Goal: Task Accomplishment & Management: Use online tool/utility

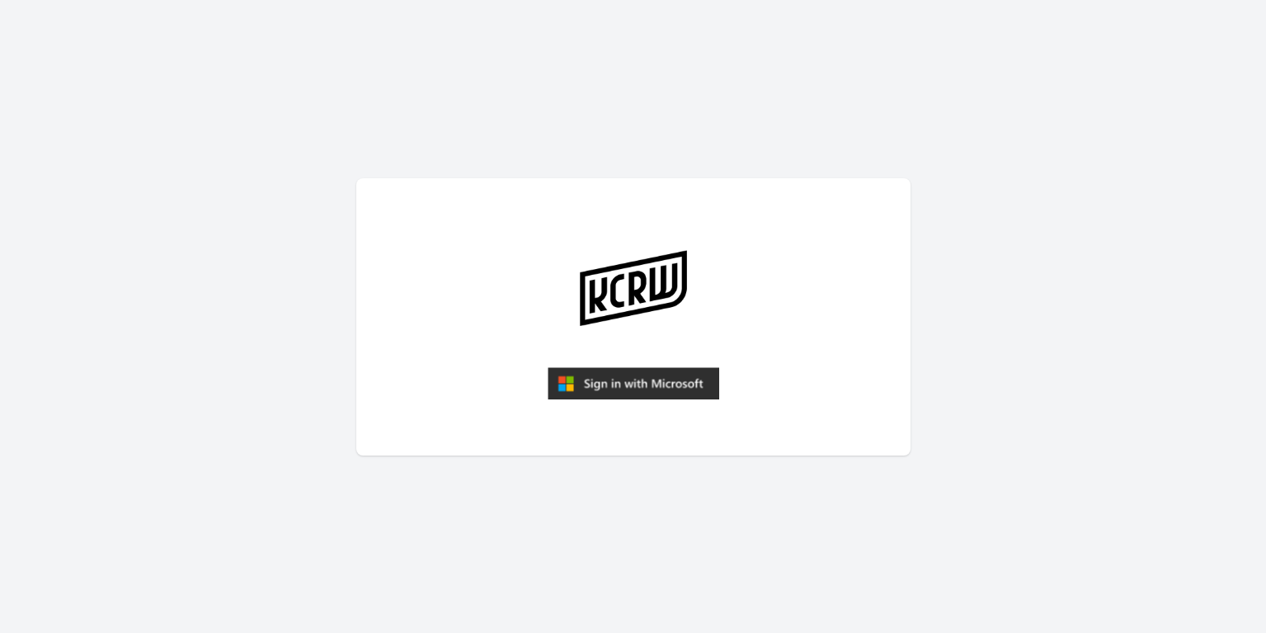
click at [672, 389] on img "submit" at bounding box center [634, 383] width 172 height 33
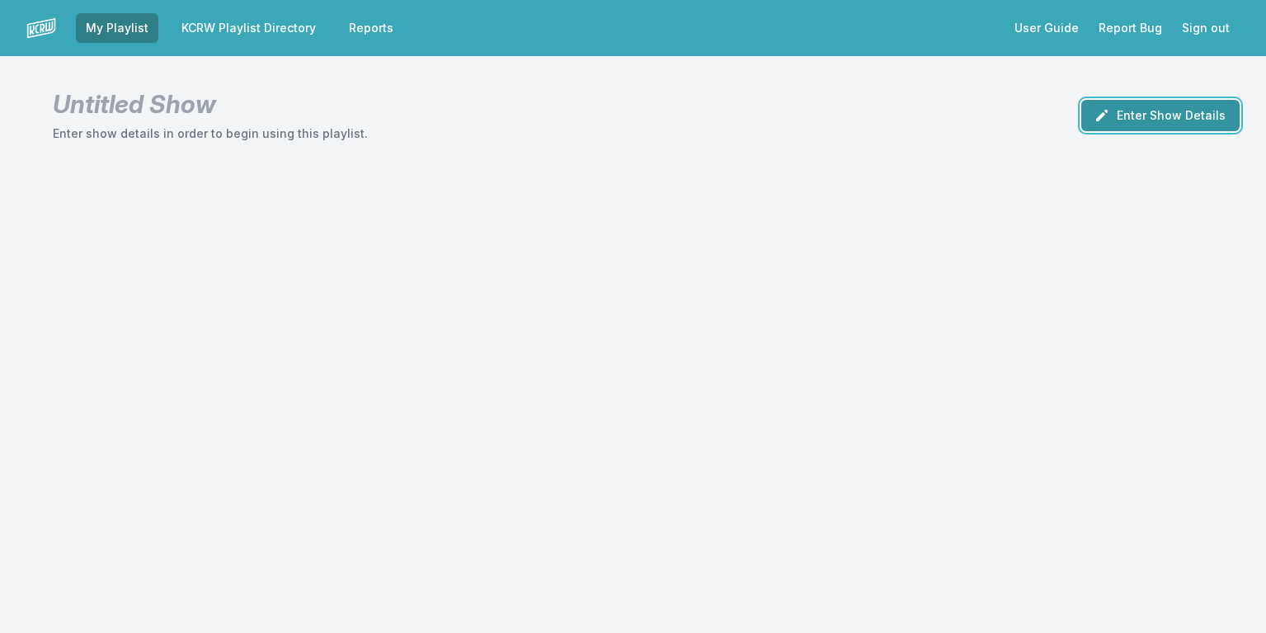
click at [1142, 108] on button "Enter Show Details" at bounding box center [1160, 115] width 158 height 31
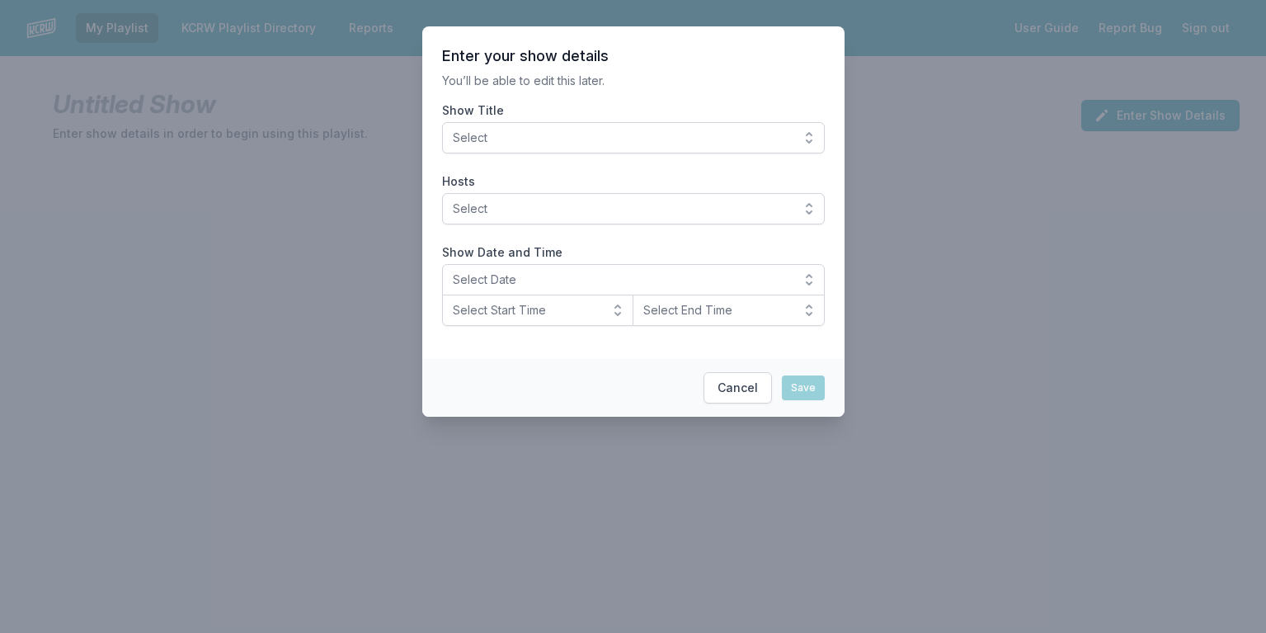
click at [617, 128] on button "Select" at bounding box center [633, 137] width 383 height 31
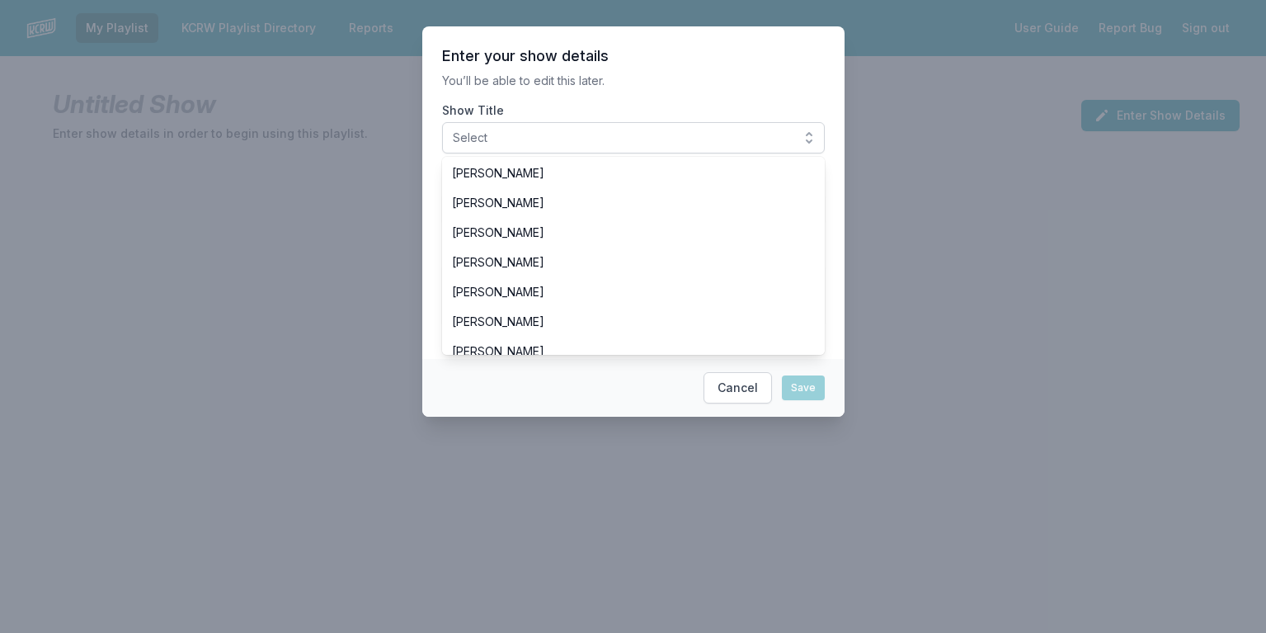
scroll to position [292, 0]
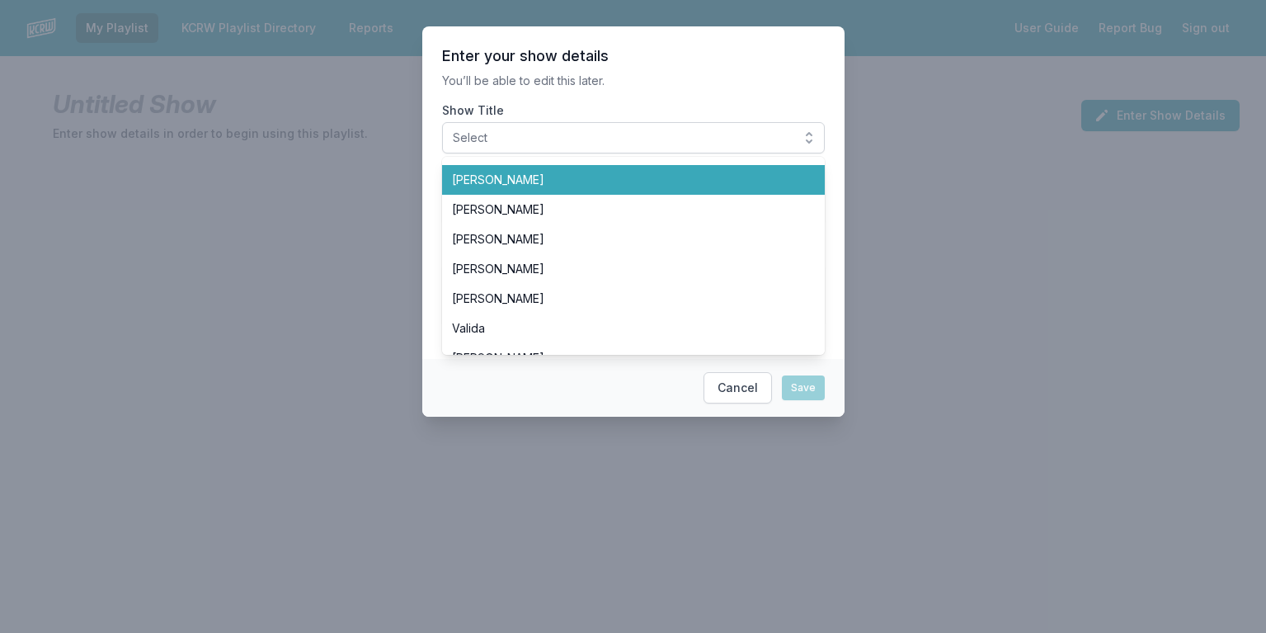
click at [548, 188] on li "[PERSON_NAME]" at bounding box center [633, 180] width 383 height 30
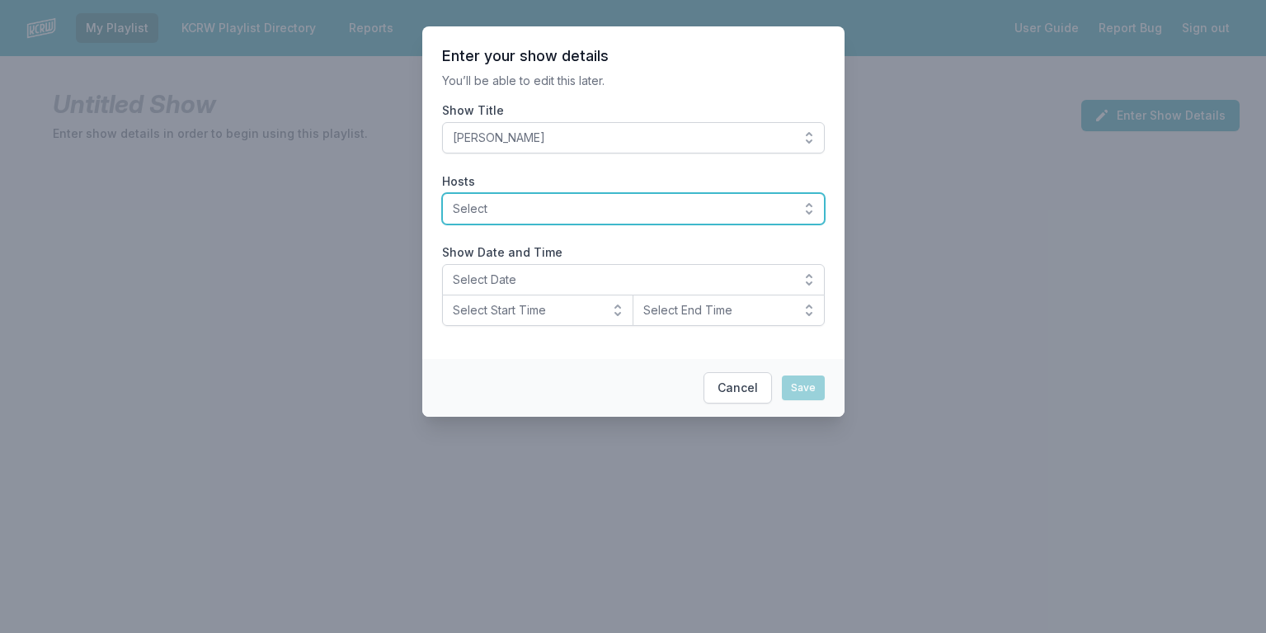
click at [788, 219] on button "Select" at bounding box center [633, 208] width 383 height 31
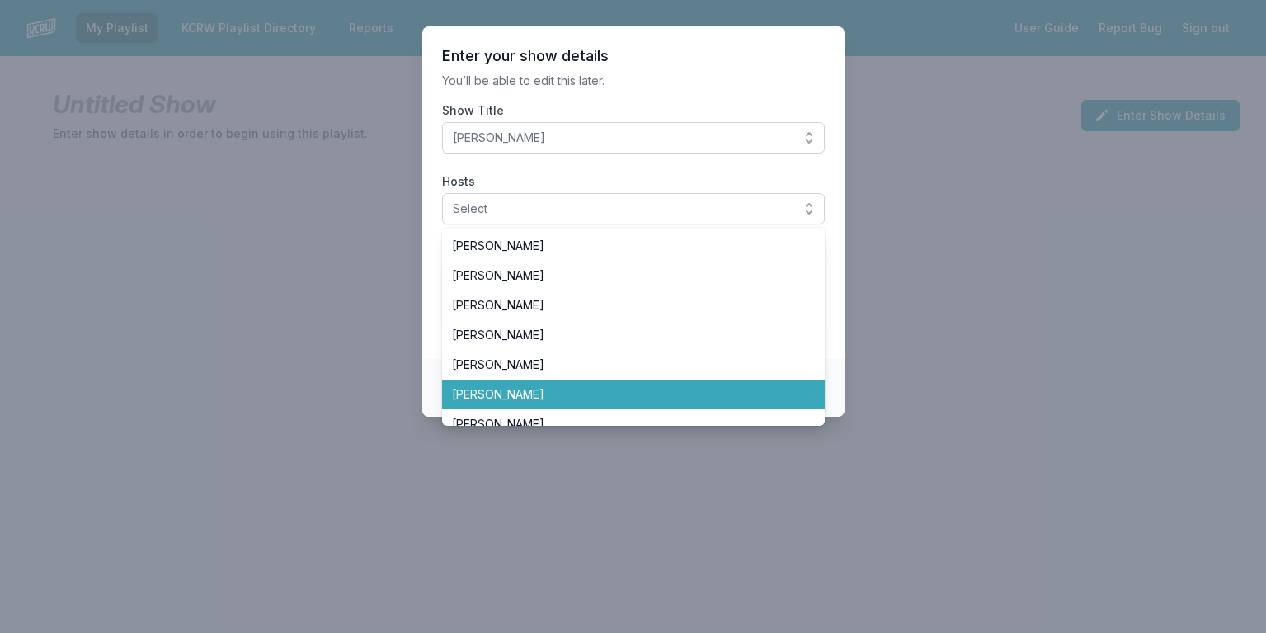
click at [525, 393] on span "[PERSON_NAME]" at bounding box center [623, 394] width 343 height 16
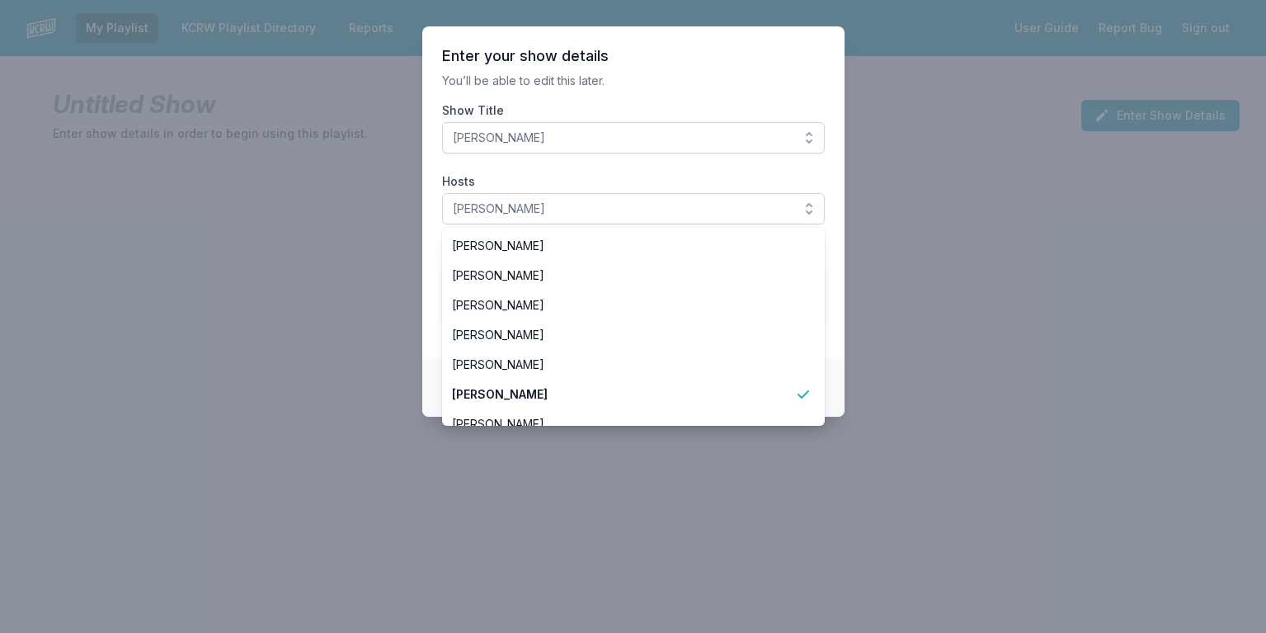
click at [837, 247] on section "Enter your show details You’ll be able to edit this later. Show Title Dan Wilco…" at bounding box center [633, 192] width 422 height 332
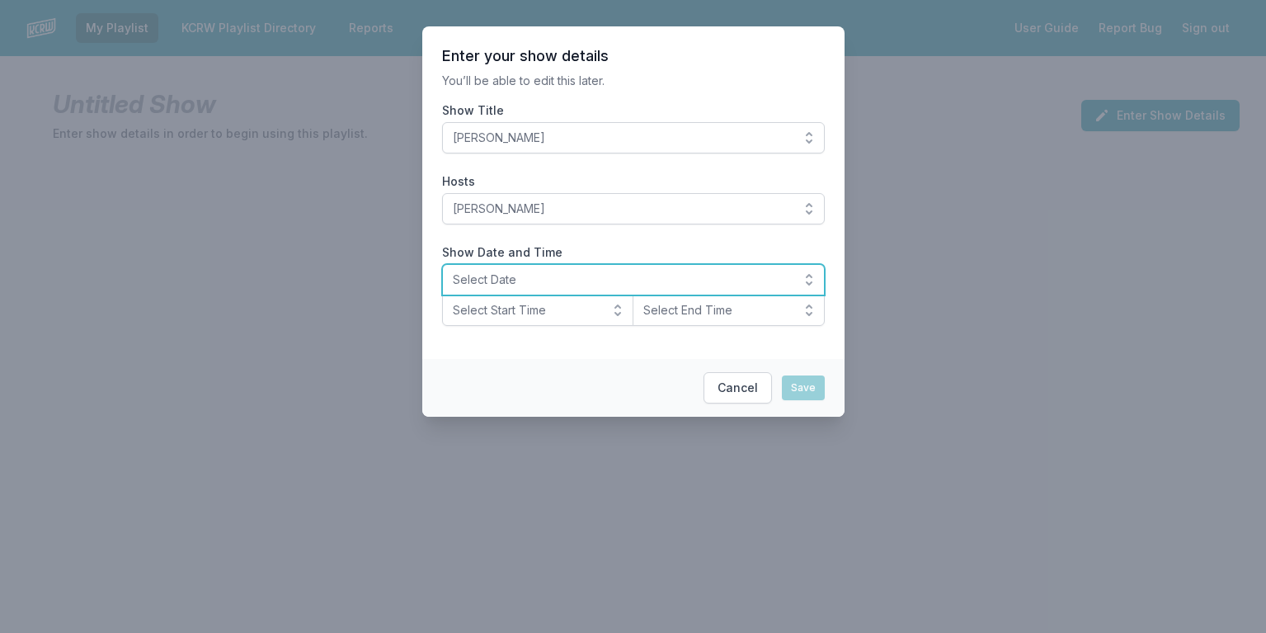
click at [572, 283] on span "Select Date" at bounding box center [622, 279] width 338 height 16
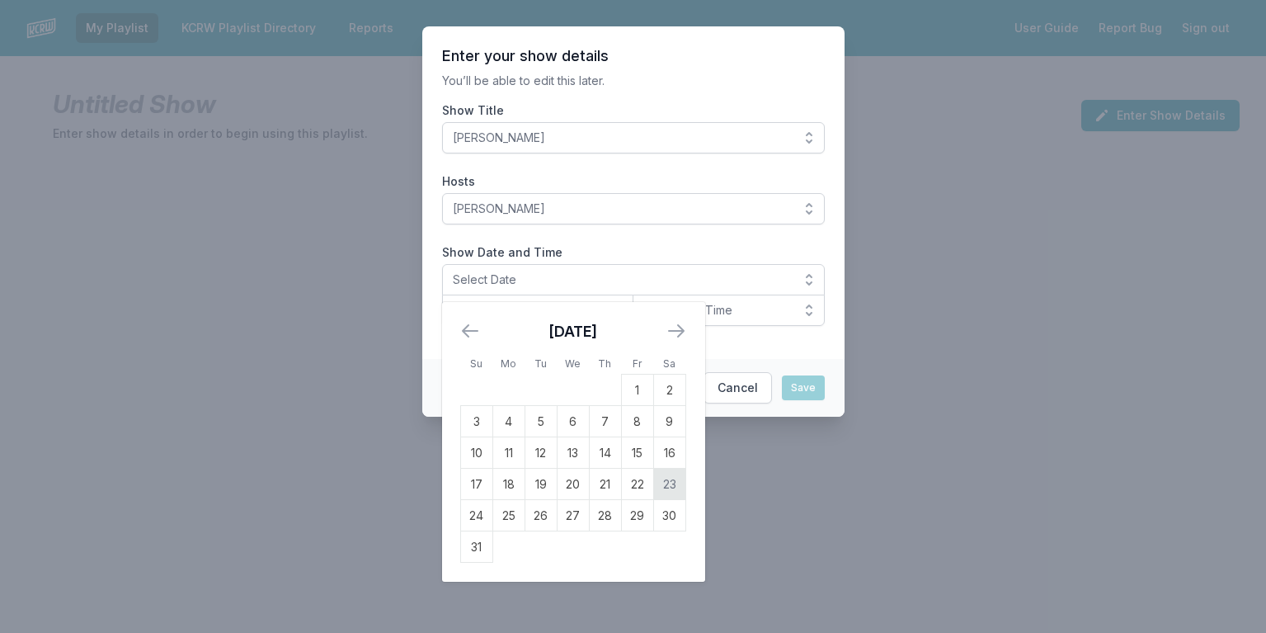
click at [669, 486] on td "23" at bounding box center [669, 483] width 32 height 31
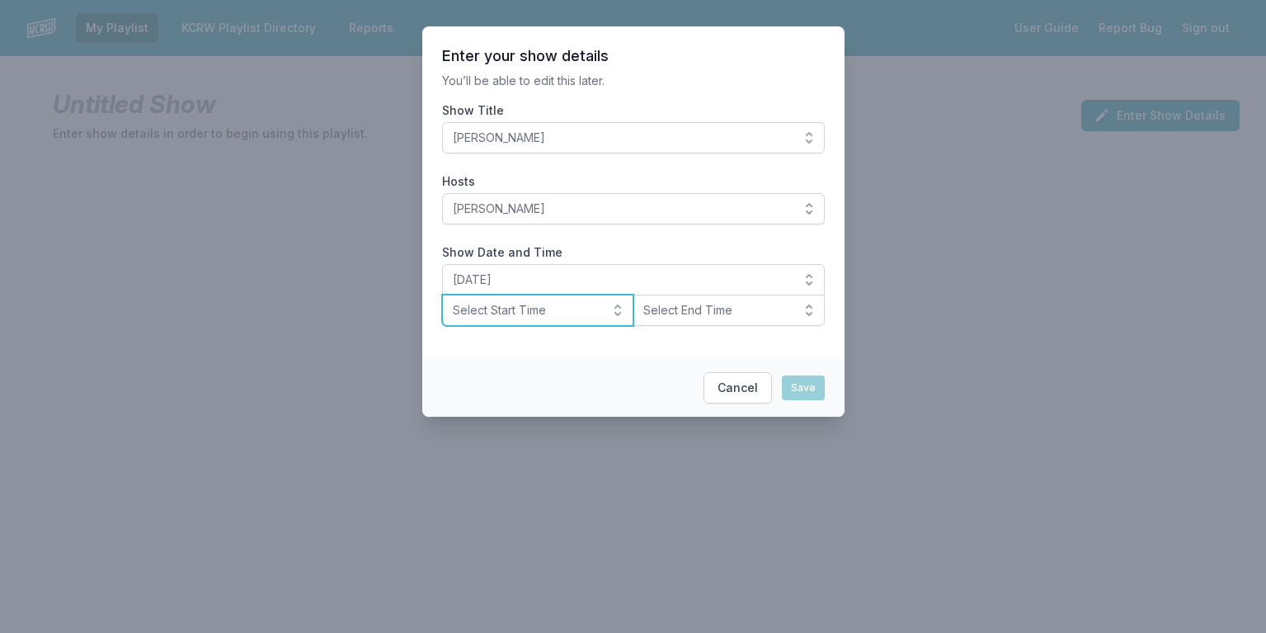
click at [610, 308] on button "Select Start Time" at bounding box center [538, 309] width 192 height 31
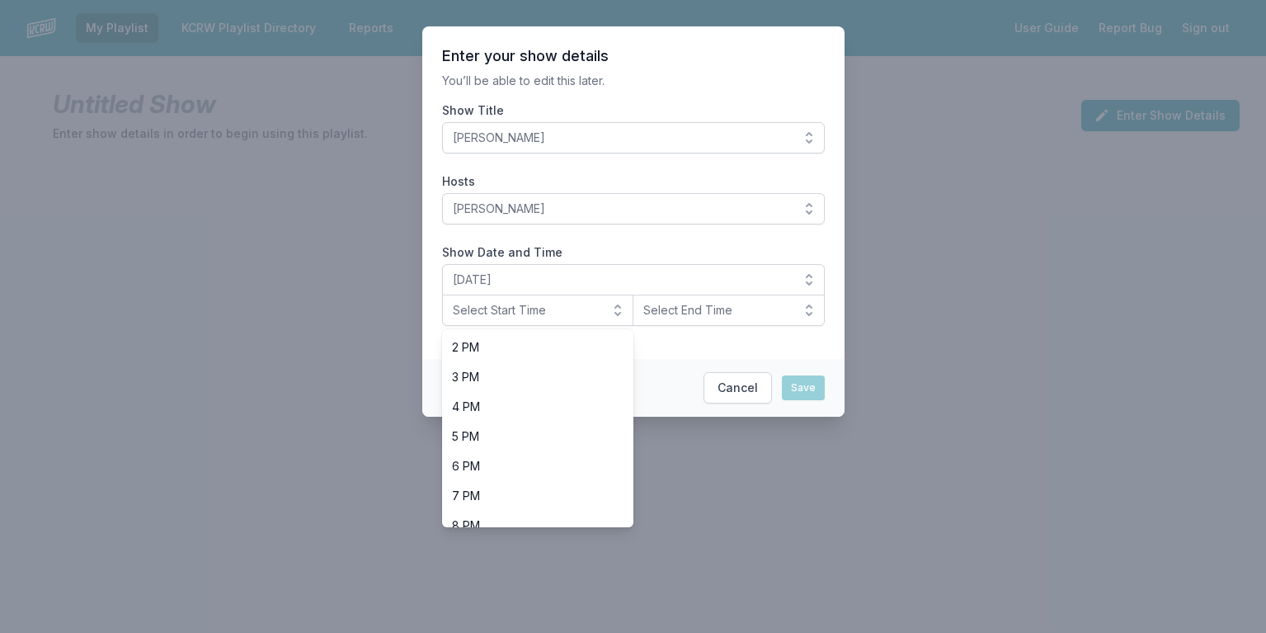
scroll to position [430, 0]
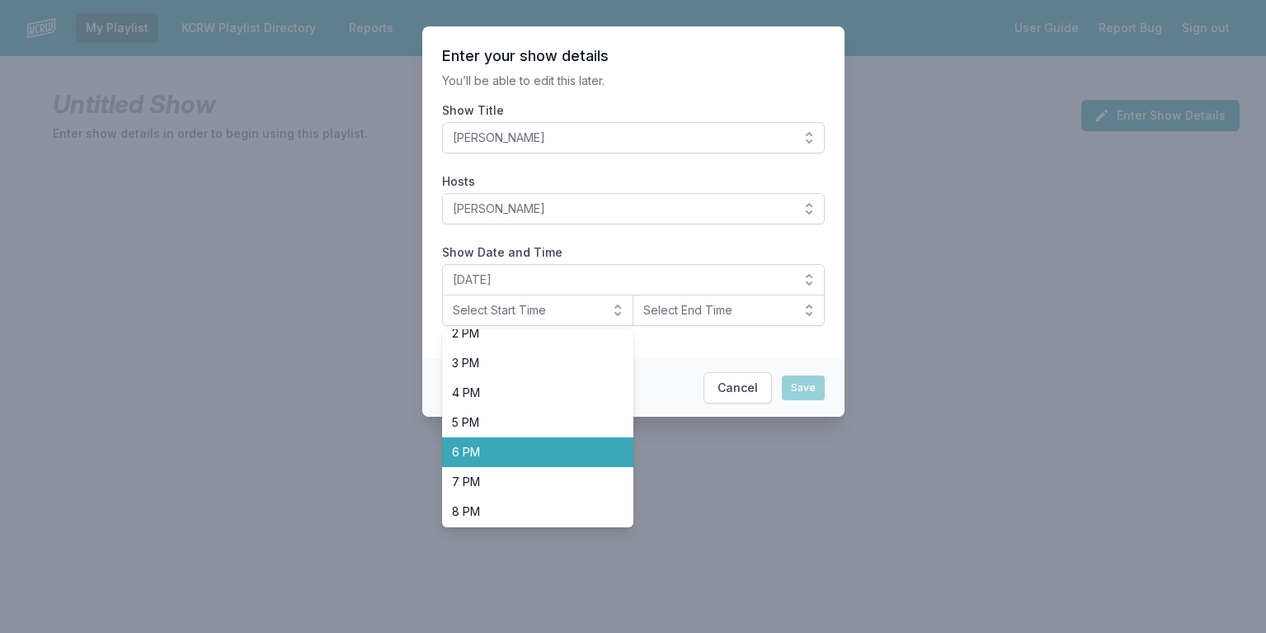
click at [565, 459] on span "6 PM" at bounding box center [528, 452] width 153 height 16
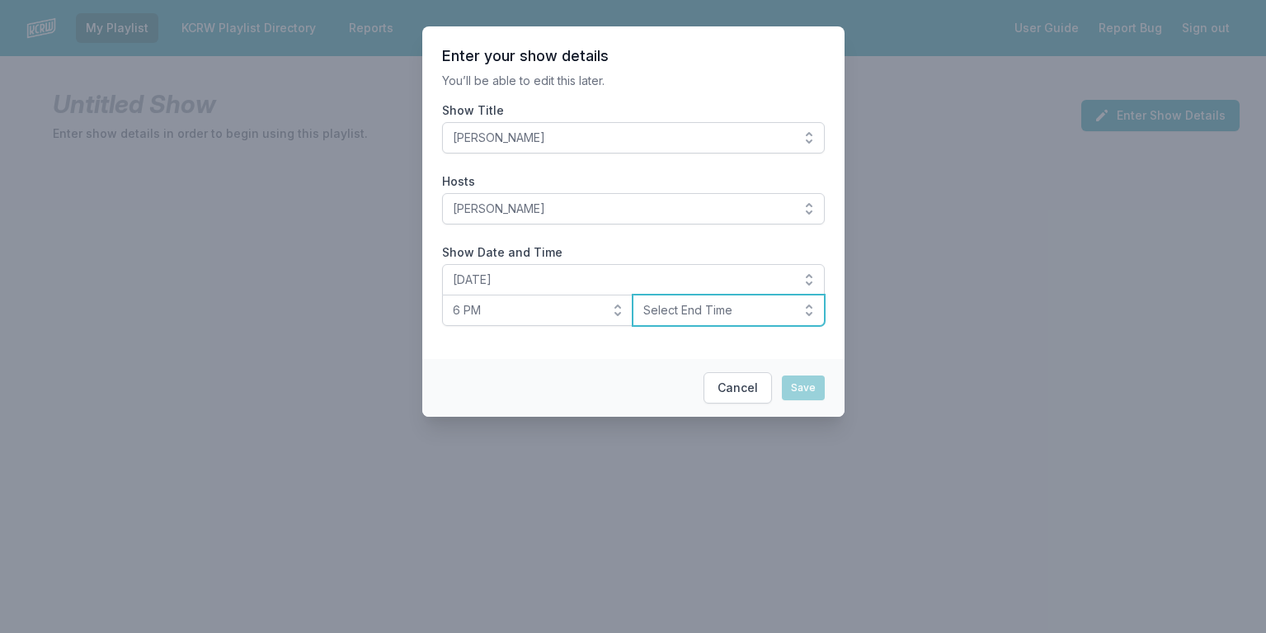
click at [813, 309] on button "Select End Time" at bounding box center [729, 309] width 192 height 31
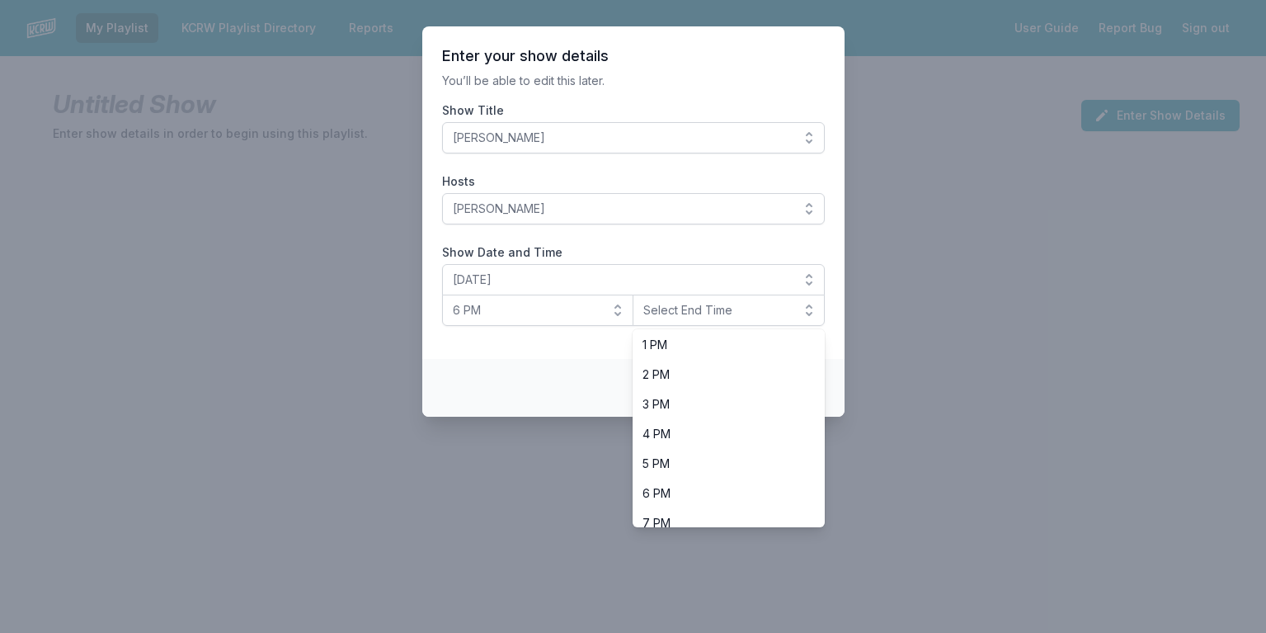
scroll to position [423, 0]
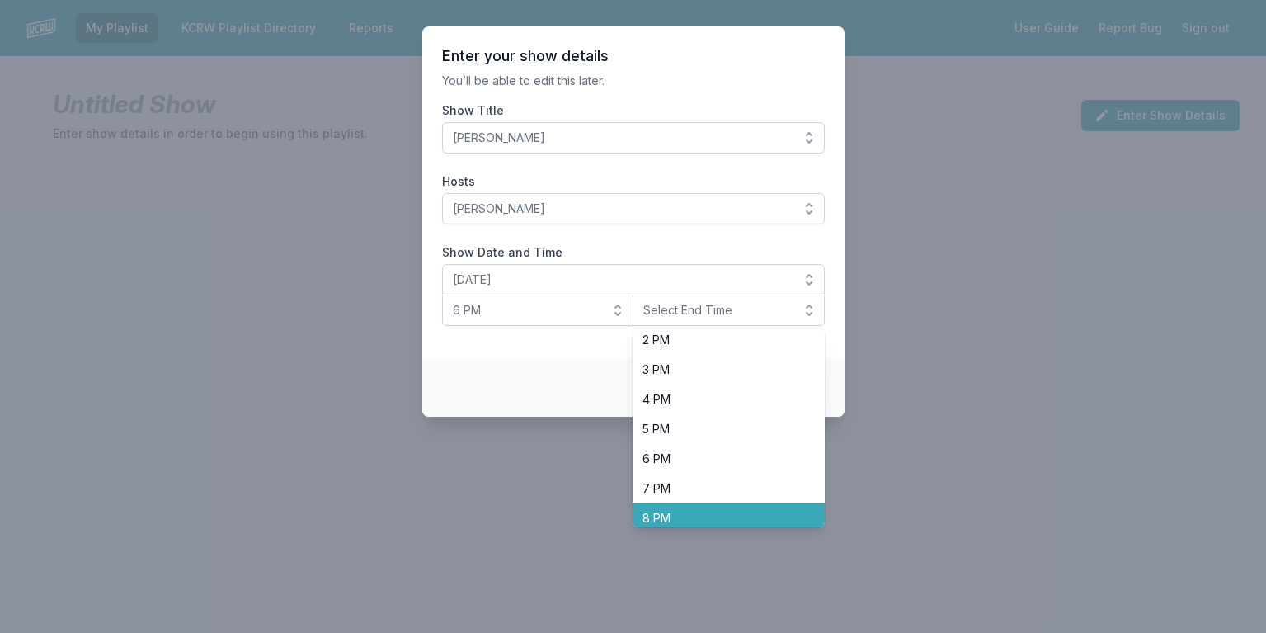
click at [698, 516] on span "8 PM" at bounding box center [718, 518] width 153 height 16
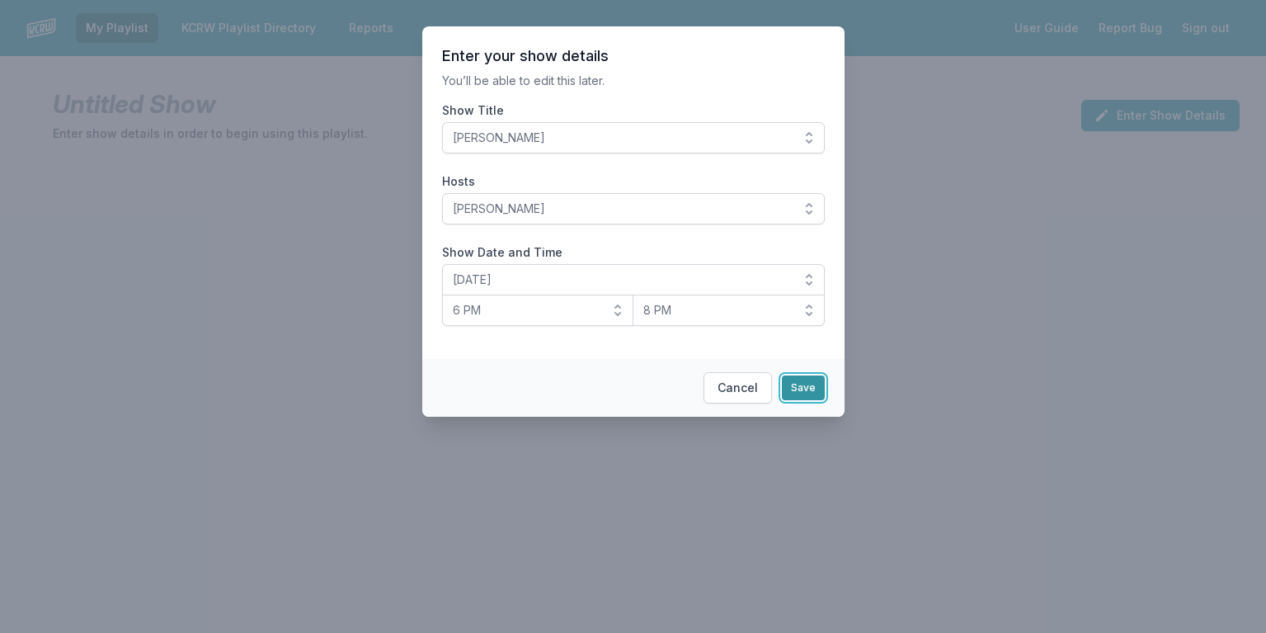
click at [793, 389] on button "Save" at bounding box center [803, 387] width 43 height 25
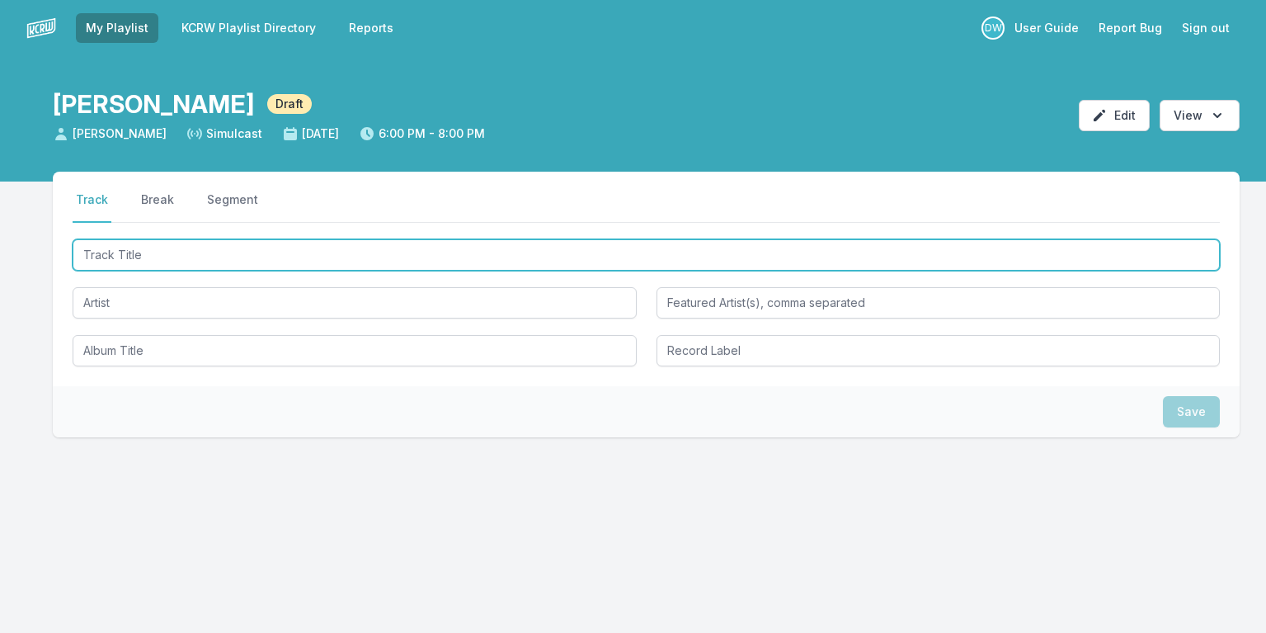
click at [160, 266] on input "Track Title" at bounding box center [646, 254] width 1147 height 31
type input "Super Bon Bon"
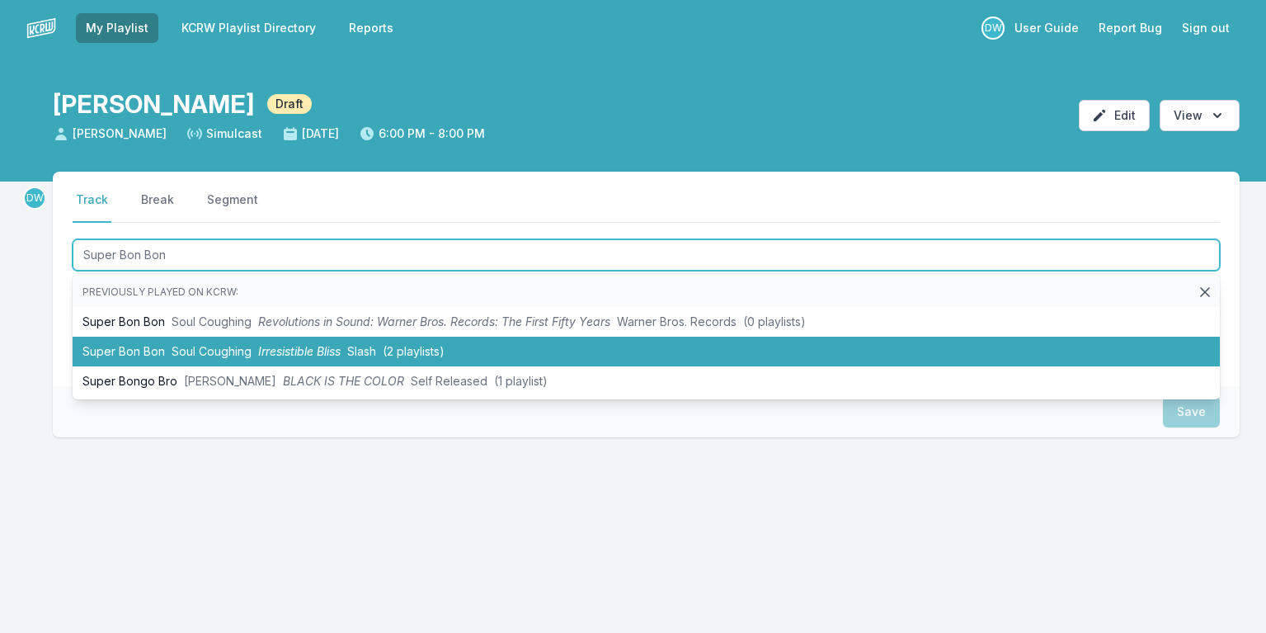
click at [220, 351] on span "Soul Coughing" at bounding box center [212, 351] width 80 height 14
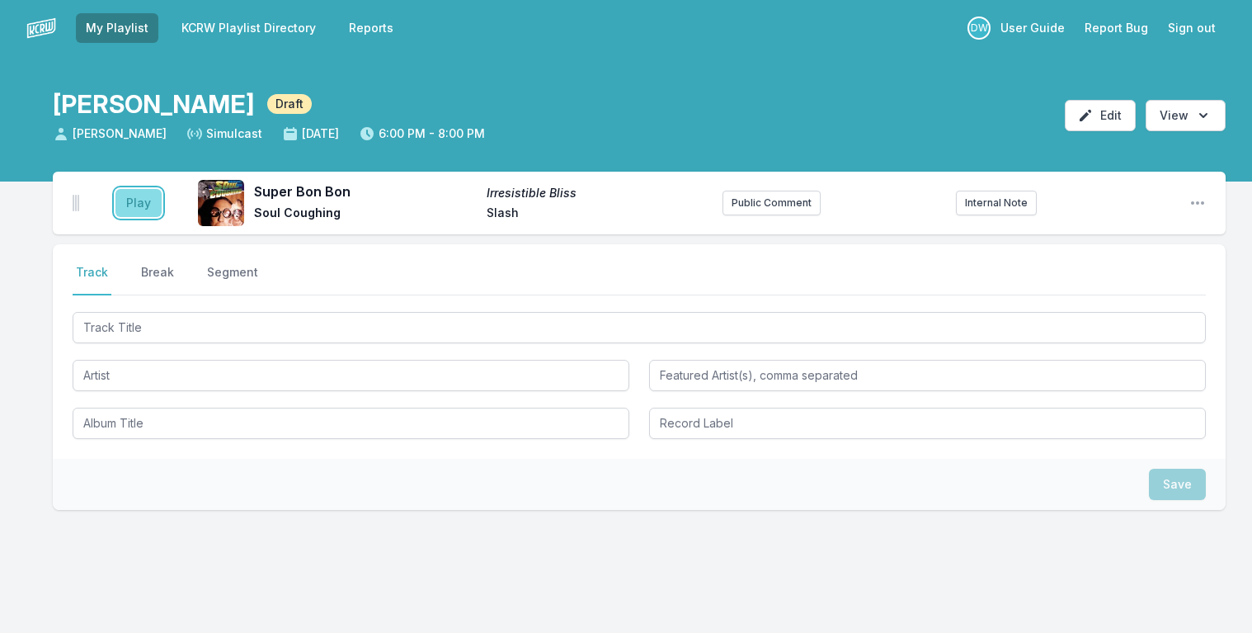
click at [134, 198] on button "Play" at bounding box center [138, 203] width 46 height 28
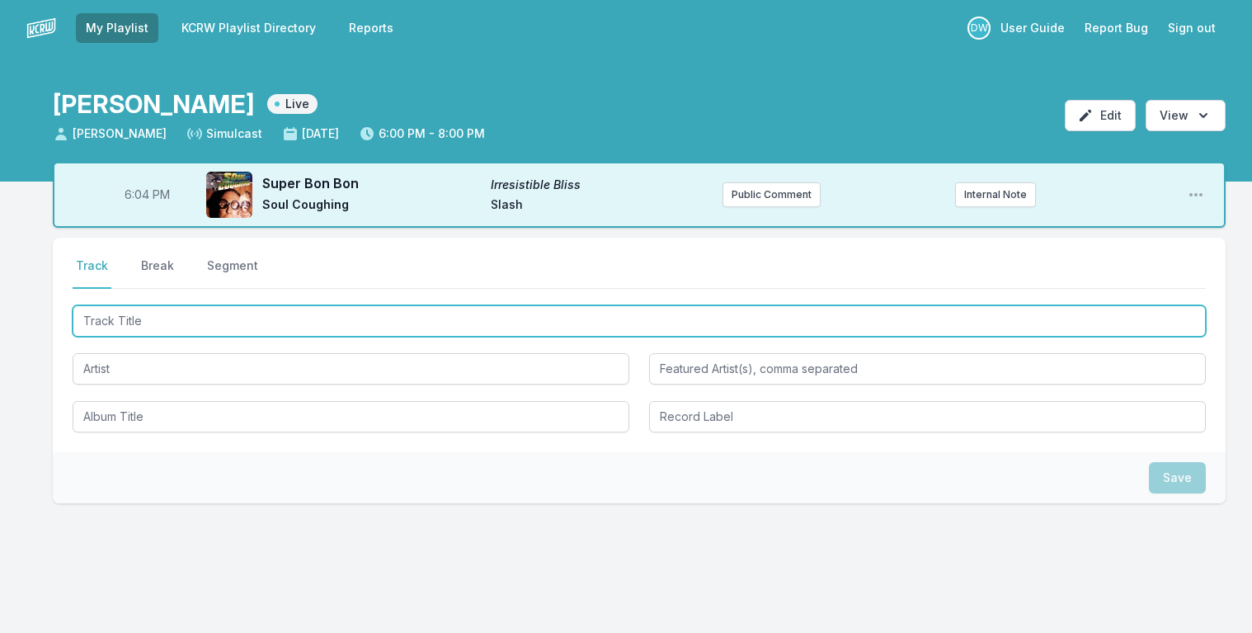
click at [156, 322] on input "Track Title" at bounding box center [639, 320] width 1133 height 31
type input "Nice Shoes"
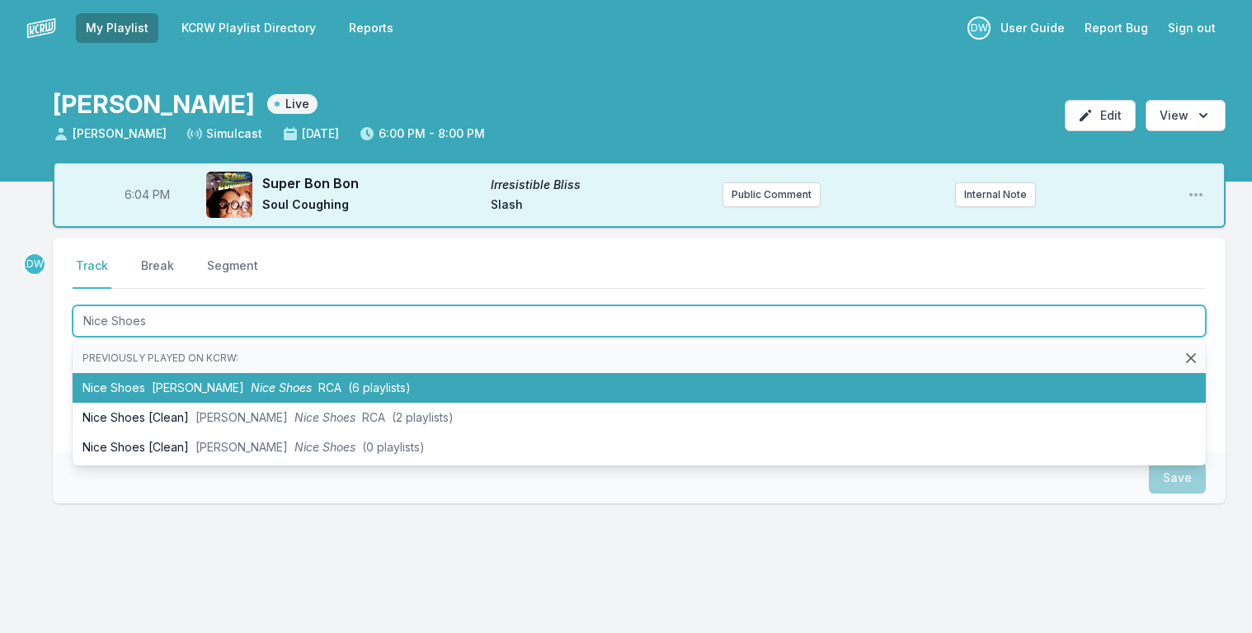
click at [176, 387] on span "[PERSON_NAME]" at bounding box center [198, 387] width 92 height 14
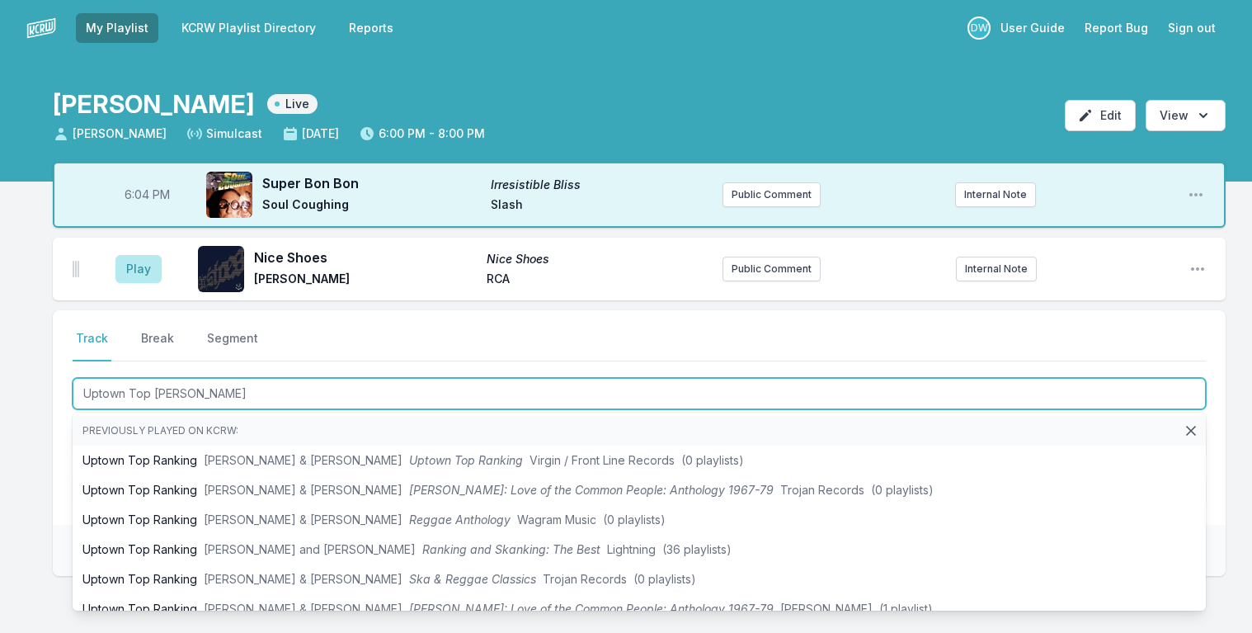
type input "Uptown Top Ranking"
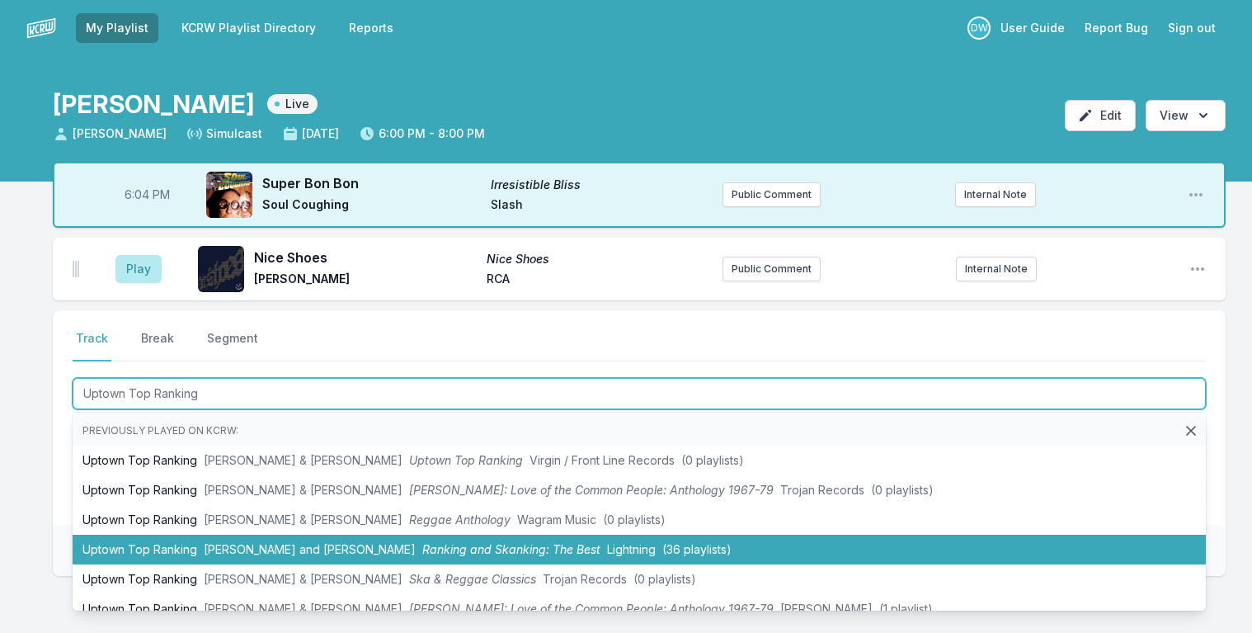
click at [422, 548] on span "Ranking and Skanking: The Best" at bounding box center [511, 549] width 178 height 14
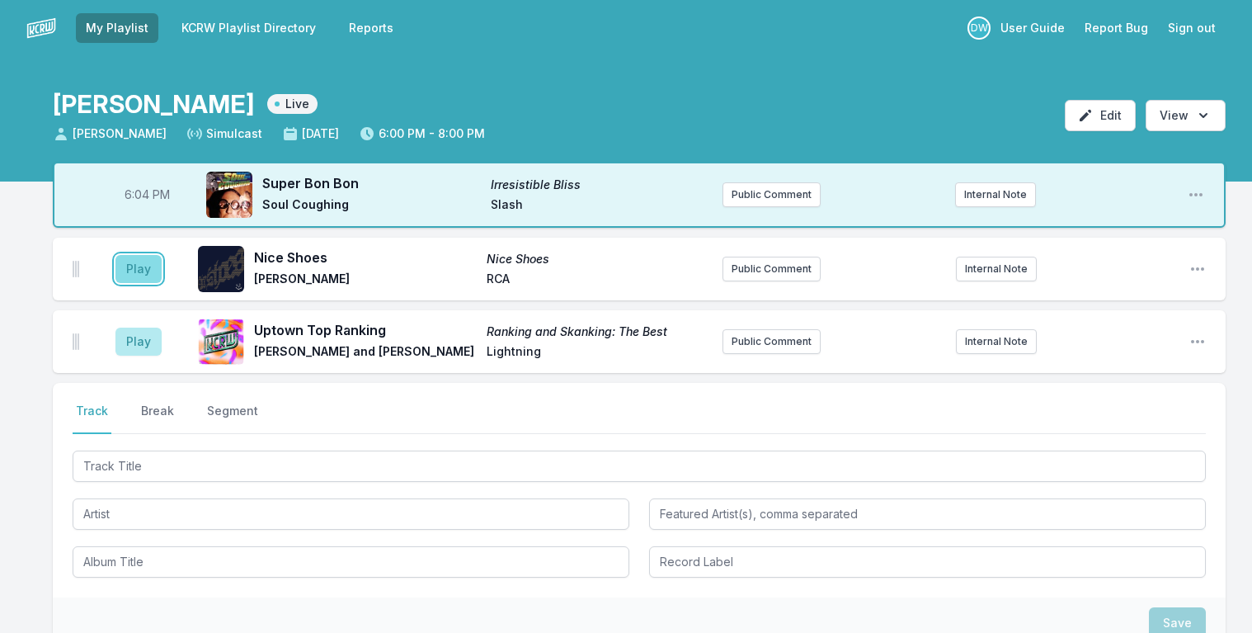
drag, startPoint x: 138, startPoint y: 268, endPoint x: 147, endPoint y: 267, distance: 9.1
click at [146, 276] on button "Play" at bounding box center [138, 269] width 46 height 28
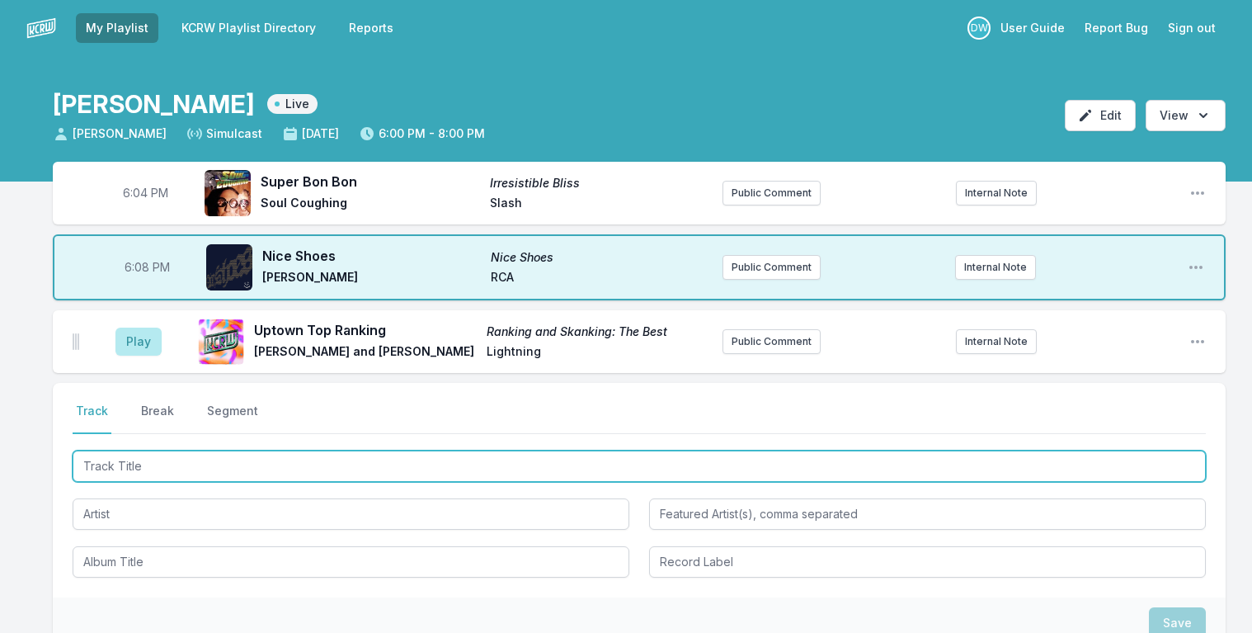
click at [153, 463] on input "Track Title" at bounding box center [639, 465] width 1133 height 31
type input "Summer Breeze"
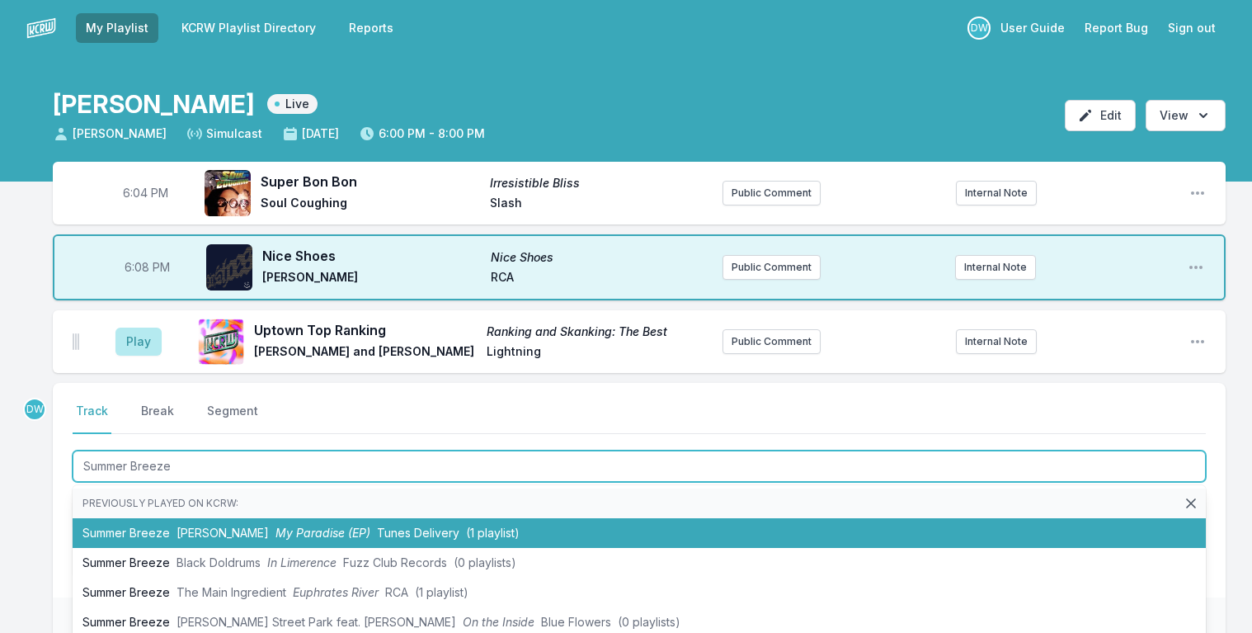
click at [202, 533] on span "[PERSON_NAME]" at bounding box center [222, 532] width 92 height 14
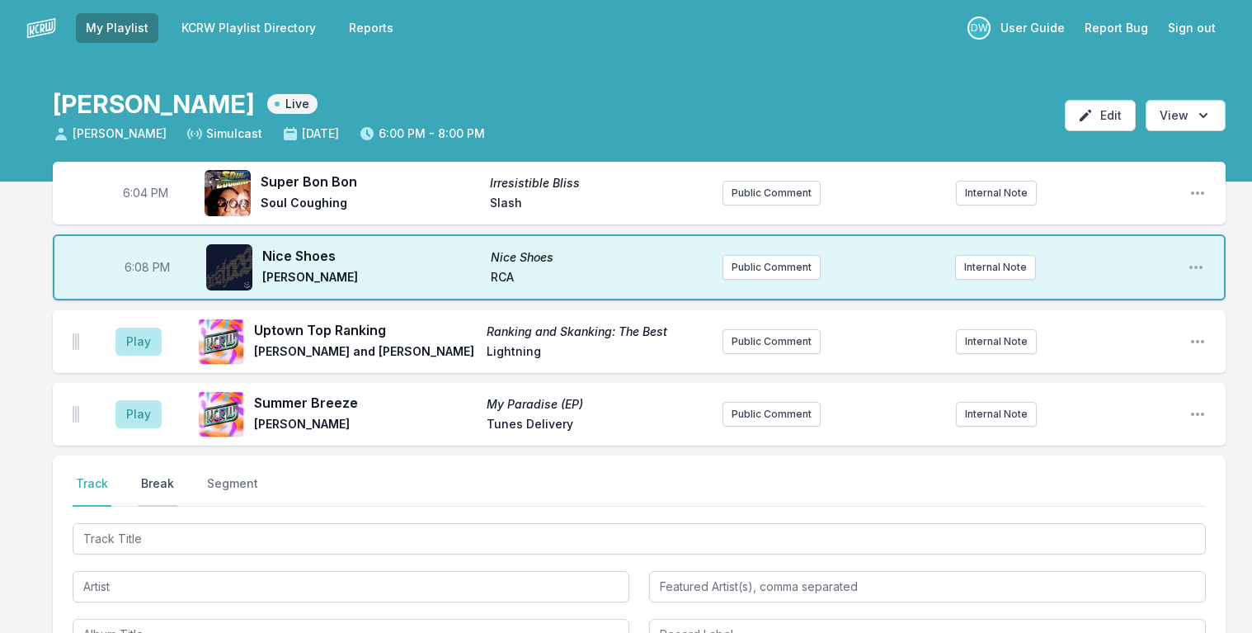
click at [148, 484] on button "Break" at bounding box center [158, 490] width 40 height 31
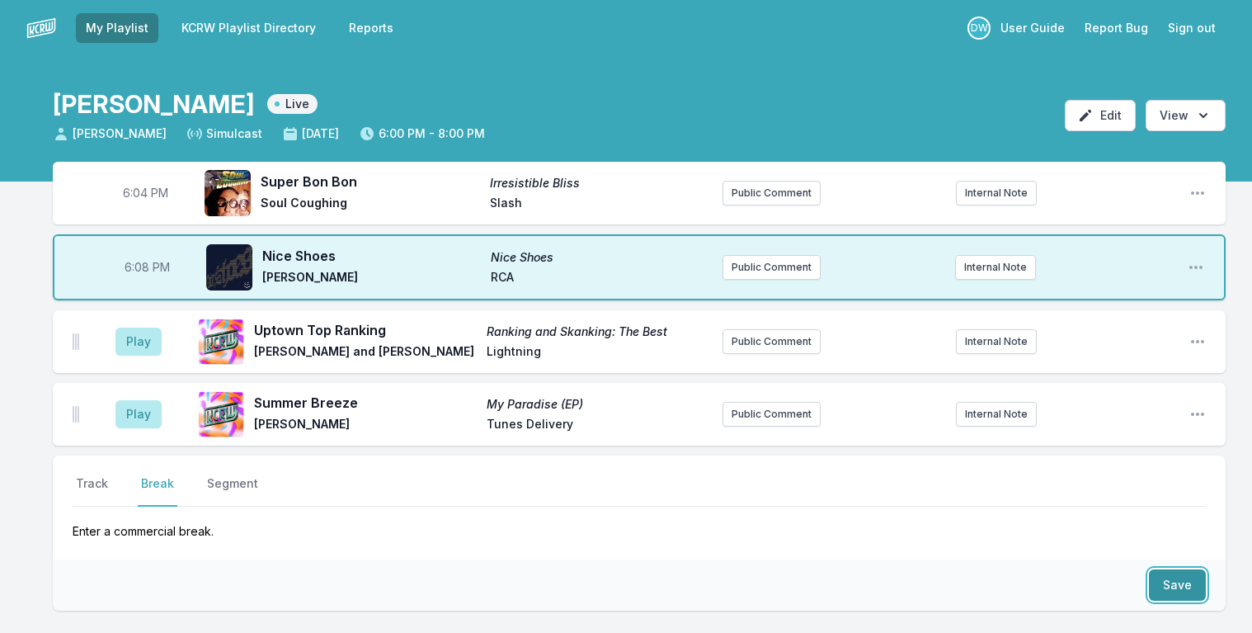
click at [1170, 582] on button "Save" at bounding box center [1177, 584] width 57 height 31
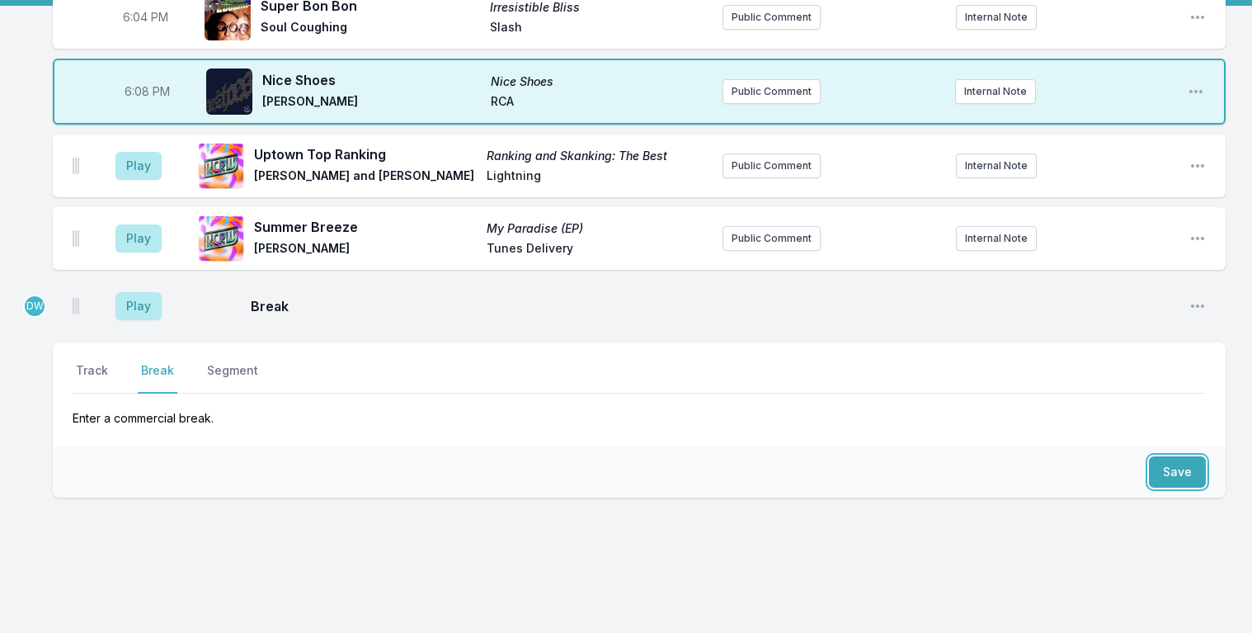
scroll to position [199, 0]
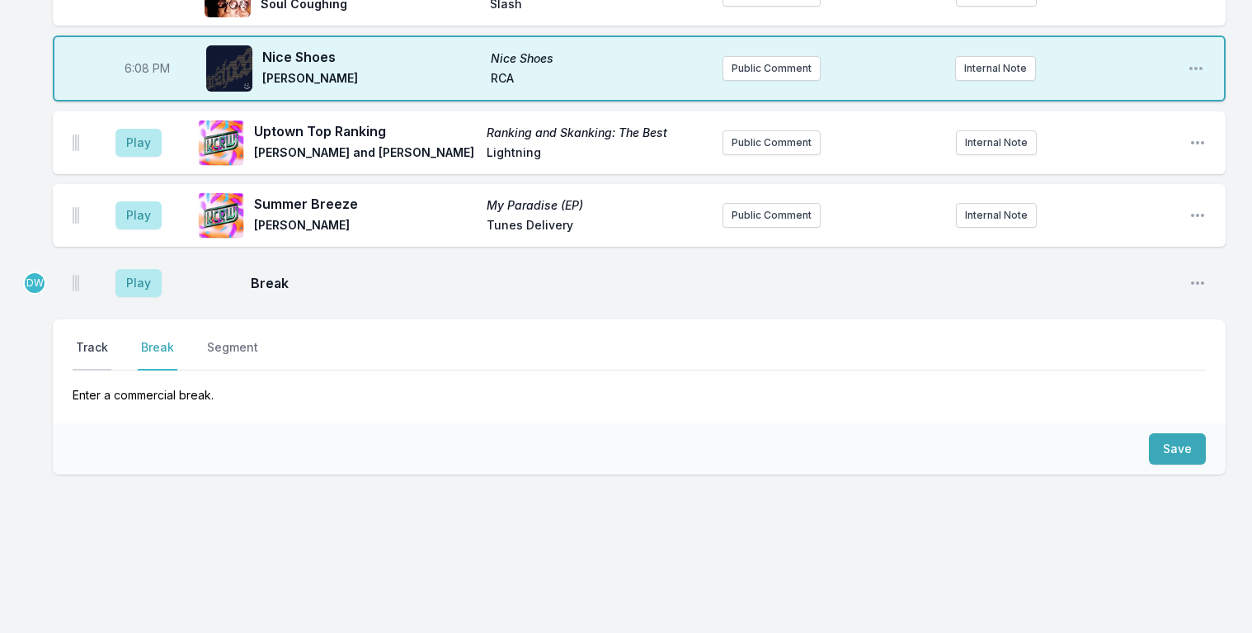
click at [94, 351] on button "Track" at bounding box center [92, 354] width 39 height 31
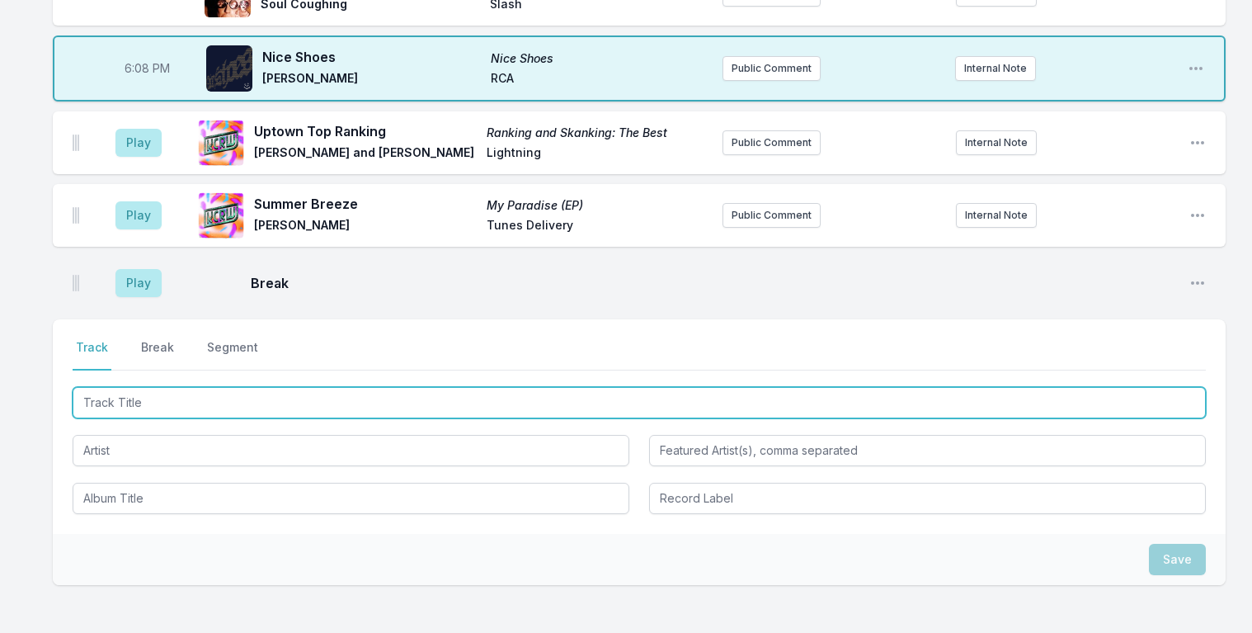
click at [139, 395] on input "Track Title" at bounding box center [639, 402] width 1133 height 31
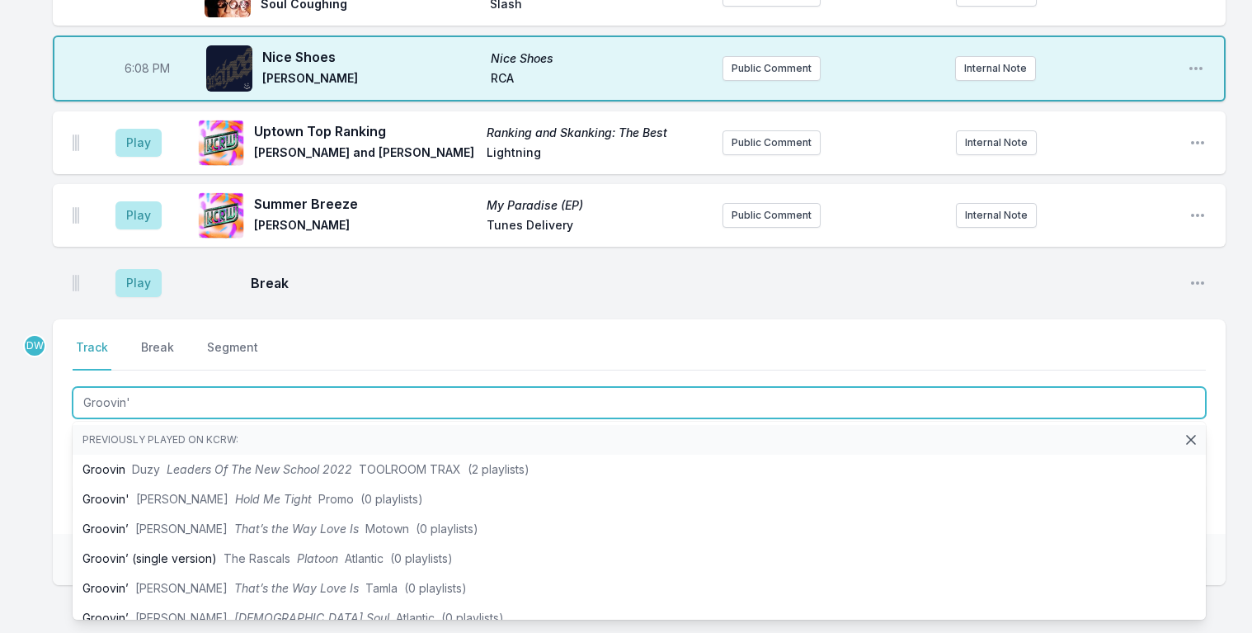
type input "Groovin'"
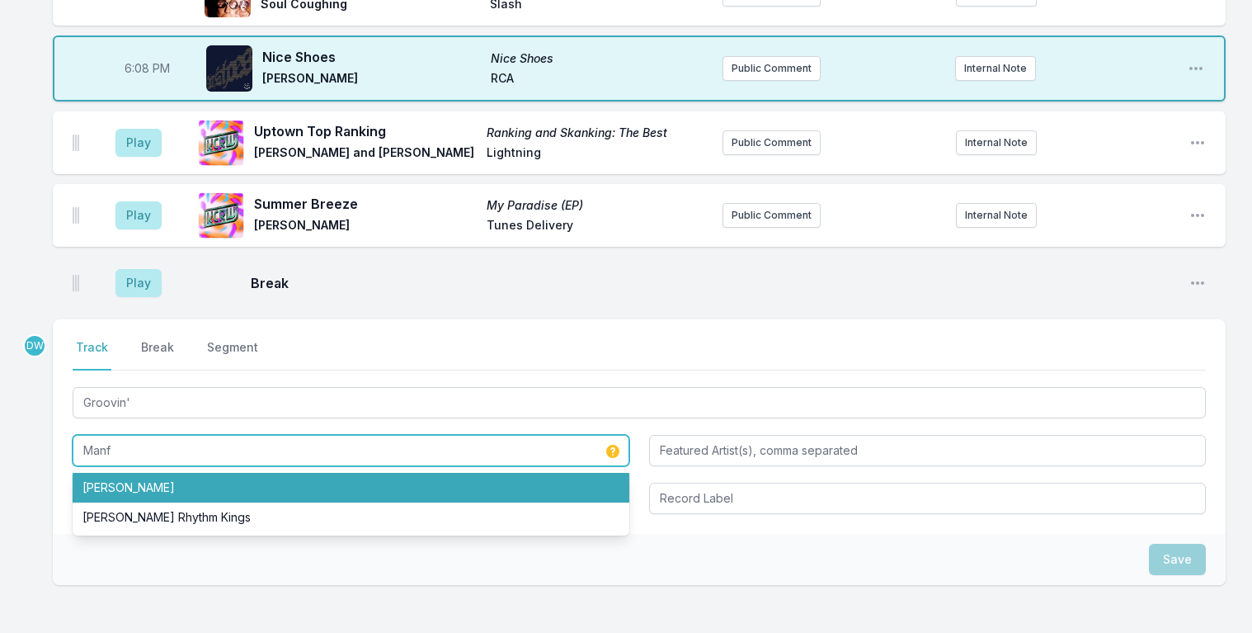
click at [132, 483] on li "[PERSON_NAME]" at bounding box center [351, 488] width 557 height 30
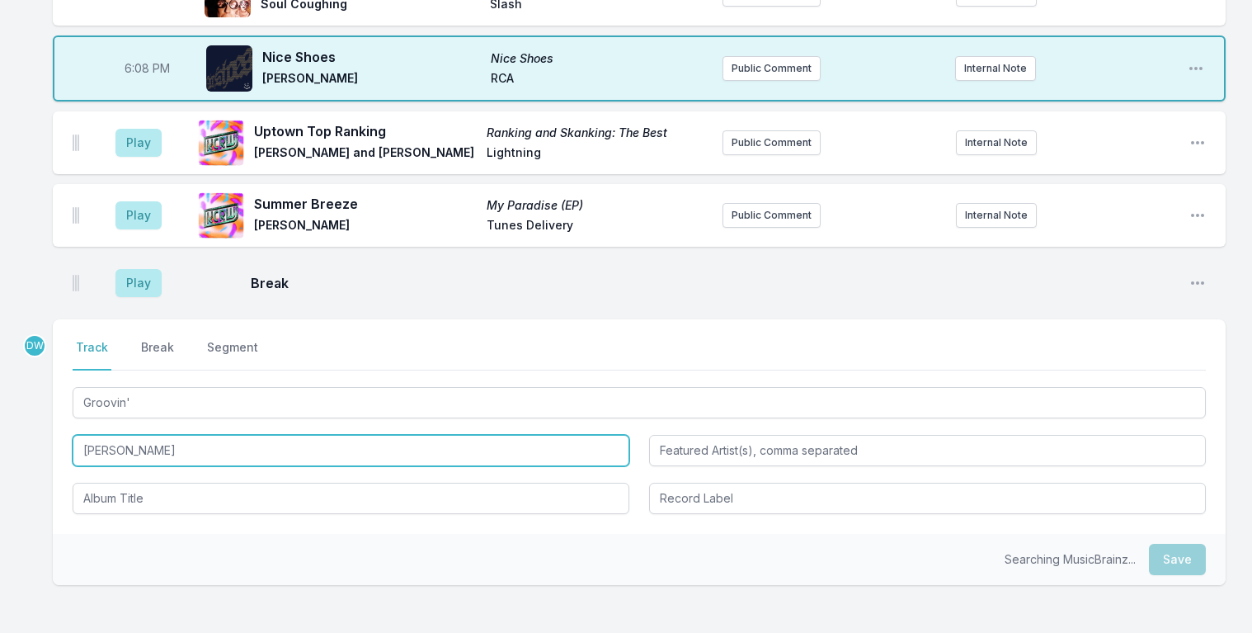
type input "[PERSON_NAME]"
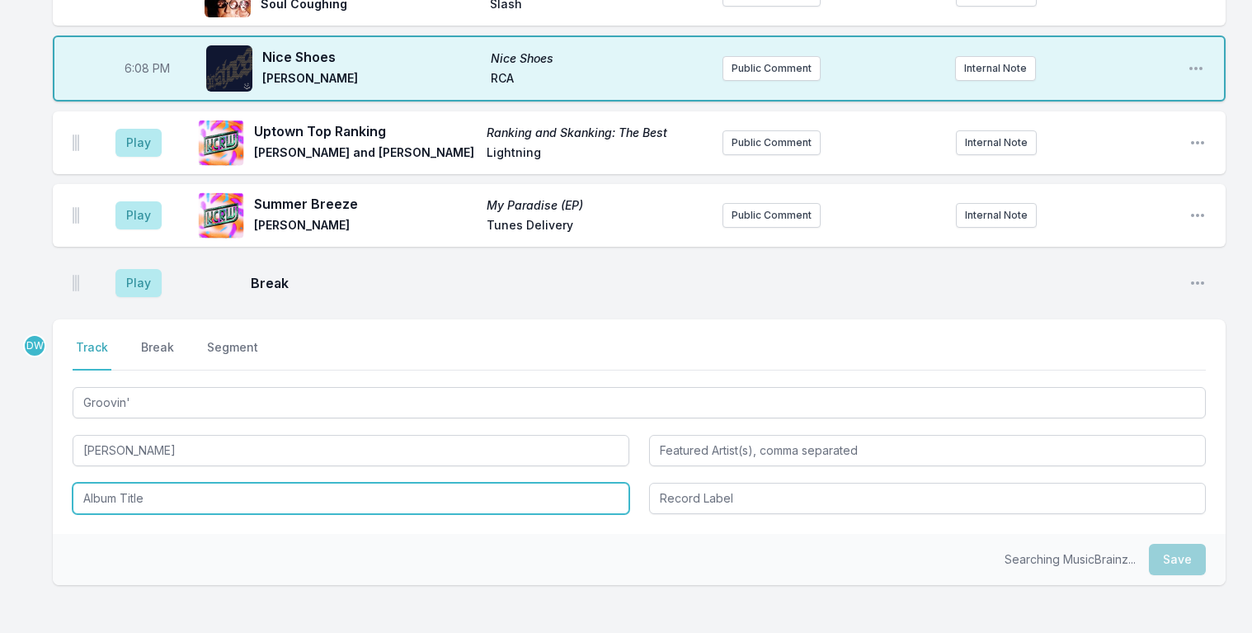
click at [133, 496] on input "Album Title" at bounding box center [351, 497] width 557 height 31
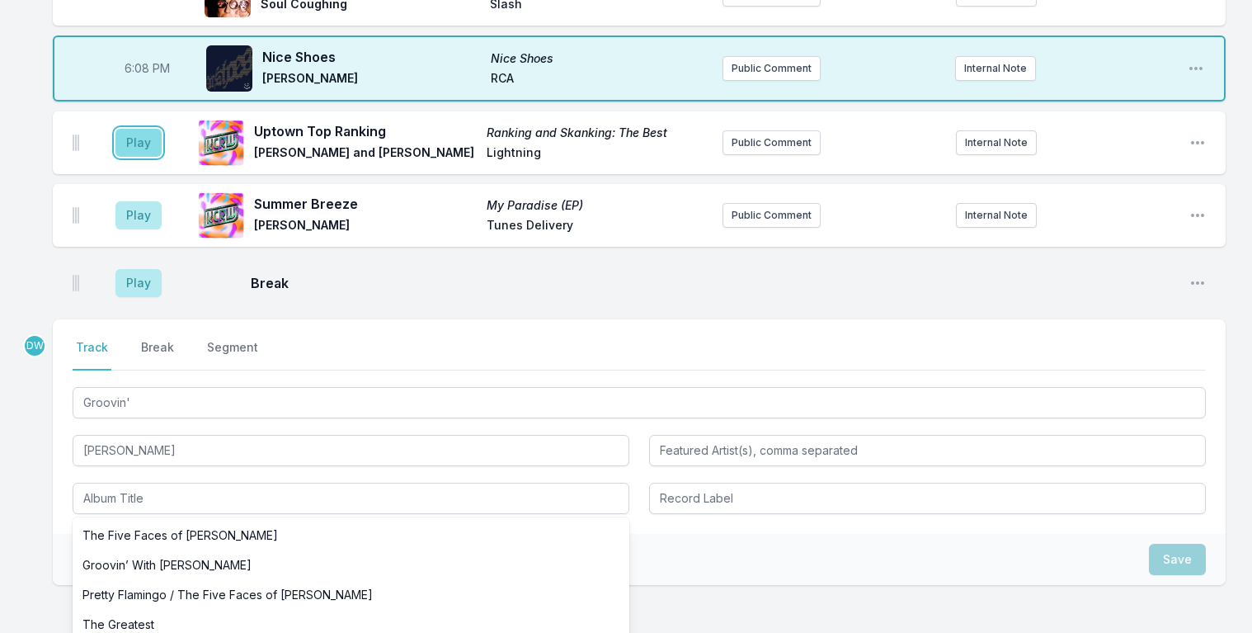
click at [141, 140] on button "Play" at bounding box center [138, 143] width 46 height 28
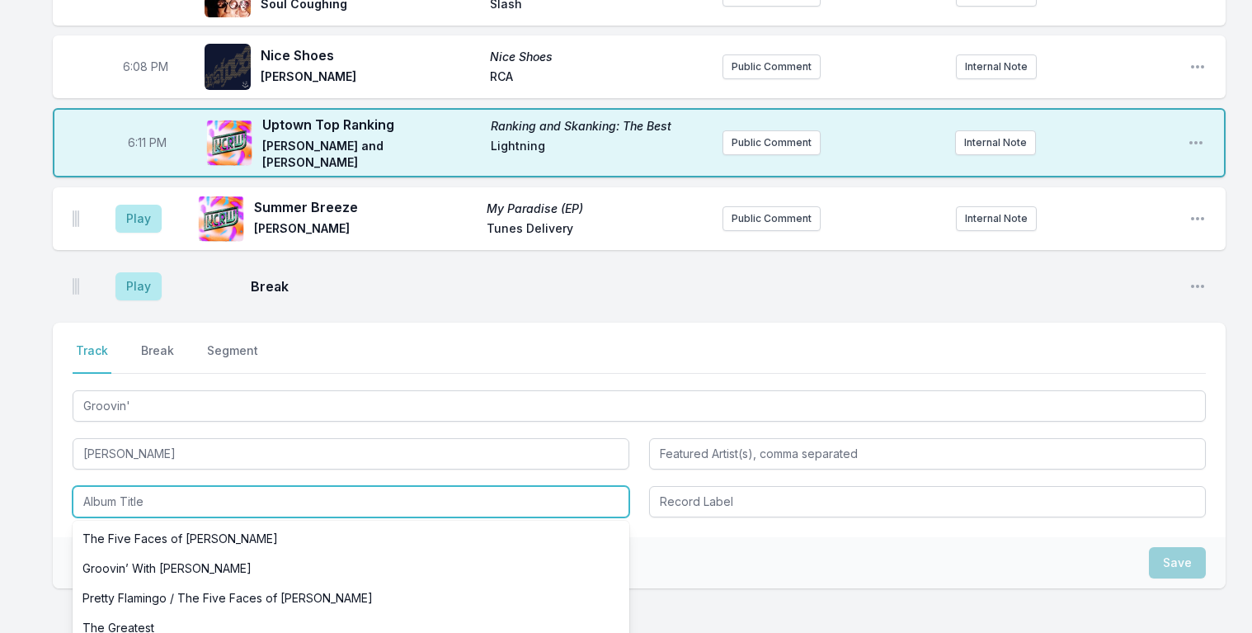
click at [142, 500] on input "Album Title" at bounding box center [351, 501] width 557 height 31
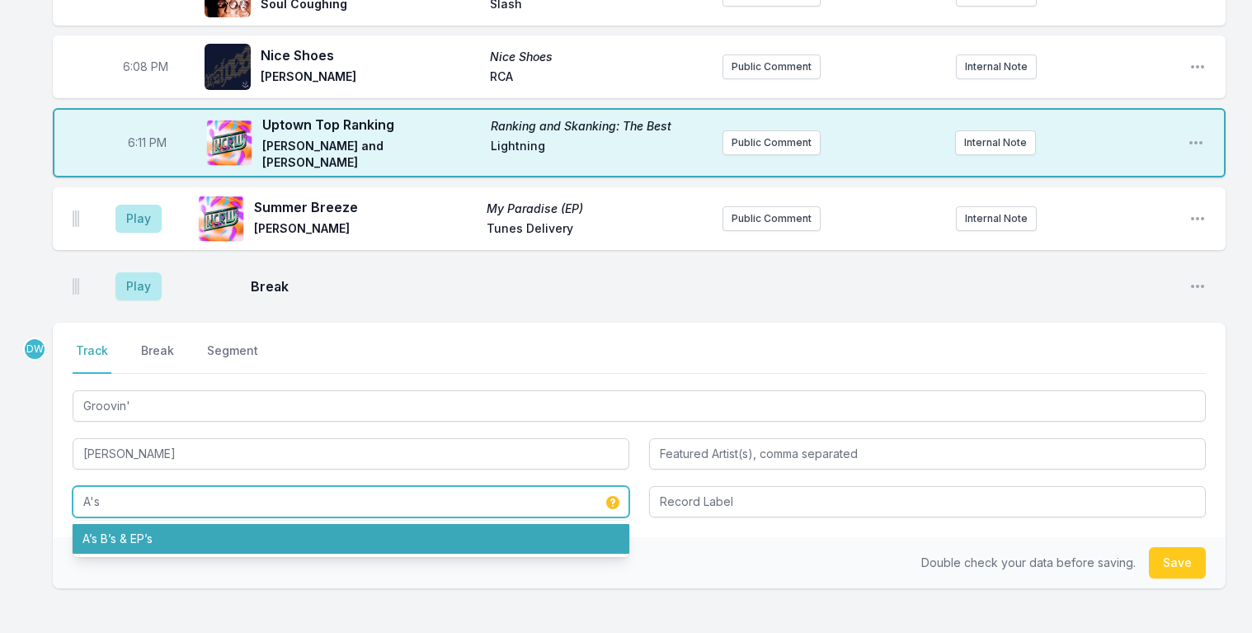
click at [134, 534] on li "A’s B’s & EP’s" at bounding box center [351, 539] width 557 height 30
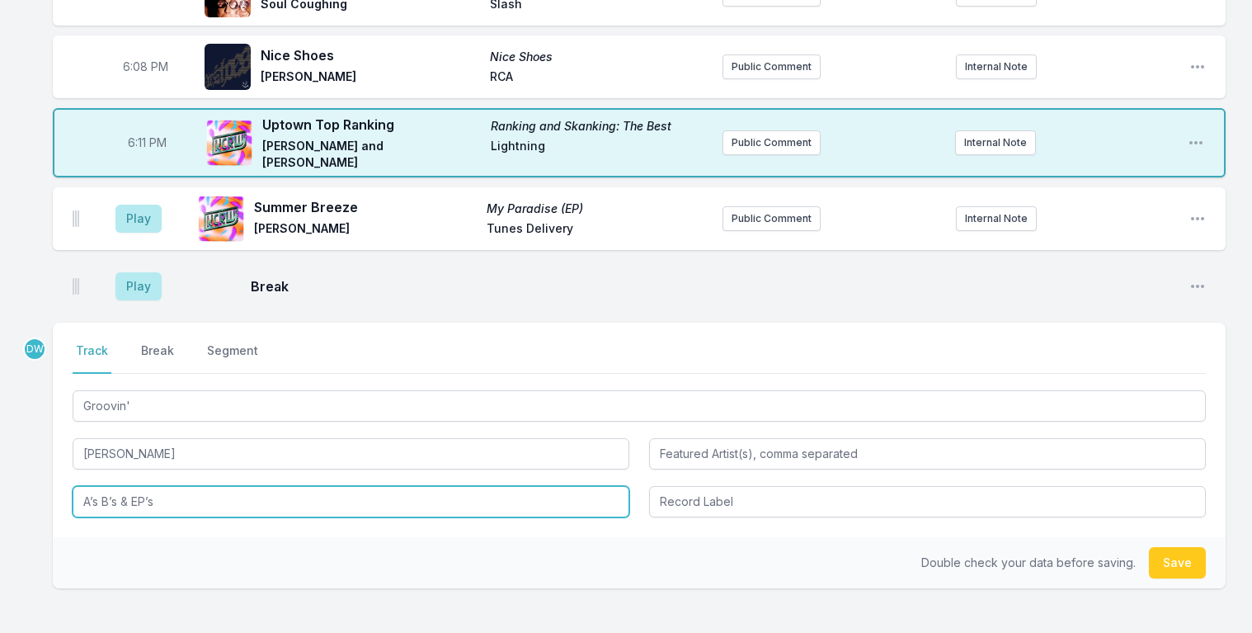
type input "A’s B’s & EP’s"
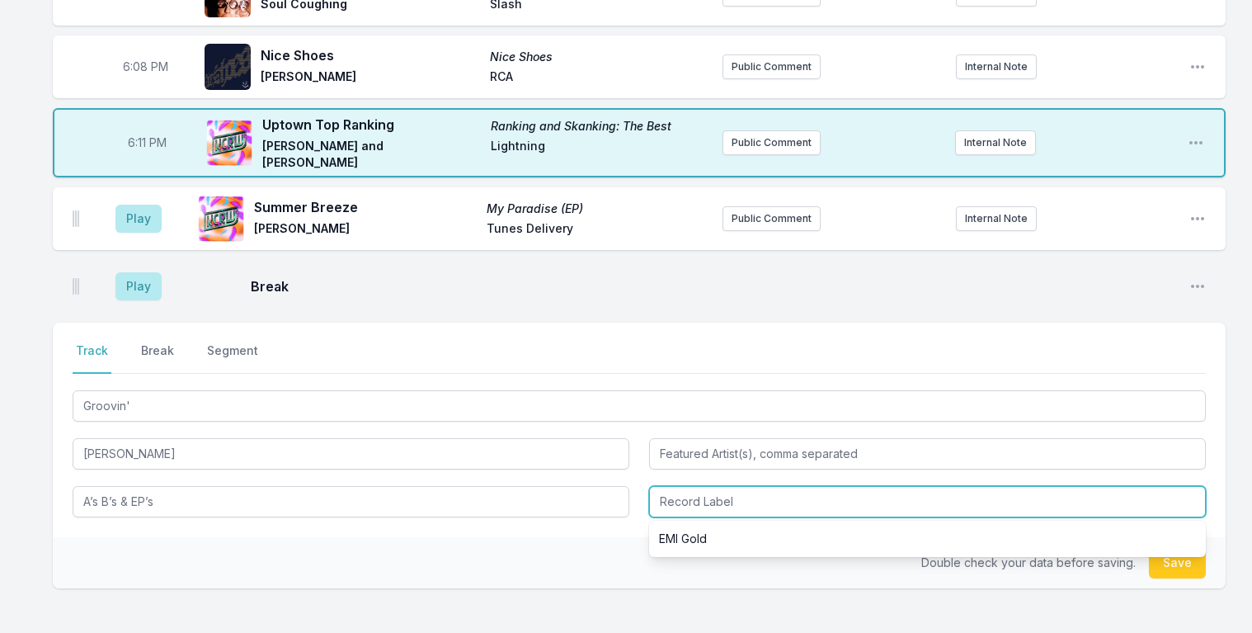
click at [711, 500] on input "Record Label" at bounding box center [927, 501] width 557 height 31
type input "Rhino"
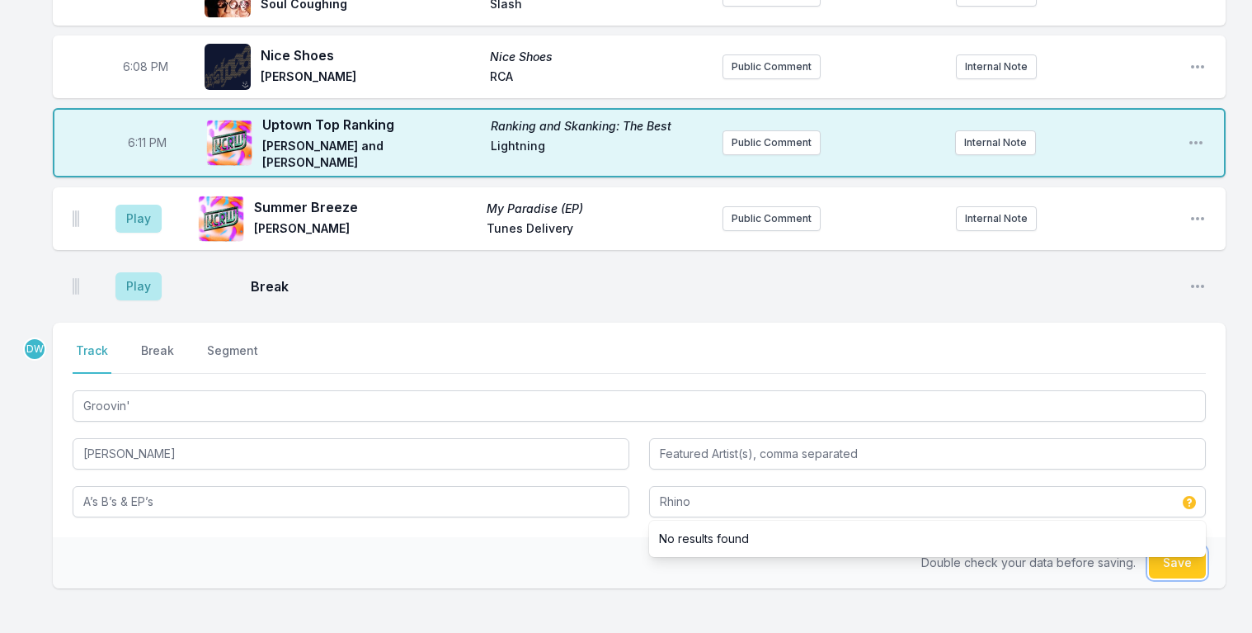
click at [1174, 562] on button "Save" at bounding box center [1177, 562] width 57 height 31
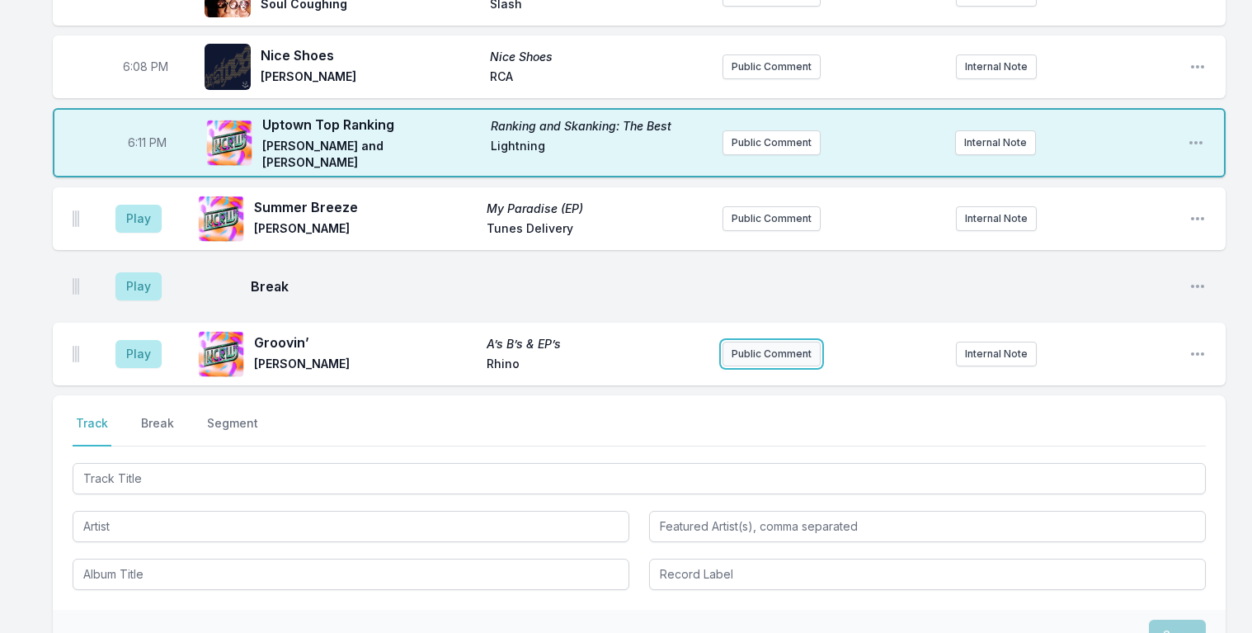
click at [772, 349] on button "Public Comment" at bounding box center [771, 353] width 98 height 25
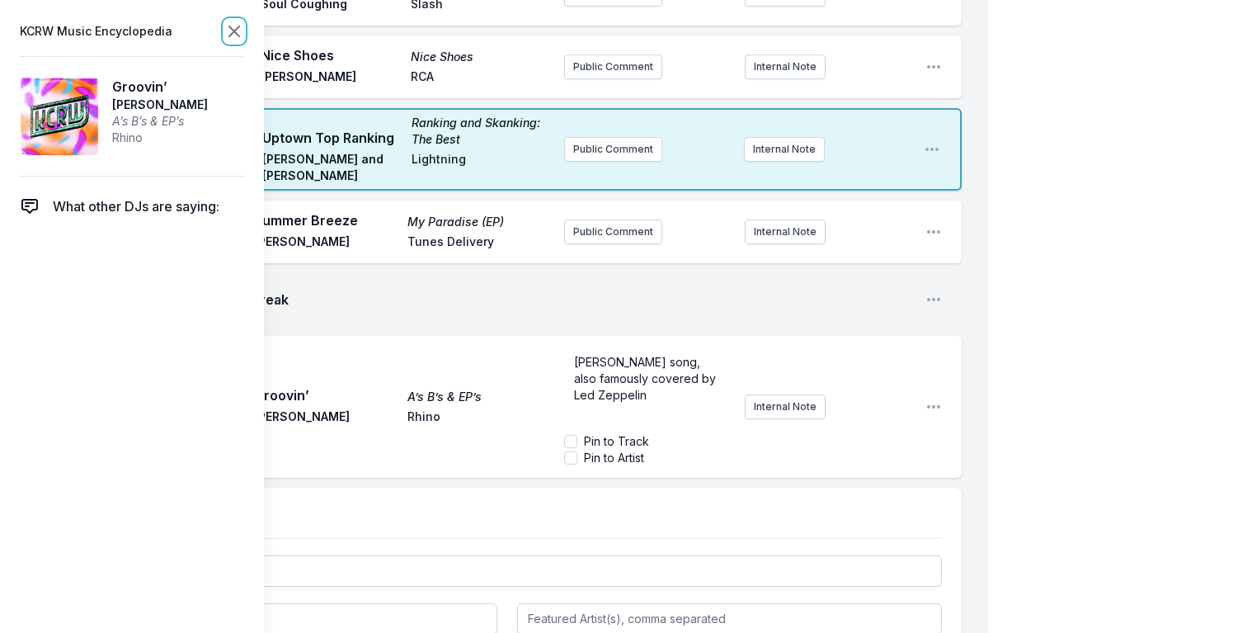
click at [228, 28] on icon at bounding box center [234, 31] width 20 height 20
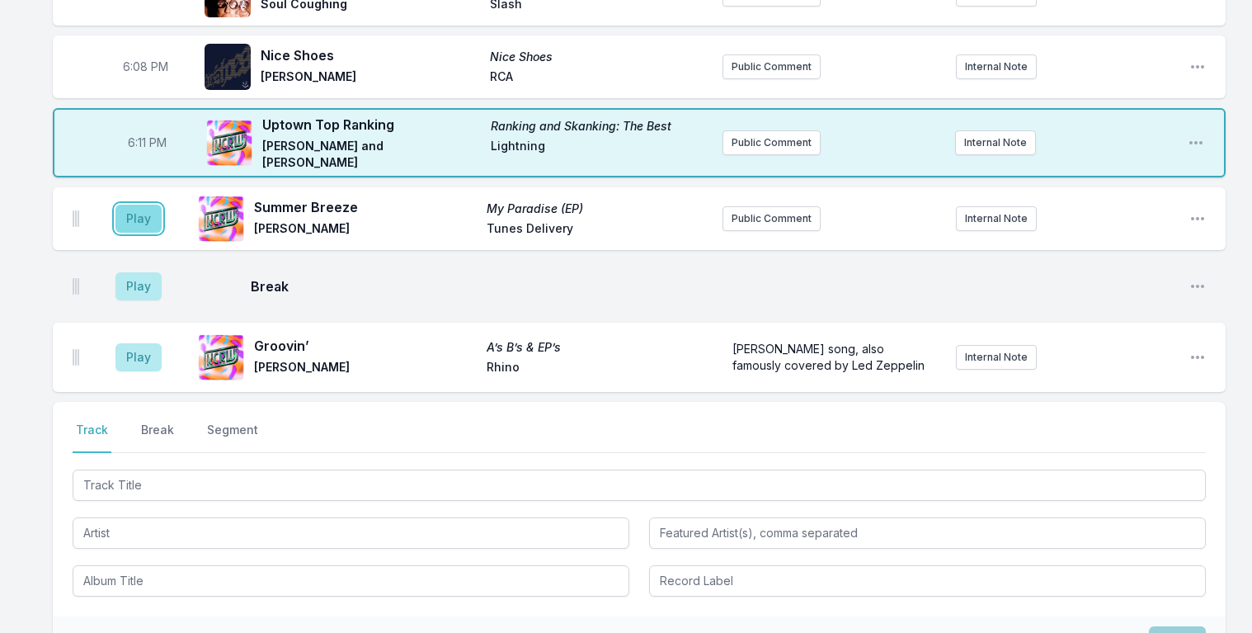
click at [139, 211] on button "Play" at bounding box center [138, 219] width 46 height 28
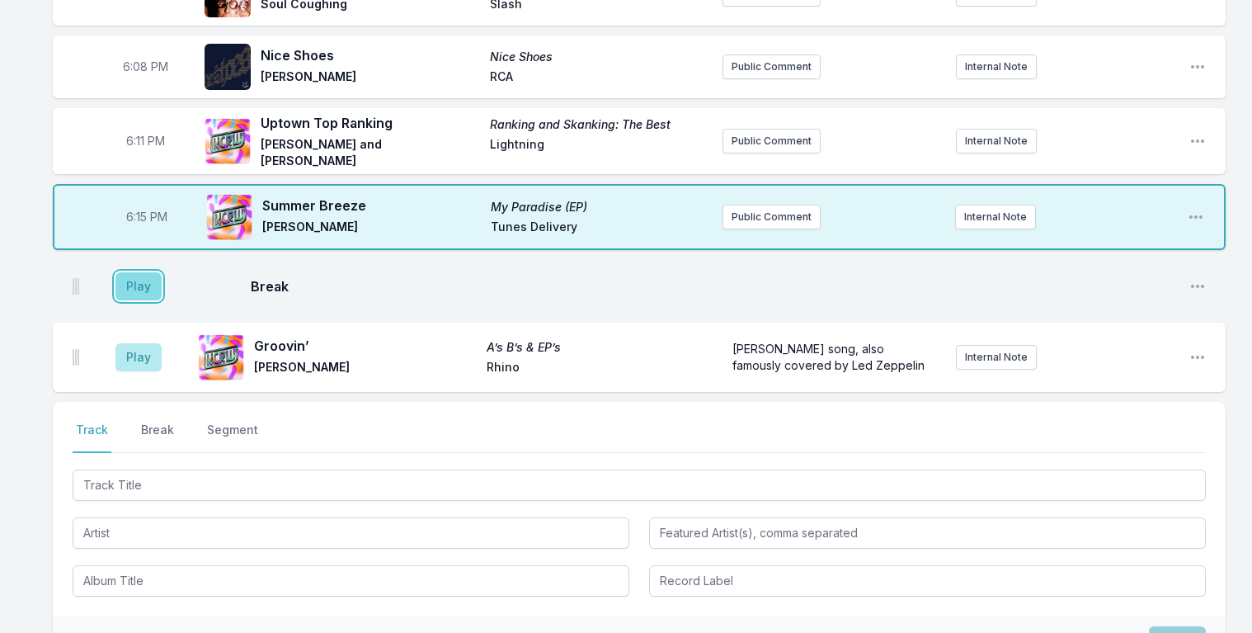
click at [123, 281] on button "Play" at bounding box center [138, 286] width 46 height 28
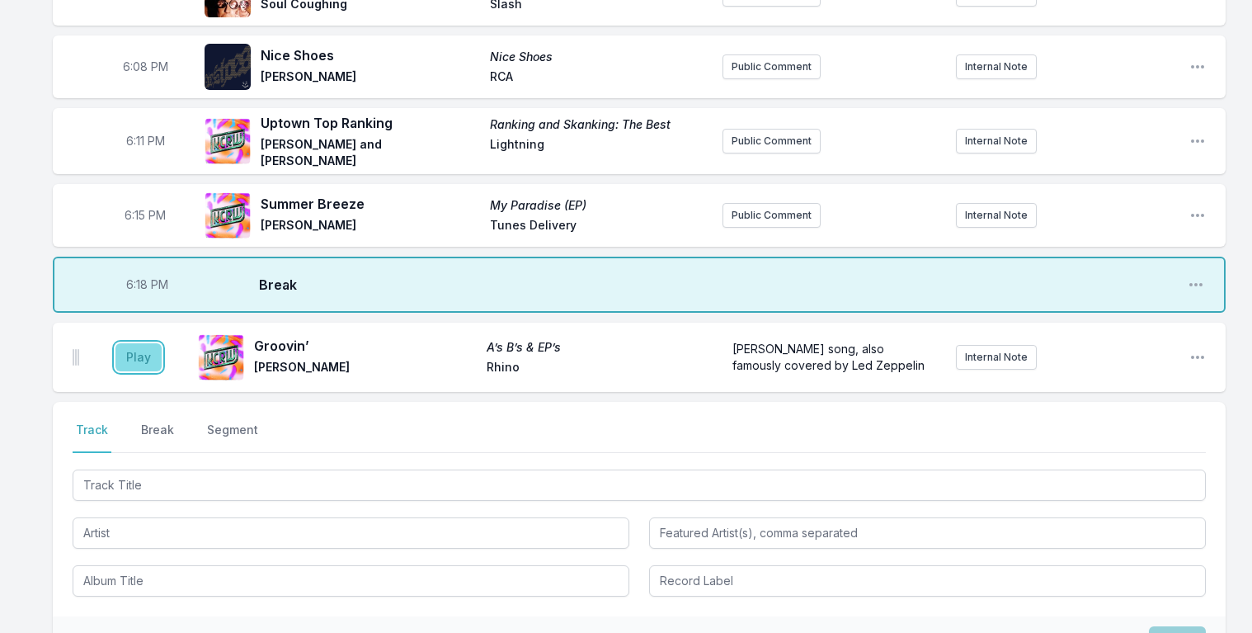
click at [139, 358] on button "Play" at bounding box center [138, 357] width 46 height 28
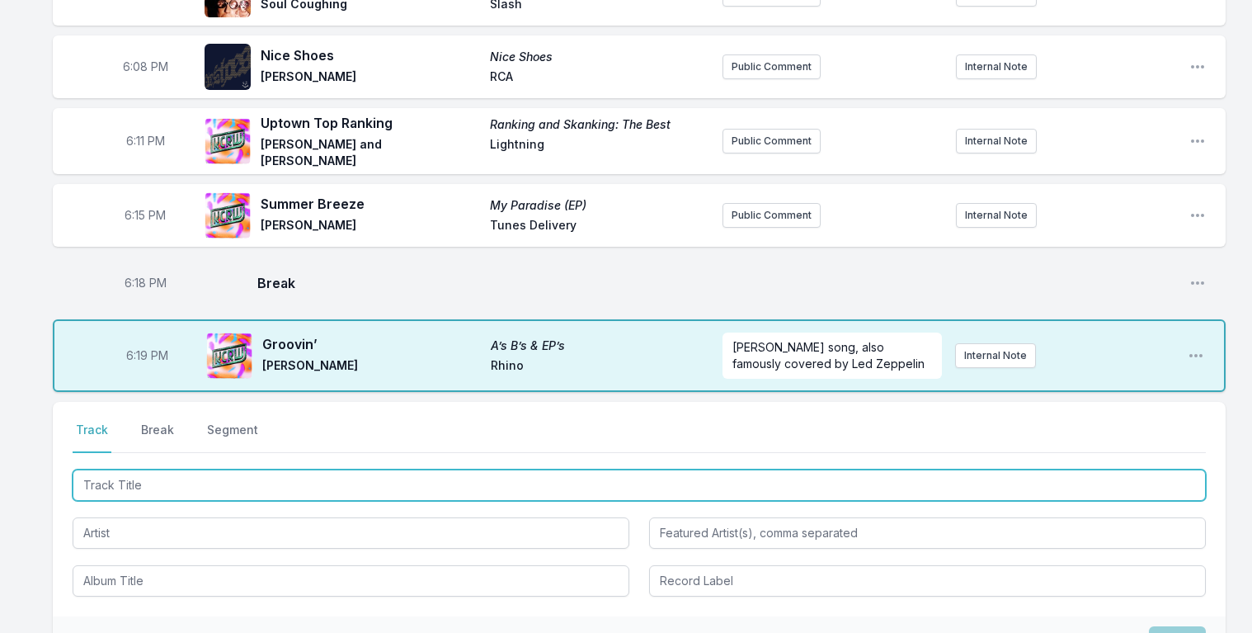
click at [145, 484] on input "Track Title" at bounding box center [639, 484] width 1133 height 31
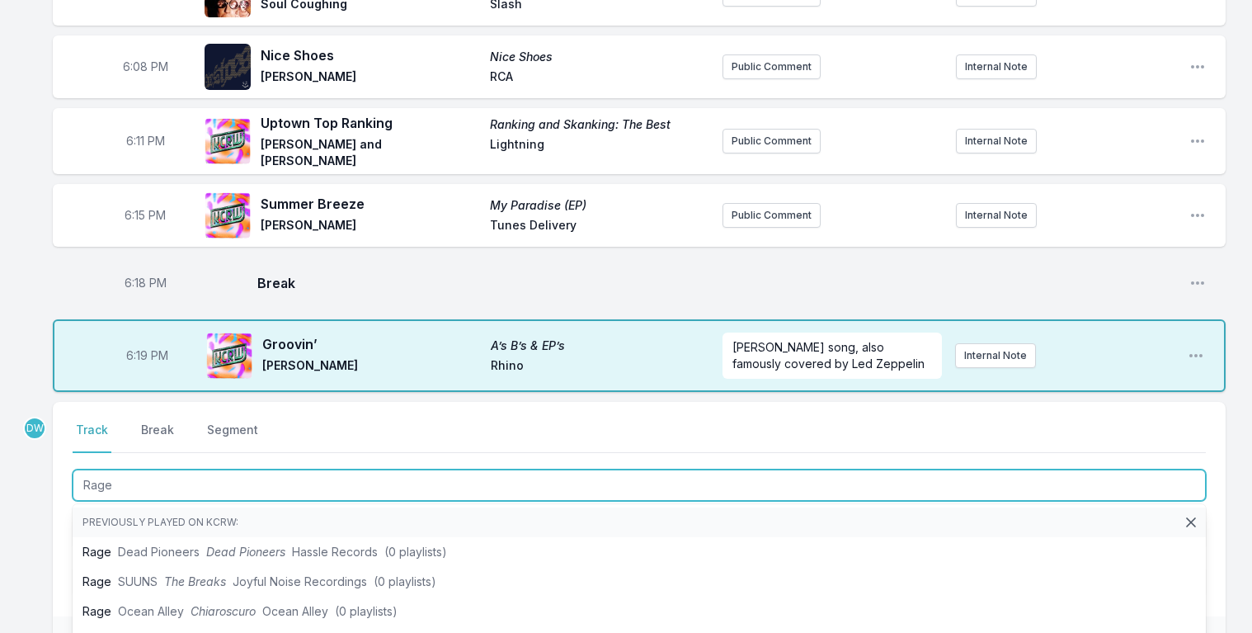
type input "Rage"
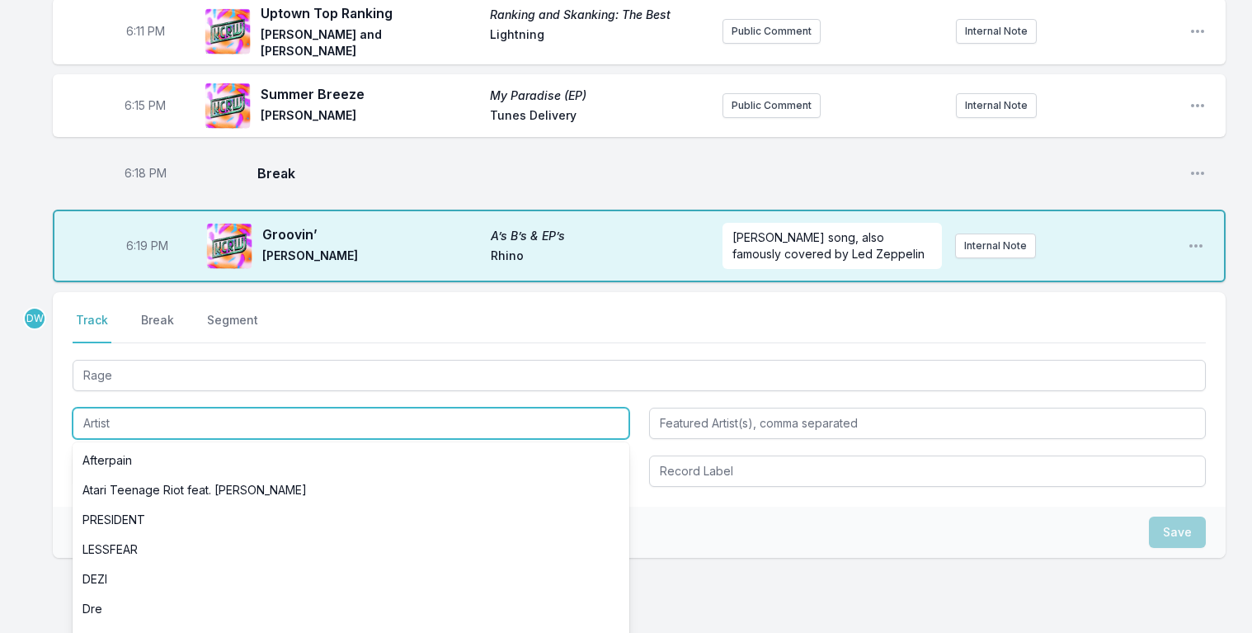
scroll to position [386, 0]
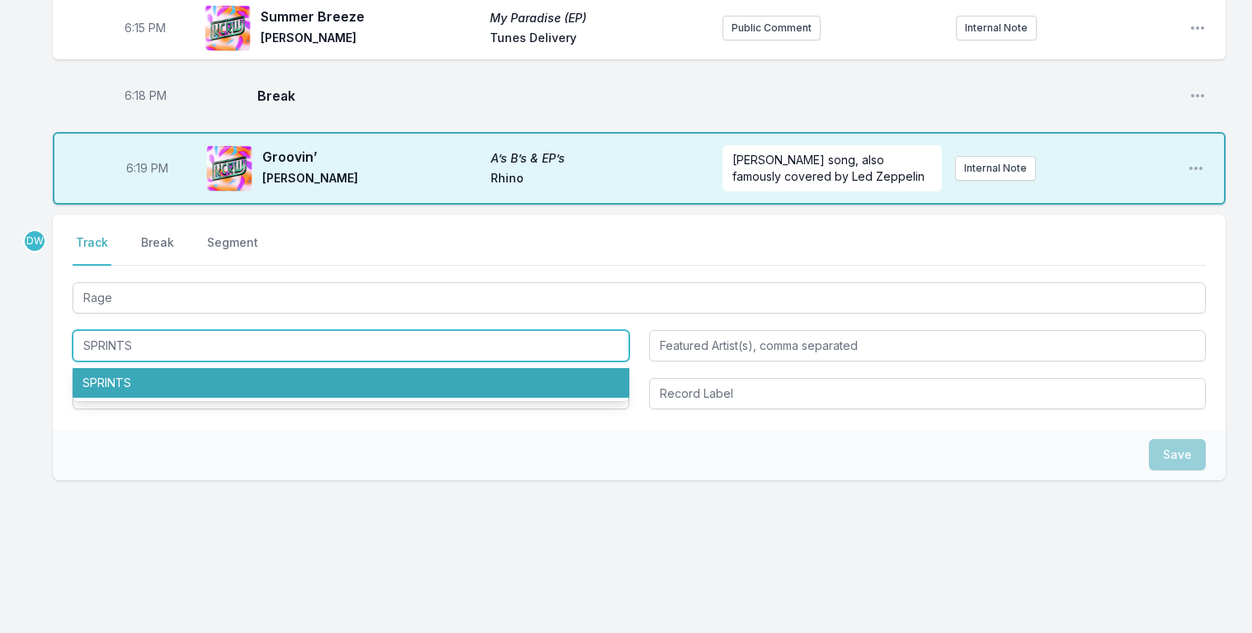
click at [126, 380] on li "SPRINTS" at bounding box center [351, 383] width 557 height 30
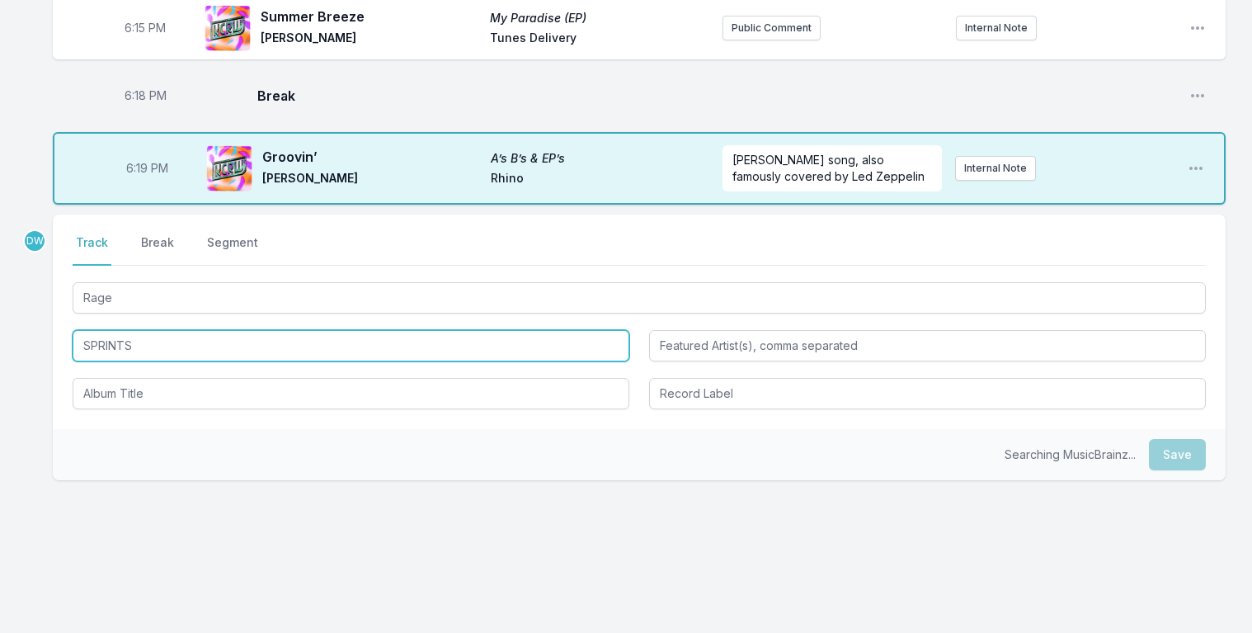
type input "SPRINTS"
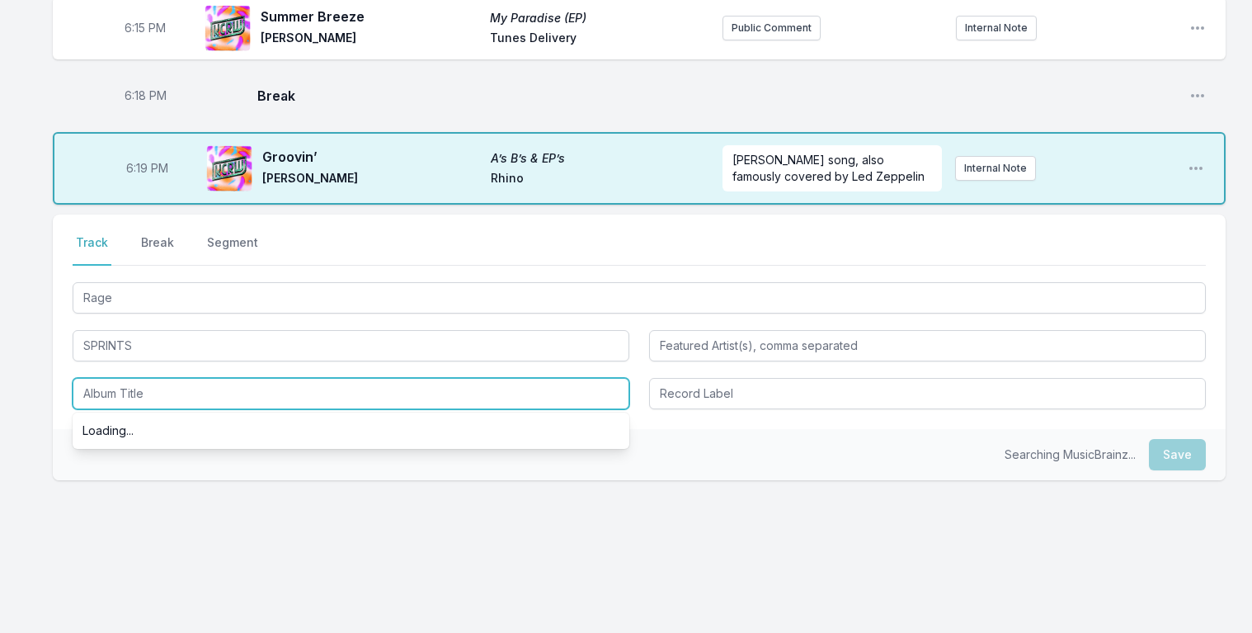
click at [121, 388] on input "Album Title" at bounding box center [351, 393] width 557 height 31
type input "B"
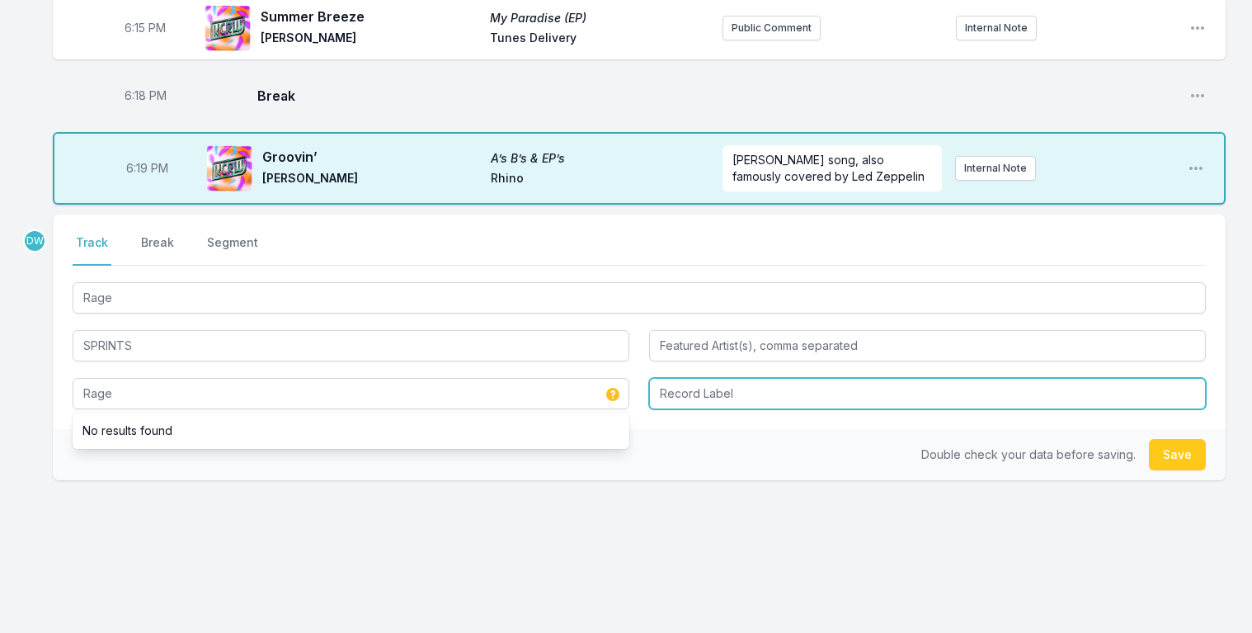
type input "Rage"
type input "City Slang"
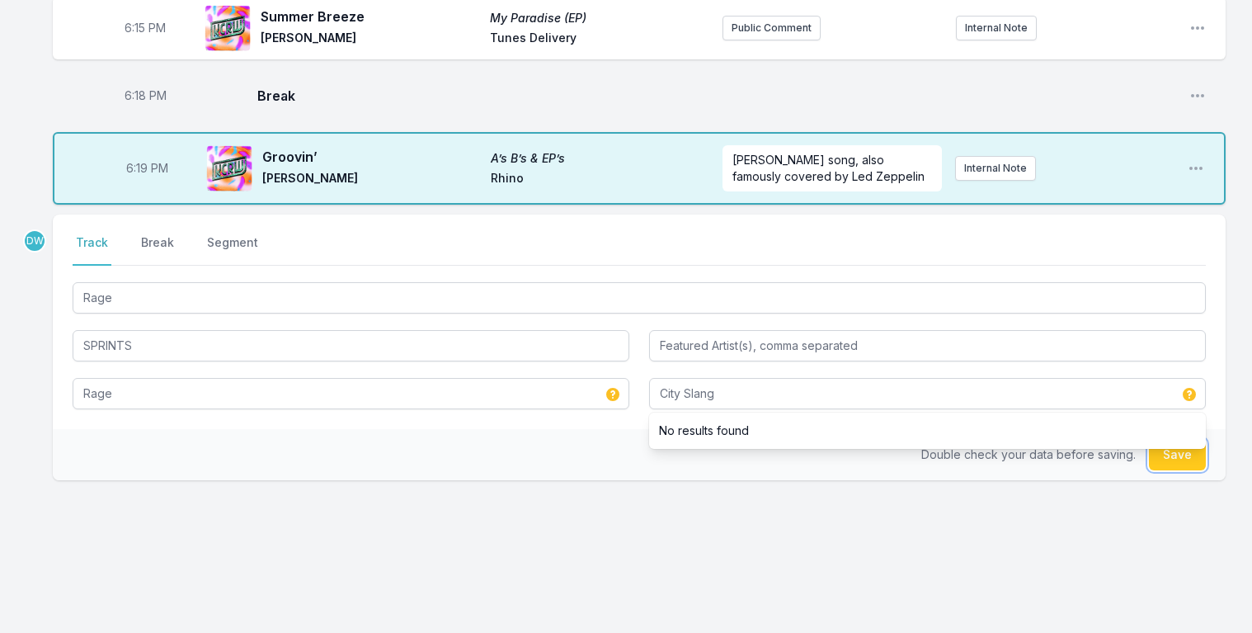
click at [1171, 449] on button "Save" at bounding box center [1177, 454] width 57 height 31
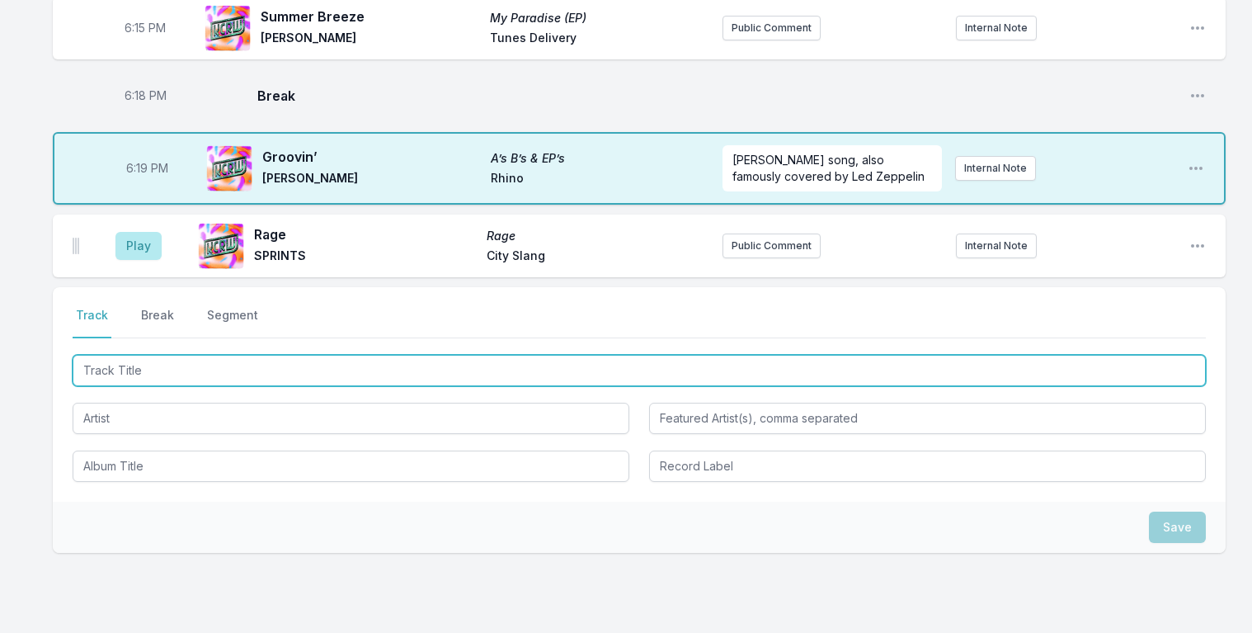
click at [155, 355] on input "Track Title" at bounding box center [639, 370] width 1133 height 31
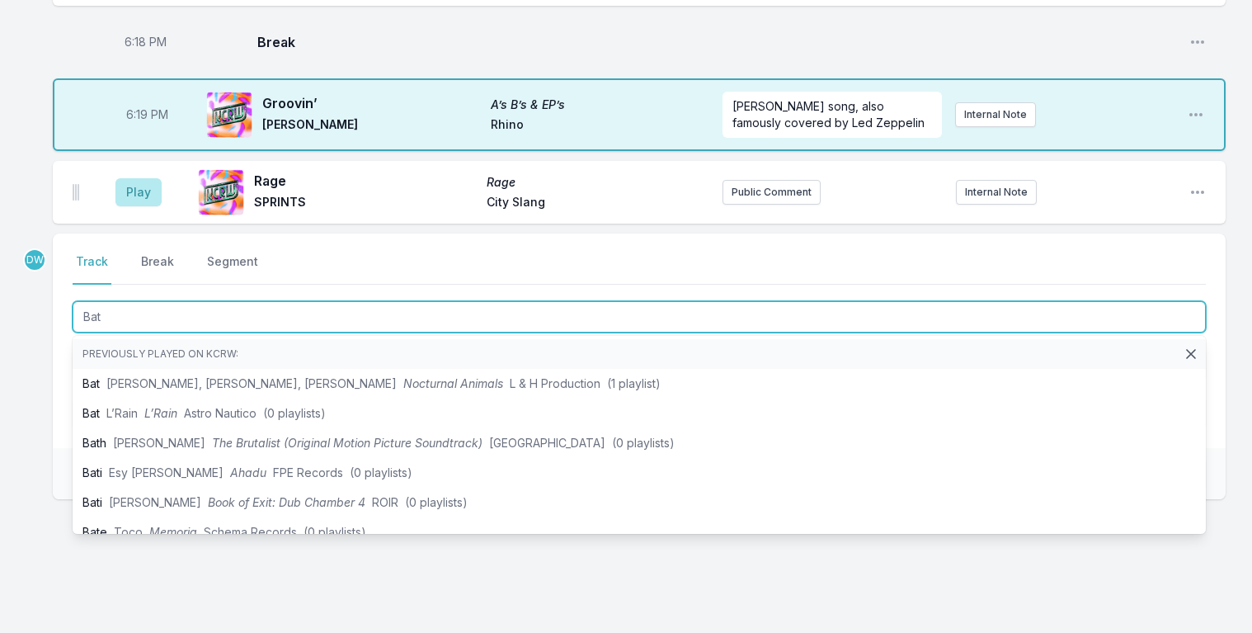
scroll to position [428, 0]
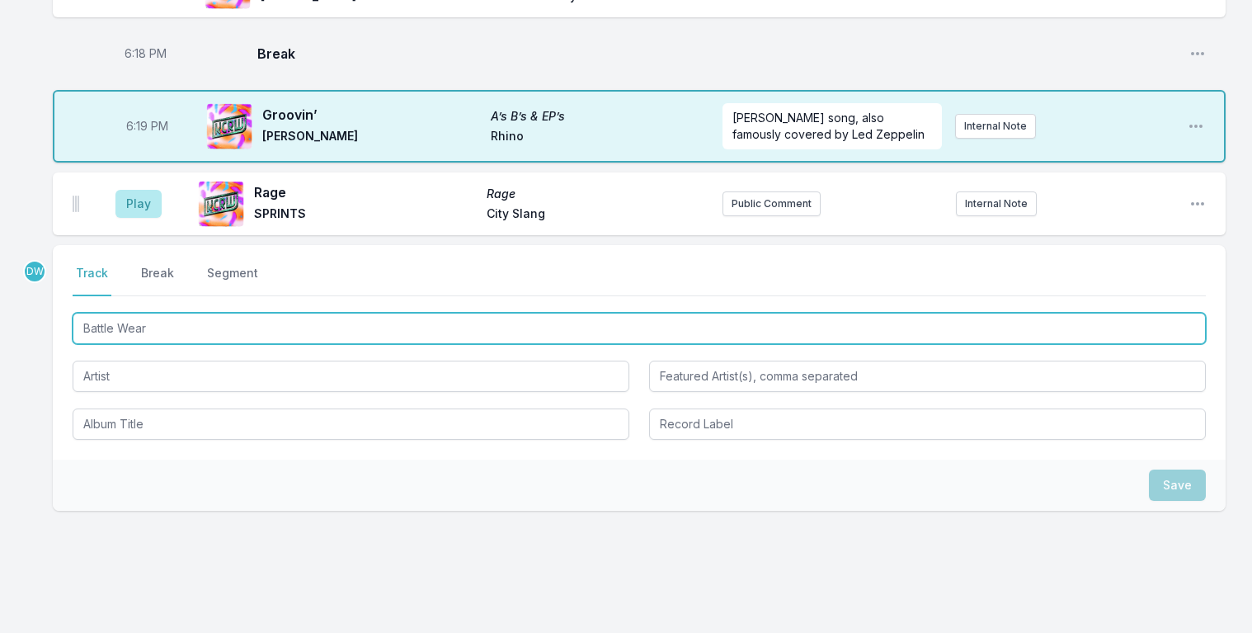
type input "Battle Wear"
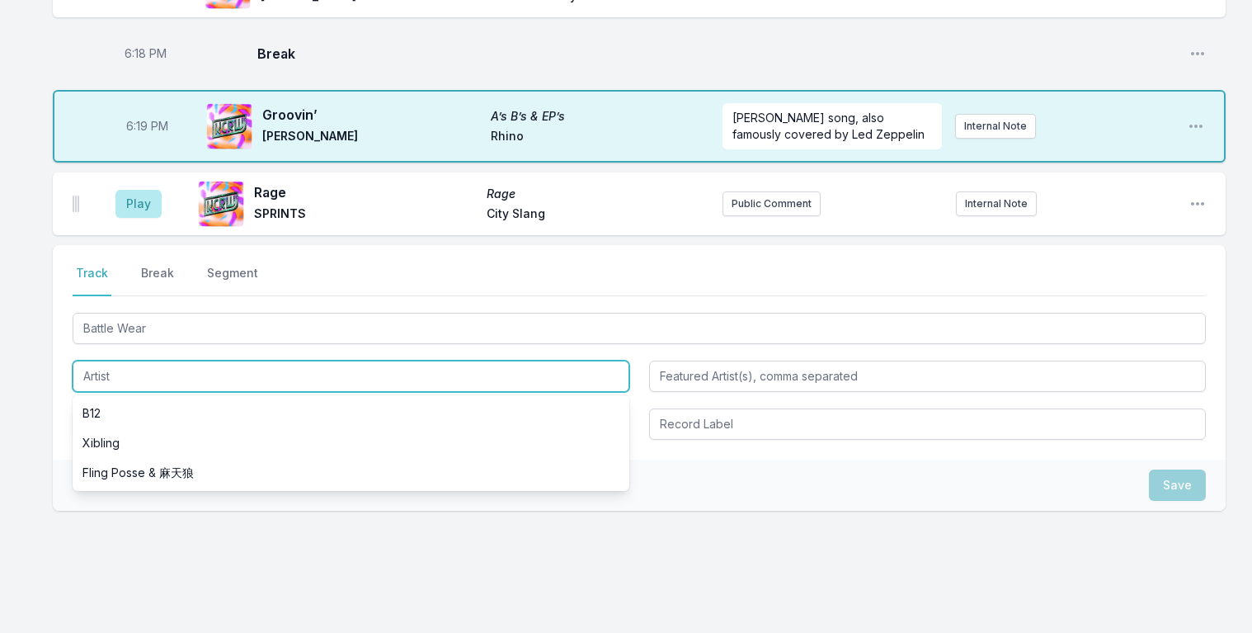
click at [158, 374] on input "Artist" at bounding box center [351, 375] width 557 height 31
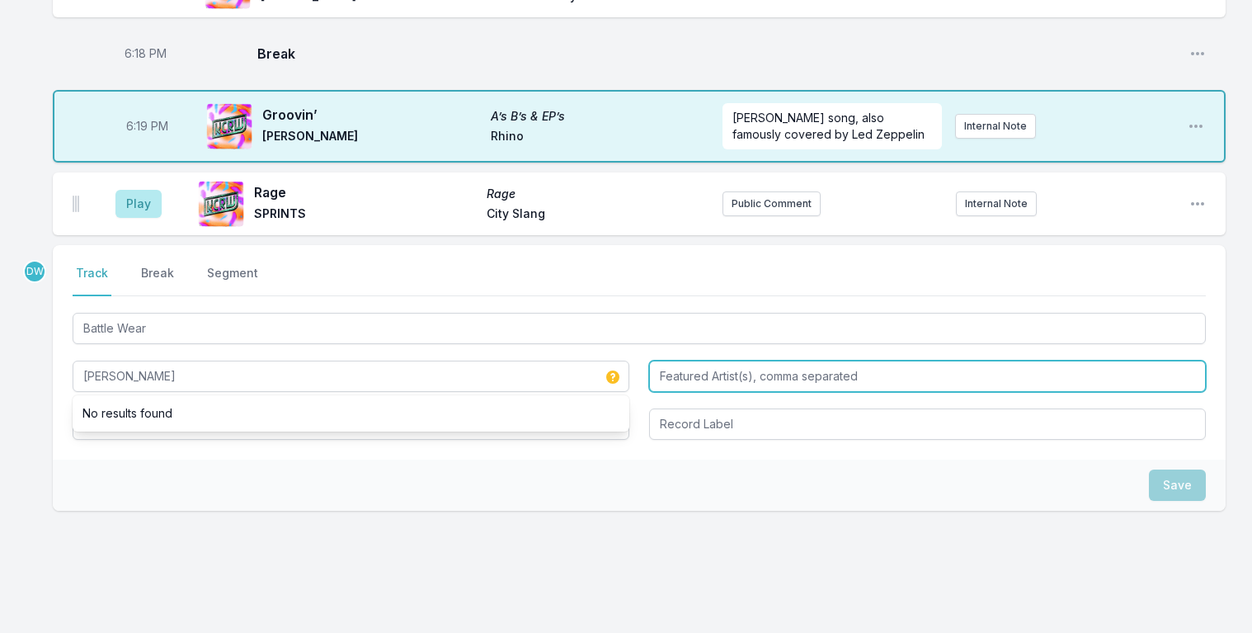
type input "[PERSON_NAME]"
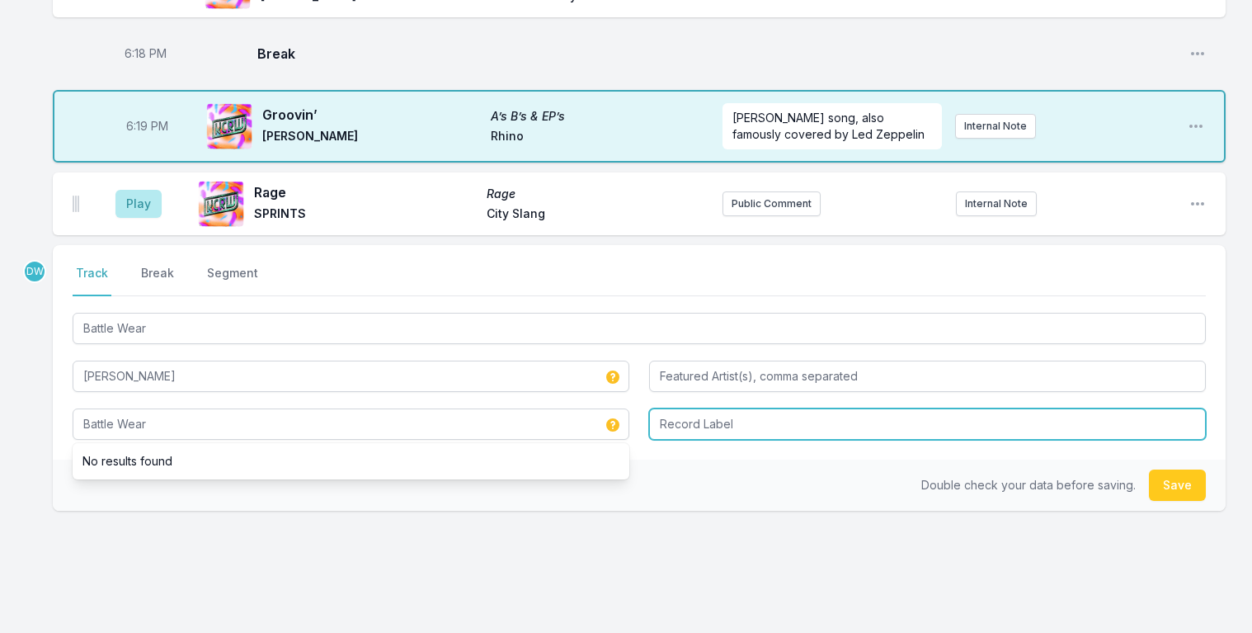
type input "Battle Wear"
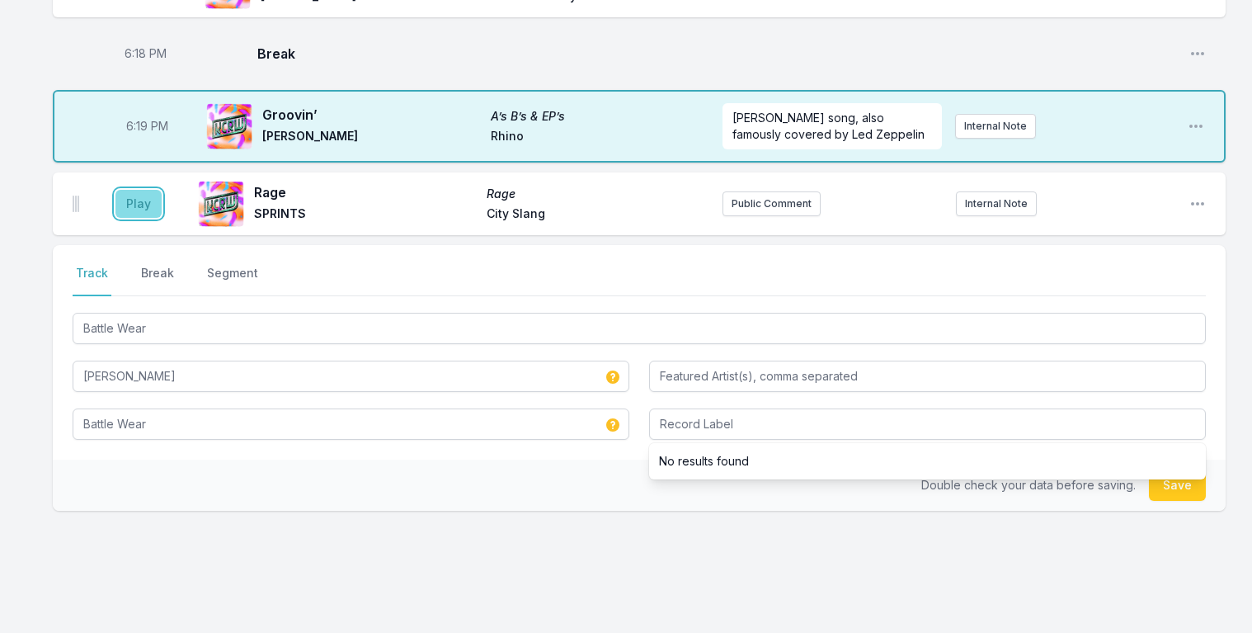
click at [134, 208] on button "Play" at bounding box center [138, 204] width 46 height 28
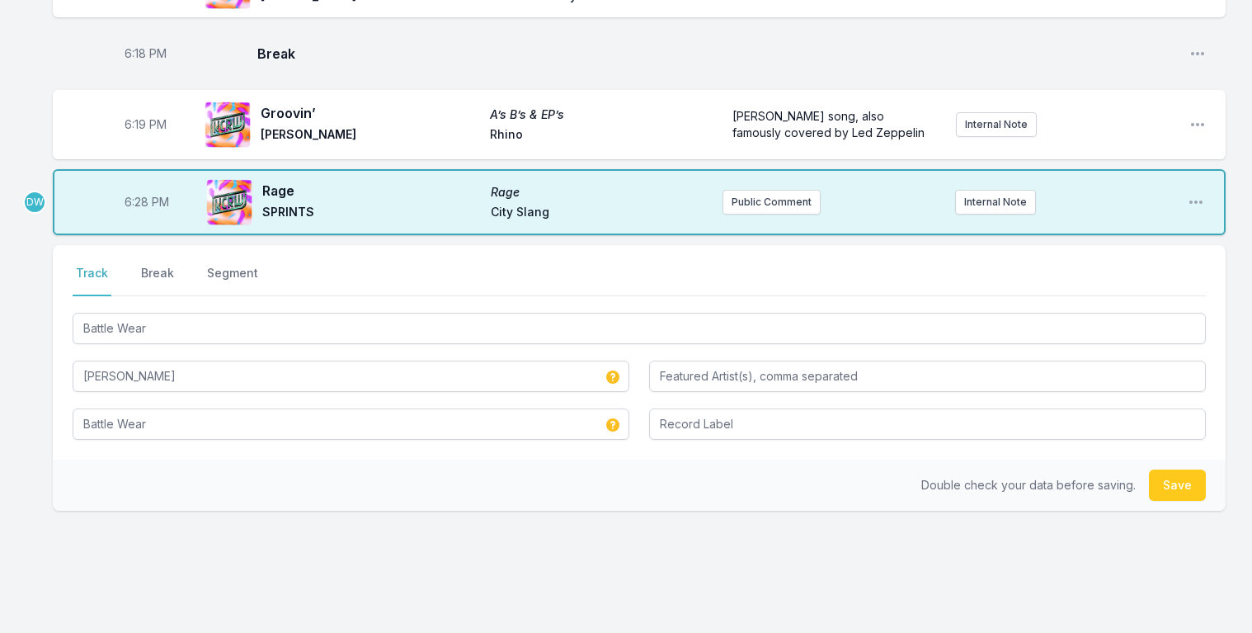
click at [139, 196] on span "6:28 PM" at bounding box center [147, 202] width 45 height 16
click at [134, 200] on input "18:28" at bounding box center [147, 201] width 92 height 31
type input "18:22"
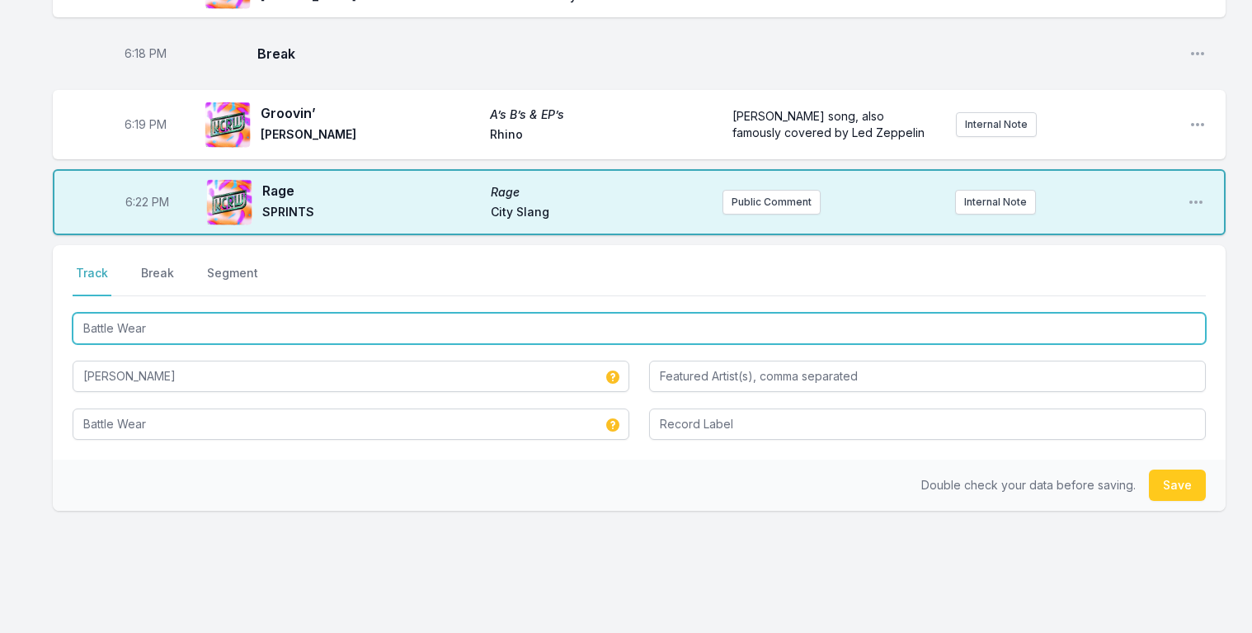
drag, startPoint x: 150, startPoint y: 323, endPoint x: 13, endPoint y: 228, distance: 167.0
click at [13, 228] on div "6:04 PM Super Bon Bon Irresistible Bliss Soul Coughing Slash Public Comment Int…" at bounding box center [626, 201] width 1252 height 935
type input "Slipping"
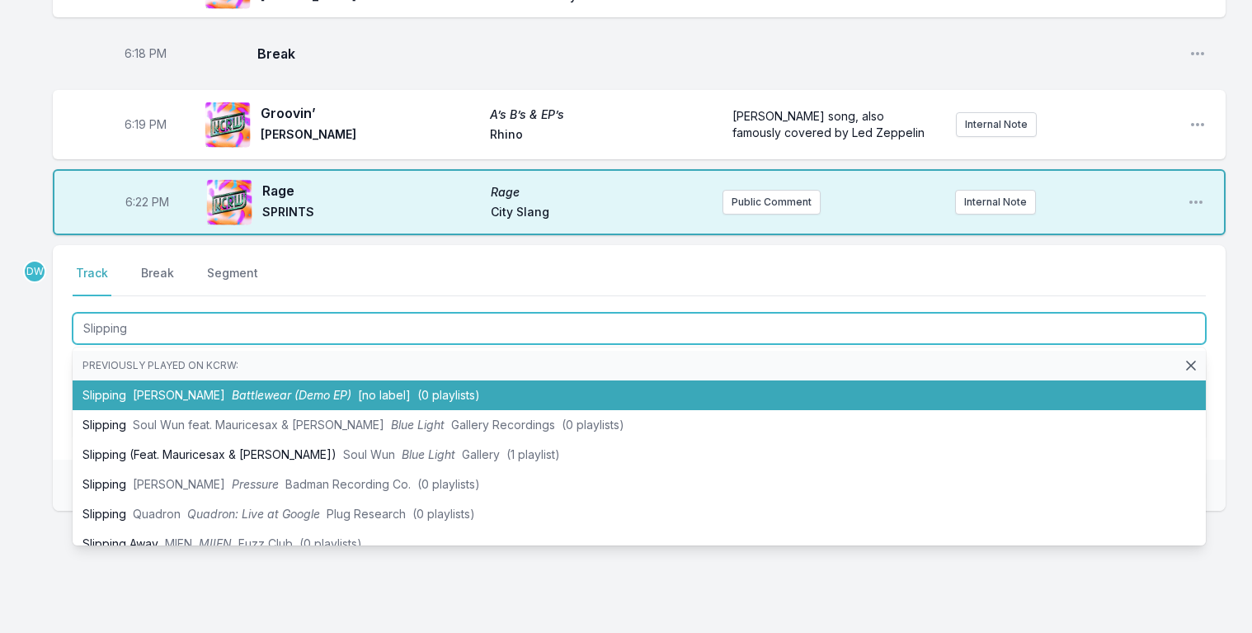
click at [246, 388] on span "Battlewear (Demo EP)" at bounding box center [292, 395] width 120 height 14
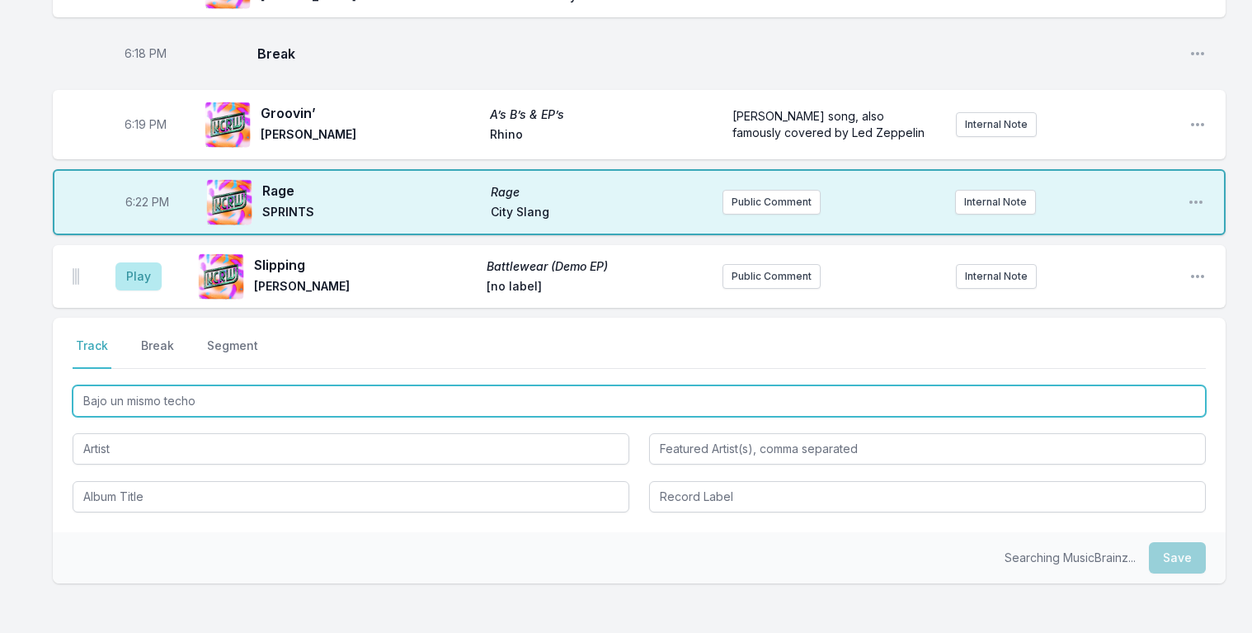
type input "Bajo un mismo techo"
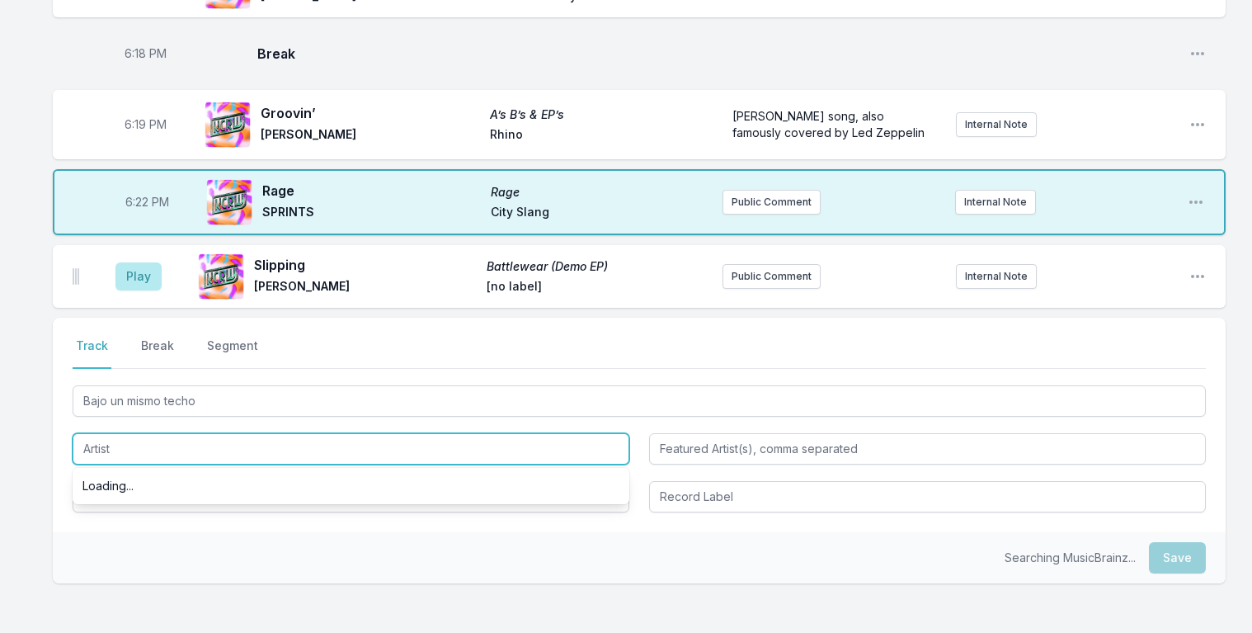
click at [116, 449] on input "Artist" at bounding box center [351, 448] width 557 height 31
type input "P"
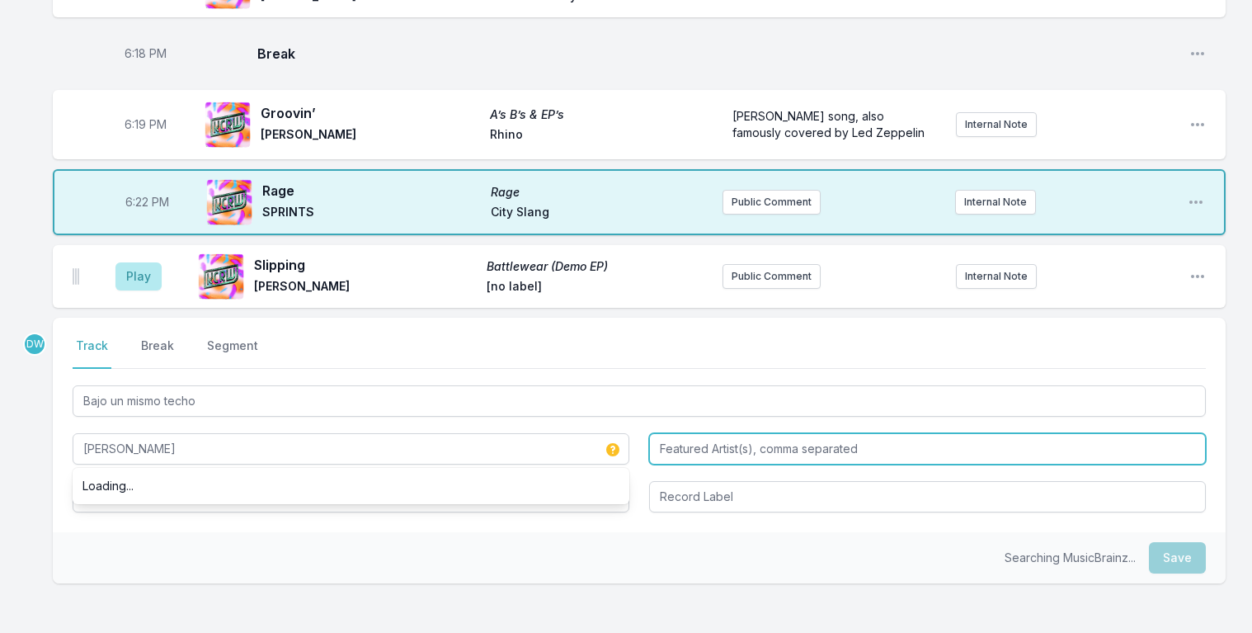
type input "[PERSON_NAME]"
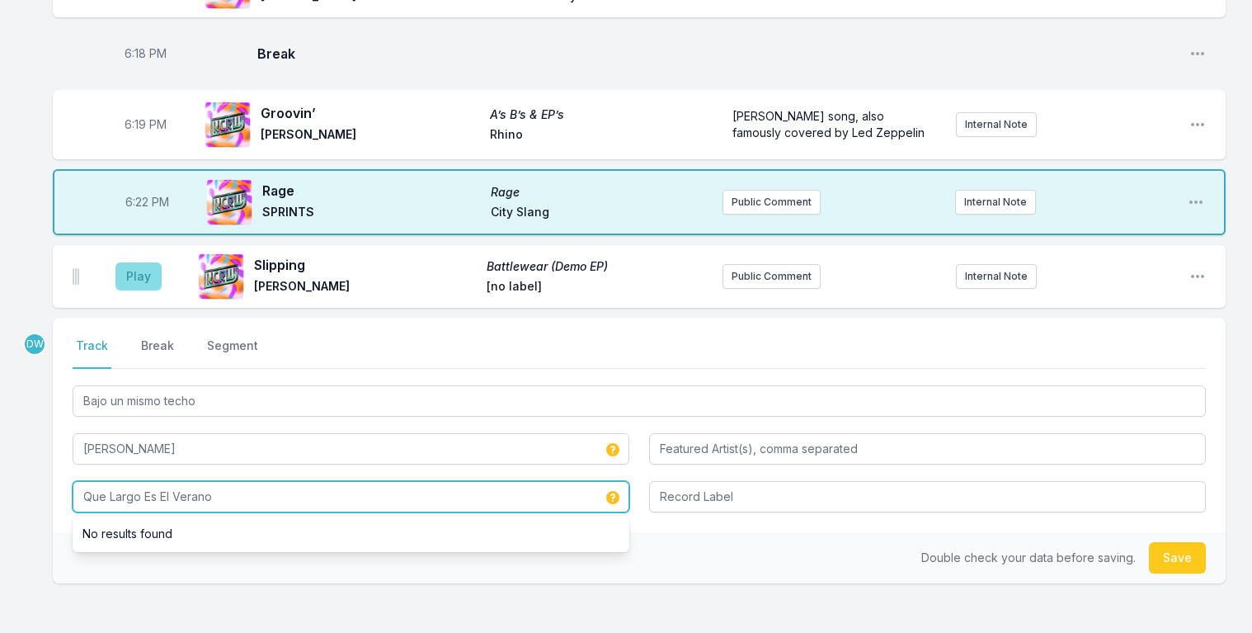
type input "Que Largo Es El Verano"
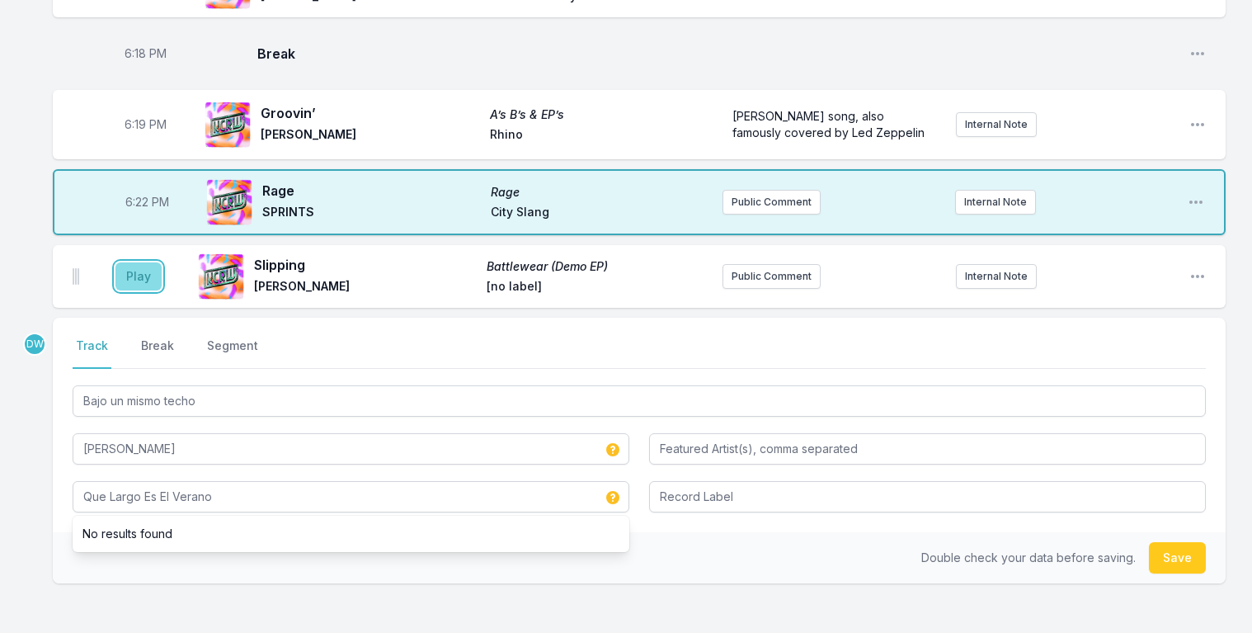
click at [137, 271] on button "Play" at bounding box center [138, 276] width 46 height 28
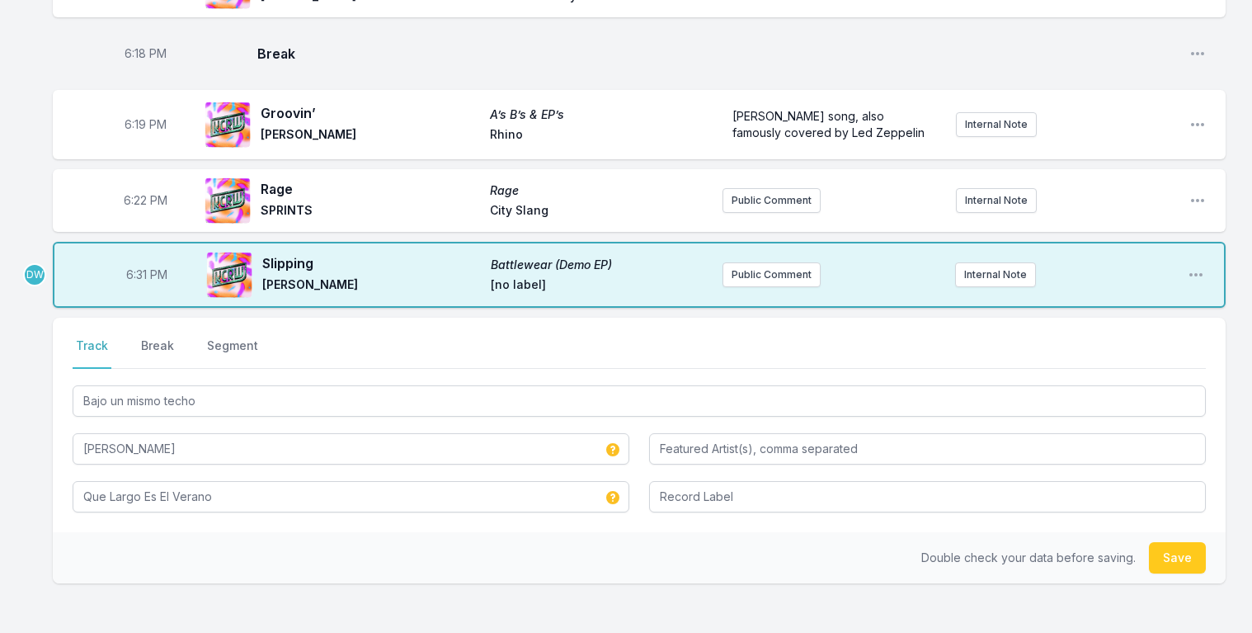
click at [140, 271] on span "6:31 PM" at bounding box center [146, 274] width 41 height 16
click at [138, 271] on input "18:31" at bounding box center [147, 274] width 92 height 31
type input "18:27"
click at [140, 266] on input "18:27" at bounding box center [147, 274] width 92 height 31
click at [139, 270] on input "18:27" at bounding box center [147, 274] width 92 height 31
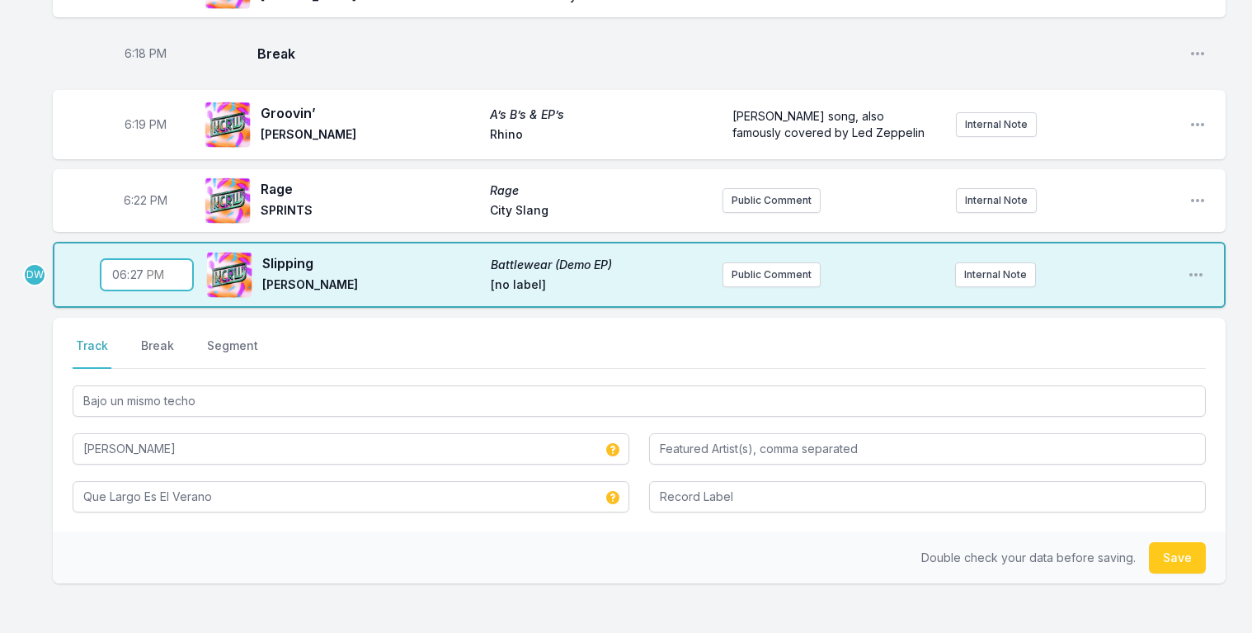
click at [129, 270] on input "18:27" at bounding box center [147, 274] width 92 height 31
type input "18:25"
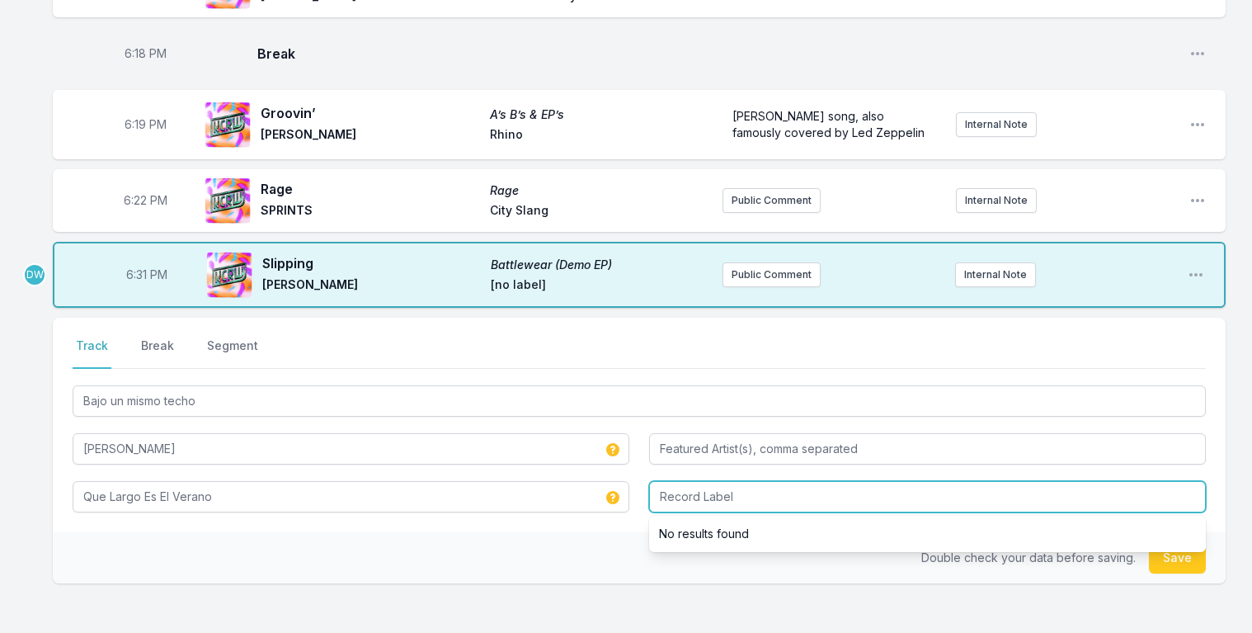
click at [704, 491] on input "Record Label" at bounding box center [927, 496] width 557 height 31
type input "Lovemonk"
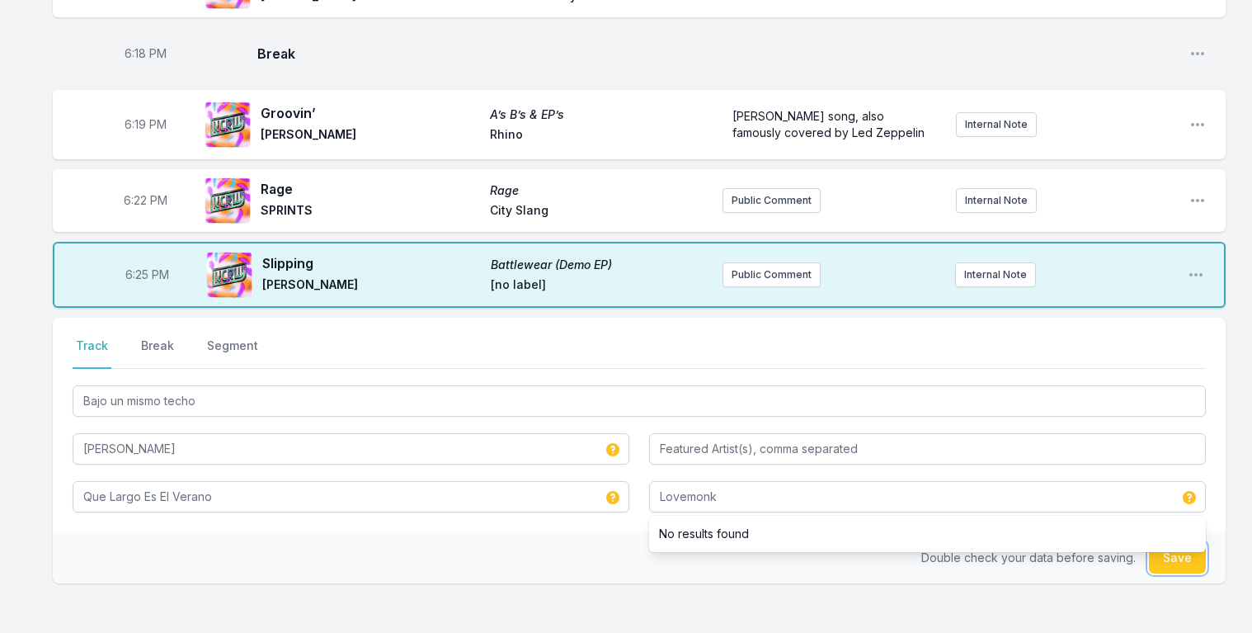
click at [1174, 556] on button "Save" at bounding box center [1177, 557] width 57 height 31
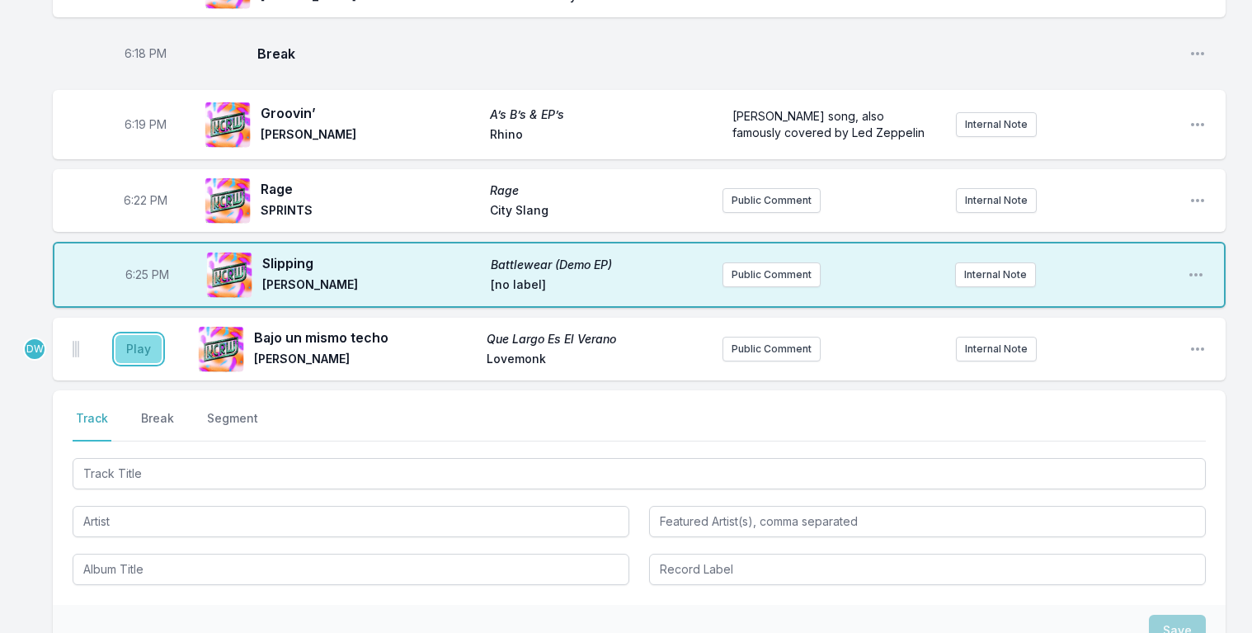
click at [139, 344] on button "Play" at bounding box center [138, 349] width 46 height 28
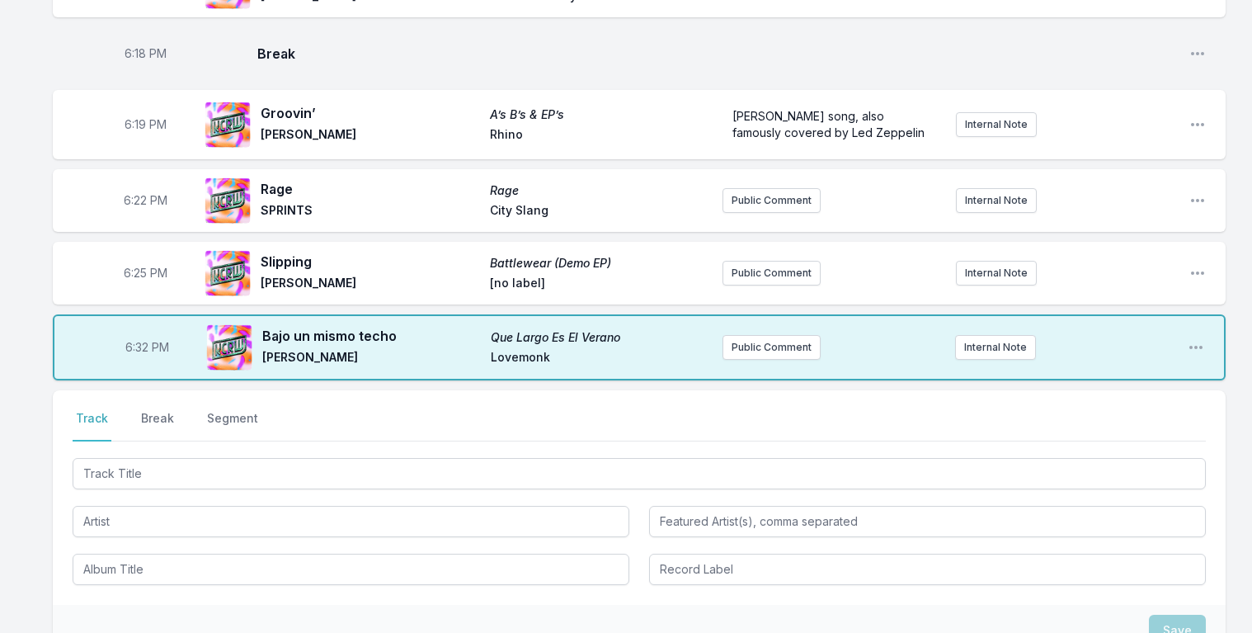
click at [139, 346] on span "6:32 PM" at bounding box center [147, 347] width 44 height 16
click at [134, 346] on input "18:32" at bounding box center [147, 347] width 92 height 31
type input "18:28"
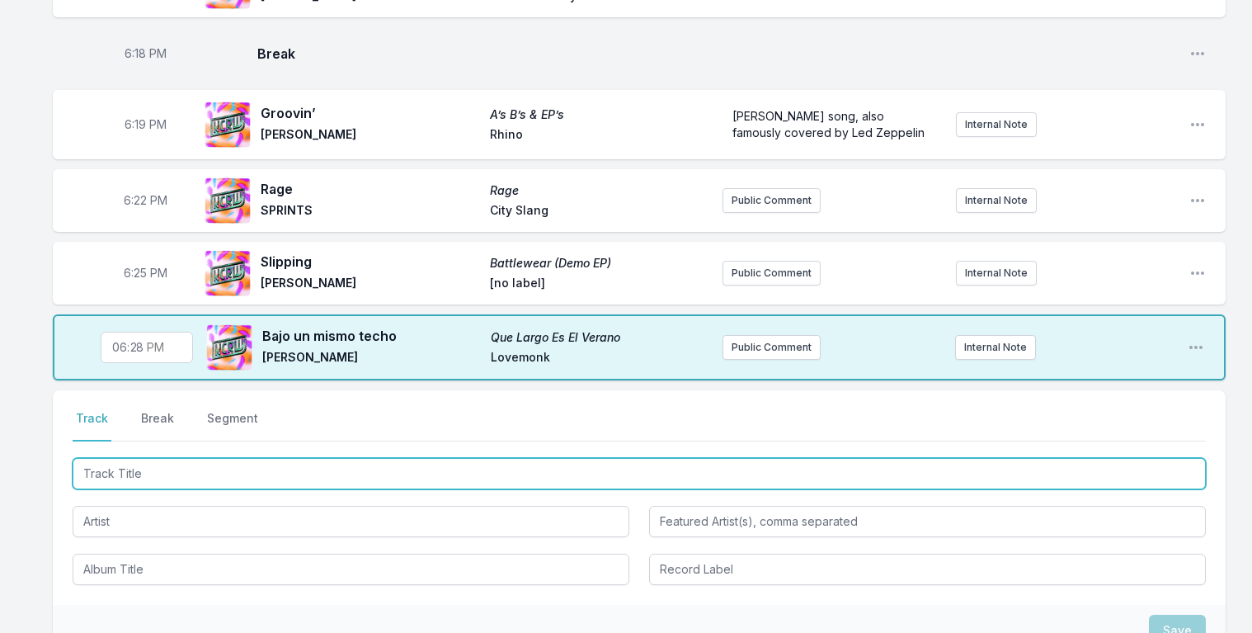
click at [153, 469] on input "Track Title" at bounding box center [639, 473] width 1133 height 31
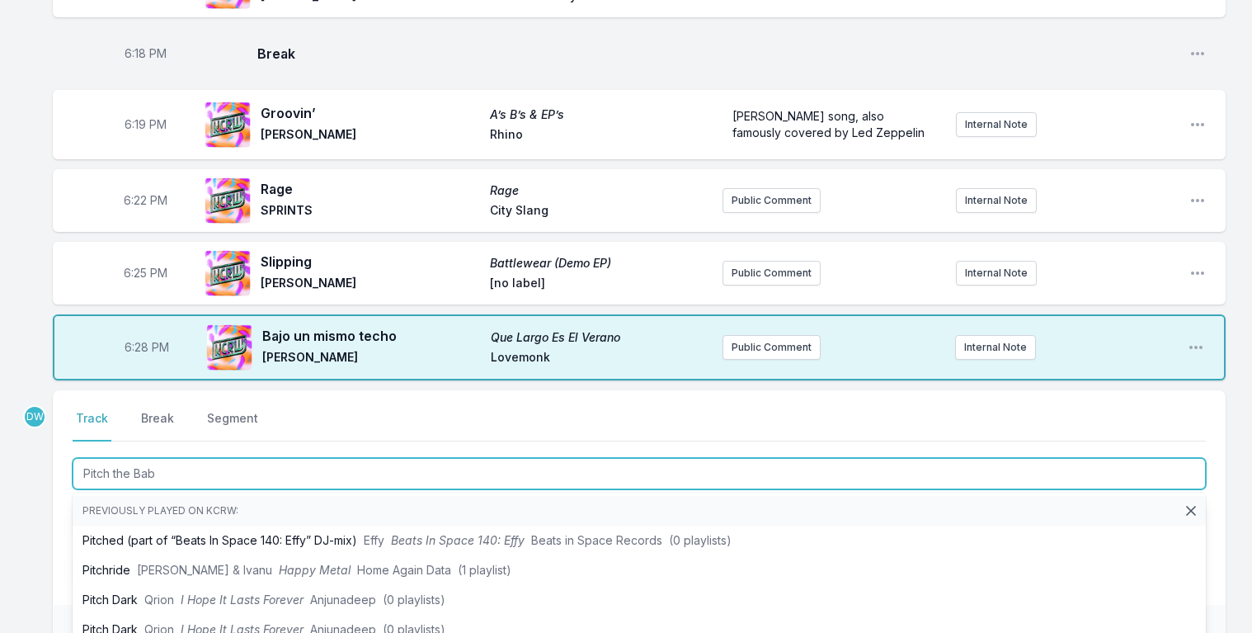
type input "Pitch the Baby"
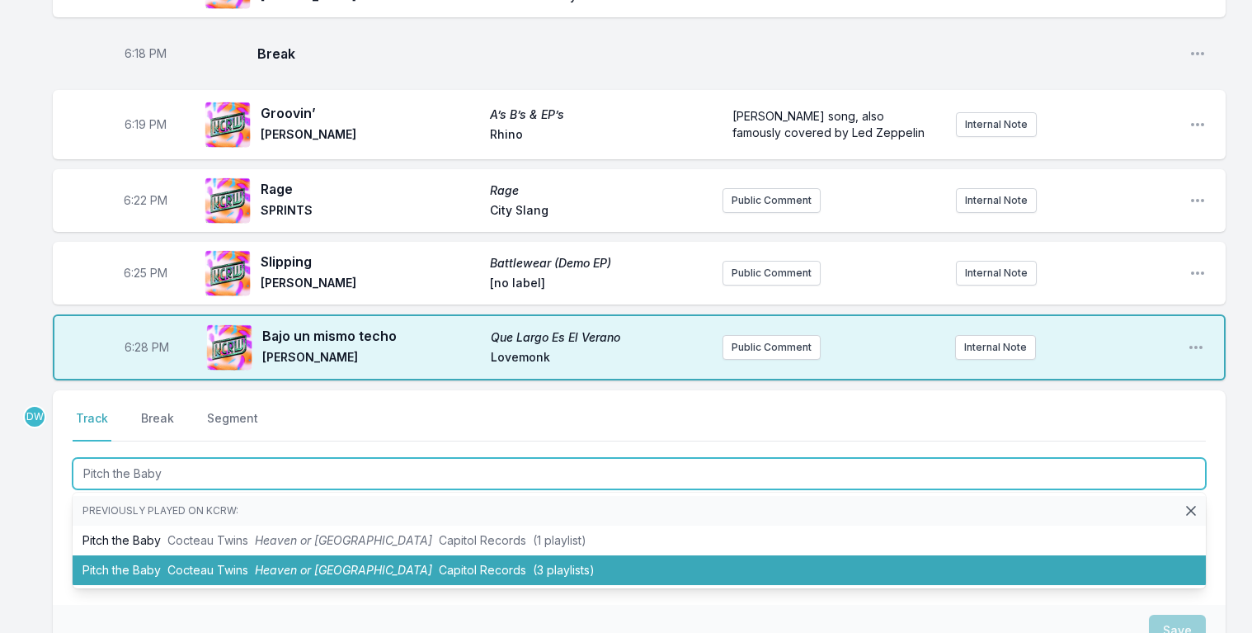
click at [289, 568] on span "Heaven or [GEOGRAPHIC_DATA]" at bounding box center [343, 569] width 177 height 14
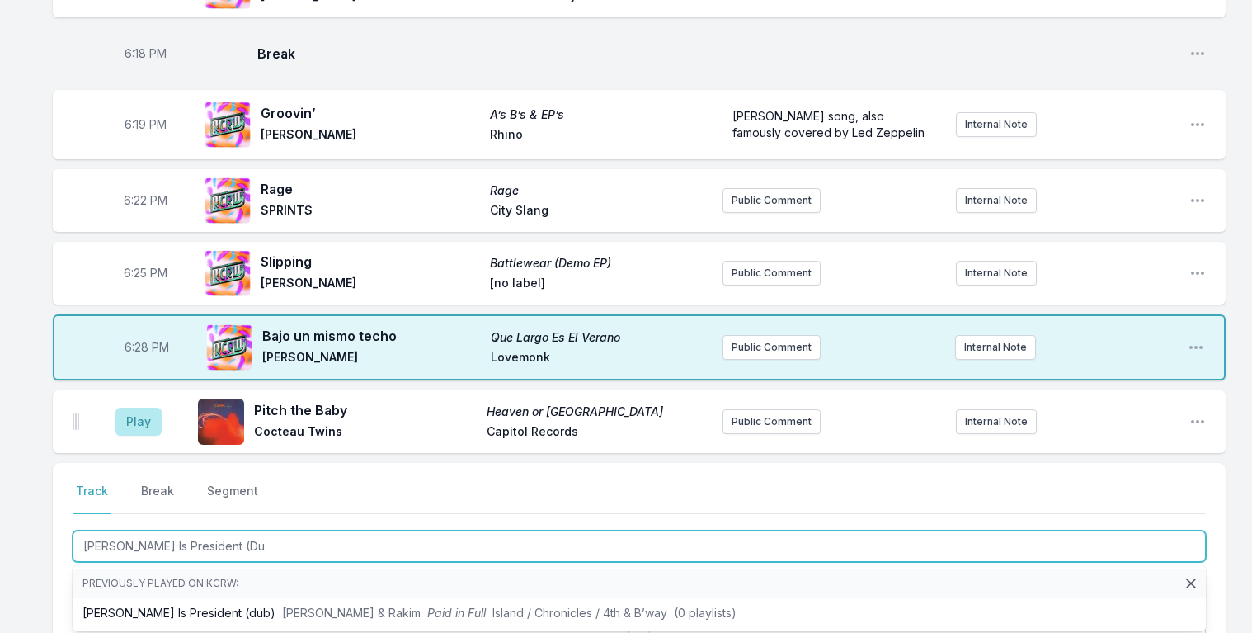
type input "[PERSON_NAME] Is President (Dub"
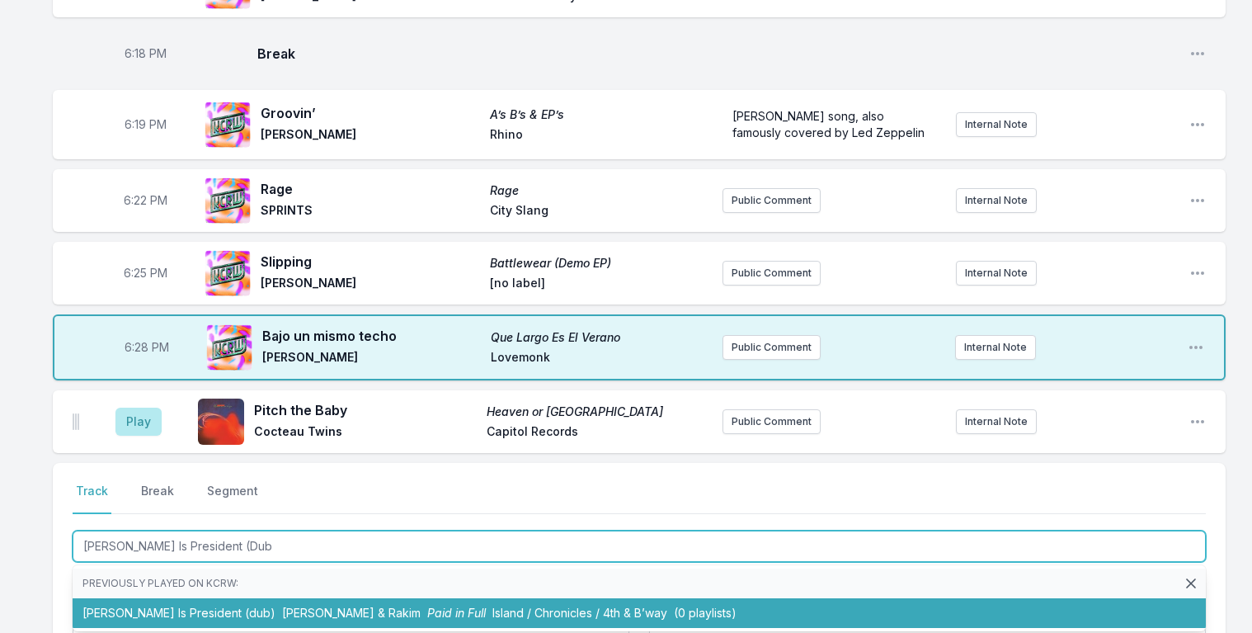
click at [492, 605] on span "Island / Chronicles / 4th & B’way" at bounding box center [579, 612] width 175 height 14
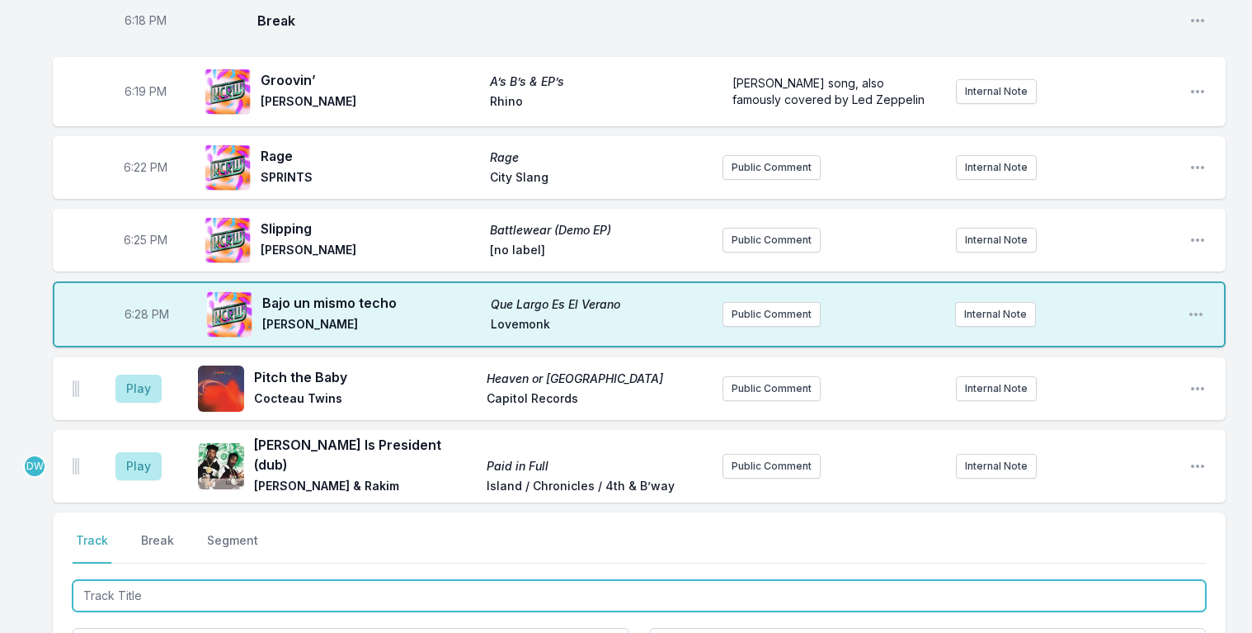
scroll to position [527, 0]
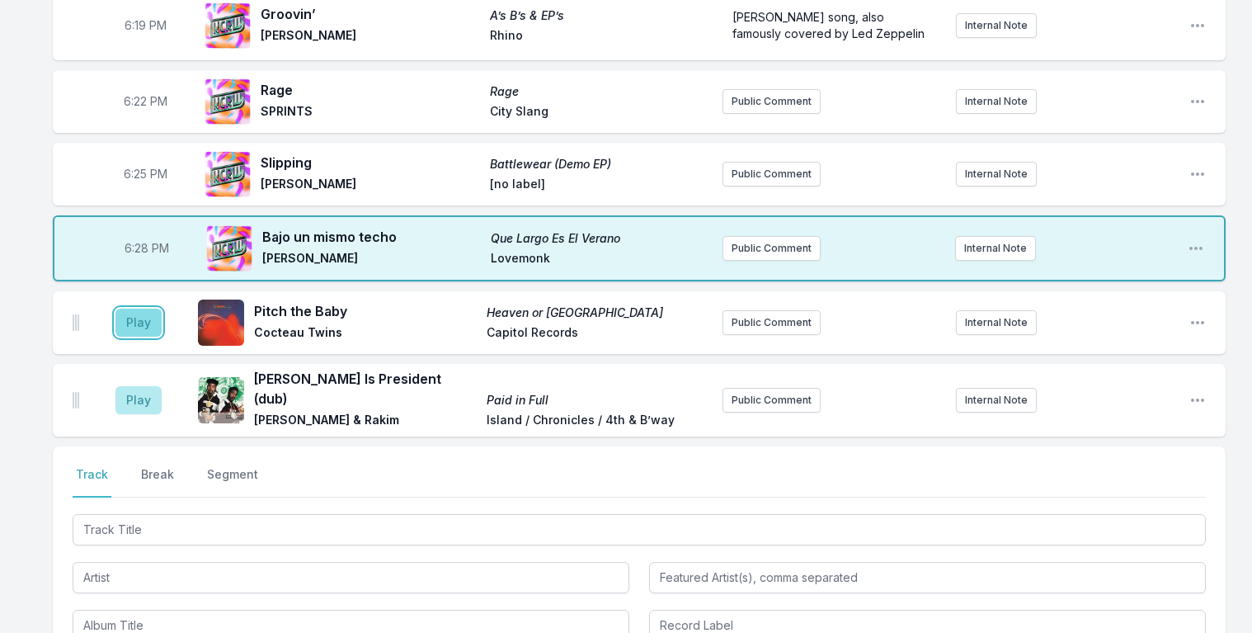
click at [134, 320] on button "Play" at bounding box center [138, 322] width 46 height 28
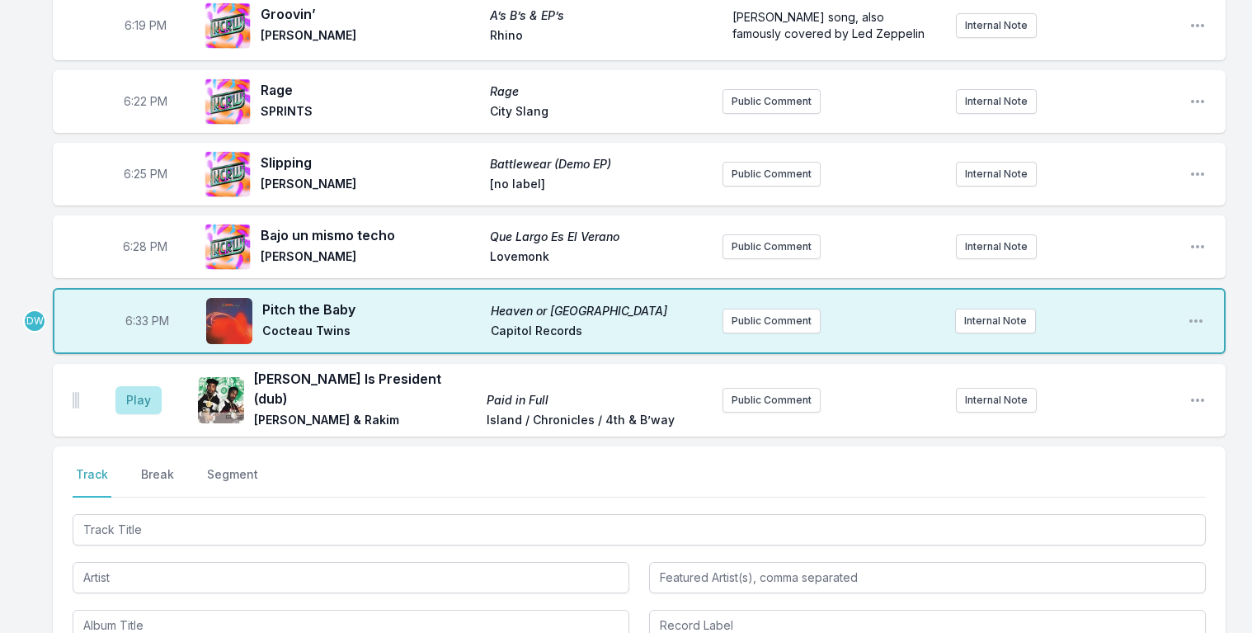
click at [137, 318] on span "6:33 PM" at bounding box center [147, 321] width 44 height 16
click at [135, 318] on input "18:33" at bounding box center [147, 320] width 92 height 31
type input "18:31"
click at [132, 386] on button "Play" at bounding box center [138, 400] width 46 height 28
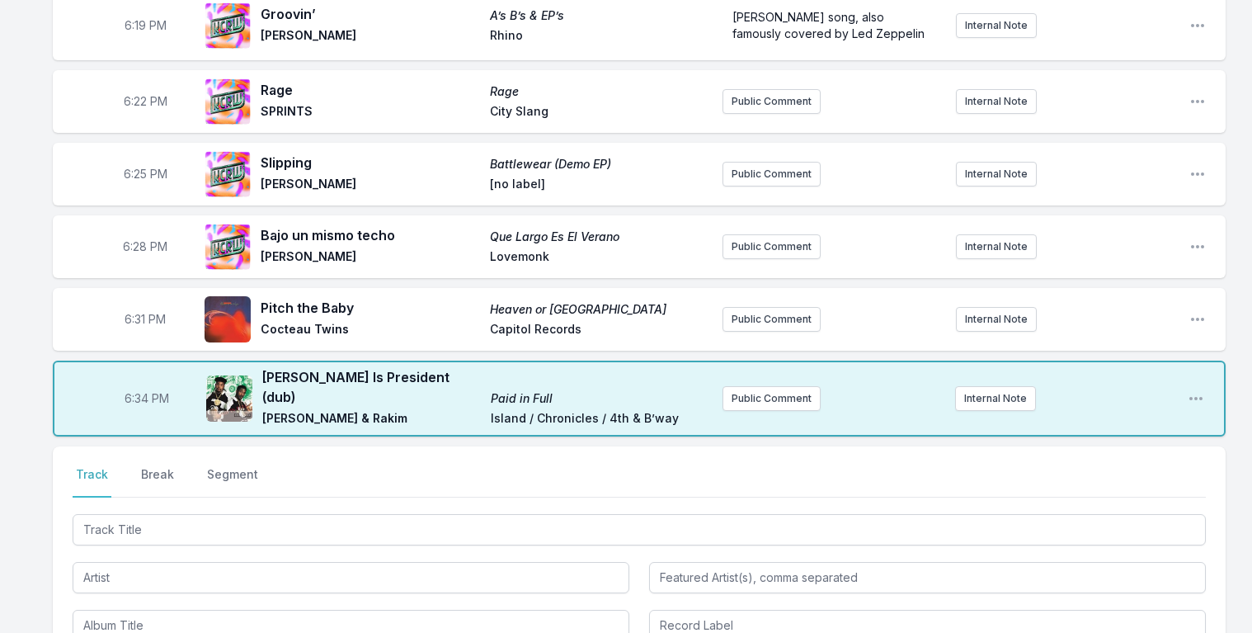
click at [148, 452] on div "Select a tab Track Break Segment Track Break Segment" at bounding box center [639, 553] width 1173 height 214
click at [152, 466] on button "Break" at bounding box center [158, 481] width 40 height 31
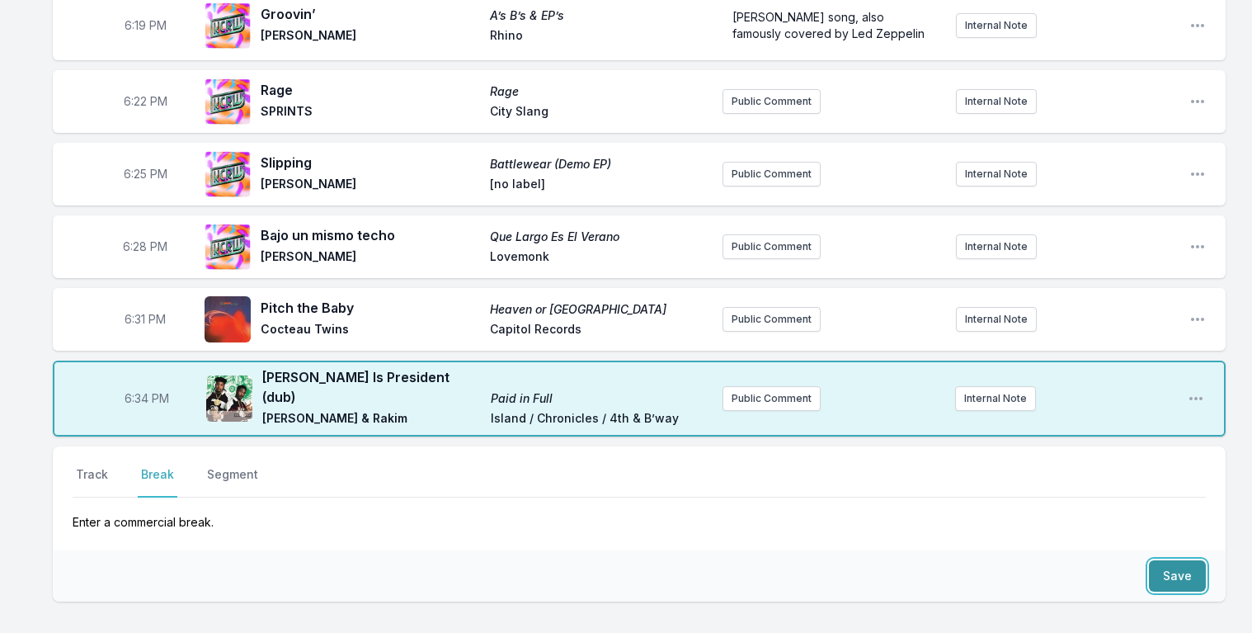
click at [1173, 560] on button "Save" at bounding box center [1177, 575] width 57 height 31
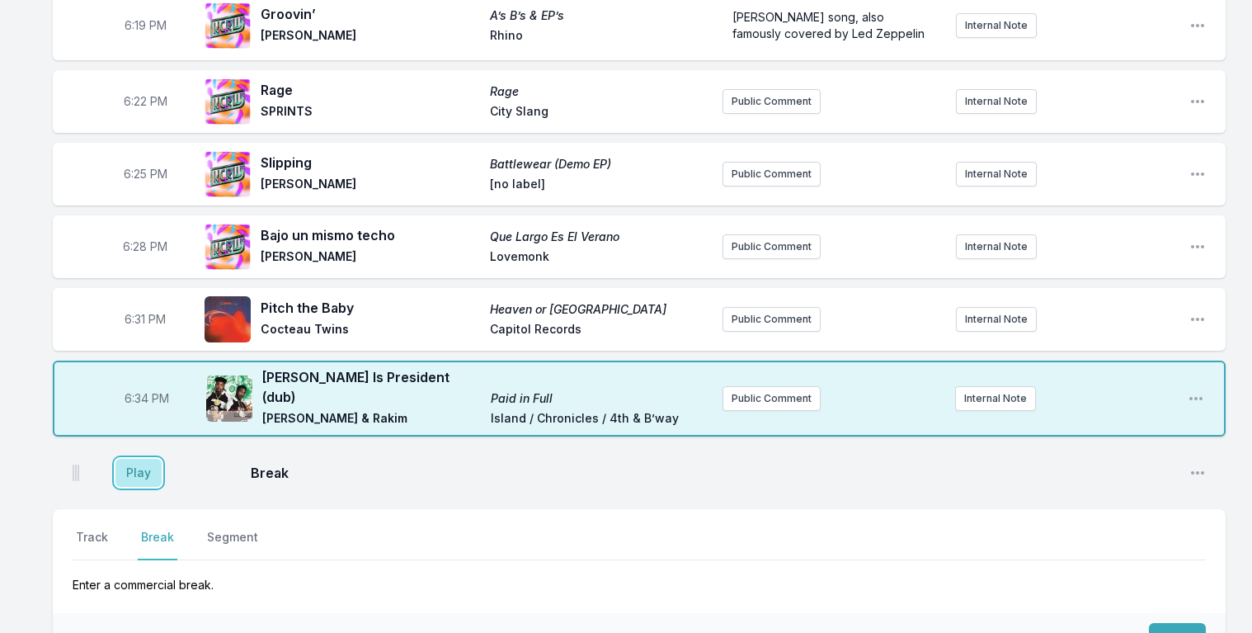
drag, startPoint x: 145, startPoint y: 459, endPoint x: 165, endPoint y: 466, distance: 21.1
click at [144, 459] on button "Play" at bounding box center [138, 473] width 46 height 28
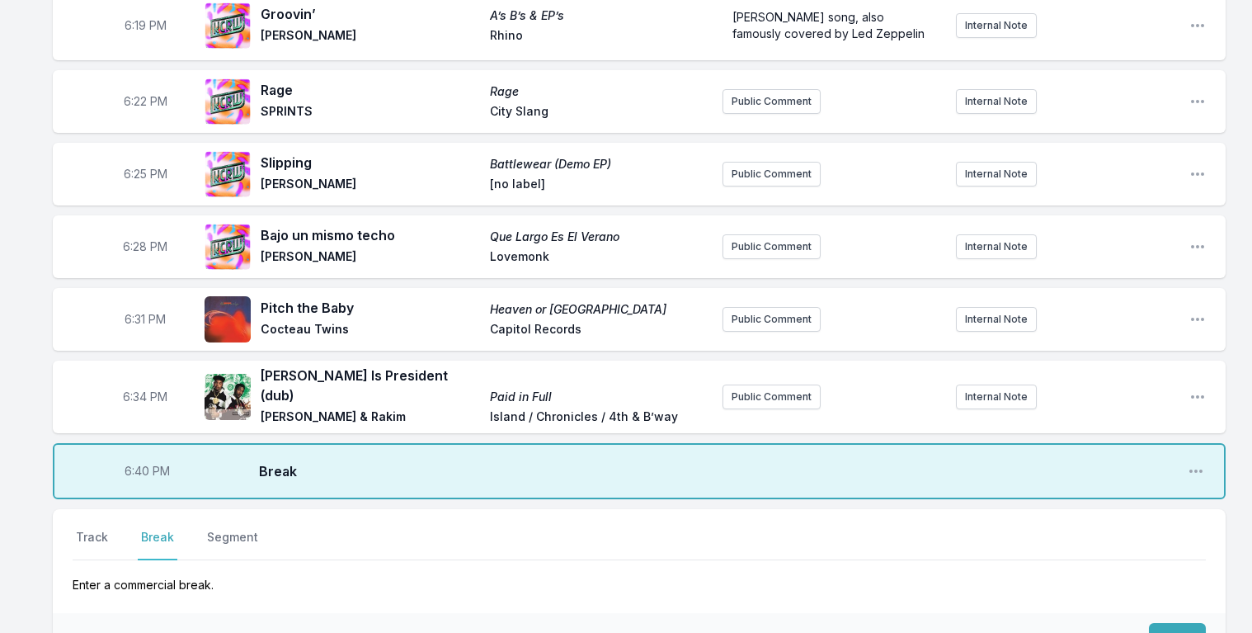
click at [143, 463] on span "6:40 PM" at bounding box center [147, 471] width 45 height 16
click at [136, 459] on input "18:40" at bounding box center [147, 470] width 92 height 31
type input "18:37"
click at [82, 529] on button "Track" at bounding box center [92, 544] width 39 height 31
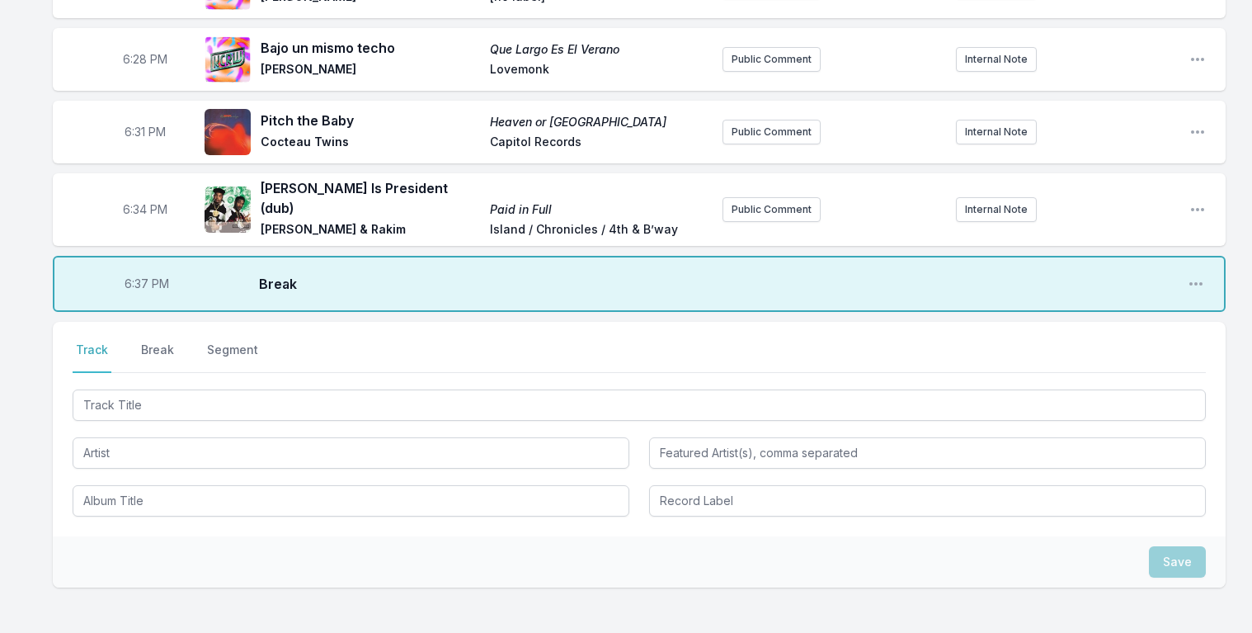
scroll to position [725, 0]
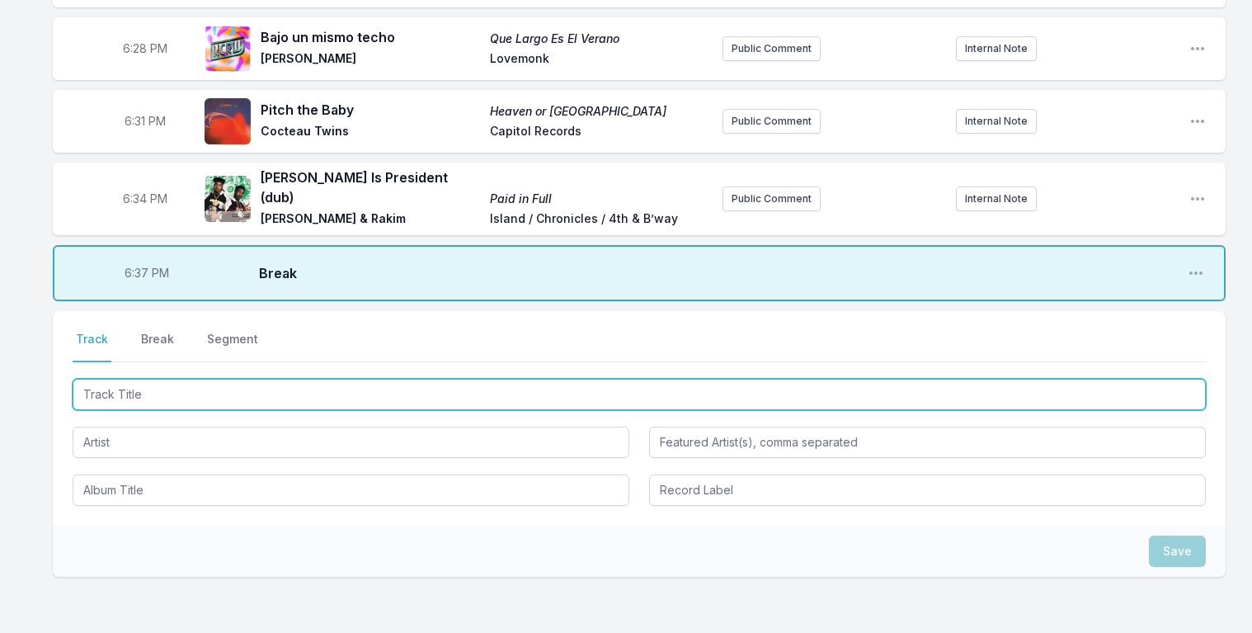
click at [136, 379] on input "Track Title" at bounding box center [639, 394] width 1133 height 31
type input "Wrote For Luck"
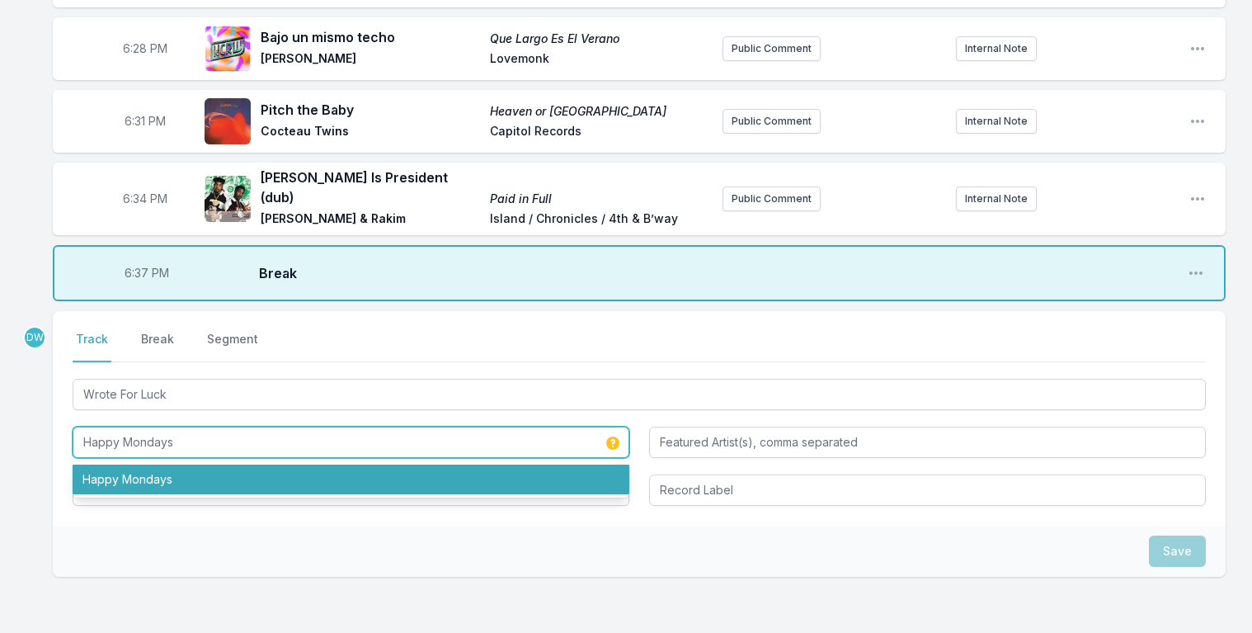
click at [154, 464] on li "Happy Mondays" at bounding box center [351, 479] width 557 height 30
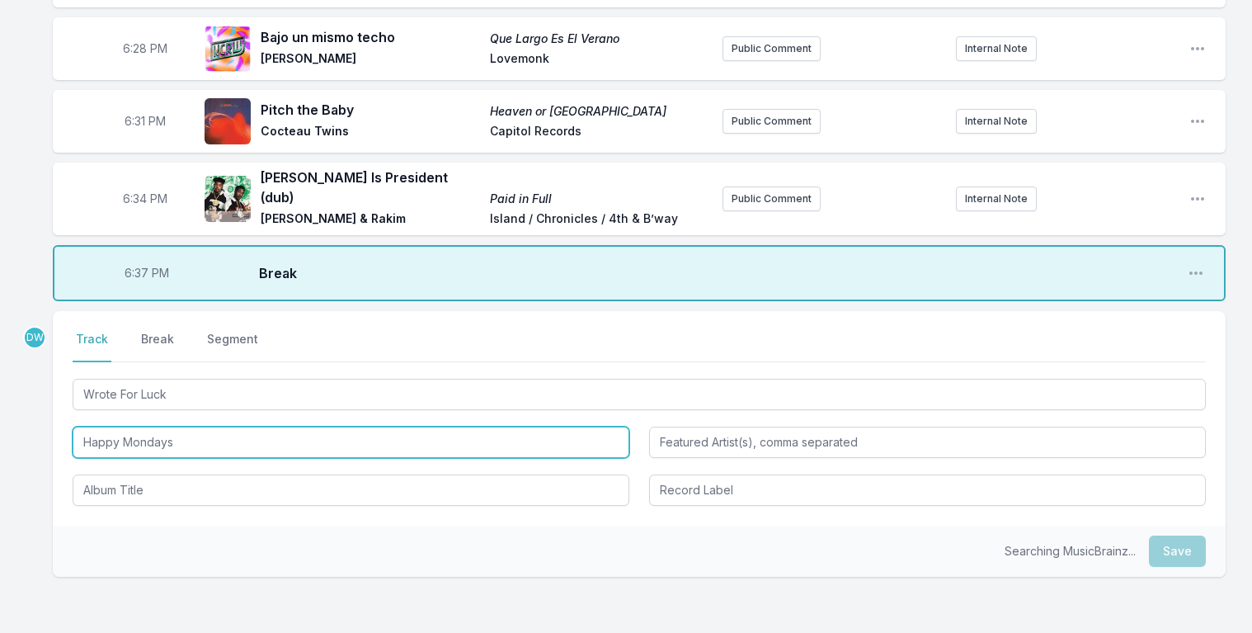
type input "Happy Mondays"
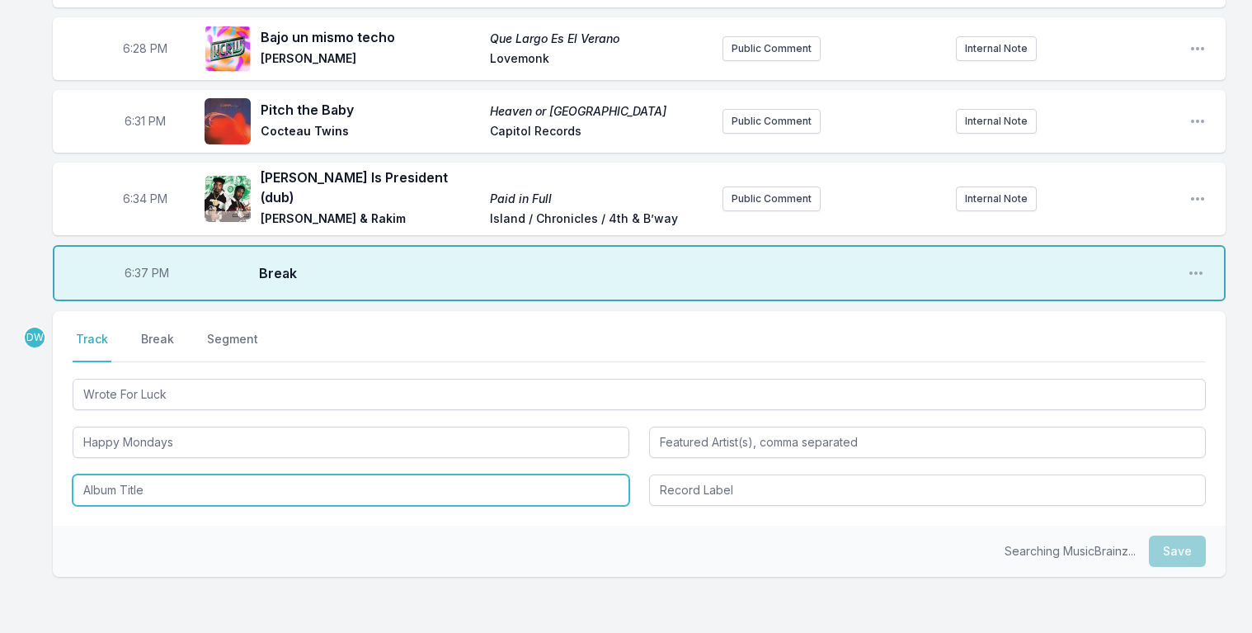
click at [152, 474] on input "Album Title" at bounding box center [351, 489] width 557 height 31
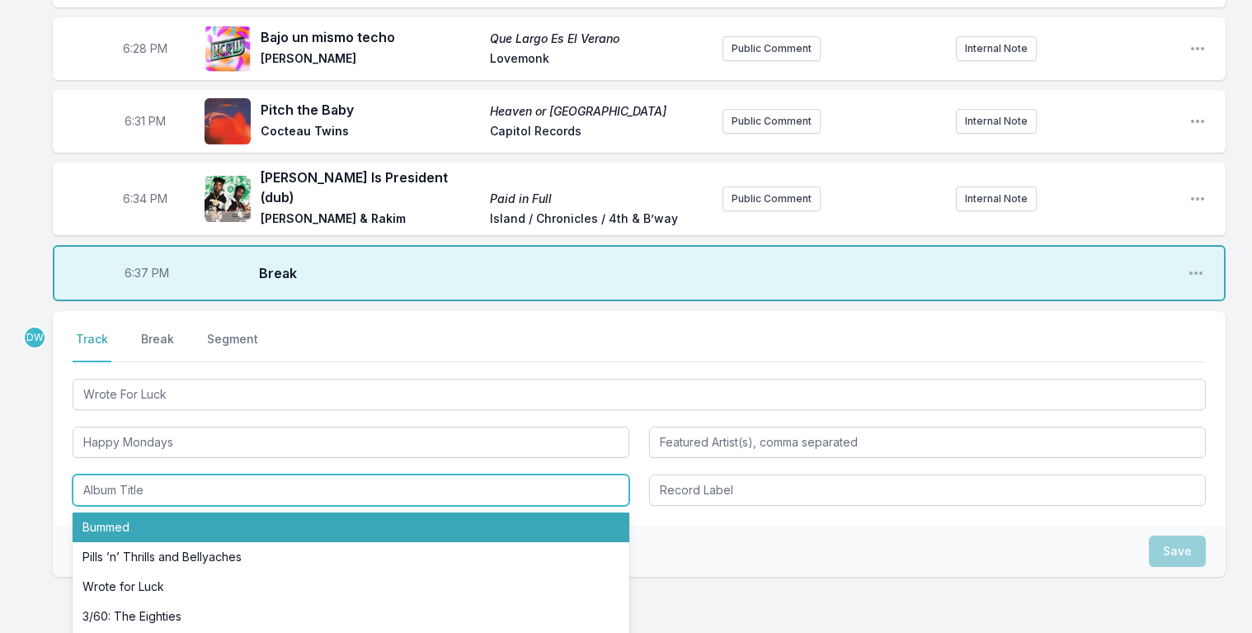
click at [108, 515] on li "Bummed" at bounding box center [351, 527] width 557 height 30
type input "Bummed"
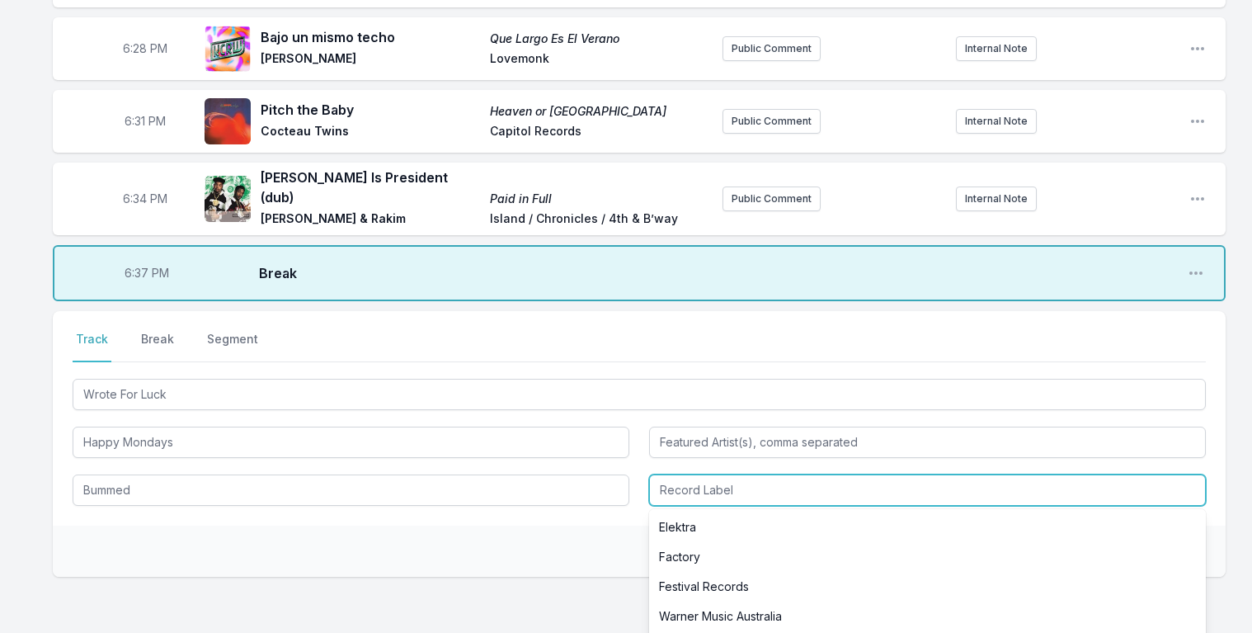
click at [732, 474] on input "Record Label" at bounding box center [927, 489] width 557 height 31
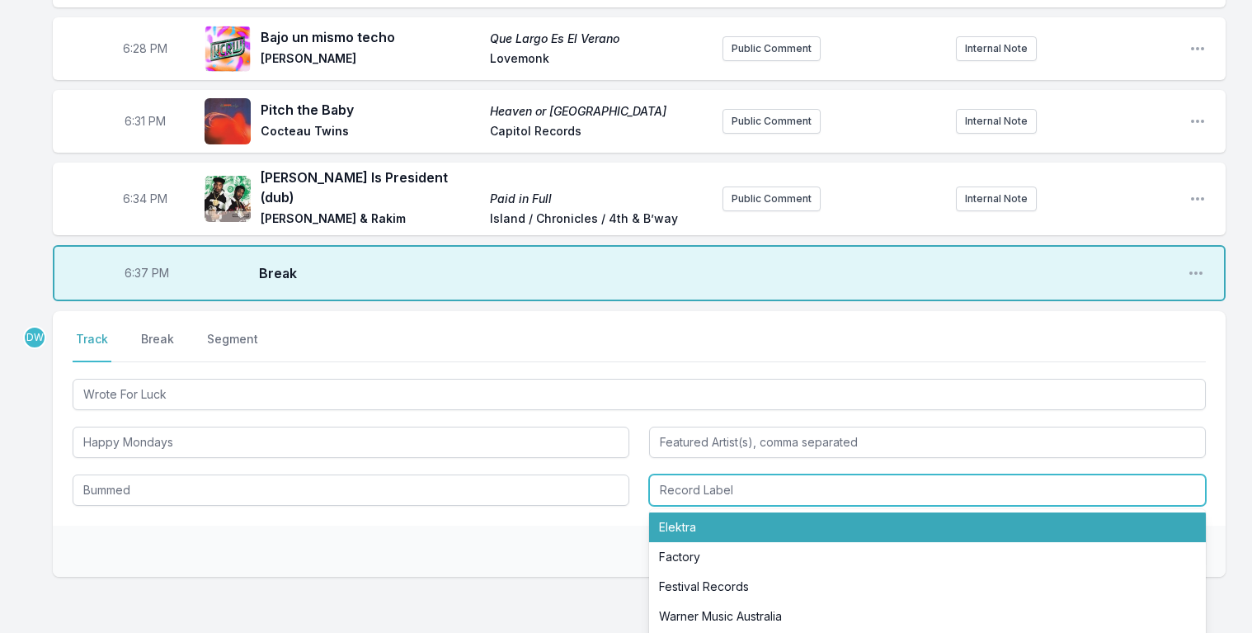
drag, startPoint x: 687, startPoint y: 510, endPoint x: 893, endPoint y: 499, distance: 206.5
click at [689, 512] on li "Elektra" at bounding box center [927, 527] width 557 height 30
type input "Elektra"
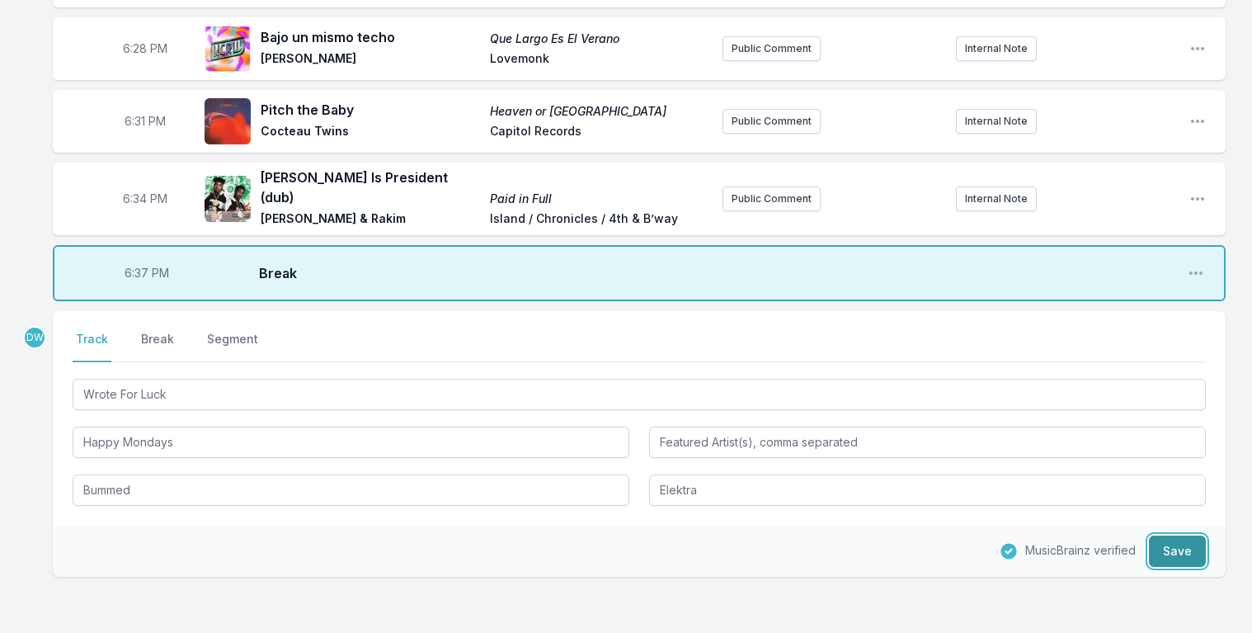
click at [1185, 541] on button "Save" at bounding box center [1177, 550] width 57 height 31
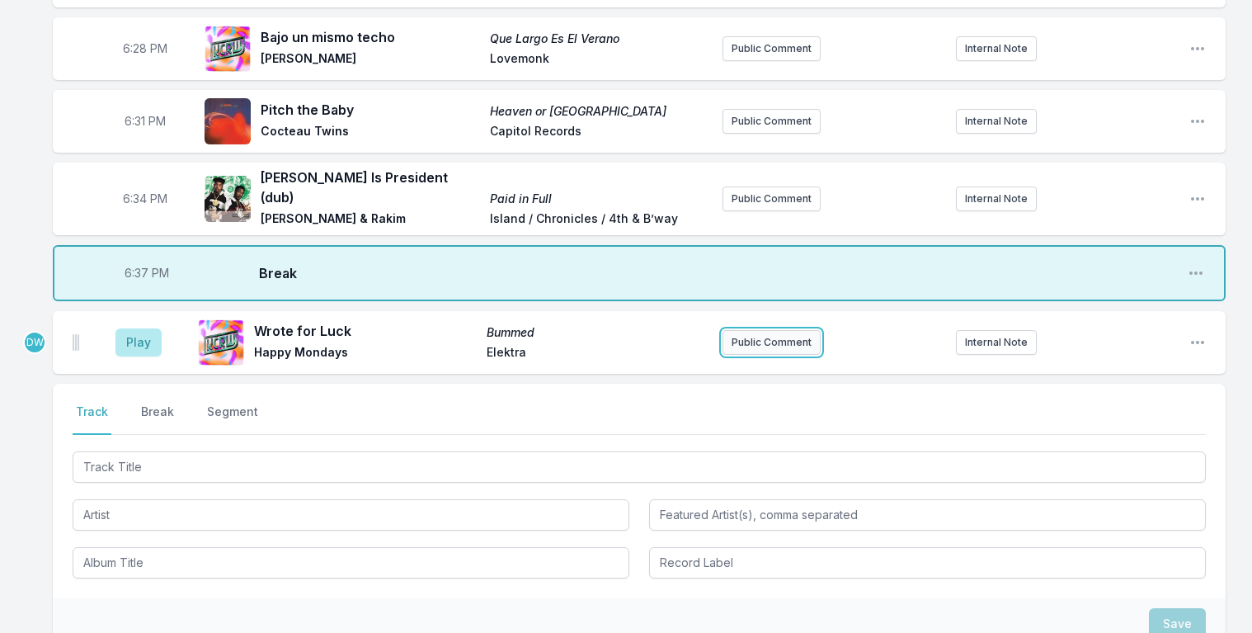
click at [783, 337] on button "Public Comment" at bounding box center [771, 342] width 98 height 25
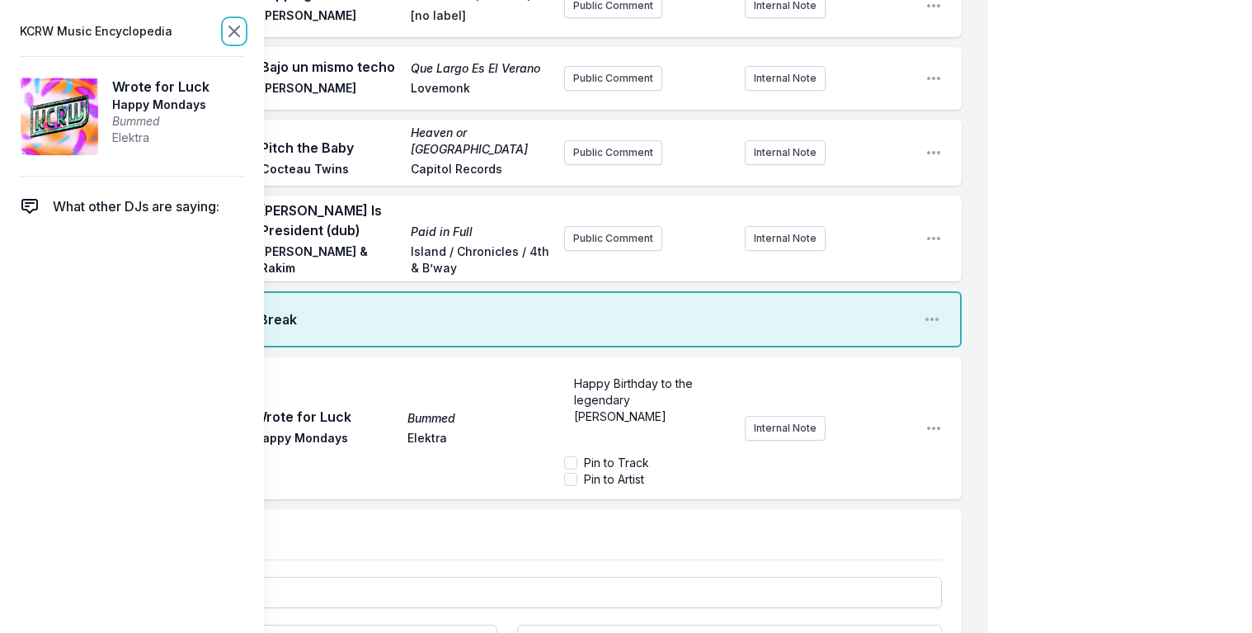
click at [233, 31] on icon at bounding box center [234, 31] width 20 height 20
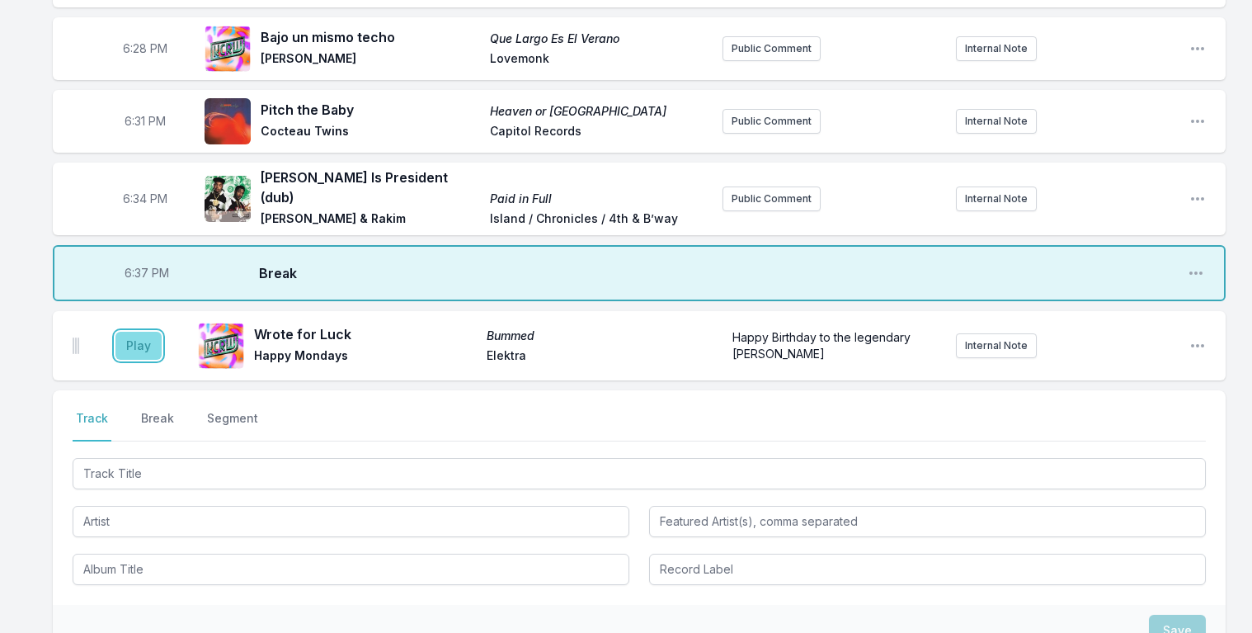
click at [139, 332] on button "Play" at bounding box center [138, 346] width 46 height 28
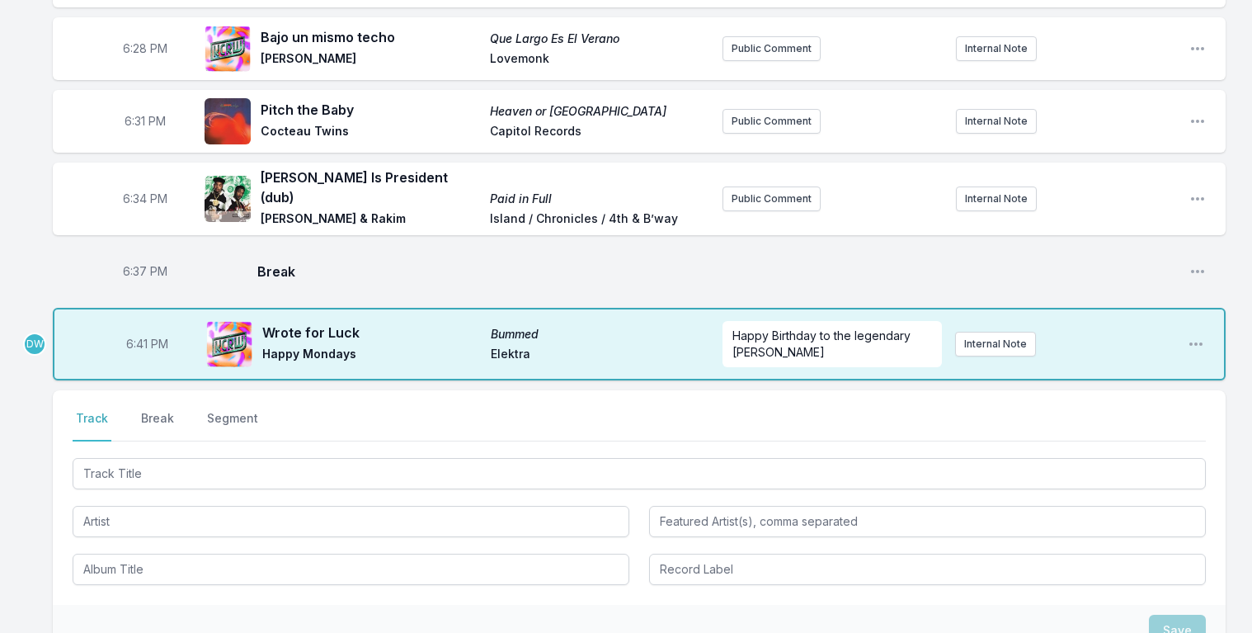
click at [147, 336] on span "6:41 PM" at bounding box center [147, 344] width 42 height 16
click at [133, 331] on input "18:41" at bounding box center [147, 343] width 92 height 31
type input "18:40"
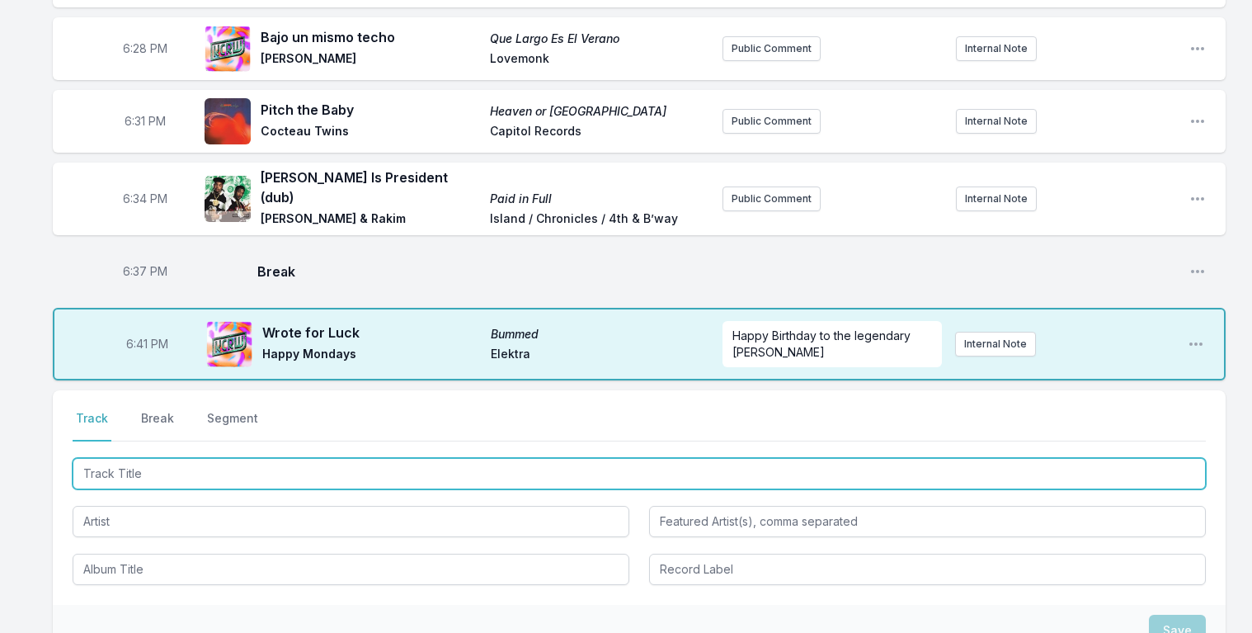
click at [131, 464] on input "Track Title" at bounding box center [639, 473] width 1133 height 31
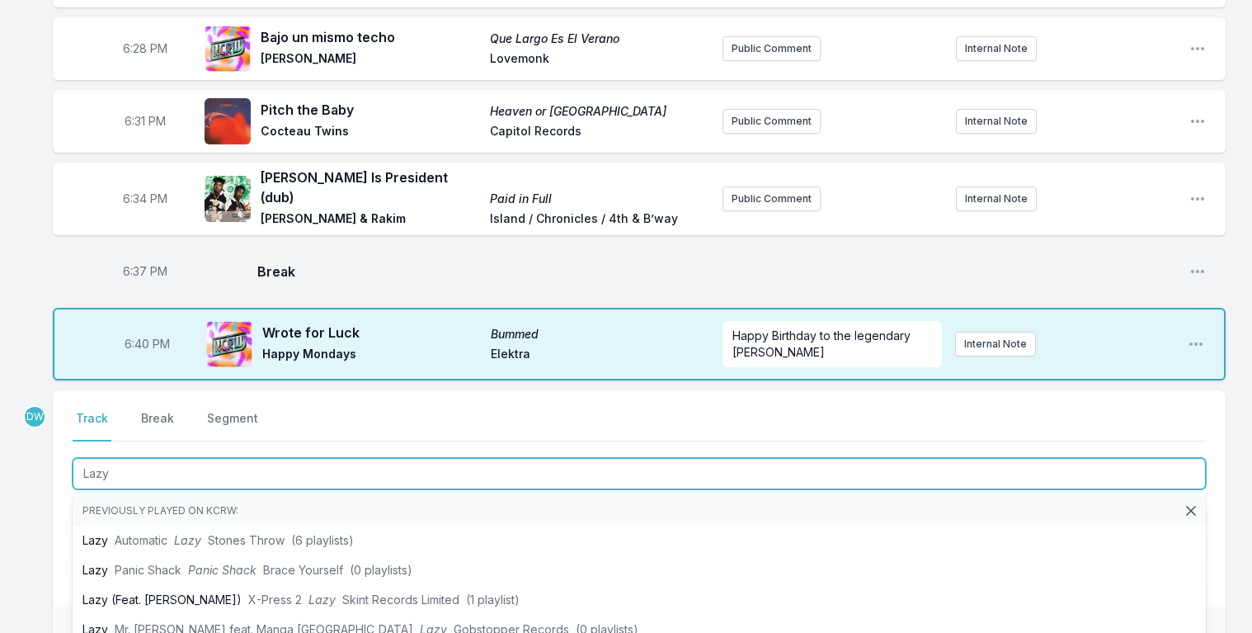
type input "Lazy"
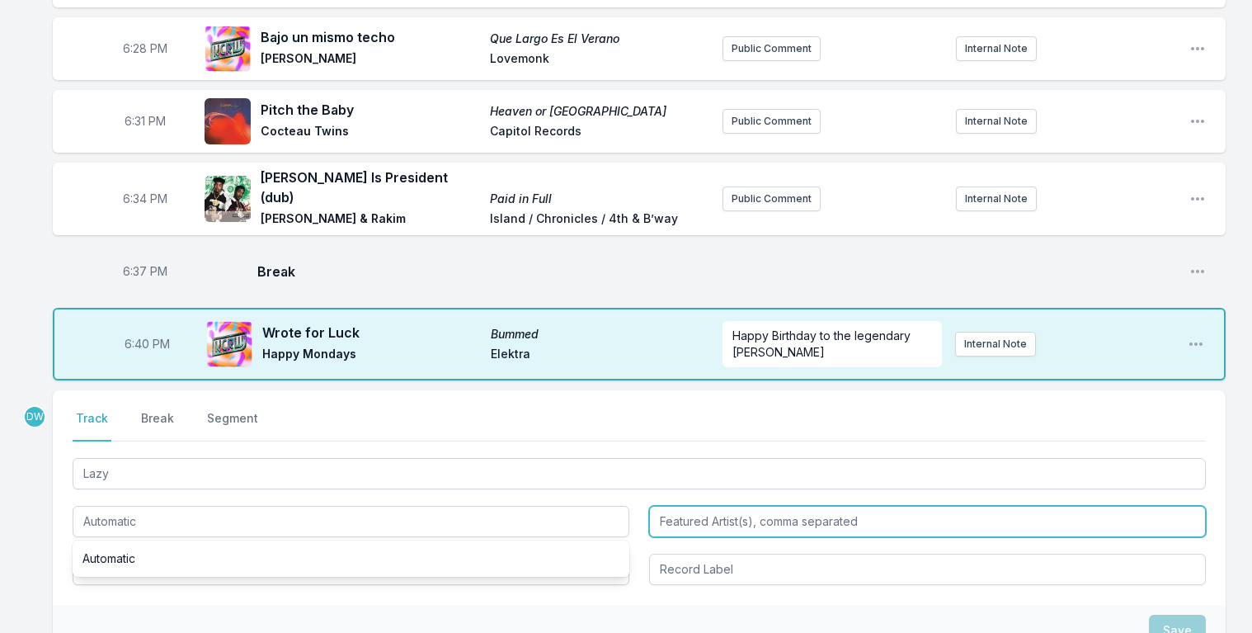
type input "Automatic"
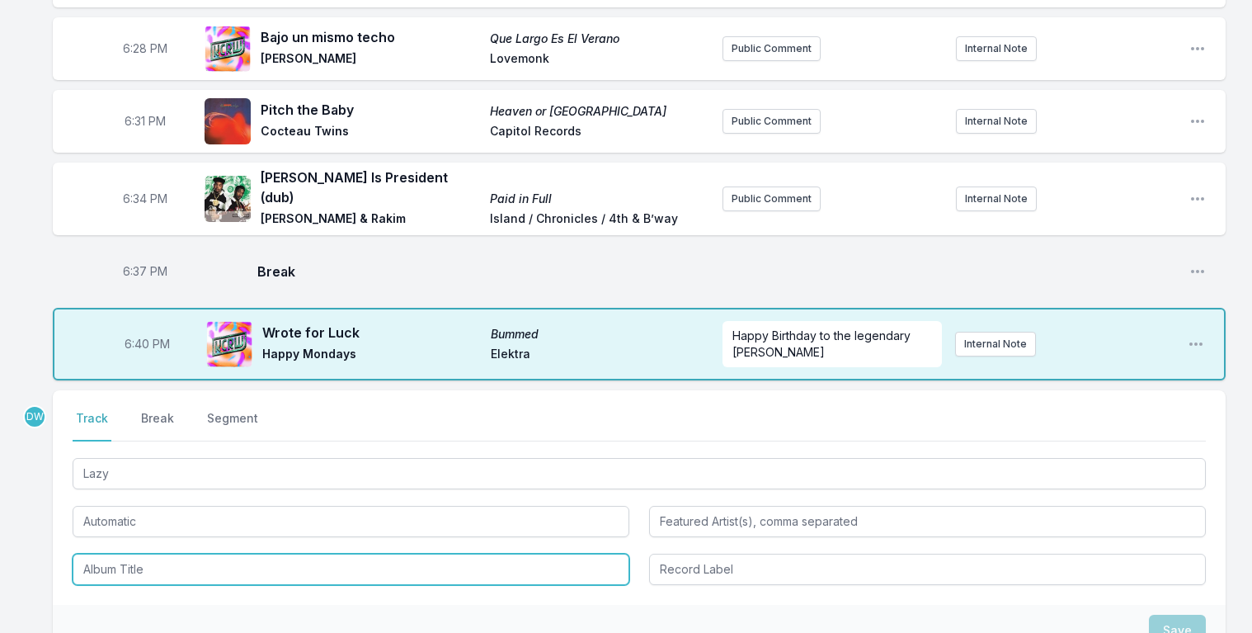
click at [112, 562] on input "Album Title" at bounding box center [351, 568] width 557 height 31
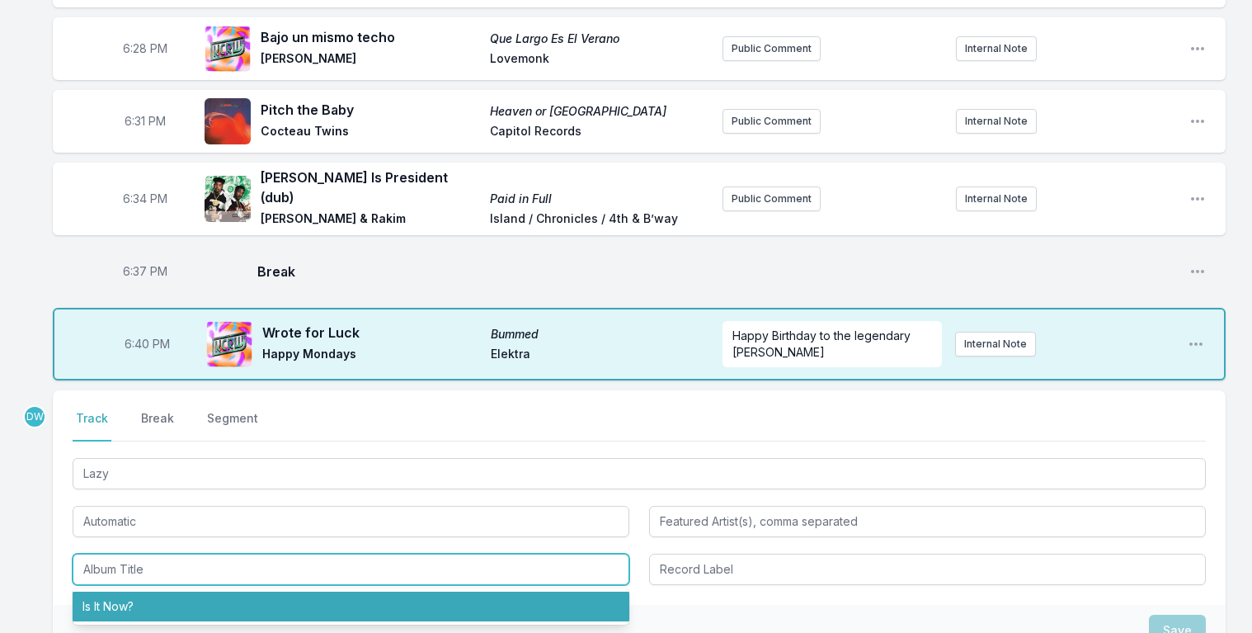
click at [114, 591] on li "Is It Now?" at bounding box center [351, 606] width 557 height 30
type input "Is It Now?"
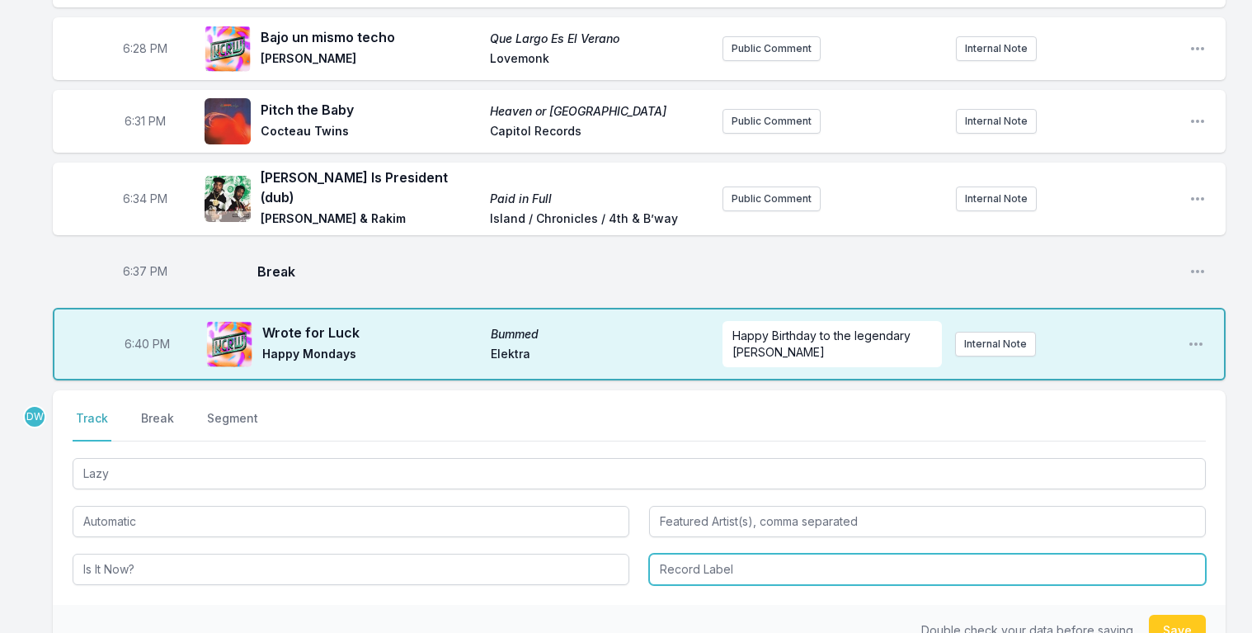
click at [681, 553] on input "Record Label" at bounding box center [927, 568] width 557 height 31
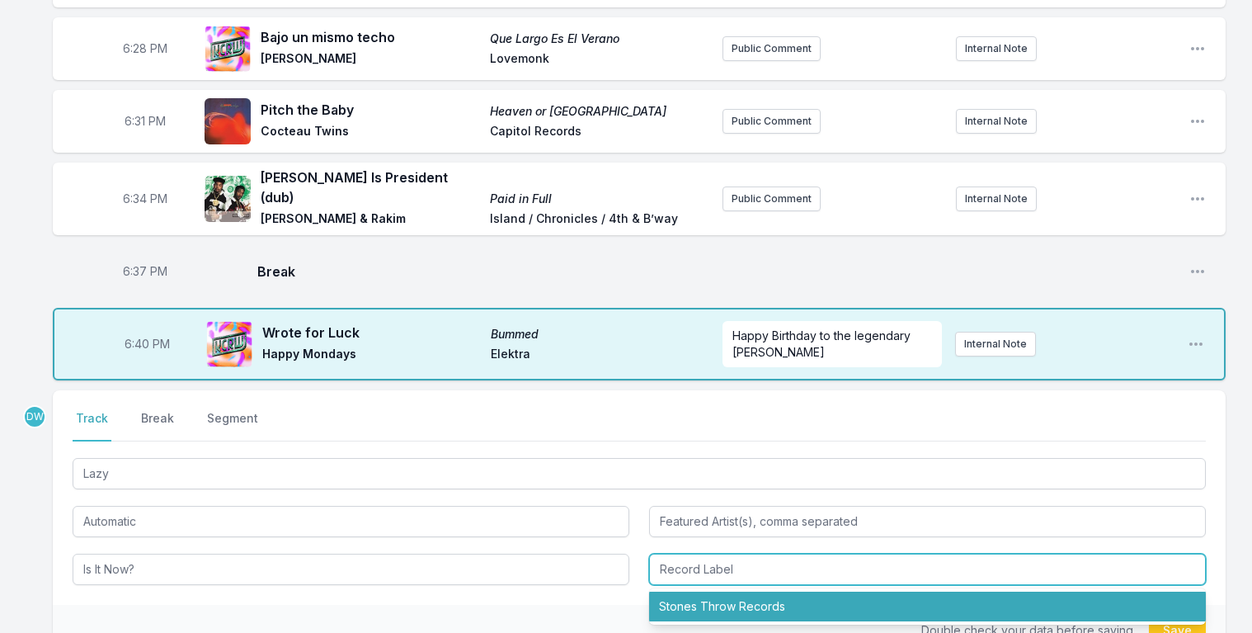
click at [716, 599] on li "Stones Throw Records" at bounding box center [927, 606] width 557 height 30
type input "Stones Throw Records"
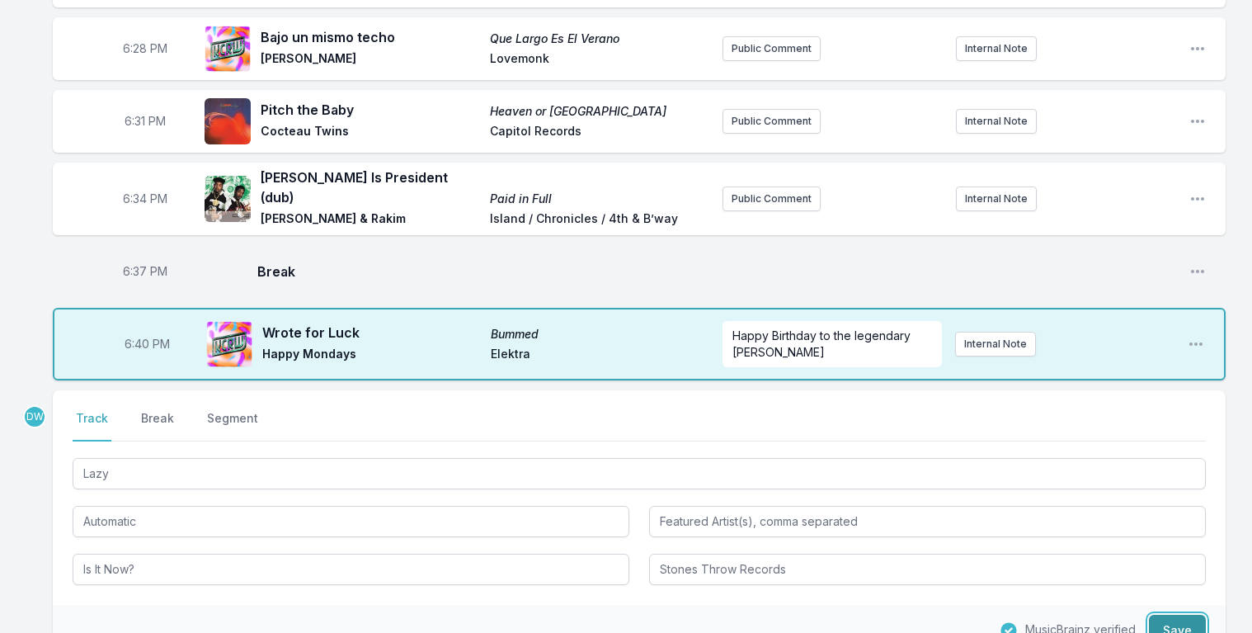
click at [1185, 618] on button "Save" at bounding box center [1177, 629] width 57 height 31
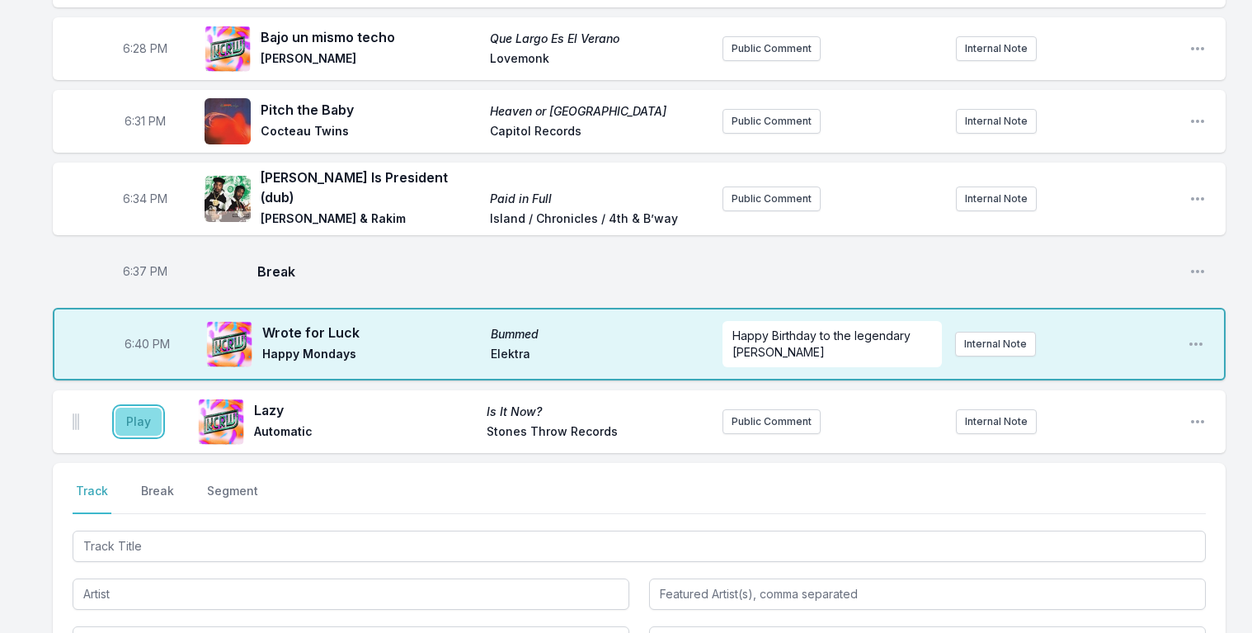
click at [136, 407] on button "Play" at bounding box center [138, 421] width 46 height 28
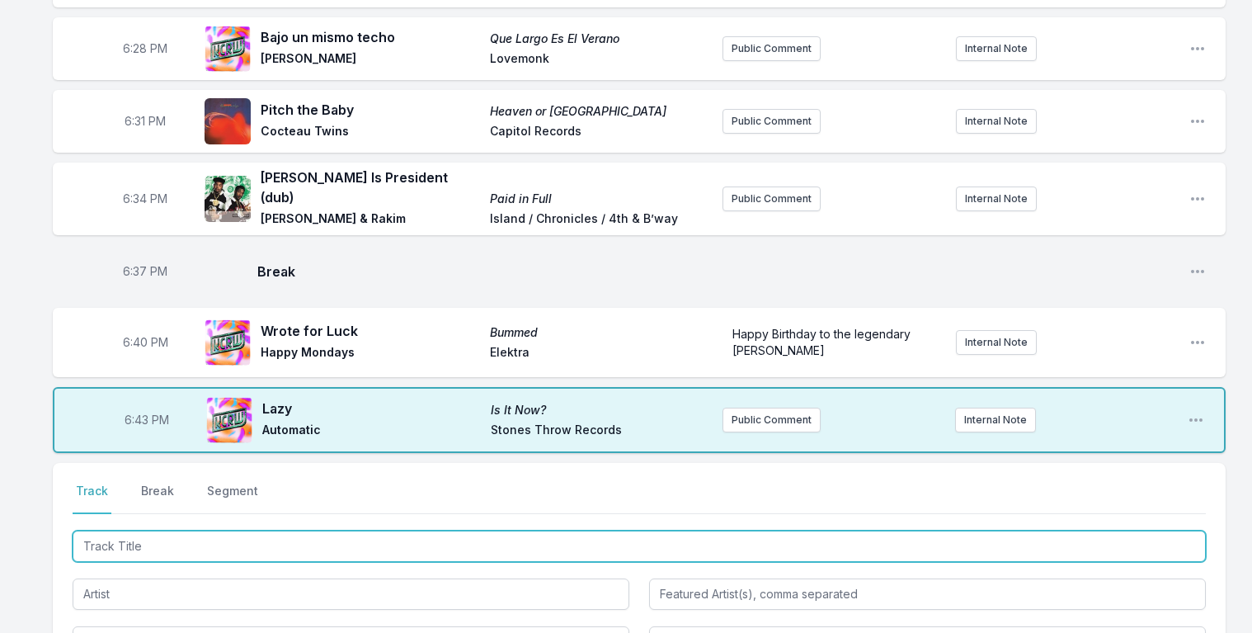
click at [166, 543] on input "Track Title" at bounding box center [639, 545] width 1133 height 31
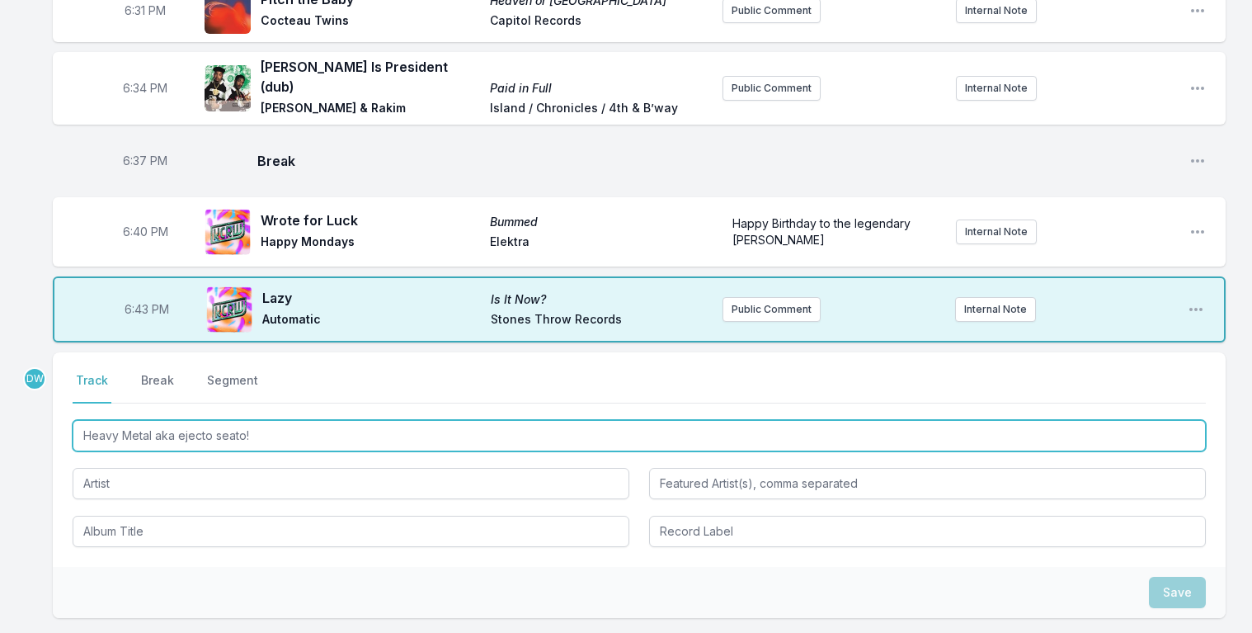
scroll to position [912, 0]
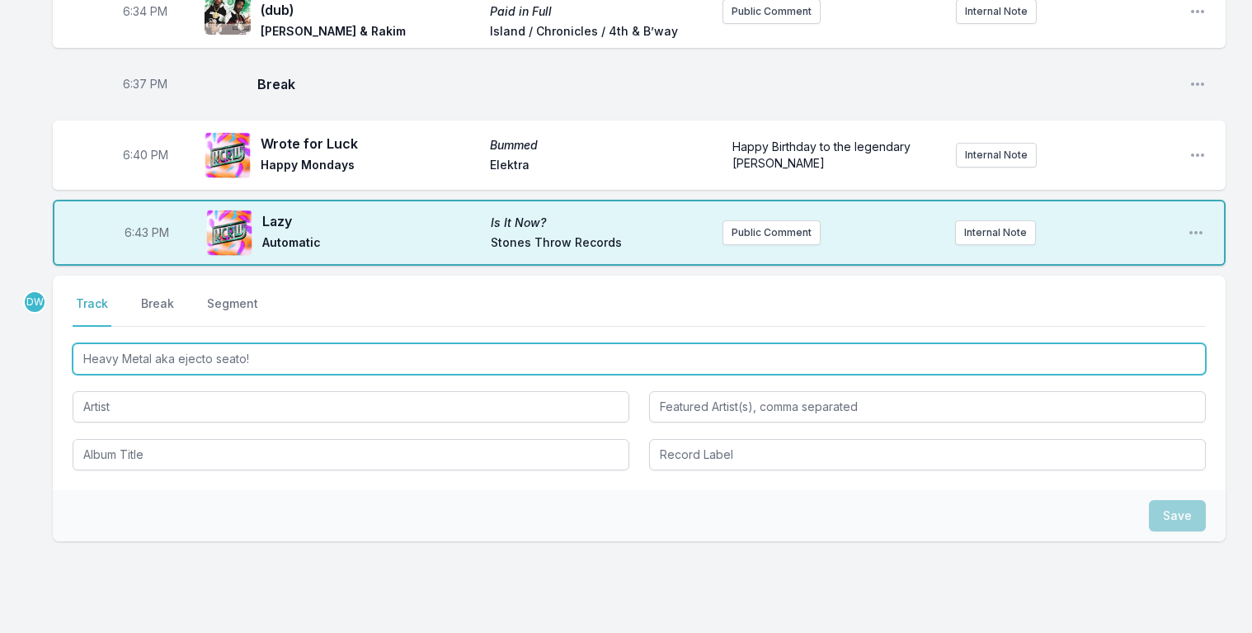
type input "Heavy Metal aka ejecto seato!"
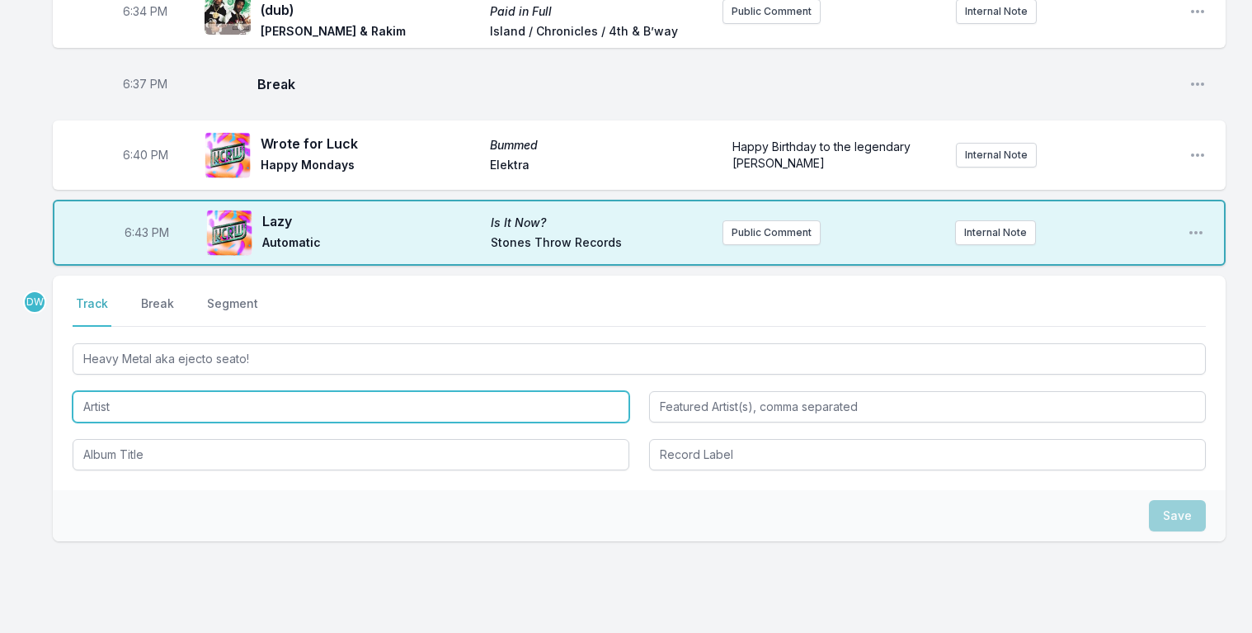
click at [166, 391] on input "Artist" at bounding box center [351, 406] width 557 height 31
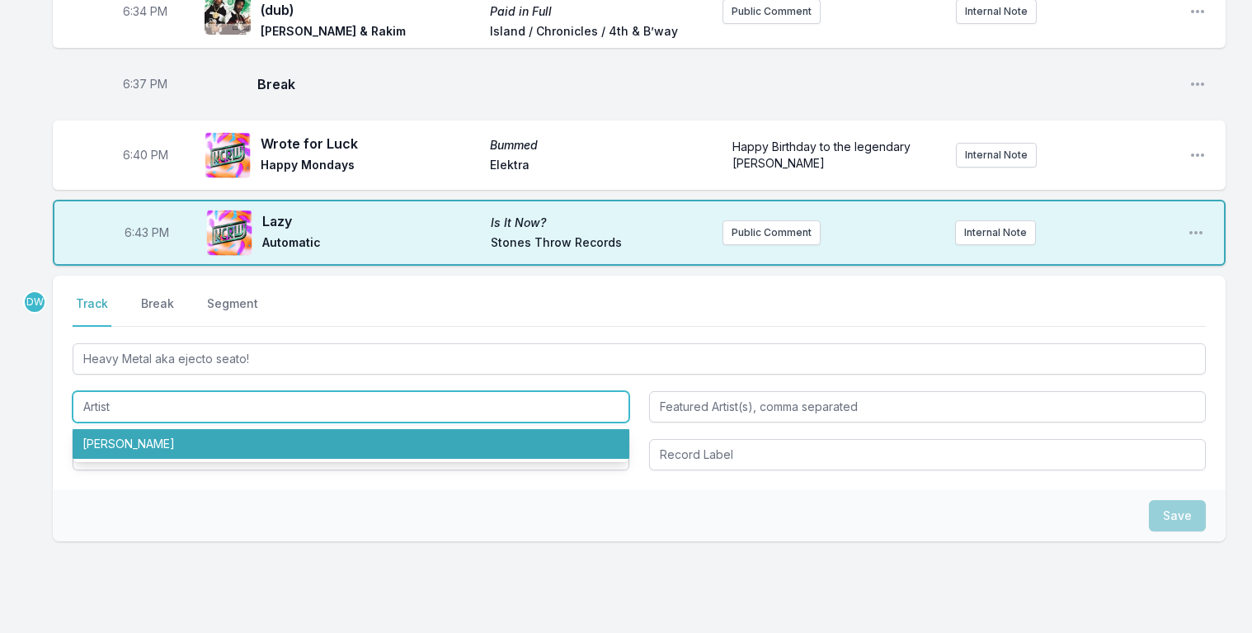
click at [115, 432] on li "[PERSON_NAME]" at bounding box center [351, 444] width 557 height 30
type input "[PERSON_NAME]"
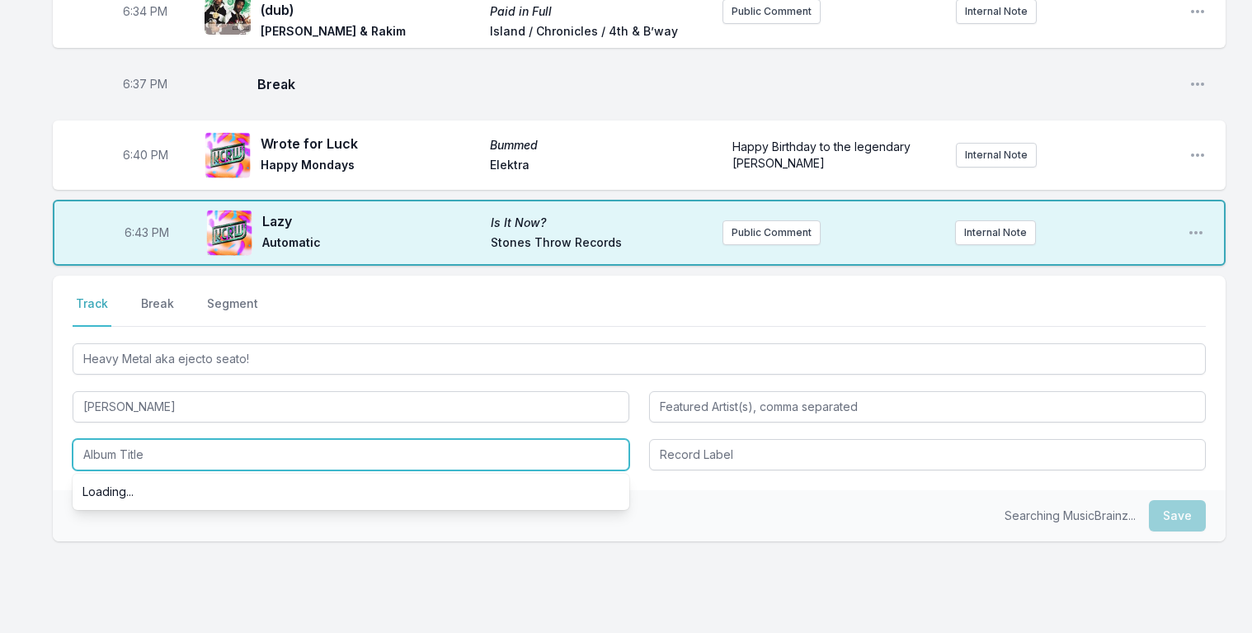
click at [133, 439] on input "Album Title" at bounding box center [351, 454] width 557 height 31
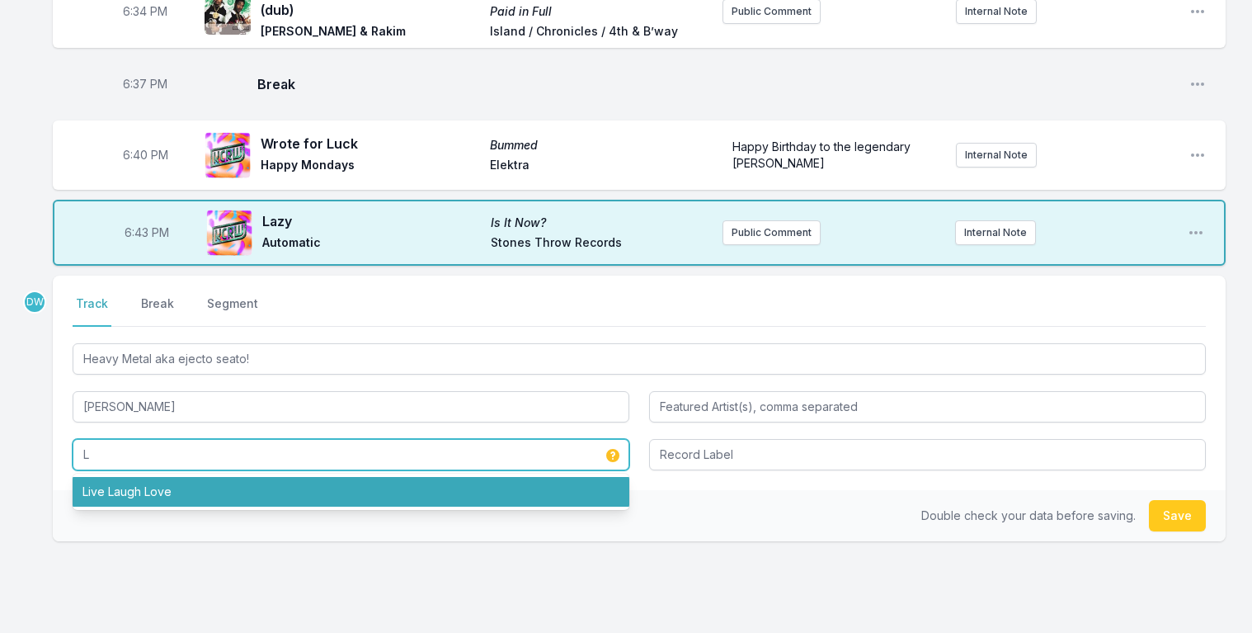
click at [135, 477] on li "Live Laugh Love" at bounding box center [351, 492] width 557 height 30
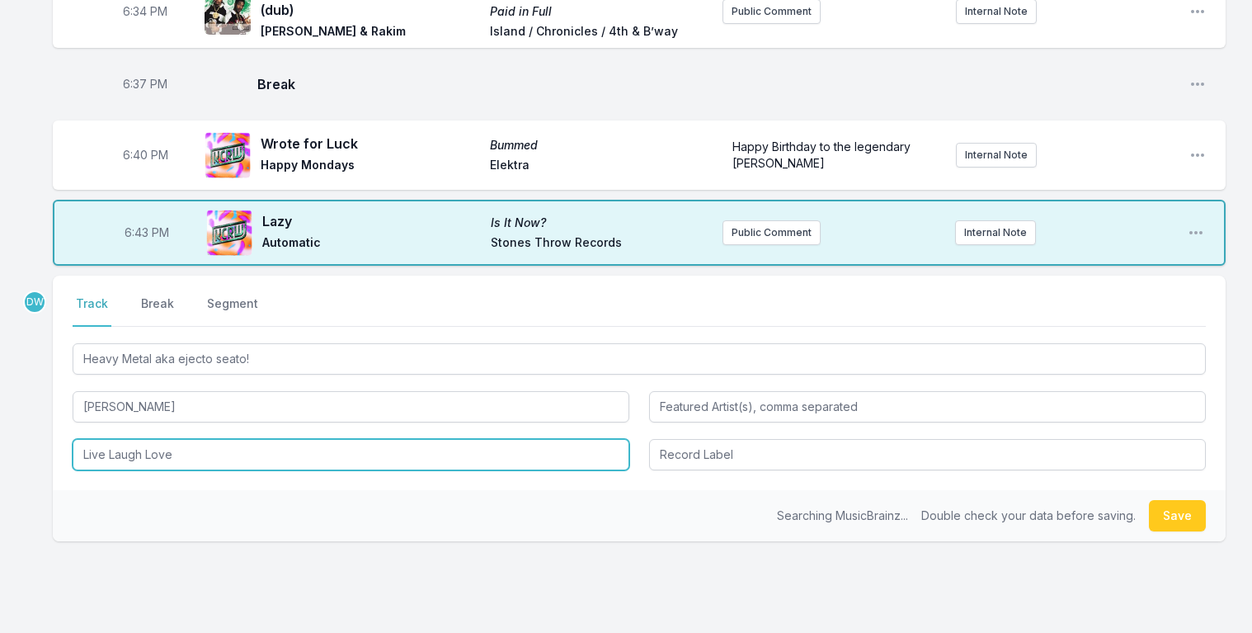
type input "Live Laugh Love"
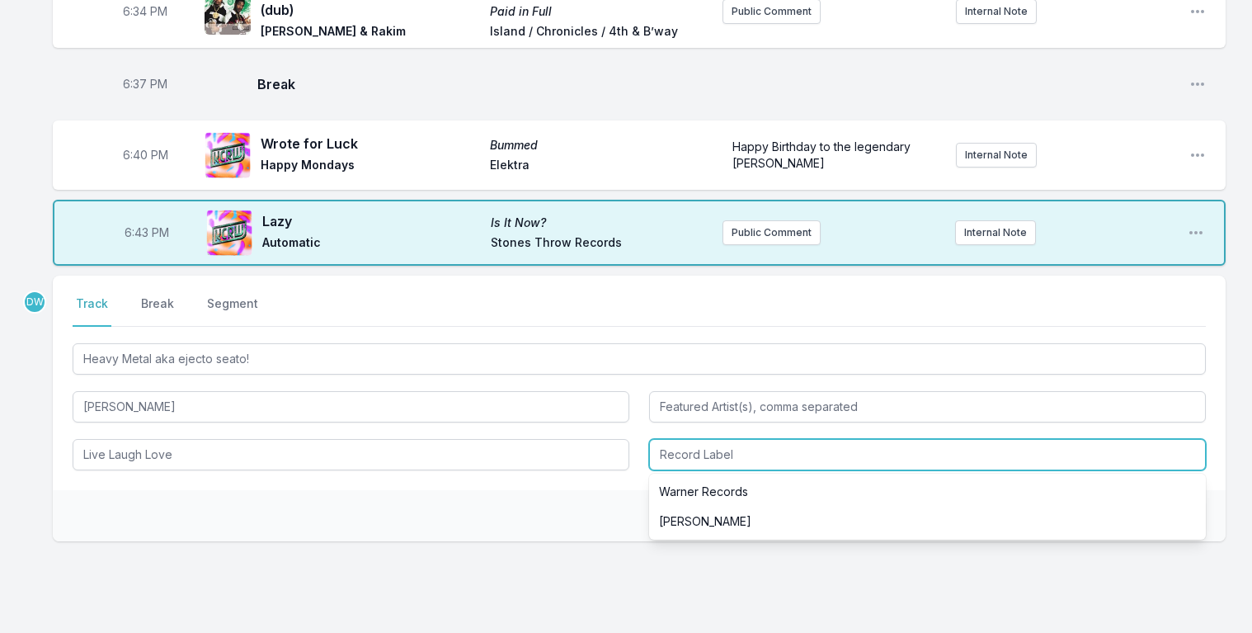
click at [741, 439] on input "Record Label" at bounding box center [927, 454] width 557 height 31
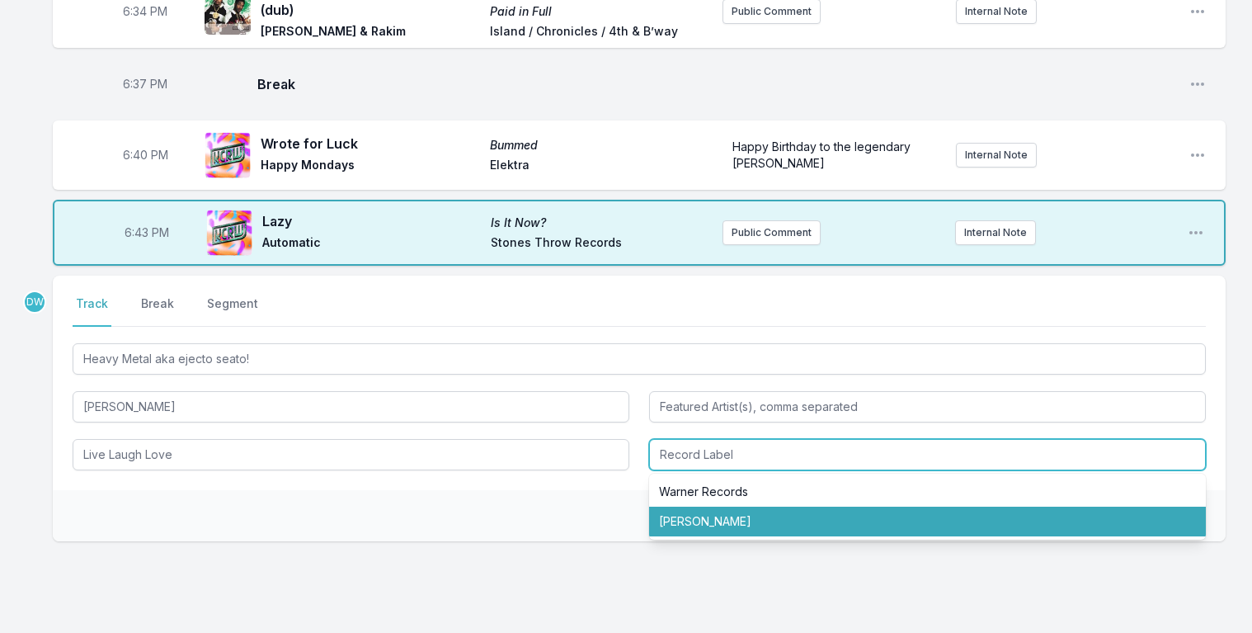
click at [709, 506] on li "[PERSON_NAME]" at bounding box center [927, 521] width 557 height 30
type input "[PERSON_NAME]"
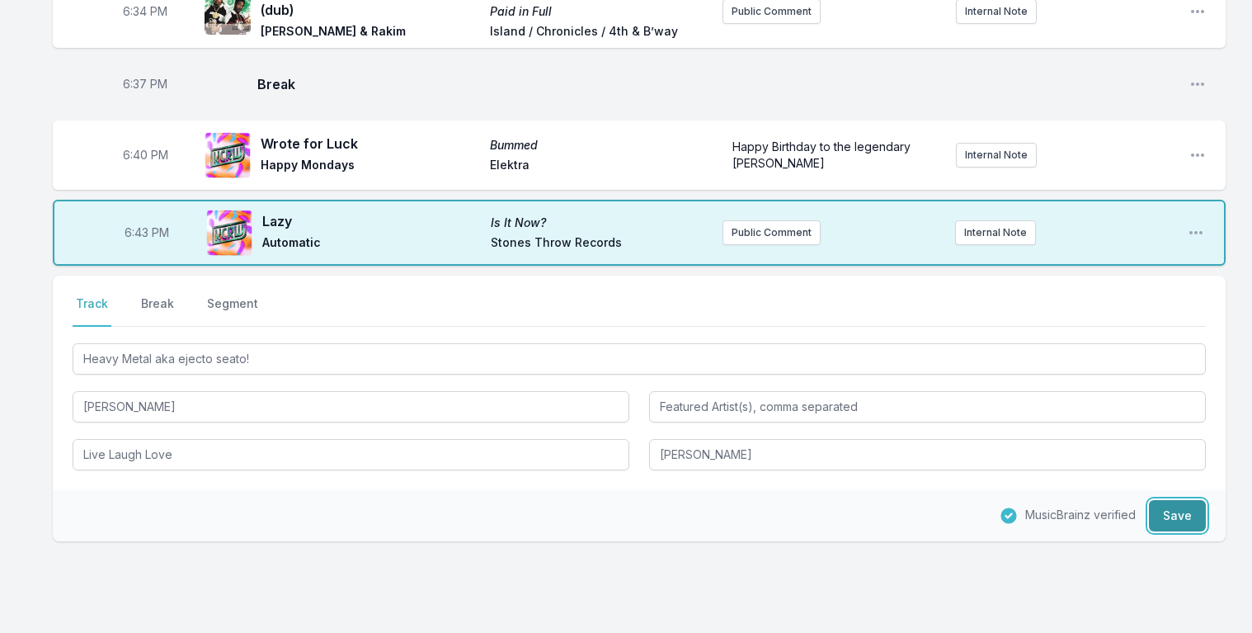
click at [1186, 500] on button "Save" at bounding box center [1177, 515] width 57 height 31
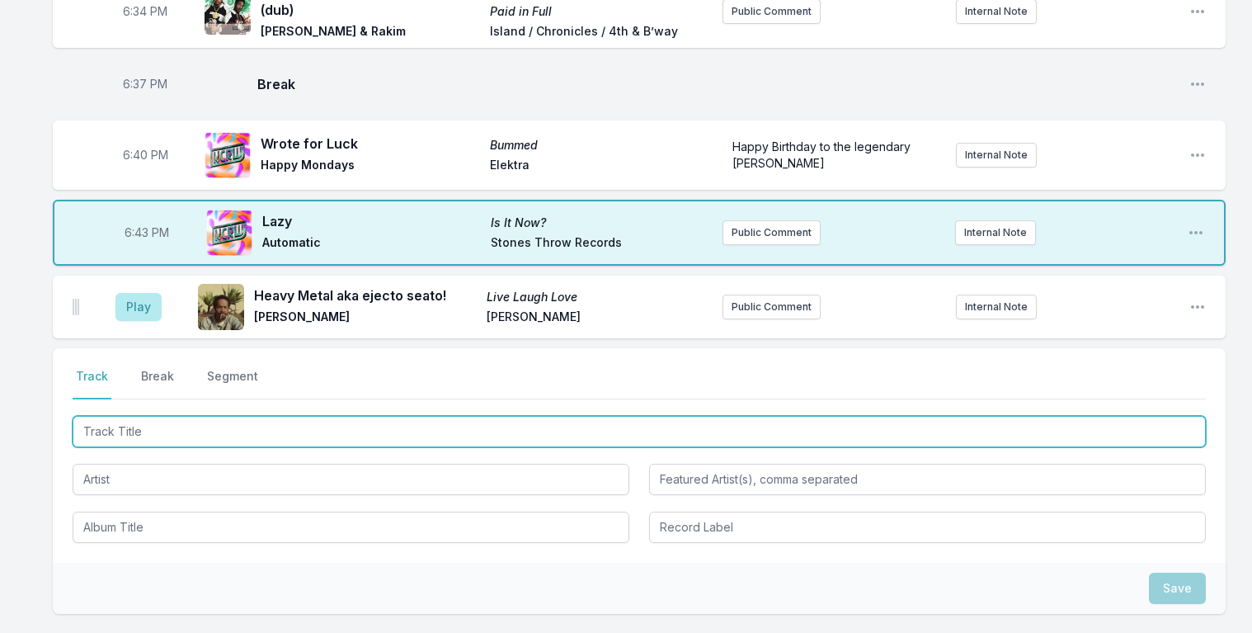
click at [159, 421] on input "Track Title" at bounding box center [639, 431] width 1133 height 31
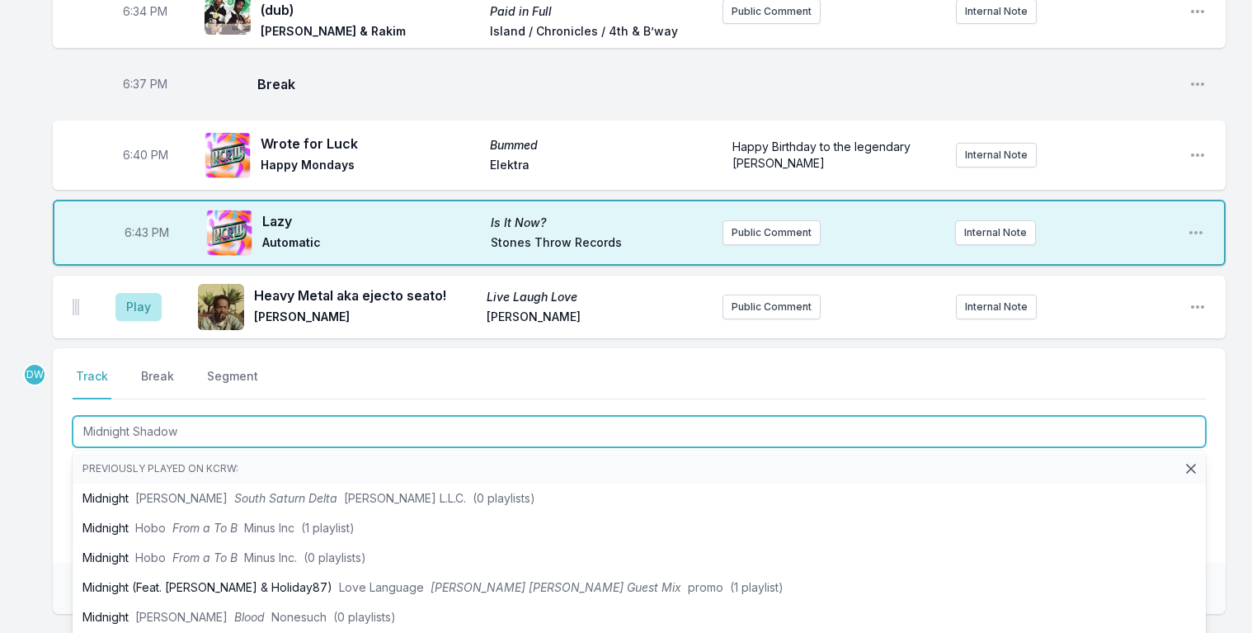
type input "Midnight Shadows"
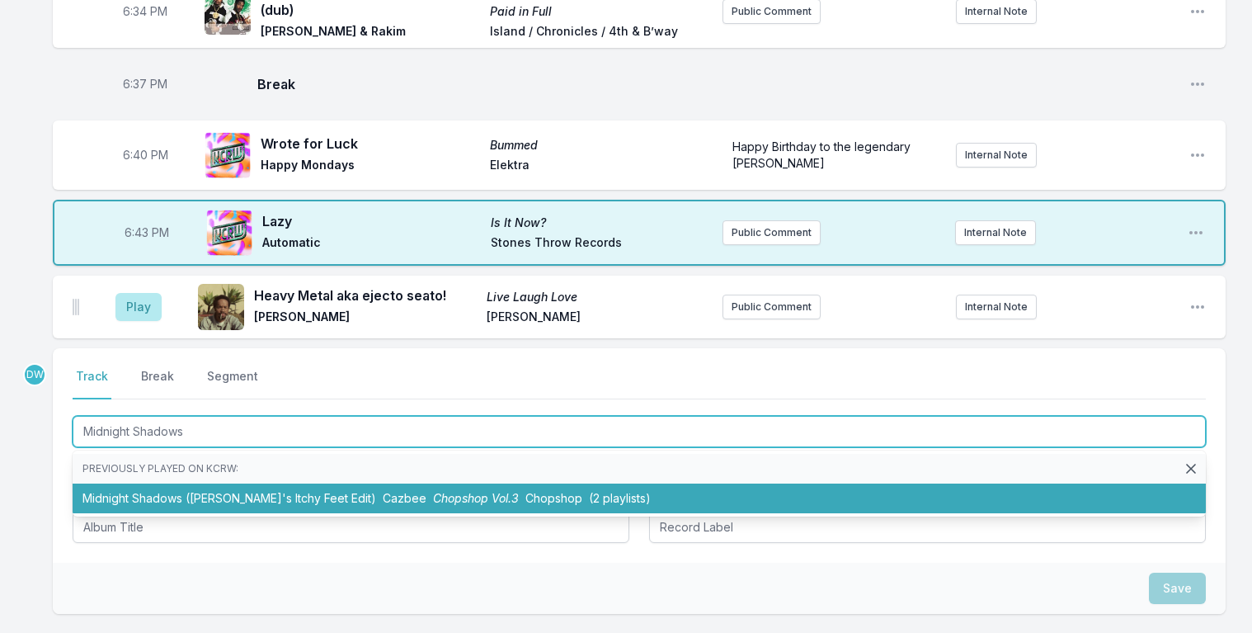
click at [433, 491] on span "Chopshop Vol.3" at bounding box center [476, 498] width 86 height 14
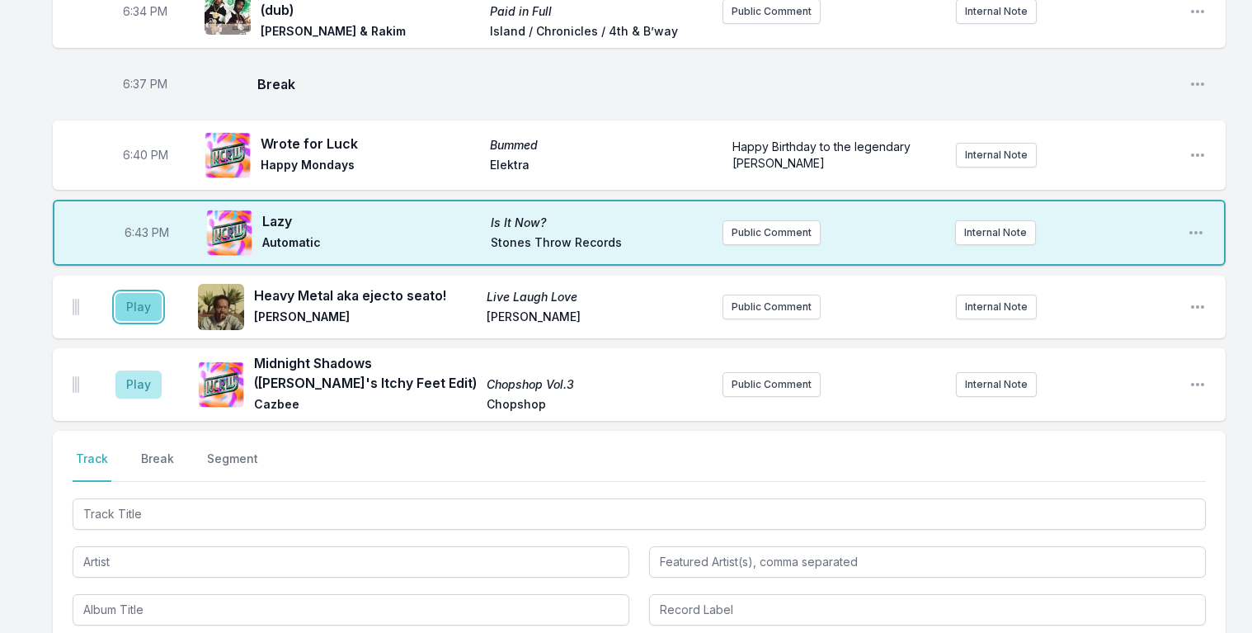
drag, startPoint x: 127, startPoint y: 302, endPoint x: 135, endPoint y: 293, distance: 12.3
click at [129, 299] on button "Play" at bounding box center [138, 307] width 46 height 28
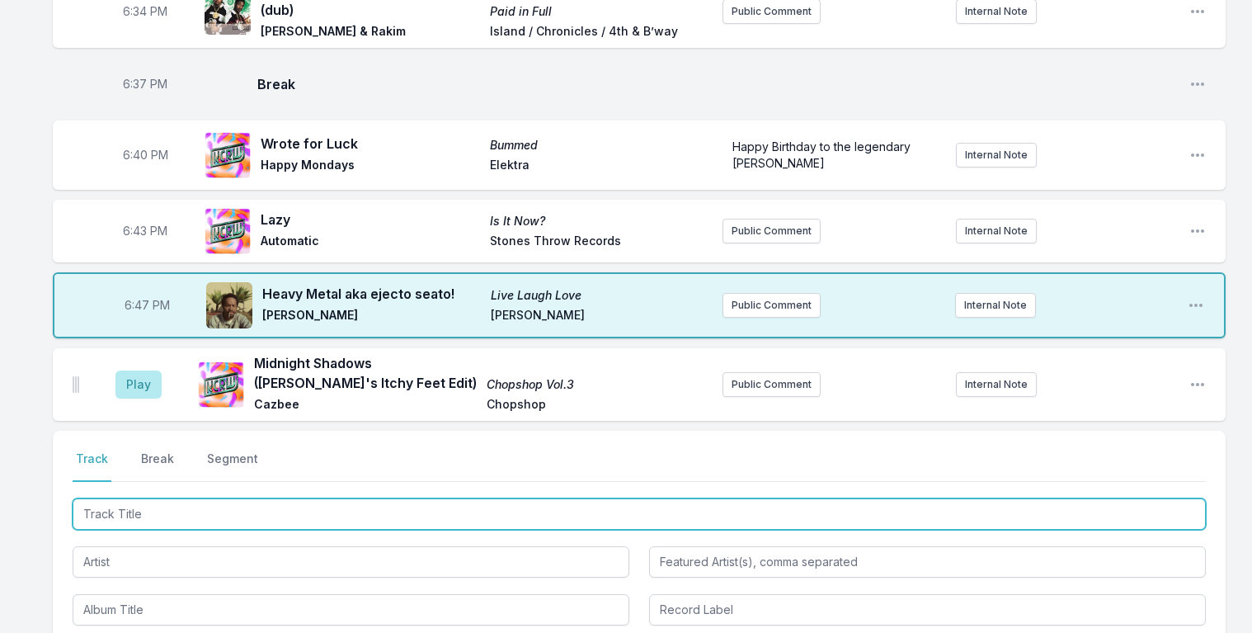
click at [160, 499] on input "Track Title" at bounding box center [639, 513] width 1133 height 31
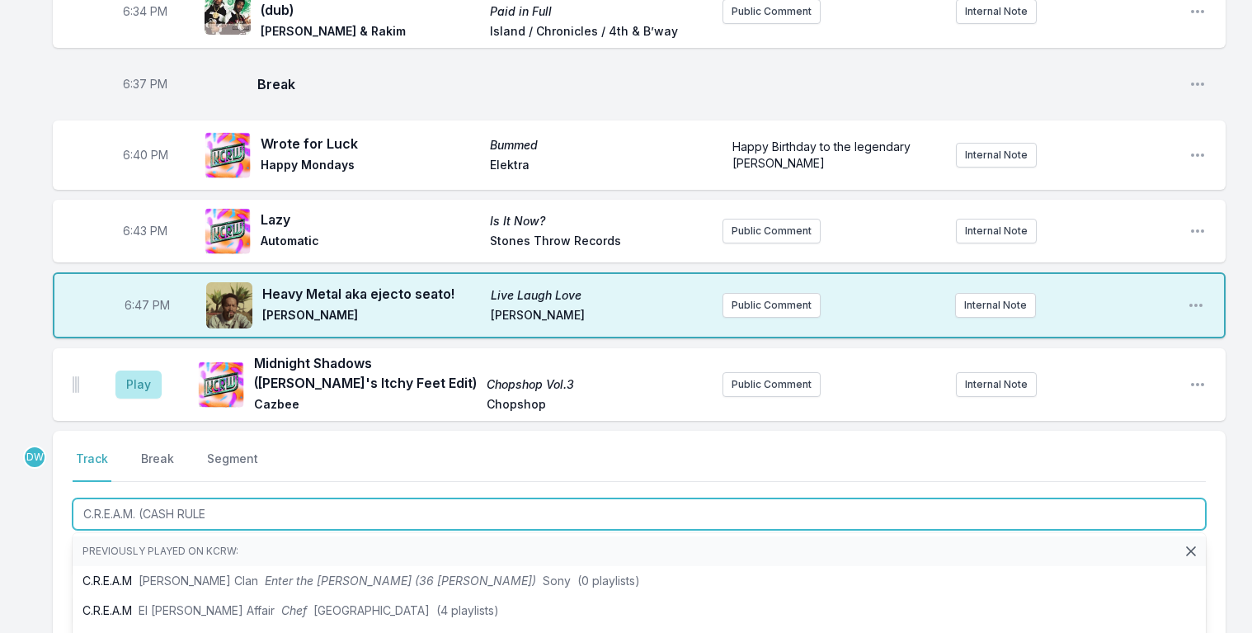
type input "C.R.E.A.M. (CASH RULES"
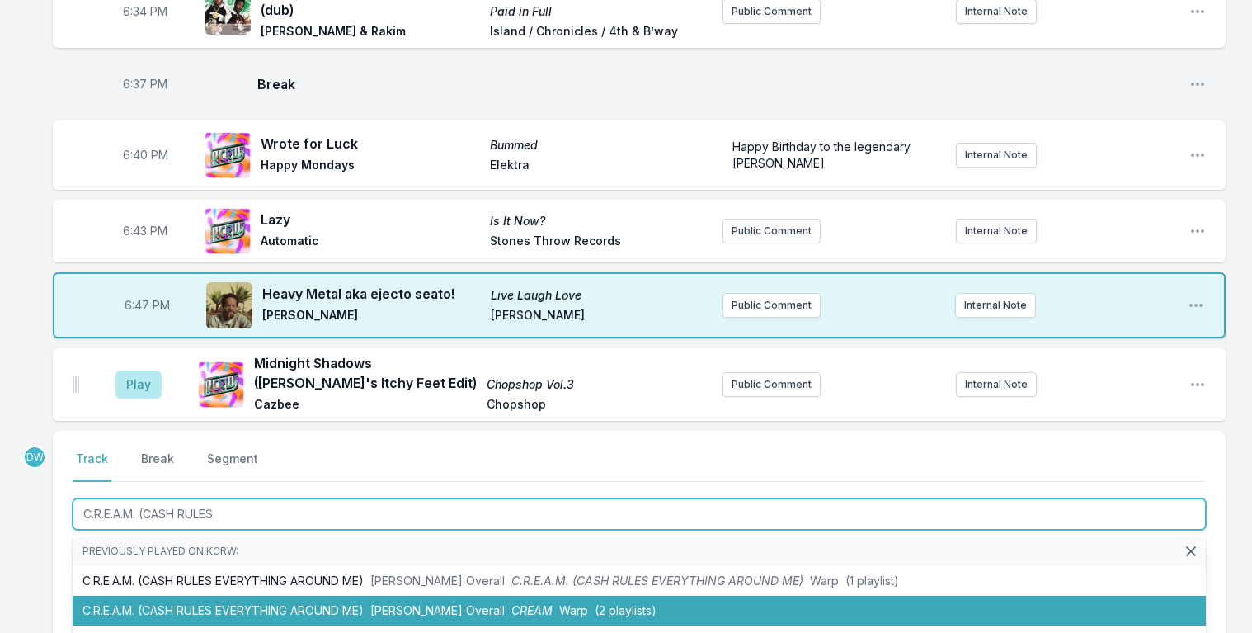
click at [370, 603] on span "[PERSON_NAME] Overall" at bounding box center [437, 610] width 134 height 14
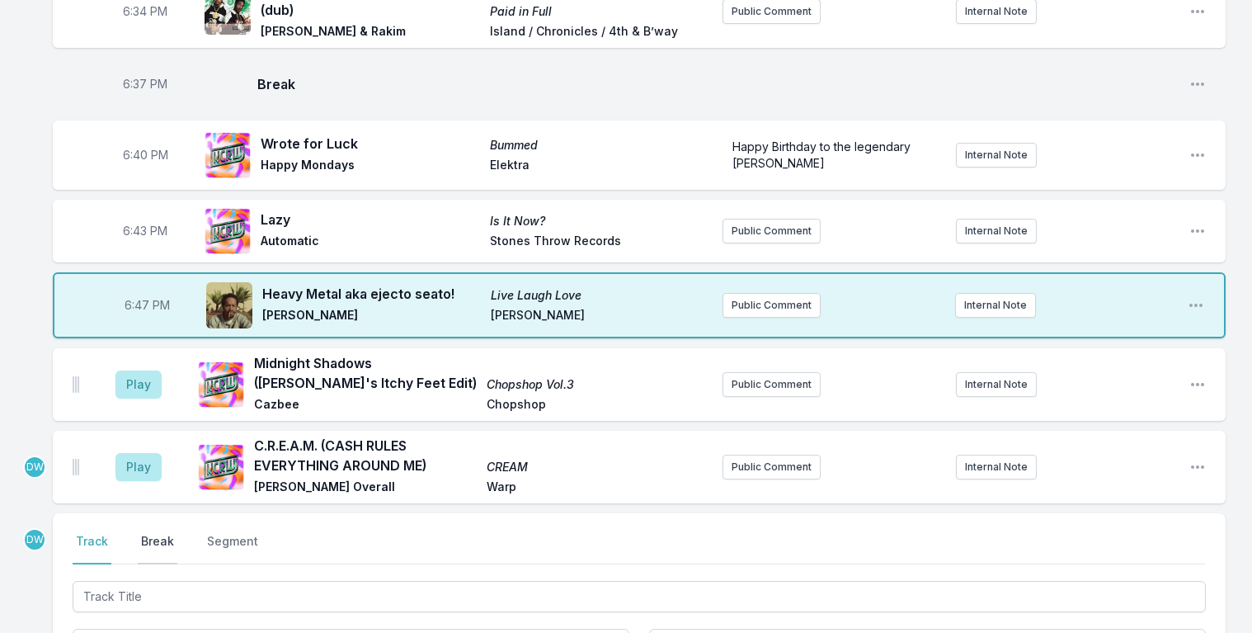
click at [159, 533] on button "Break" at bounding box center [158, 548] width 40 height 31
click at [1184, 627] on button "Save" at bounding box center [1177, 642] width 57 height 31
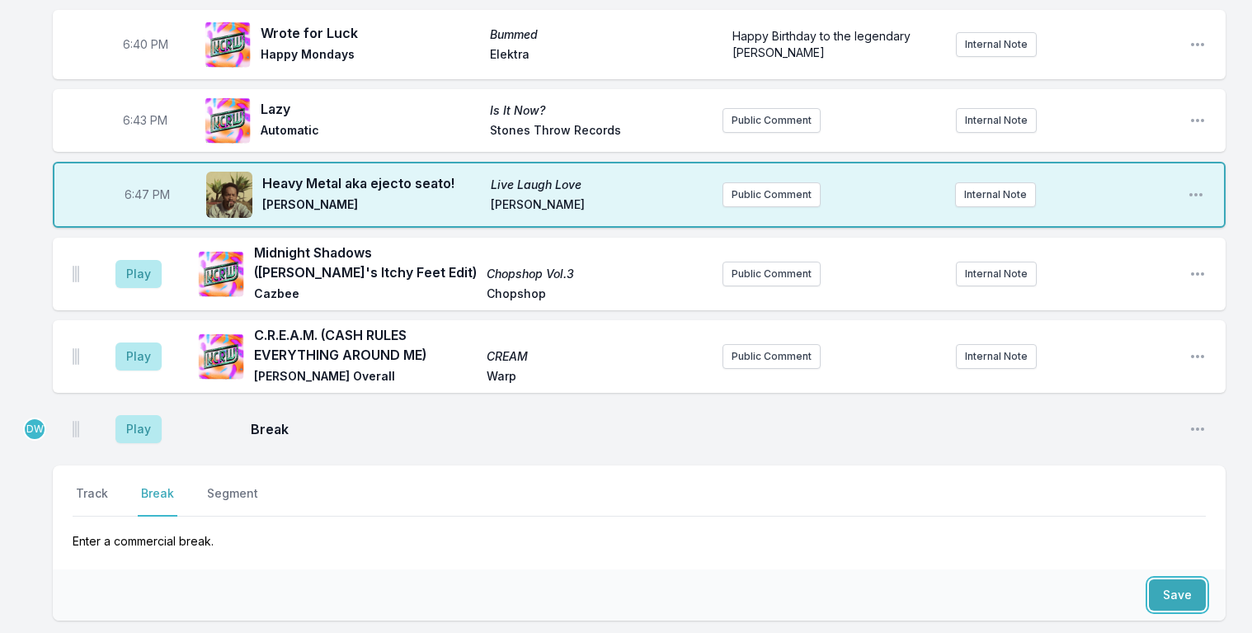
scroll to position [1033, 0]
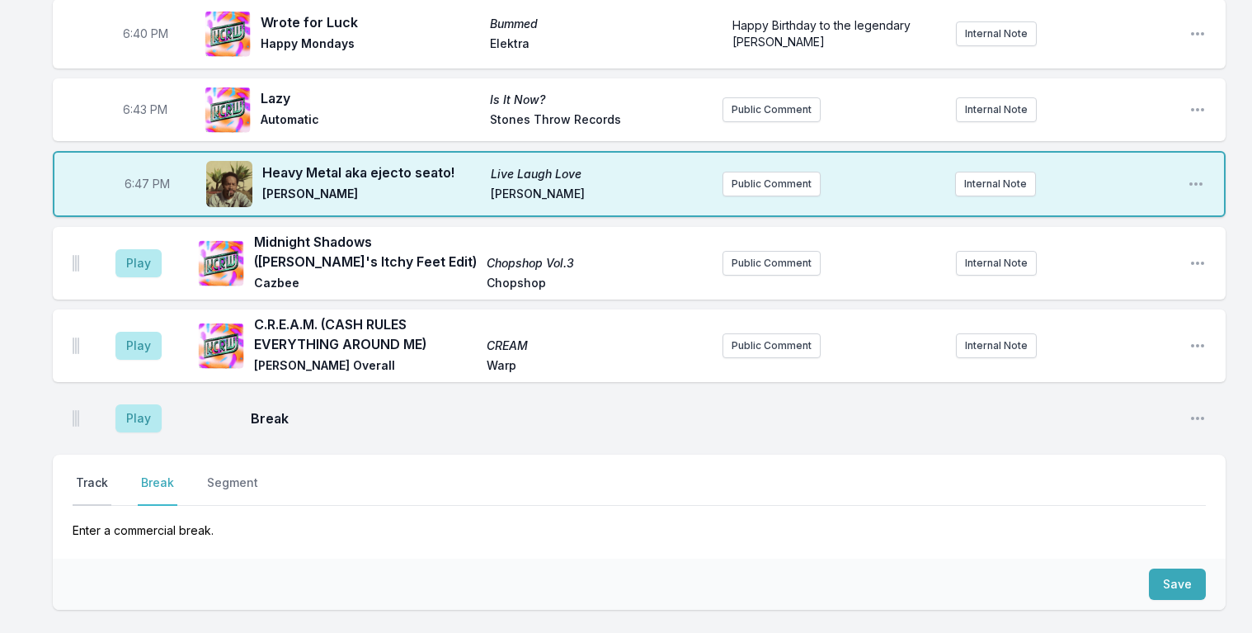
click at [87, 474] on button "Track" at bounding box center [92, 489] width 39 height 31
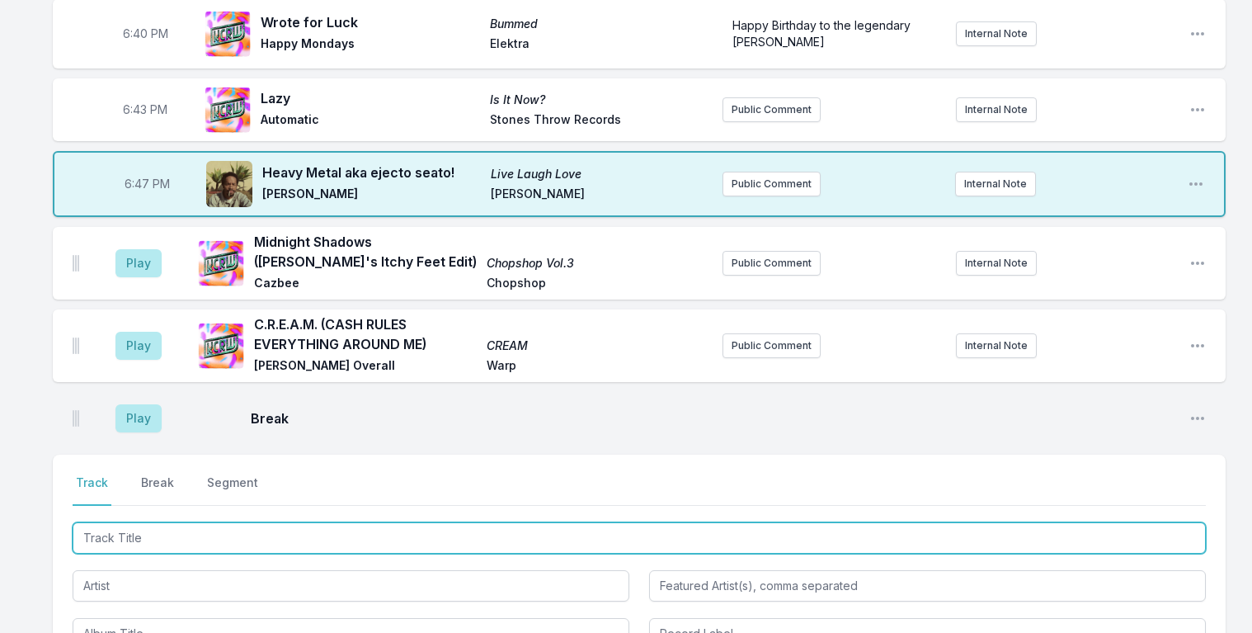
click at [124, 522] on input "Track Title" at bounding box center [639, 537] width 1133 height 31
type input "d"
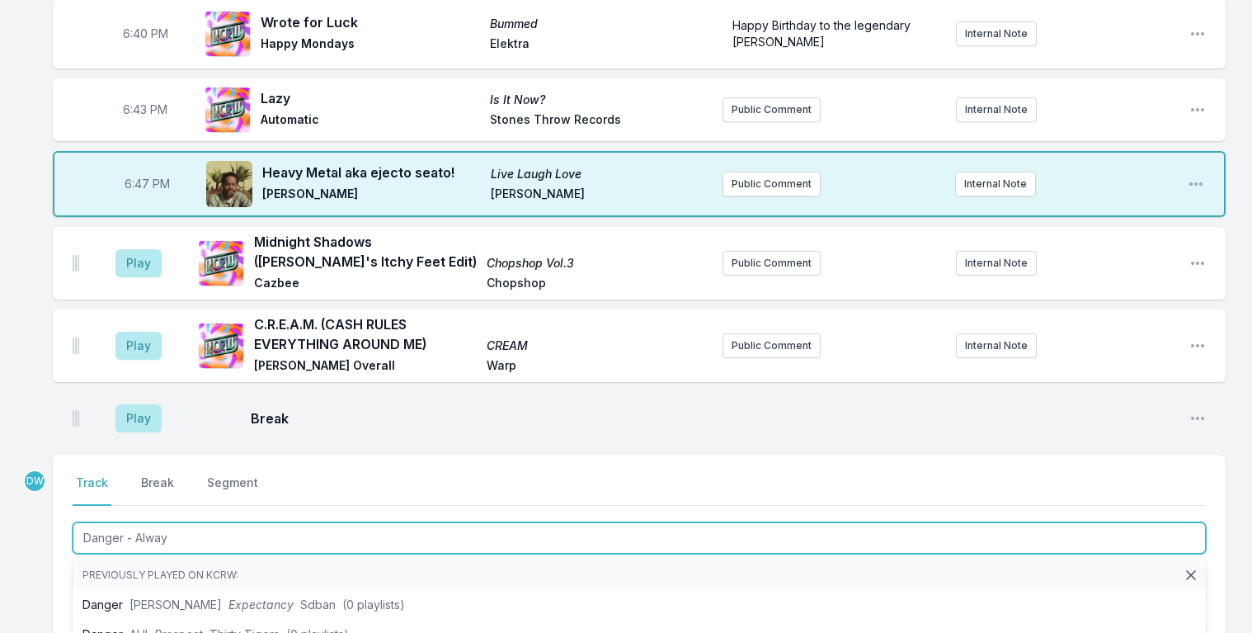
type input "Danger - Always"
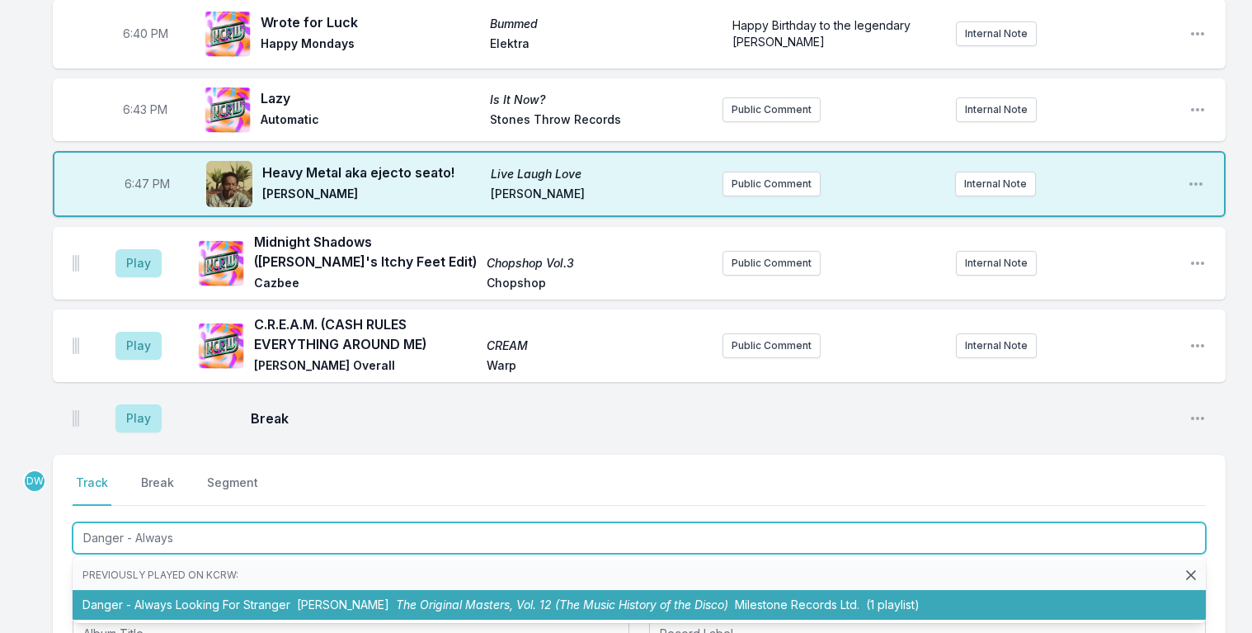
click at [396, 598] on span "The Original Masters, Vol. 12 (The Music History of the Disco)" at bounding box center [562, 604] width 332 height 14
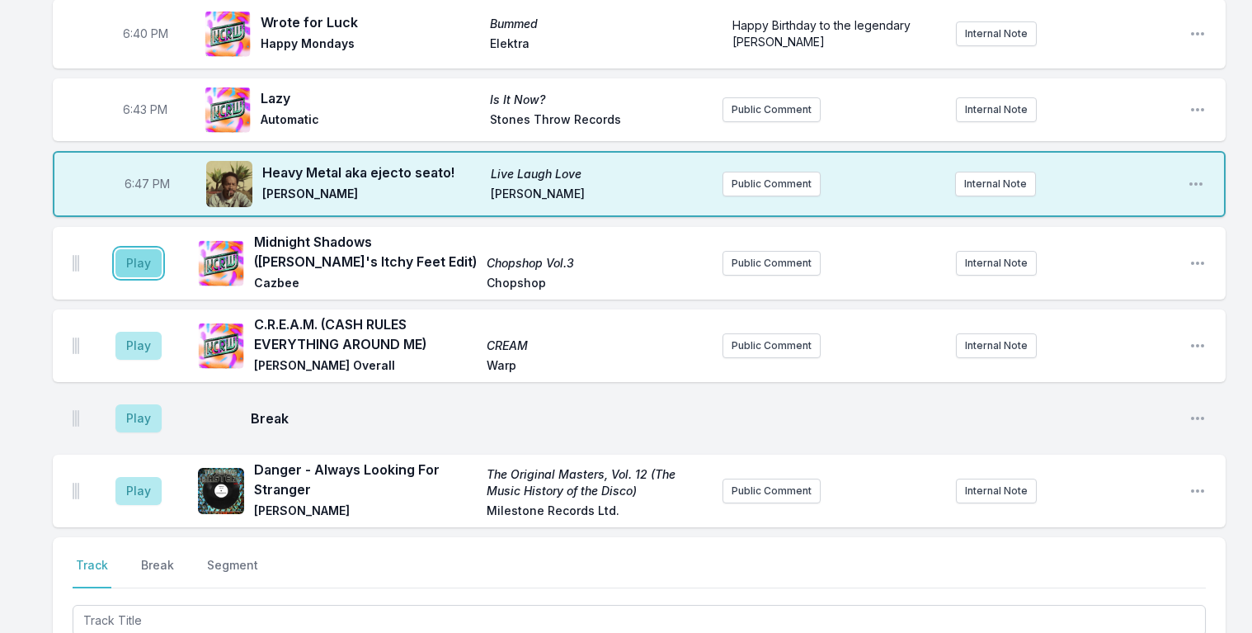
click at [136, 251] on button "Play" at bounding box center [138, 263] width 46 height 28
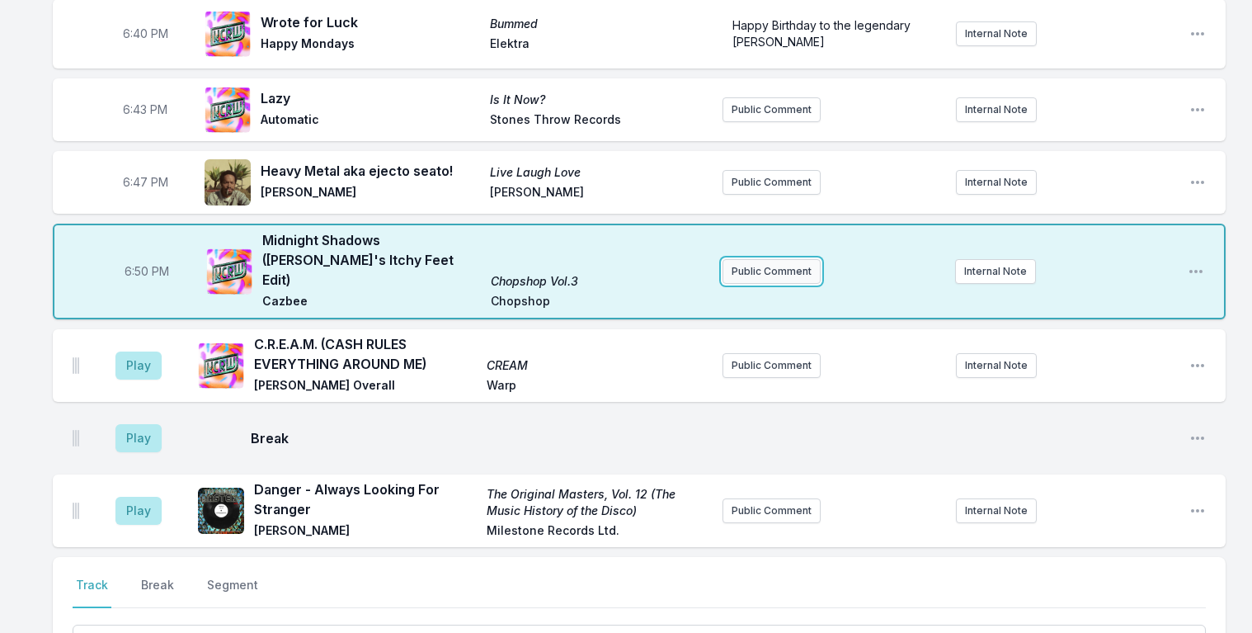
click at [787, 259] on button "Public Comment" at bounding box center [771, 271] width 98 height 25
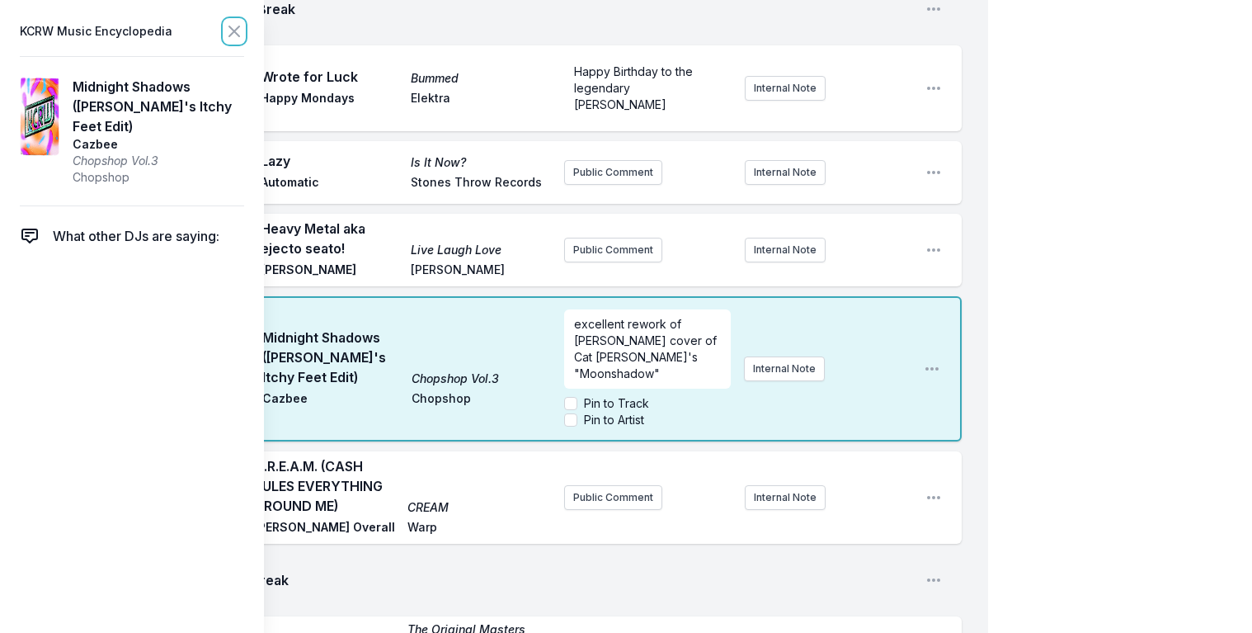
click at [229, 27] on icon at bounding box center [234, 31] width 10 height 10
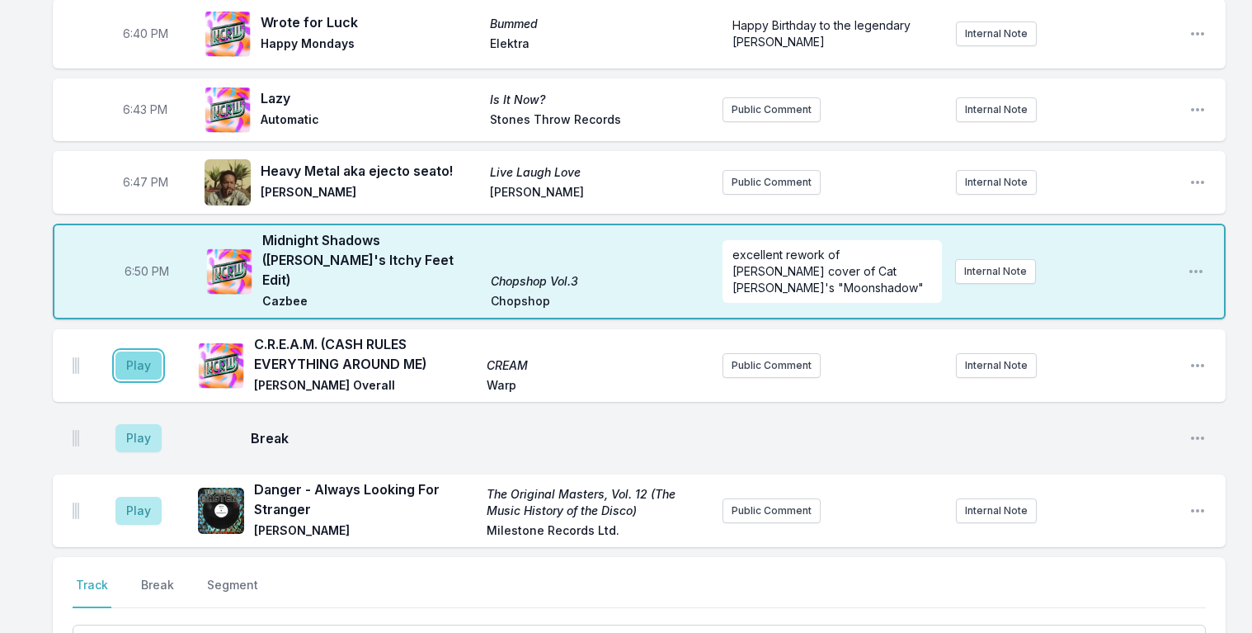
click at [139, 351] on button "Play" at bounding box center [138, 365] width 46 height 28
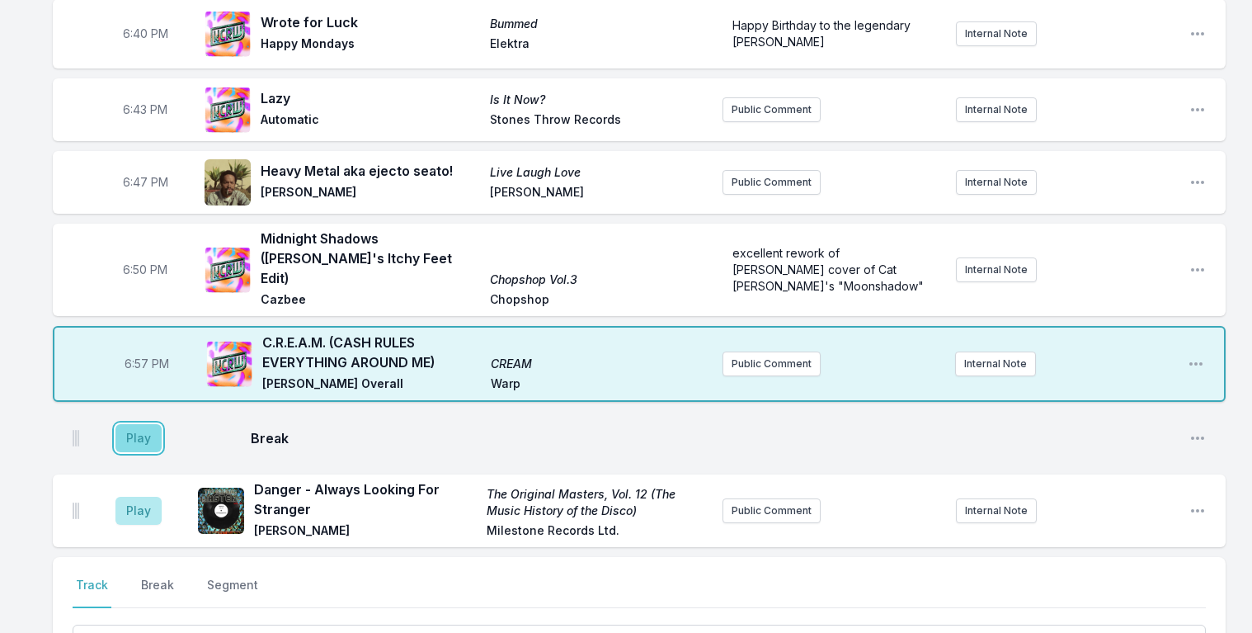
click at [143, 424] on button "Play" at bounding box center [138, 438] width 46 height 28
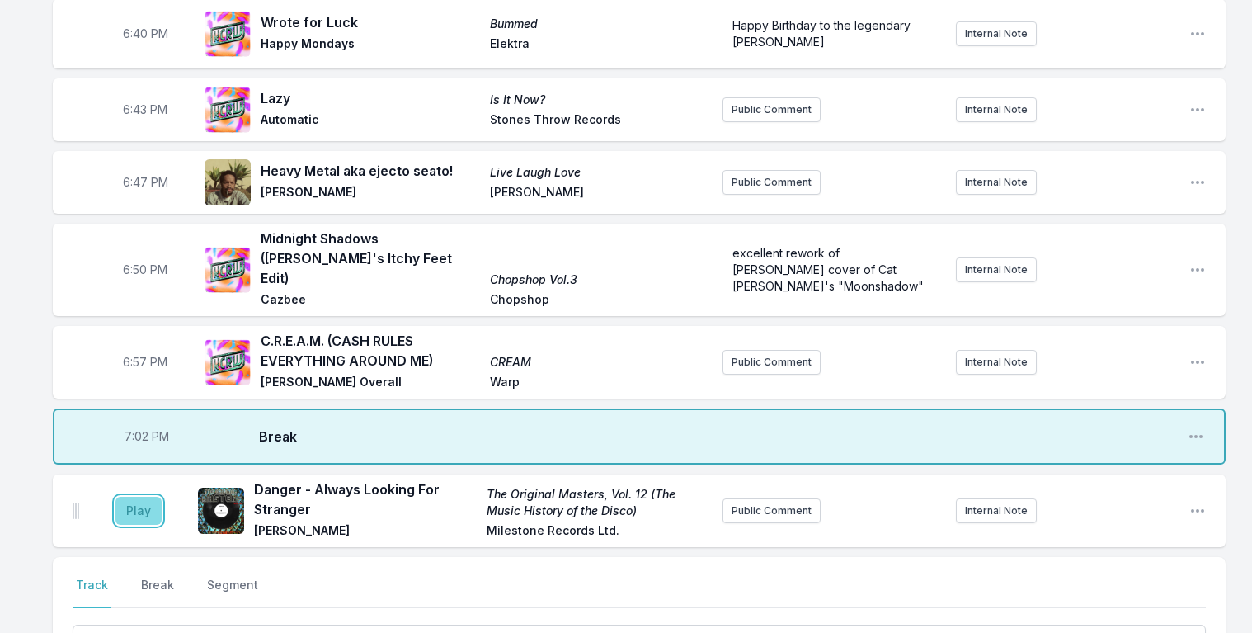
click at [139, 496] on button "Play" at bounding box center [138, 510] width 46 height 28
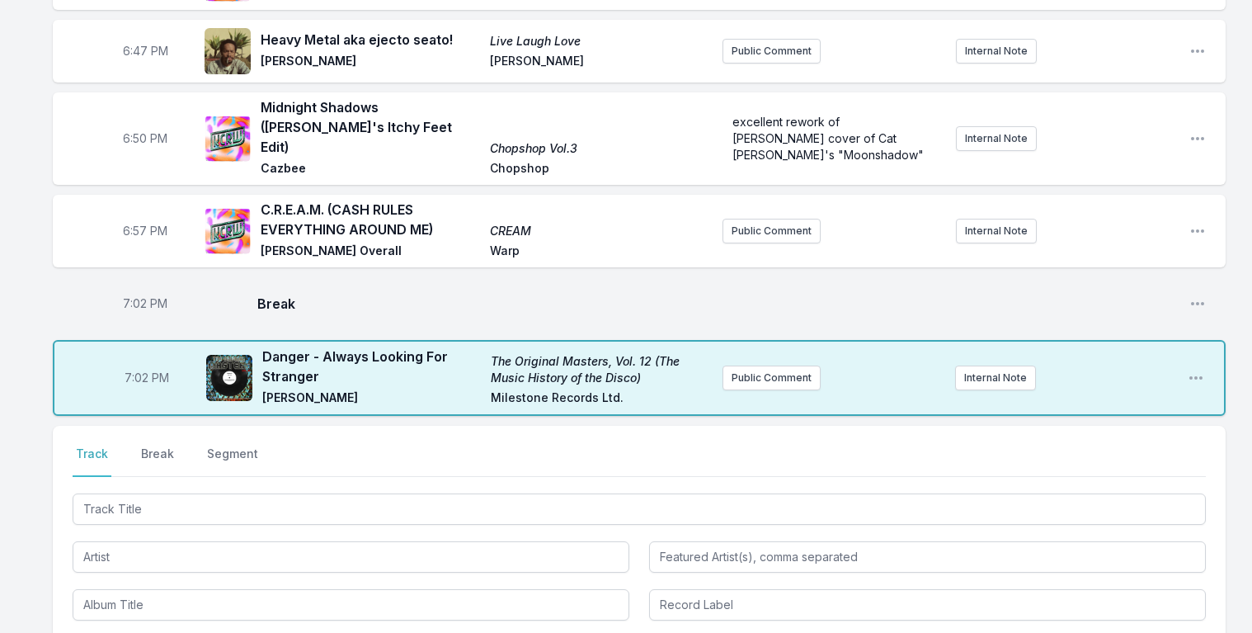
scroll to position [1176, 0]
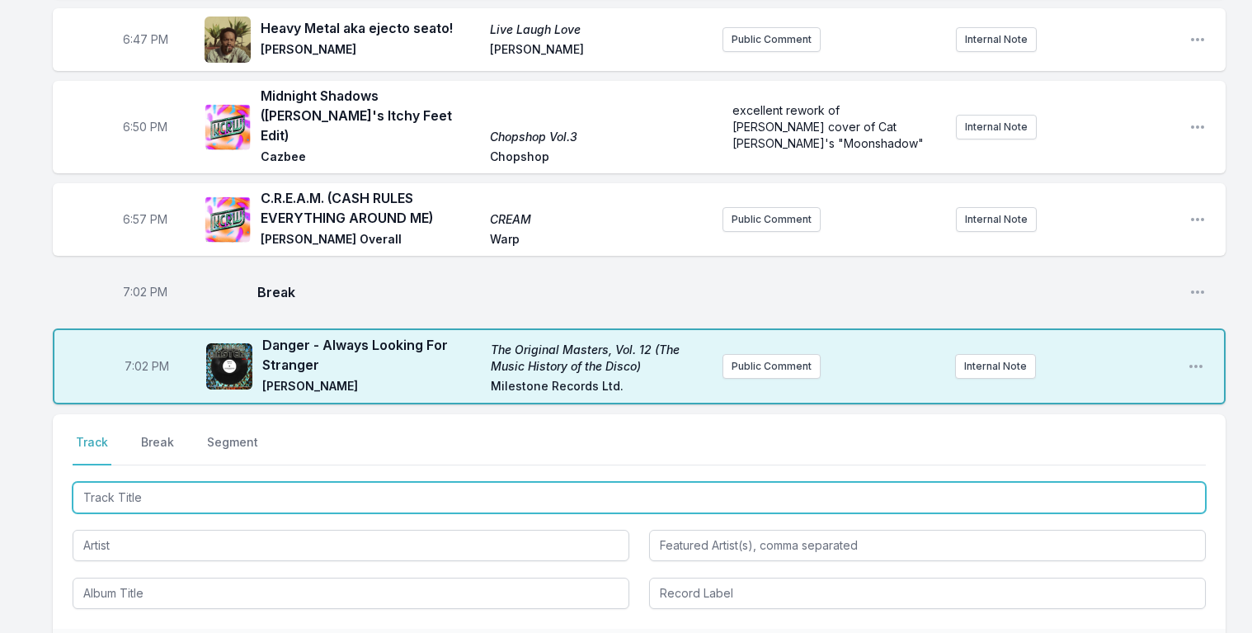
click at [180, 482] on input "Track Title" at bounding box center [639, 497] width 1133 height 31
type input "This Side of Paradise"
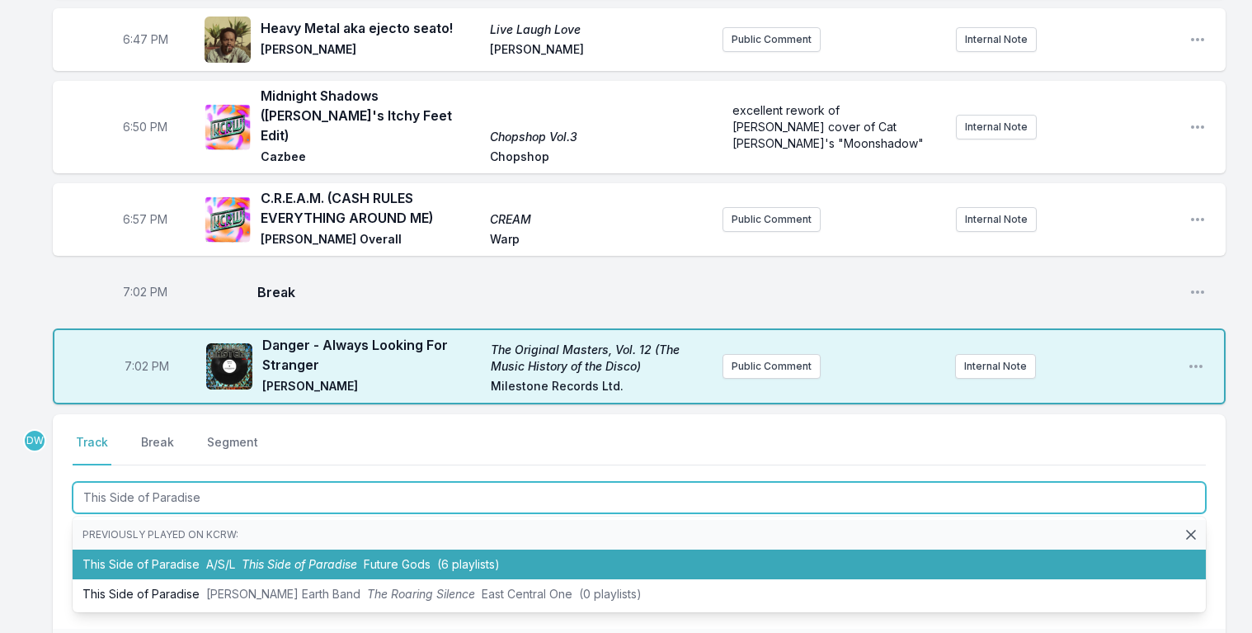
click at [293, 557] on span "This Side of Paradise" at bounding box center [299, 564] width 115 height 14
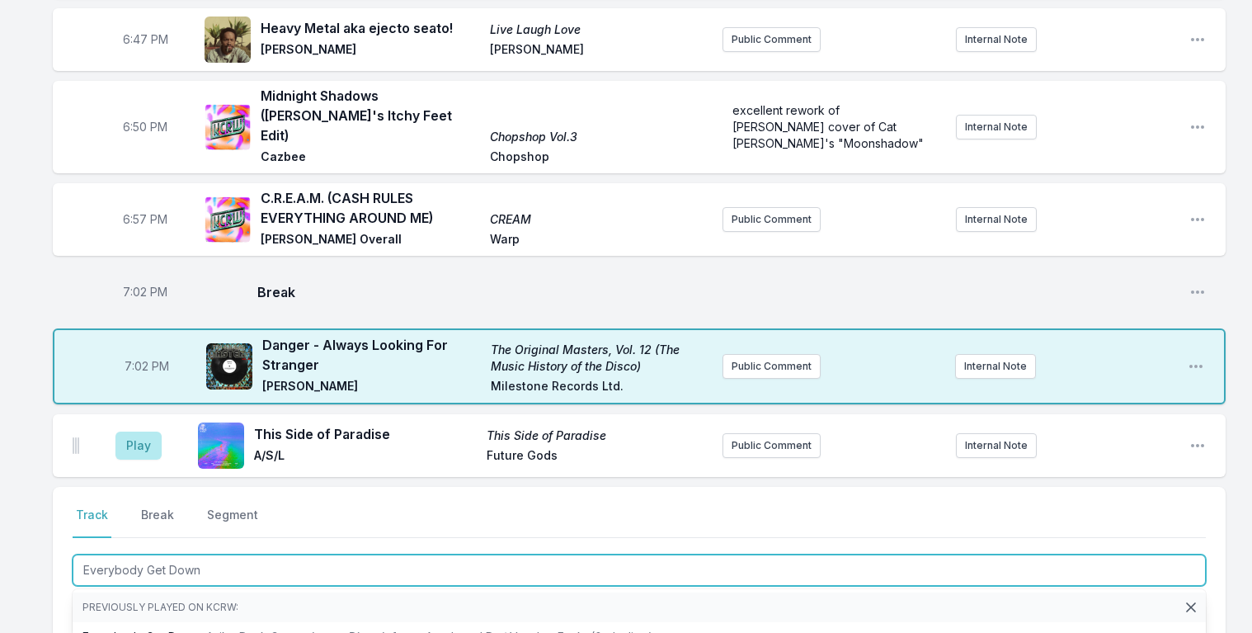
type input "Everybody Get Down"
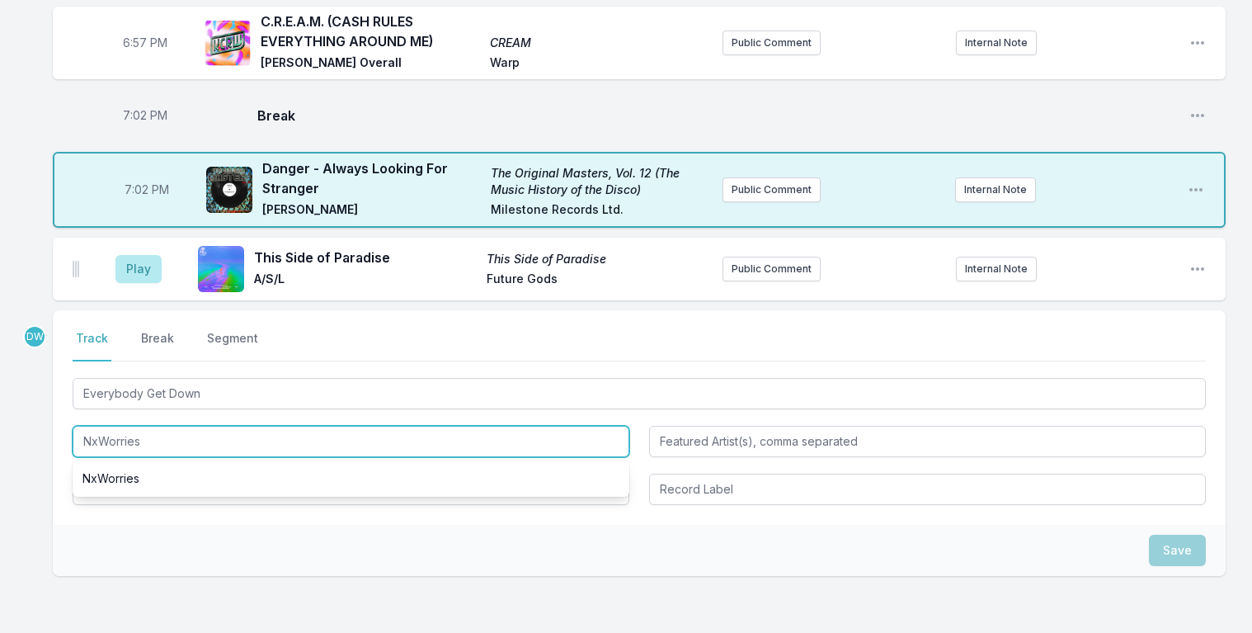
scroll to position [1374, 0]
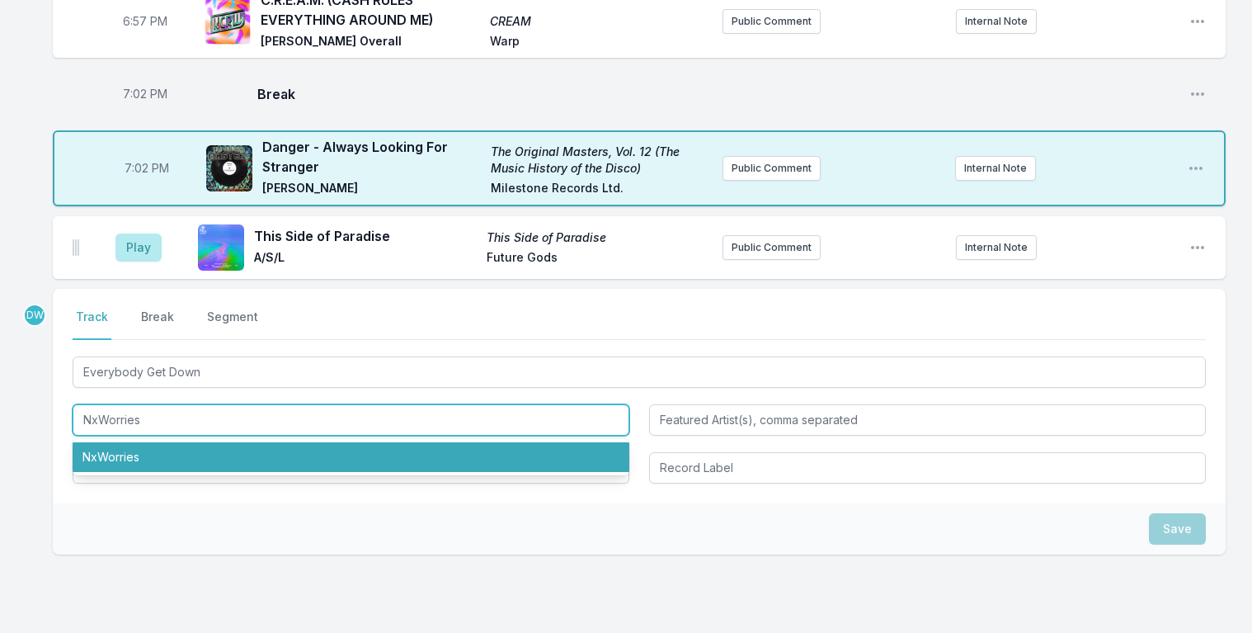
click at [118, 442] on li "NxWorries" at bounding box center [351, 457] width 557 height 30
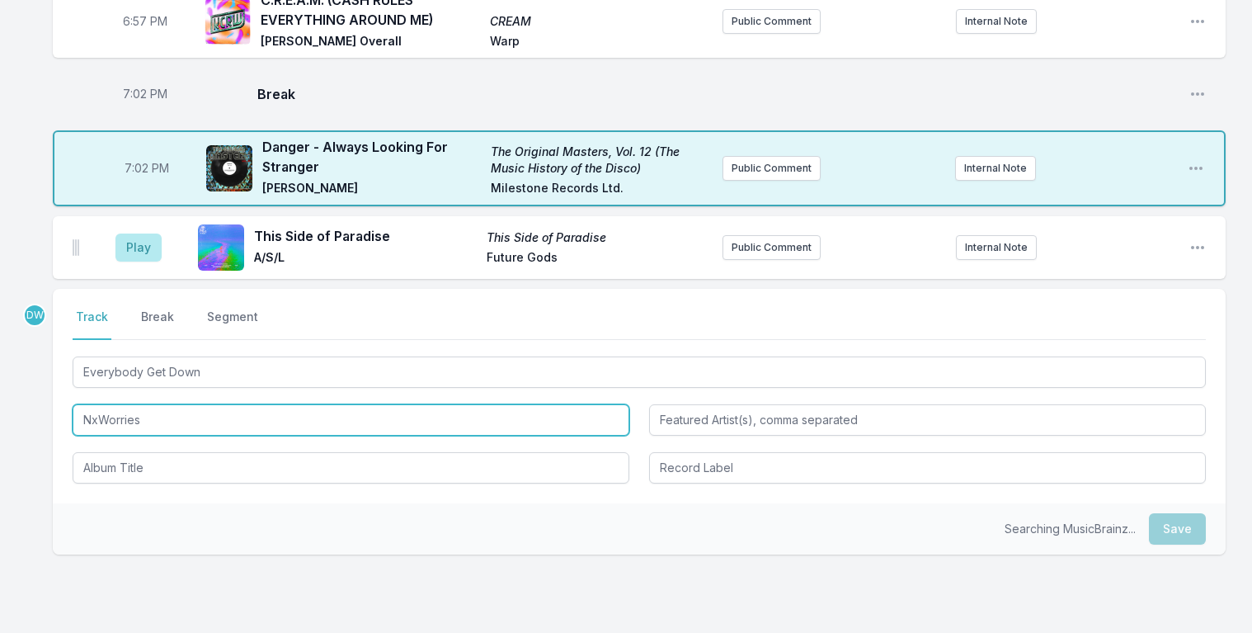
type input "NxWorries"
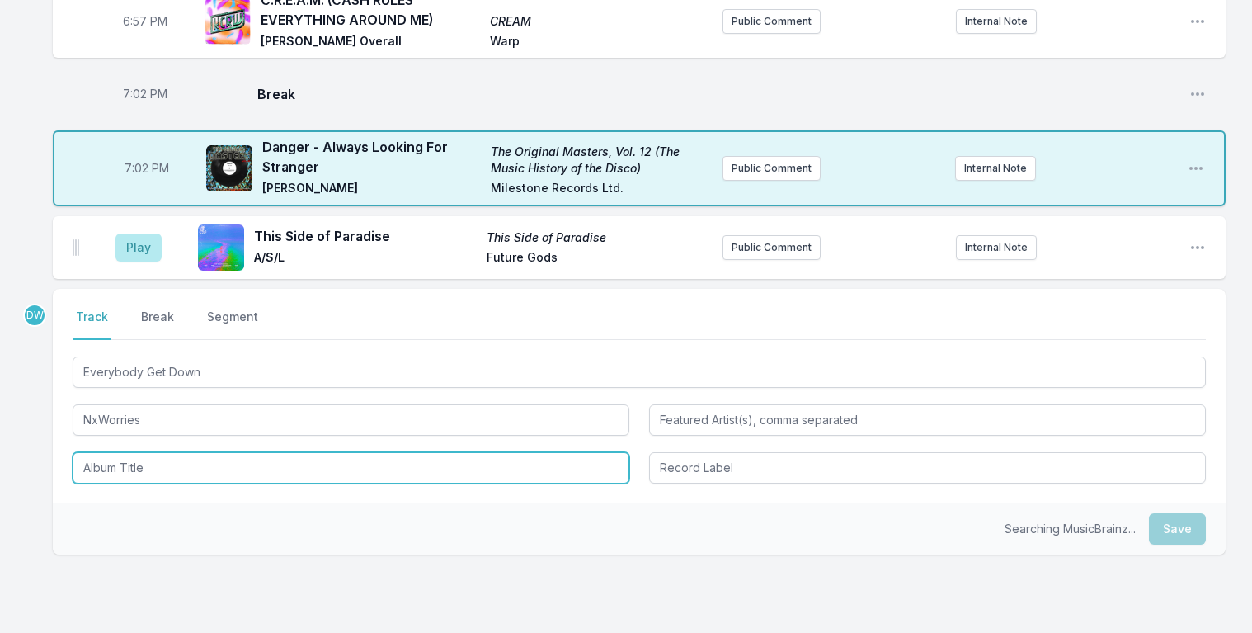
click at [126, 452] on input "Album Title" at bounding box center [351, 467] width 557 height 31
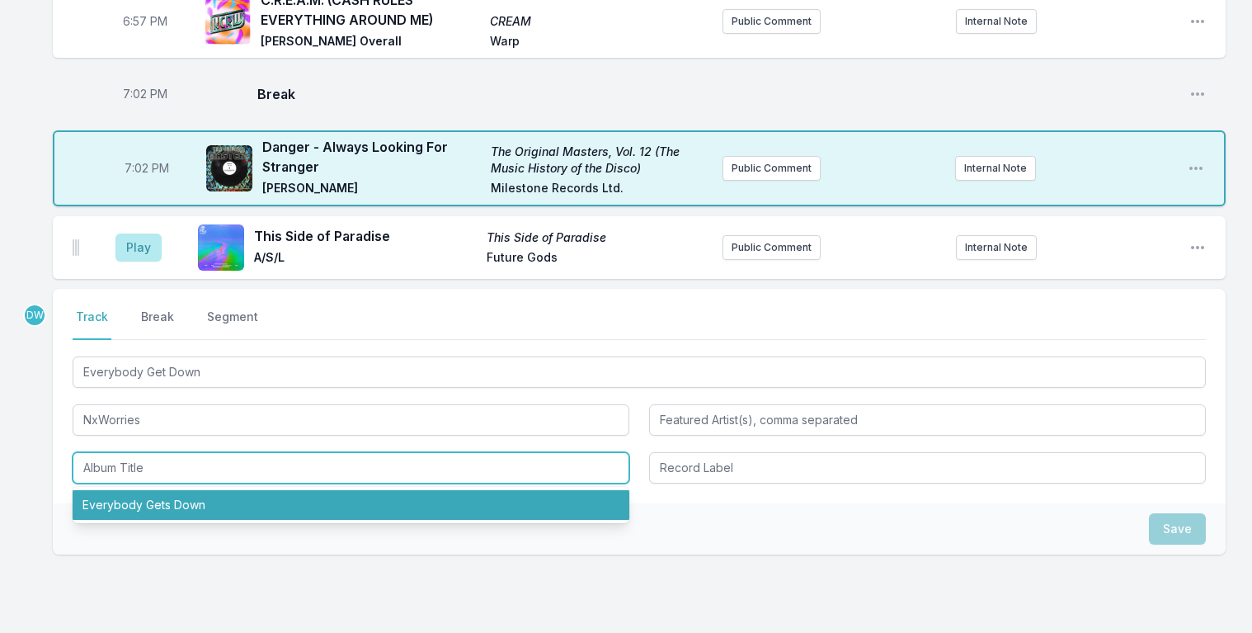
click at [128, 490] on li "Everybody Gets Down" at bounding box center [351, 505] width 557 height 30
type input "Everybody Gets Down"
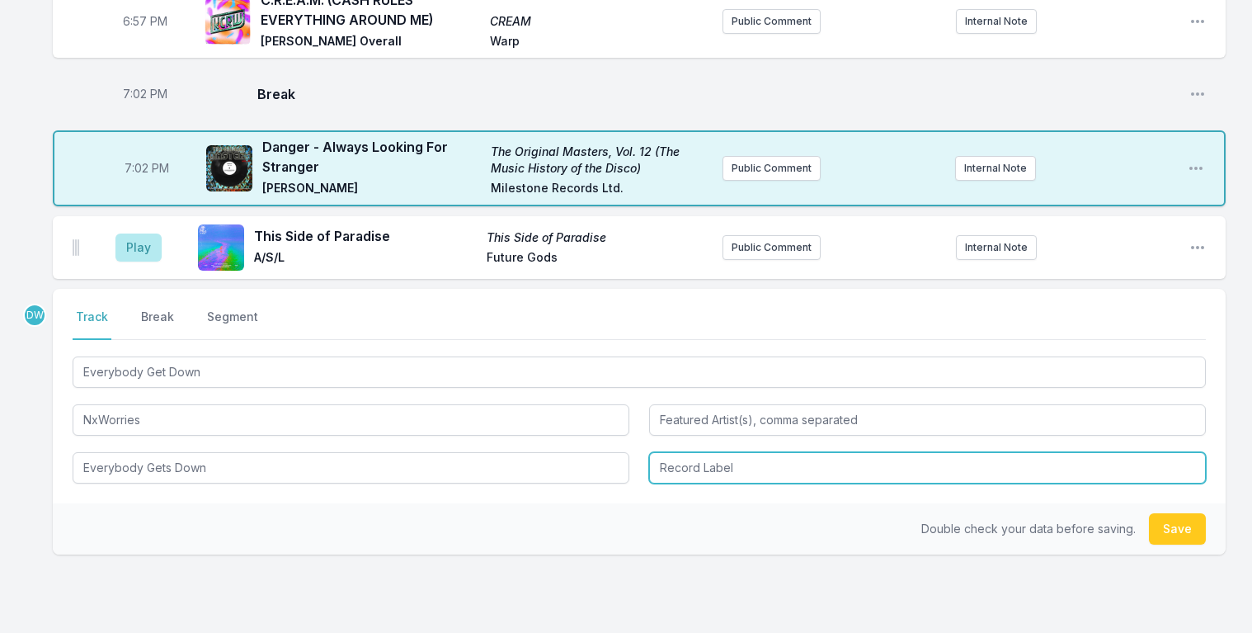
click at [680, 452] on input "Record Label" at bounding box center [927, 467] width 557 height 31
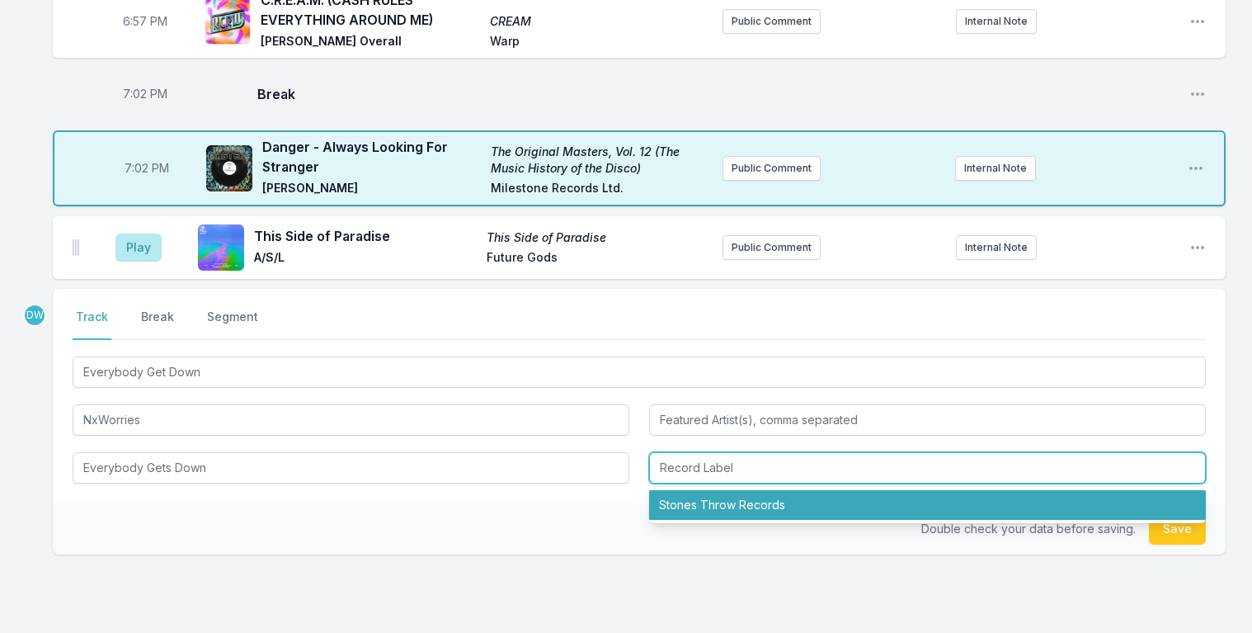
click at [699, 490] on li "Stones Throw Records" at bounding box center [927, 505] width 557 height 30
type input "Stones Throw Records"
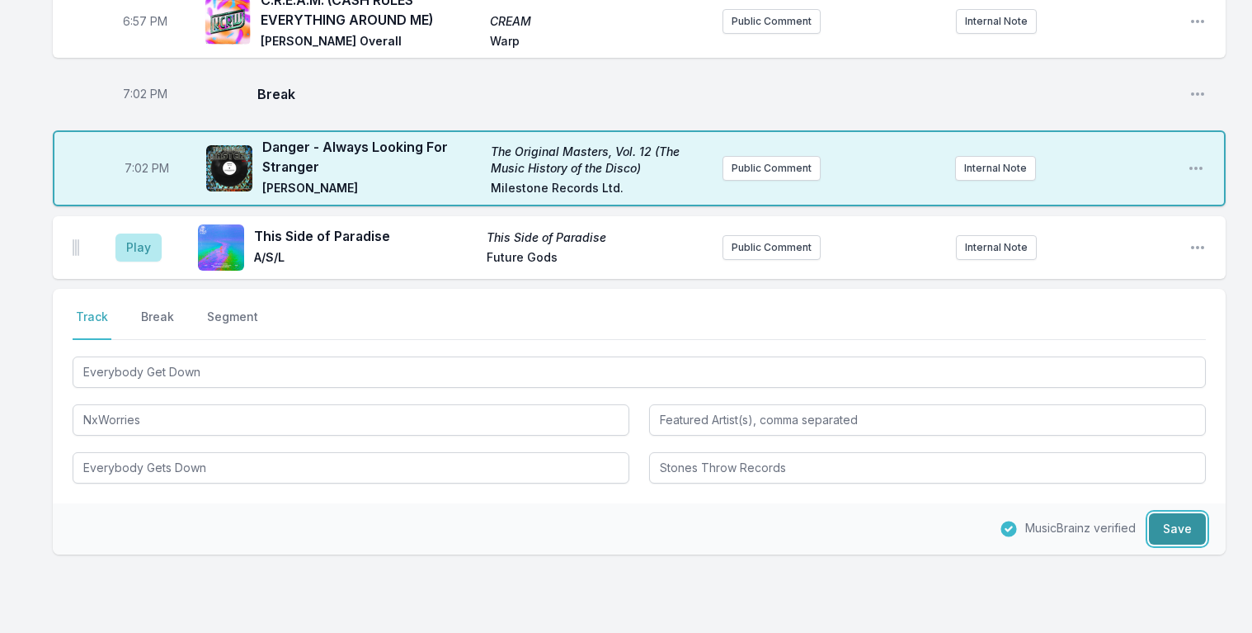
click at [1178, 513] on button "Save" at bounding box center [1177, 528] width 57 height 31
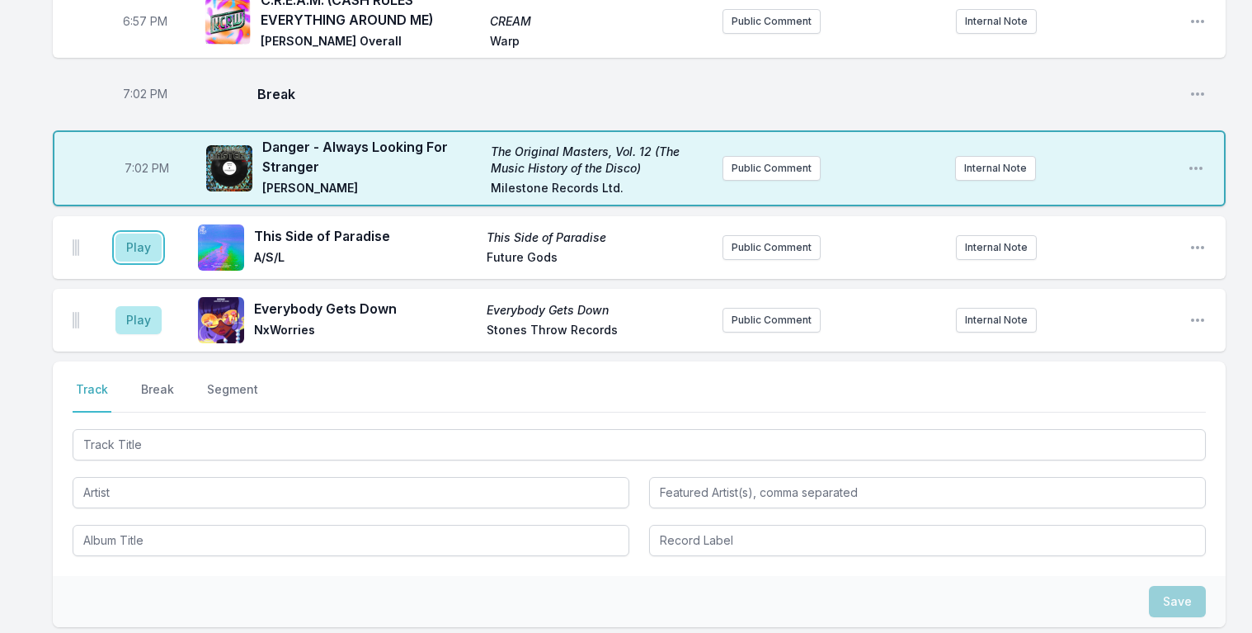
drag, startPoint x: 136, startPoint y: 217, endPoint x: 122, endPoint y: 228, distance: 18.2
click at [138, 233] on button "Play" at bounding box center [138, 247] width 46 height 28
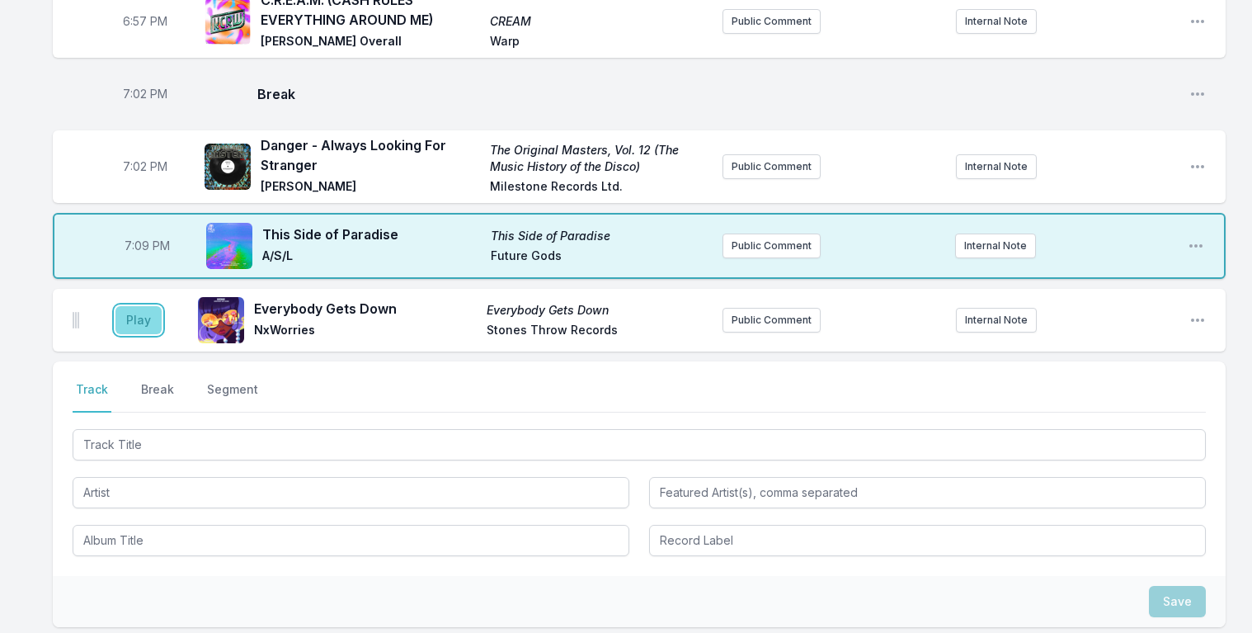
drag, startPoint x: 136, startPoint y: 292, endPoint x: 137, endPoint y: 284, distance: 8.3
click at [136, 306] on button "Play" at bounding box center [138, 320] width 46 height 28
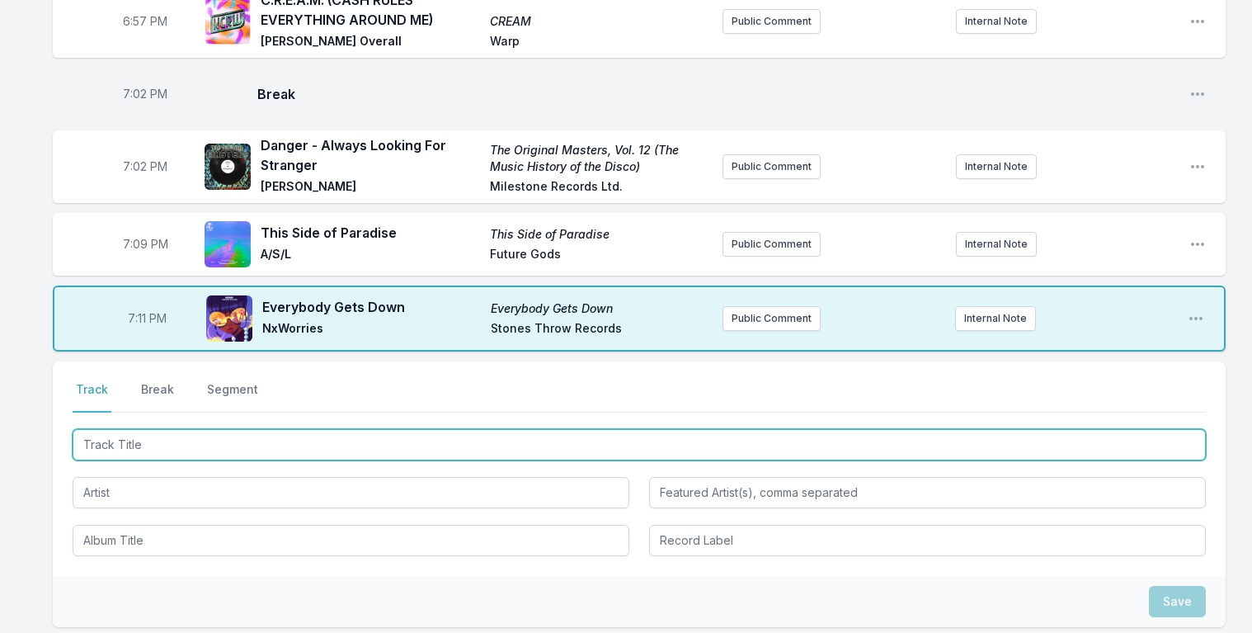
click at [139, 429] on input "Track Title" at bounding box center [639, 444] width 1133 height 31
type input "This Ain't That"
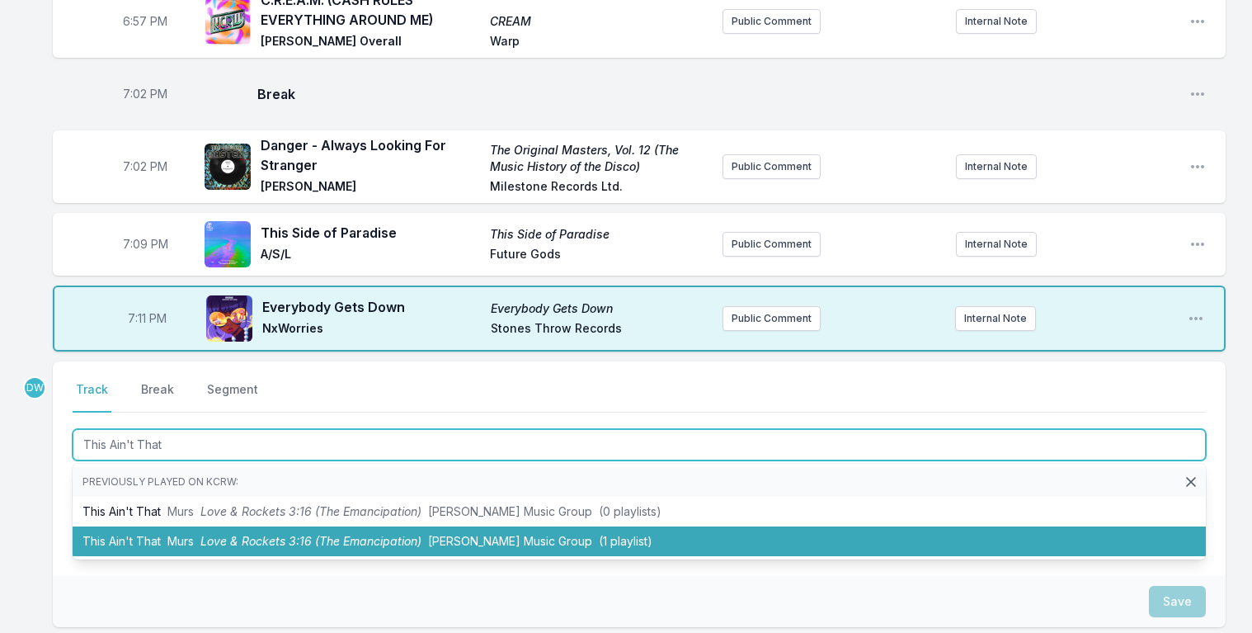
click at [241, 534] on span "Love & Rockets 3:16 (The Emancipation)" at bounding box center [310, 541] width 221 height 14
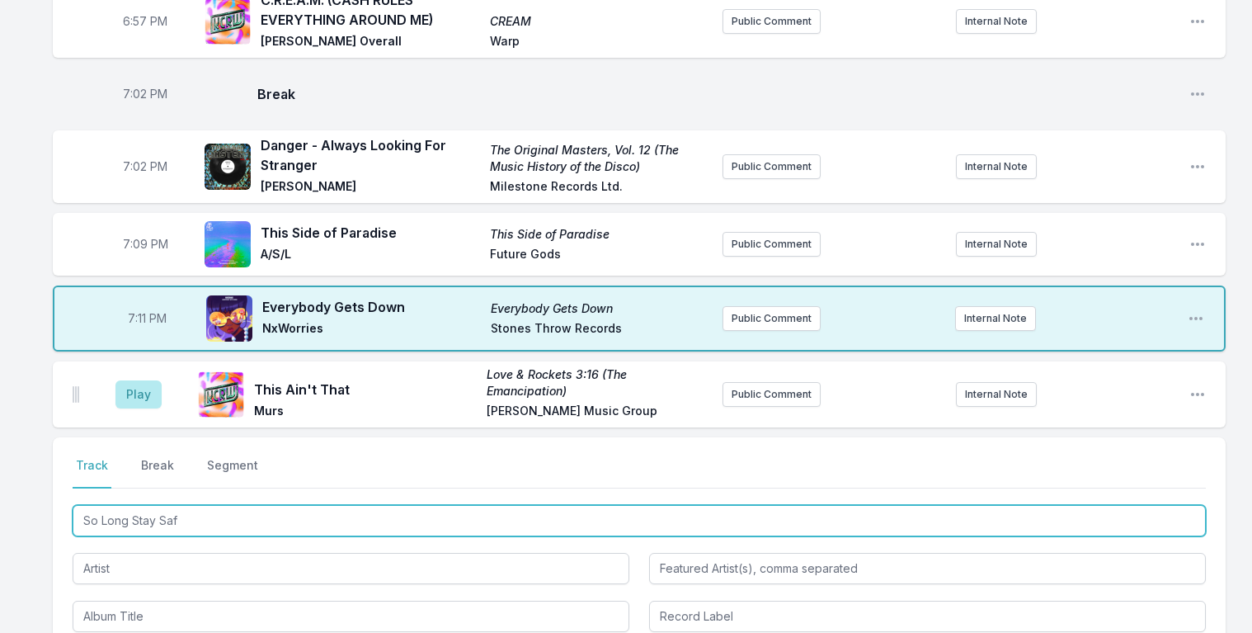
type input "So Long Stay Safe"
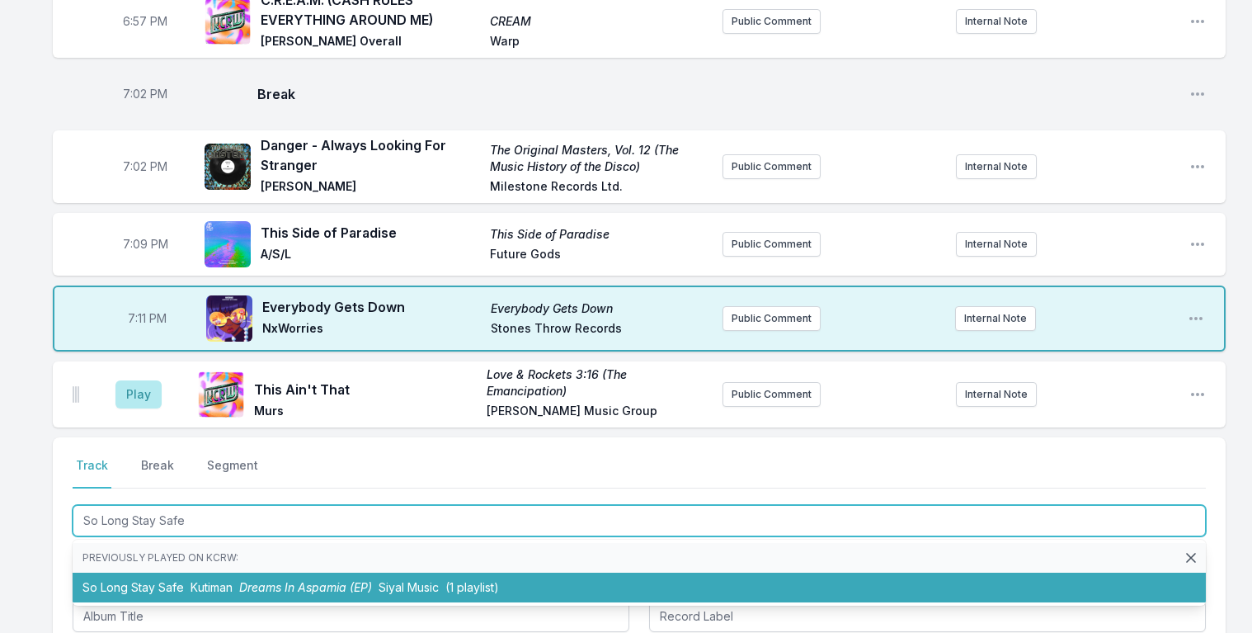
click at [213, 580] on span "Kutiman" at bounding box center [212, 587] width 42 height 14
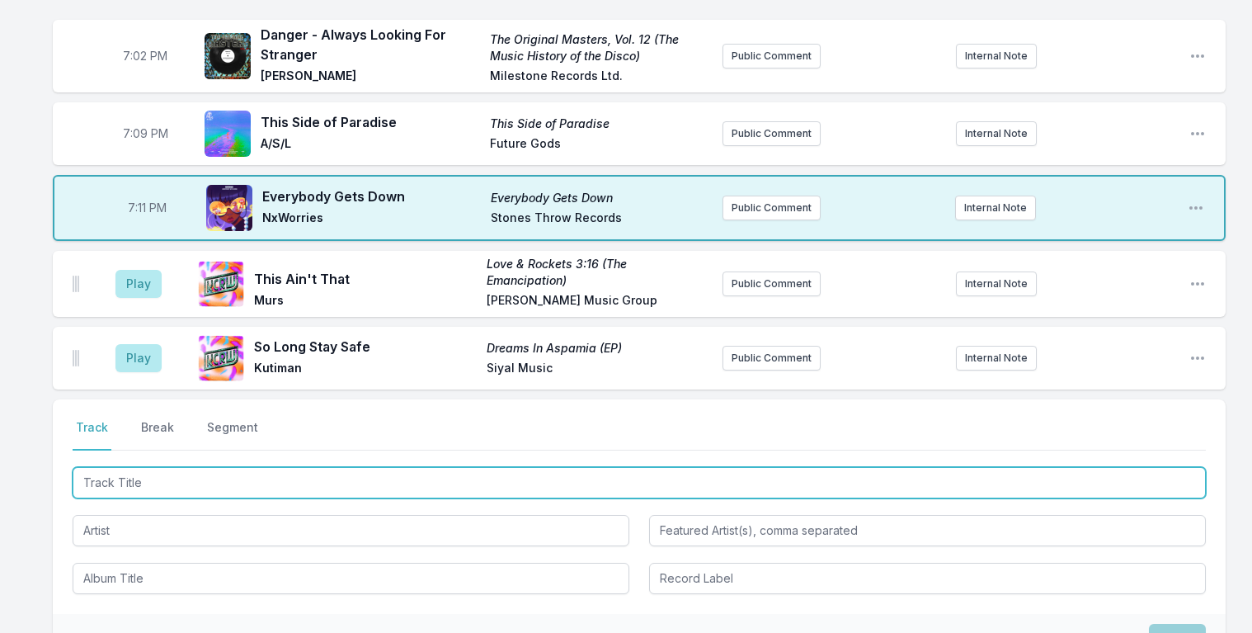
scroll to position [1550, 0]
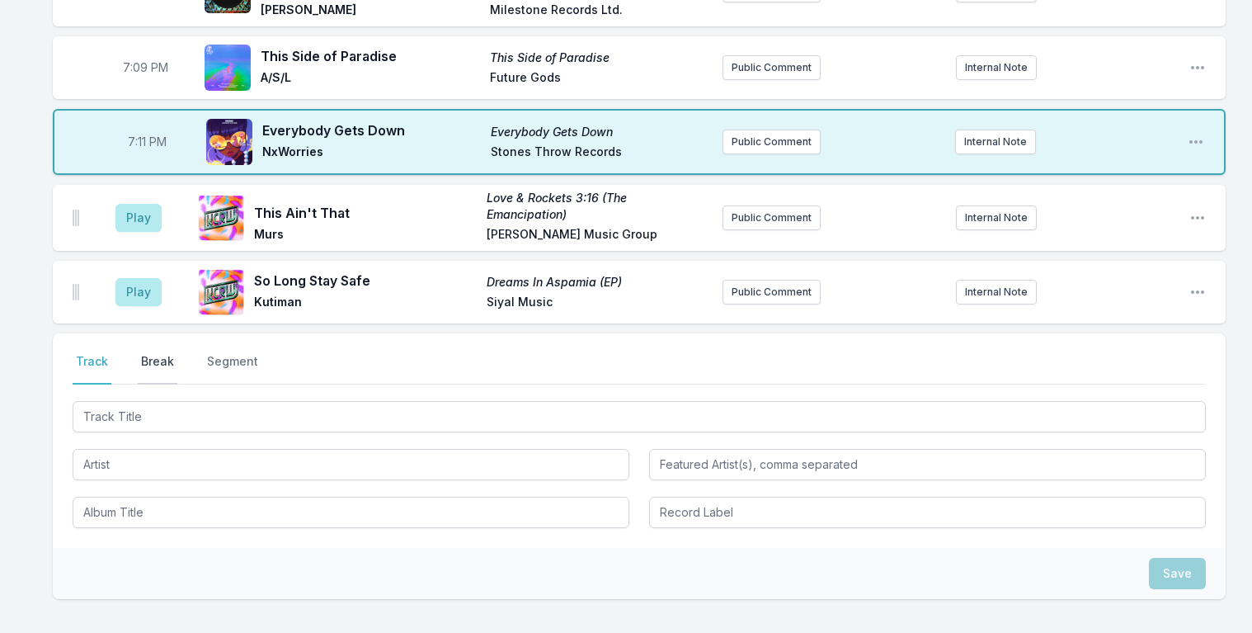
click at [146, 353] on button "Break" at bounding box center [158, 368] width 40 height 31
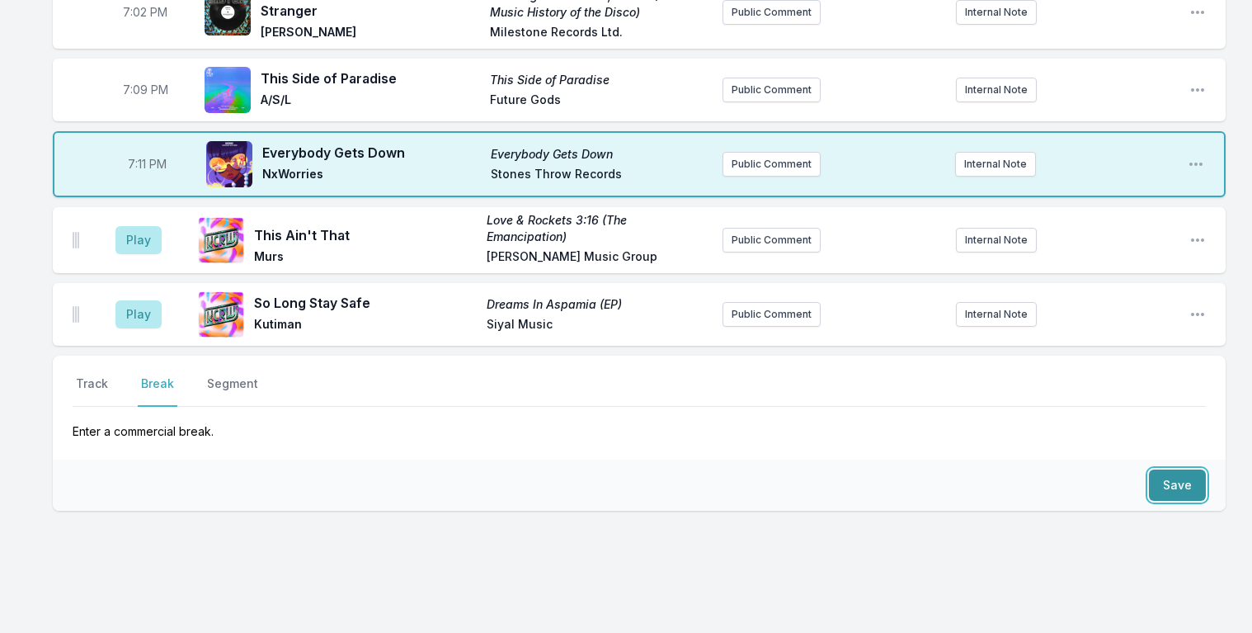
click at [1176, 469] on button "Save" at bounding box center [1177, 484] width 57 height 31
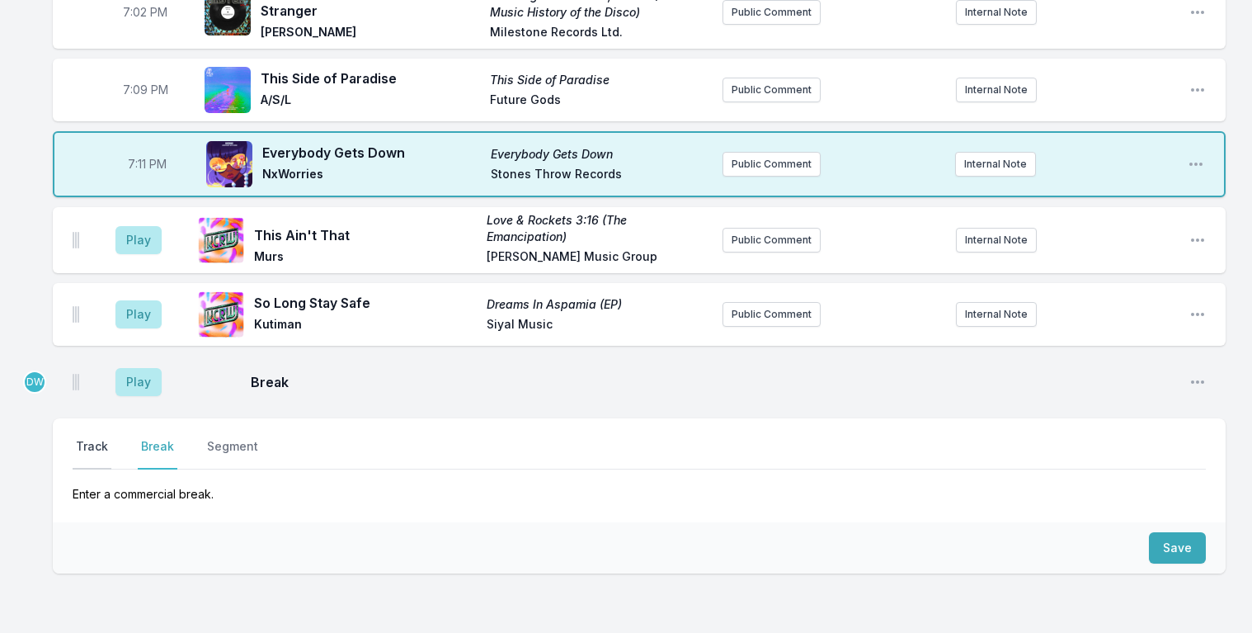
click at [87, 438] on button "Track" at bounding box center [92, 453] width 39 height 31
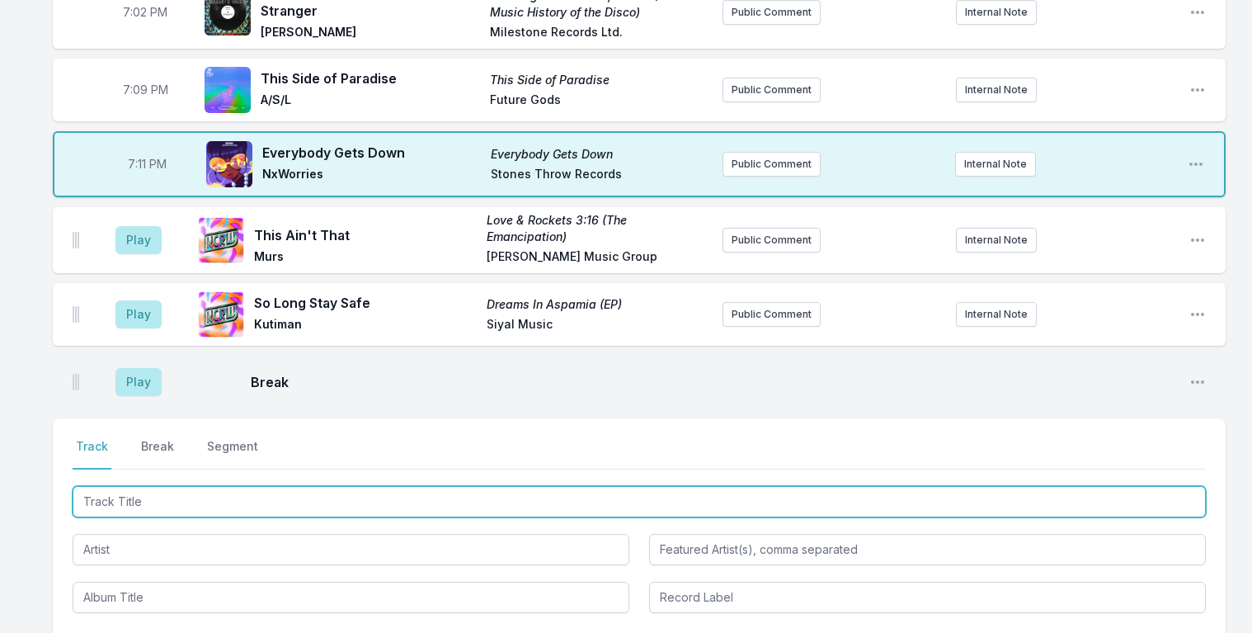
click at [120, 486] on input "Track Title" at bounding box center [639, 501] width 1133 height 31
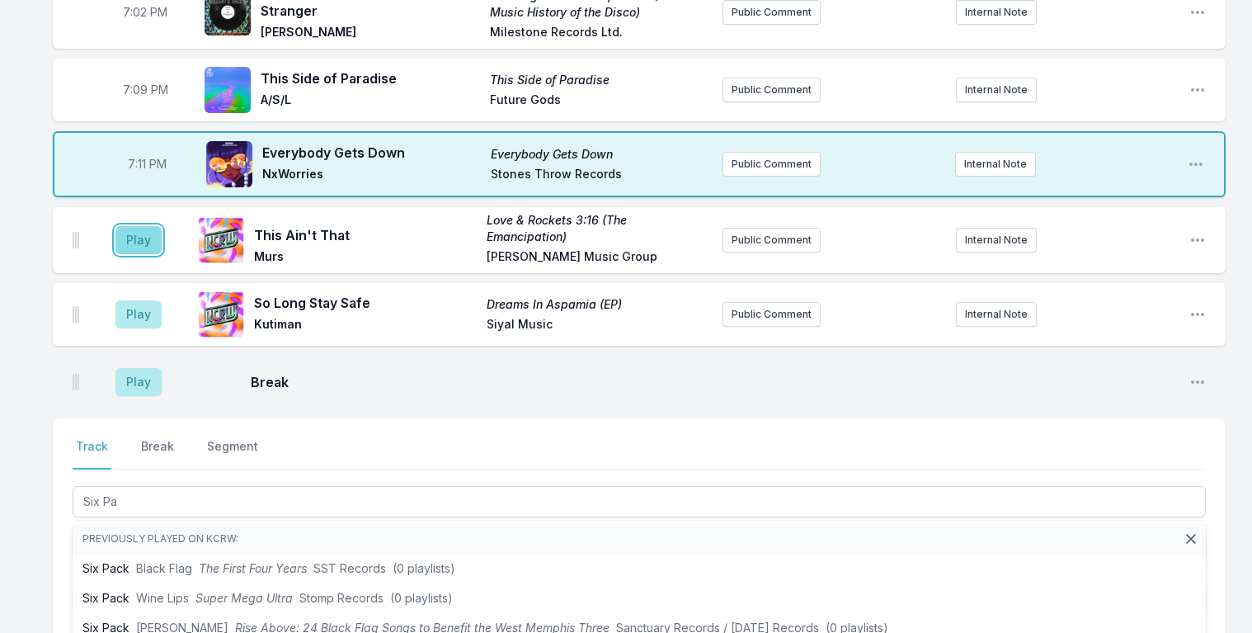
click at [144, 226] on button "Play" at bounding box center [138, 240] width 46 height 28
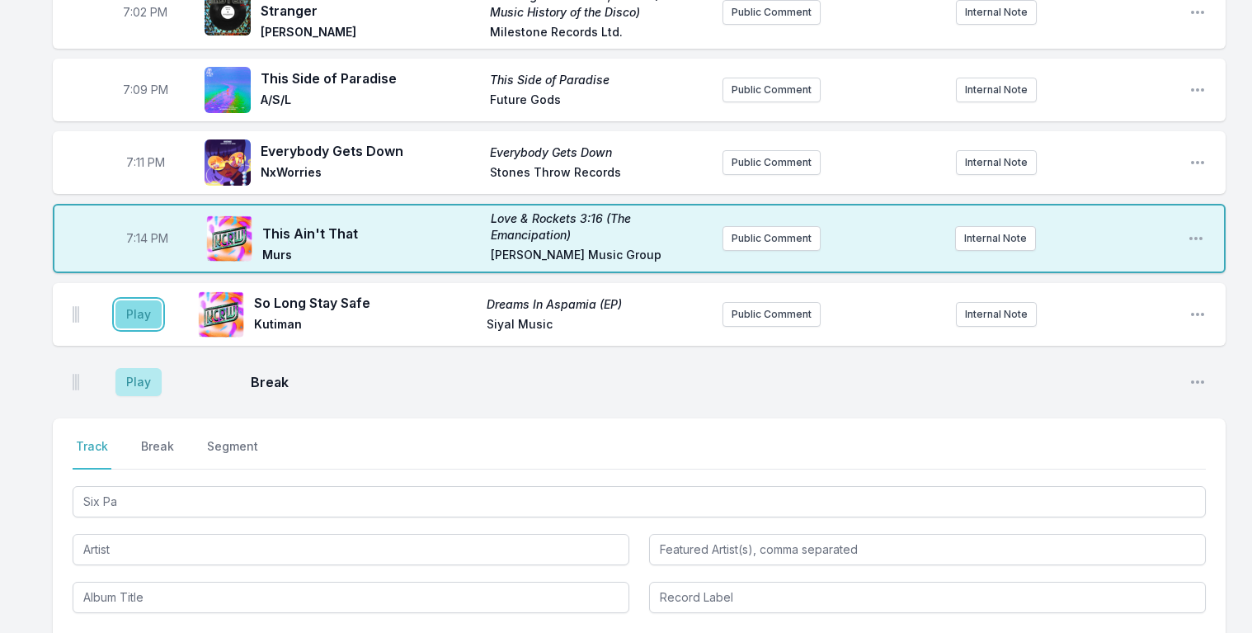
click at [131, 300] on button "Play" at bounding box center [138, 314] width 46 height 28
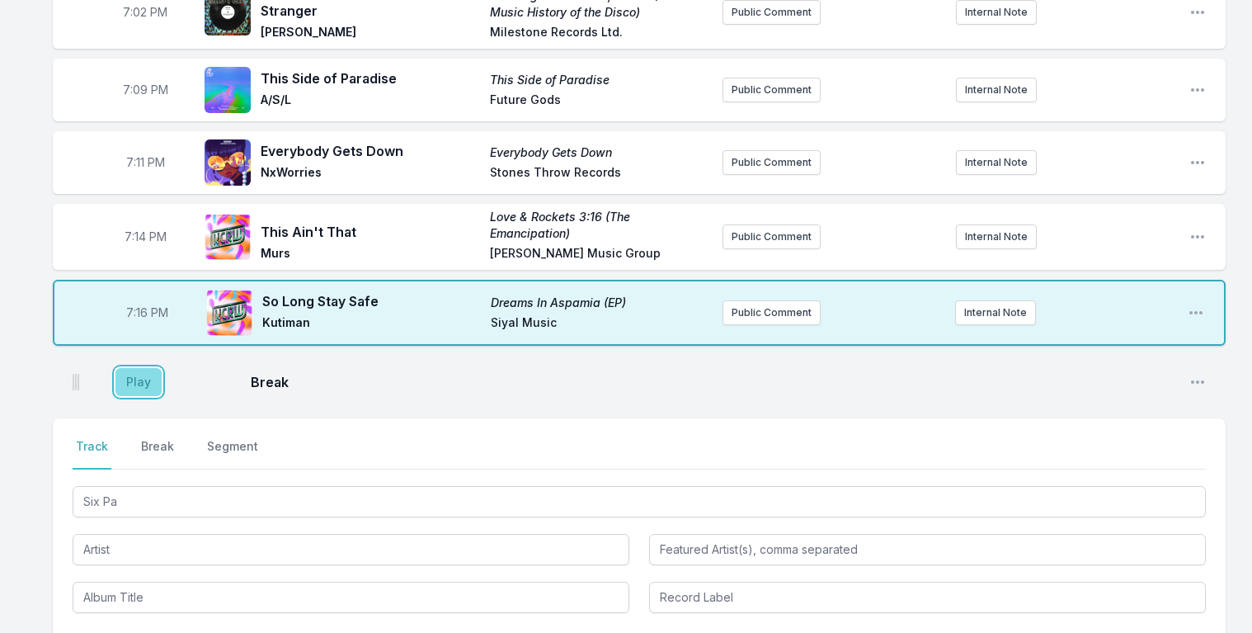
click at [144, 368] on button "Play" at bounding box center [138, 382] width 46 height 28
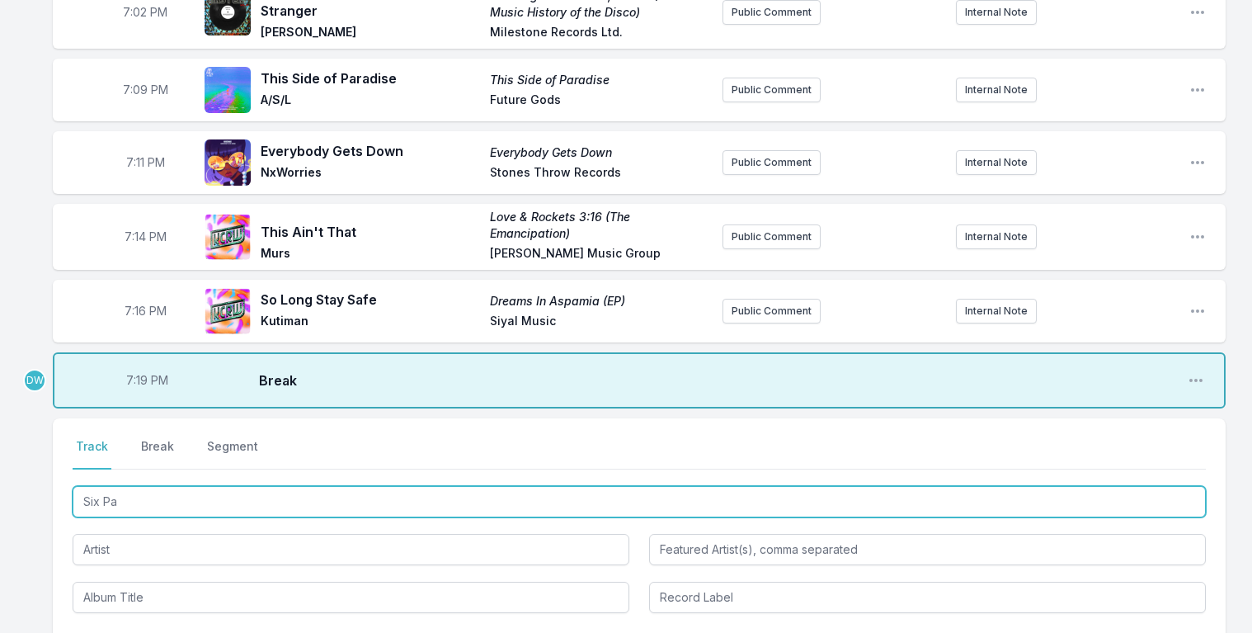
click at [152, 486] on input "Six Pa" at bounding box center [639, 501] width 1133 height 31
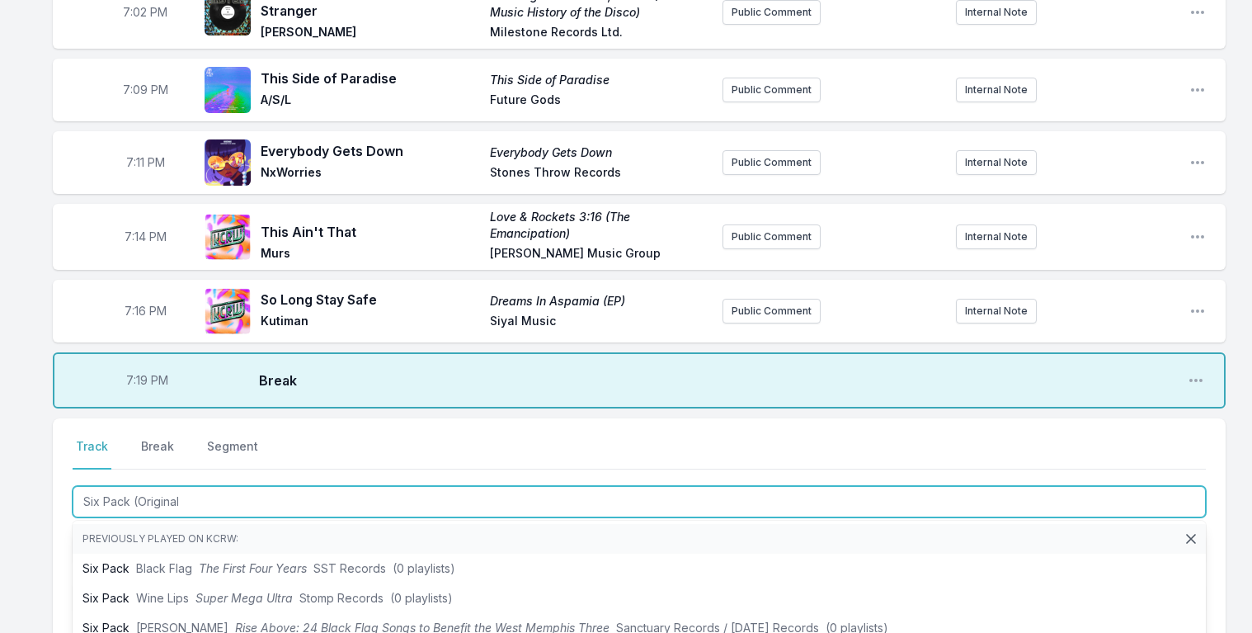
type input "Six Pack (Original"
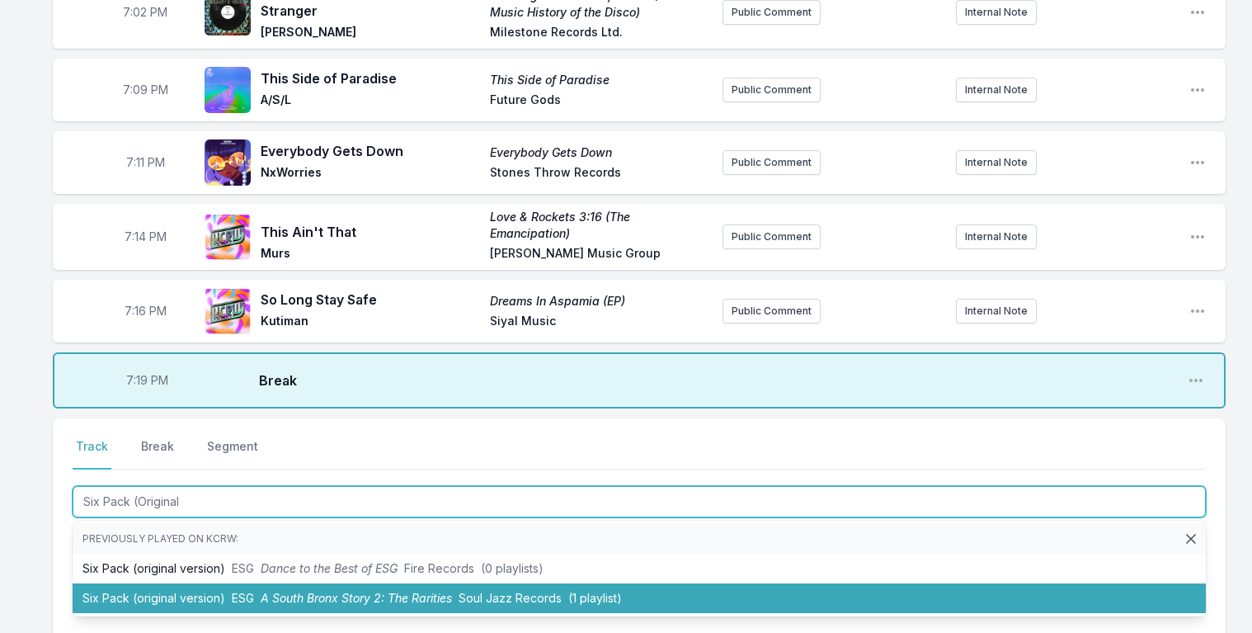
click at [290, 591] on span "A South Bronx Story 2: The Rarities" at bounding box center [356, 598] width 191 height 14
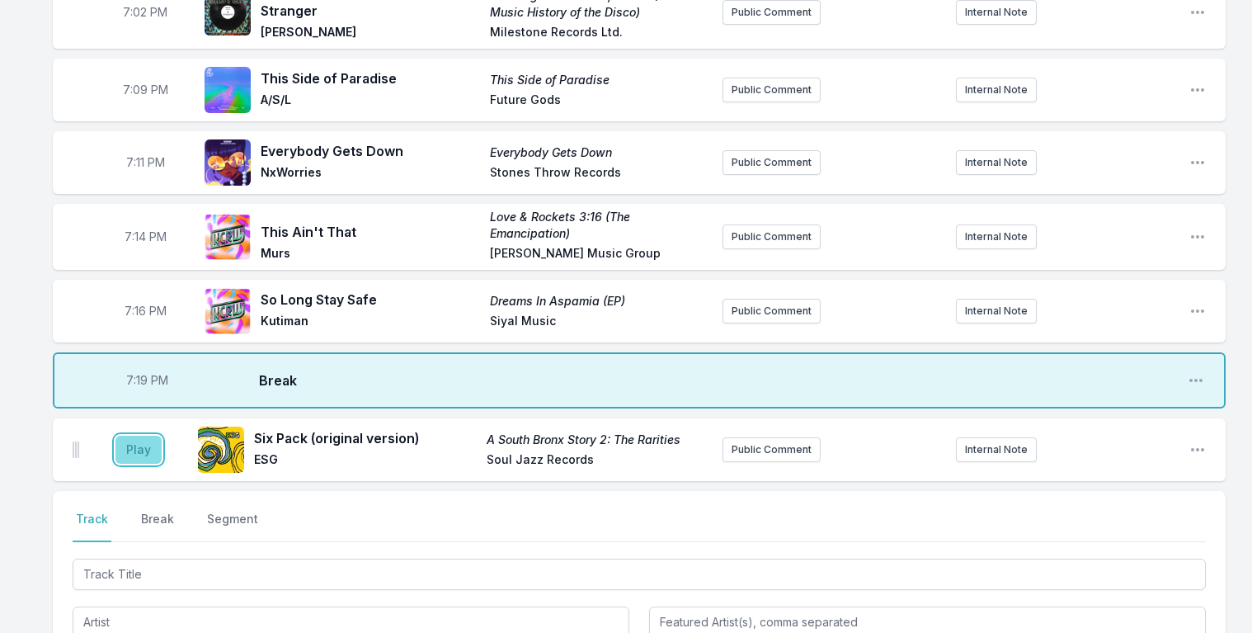
click at [144, 435] on button "Play" at bounding box center [138, 449] width 46 height 28
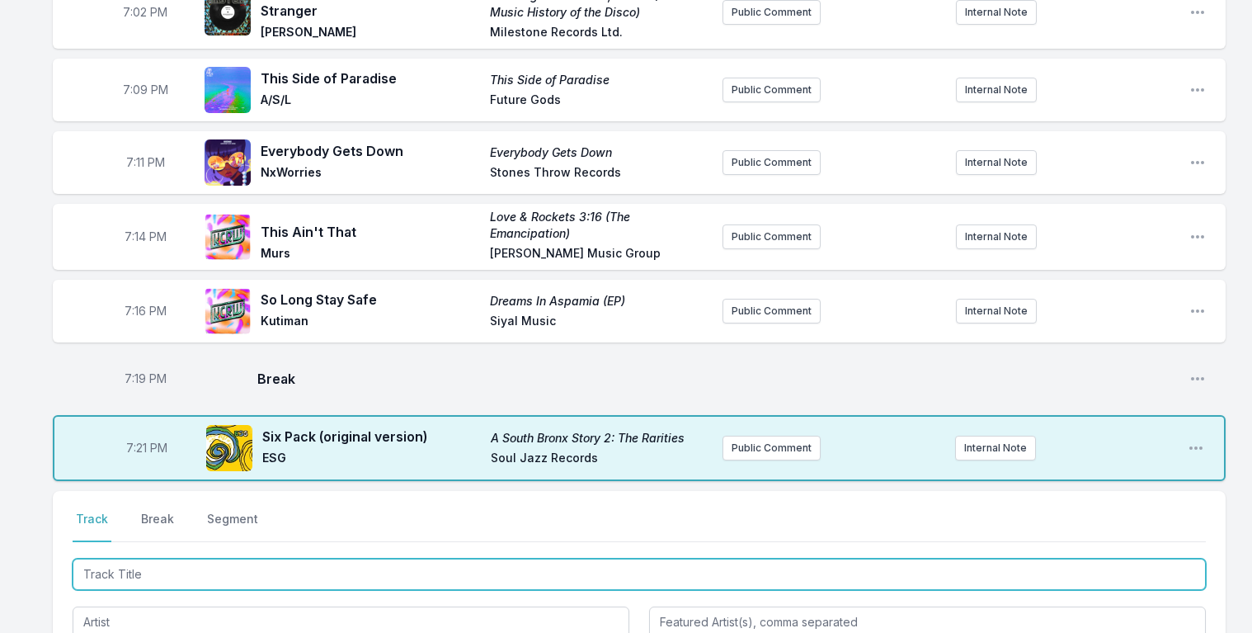
click at [132, 558] on input "Track Title" at bounding box center [639, 573] width 1133 height 31
type input "The Book of Right On"
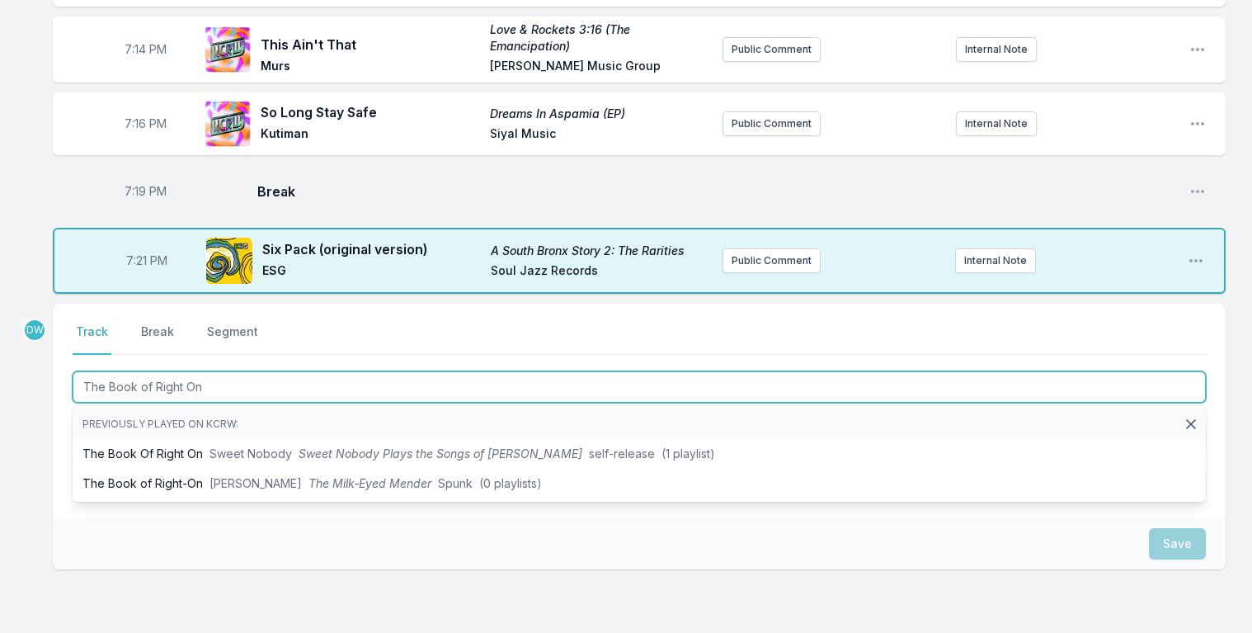
scroll to position [1774, 0]
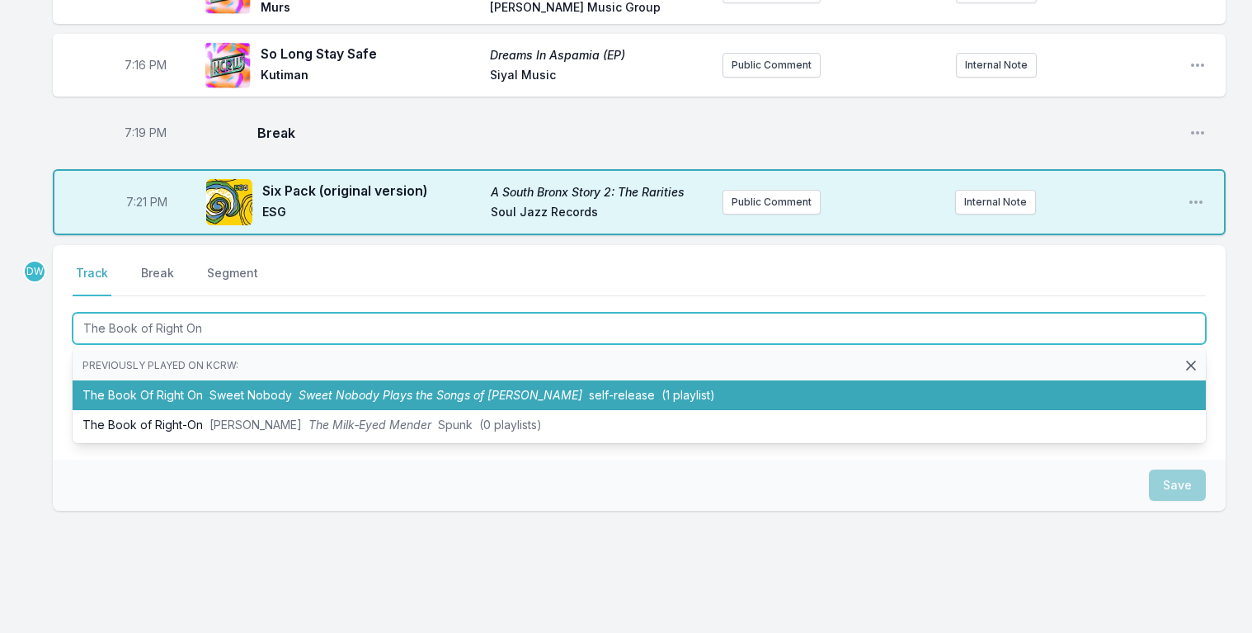
click at [426, 388] on span "Sweet Nobody Plays the Songs of [PERSON_NAME]" at bounding box center [441, 395] width 284 height 14
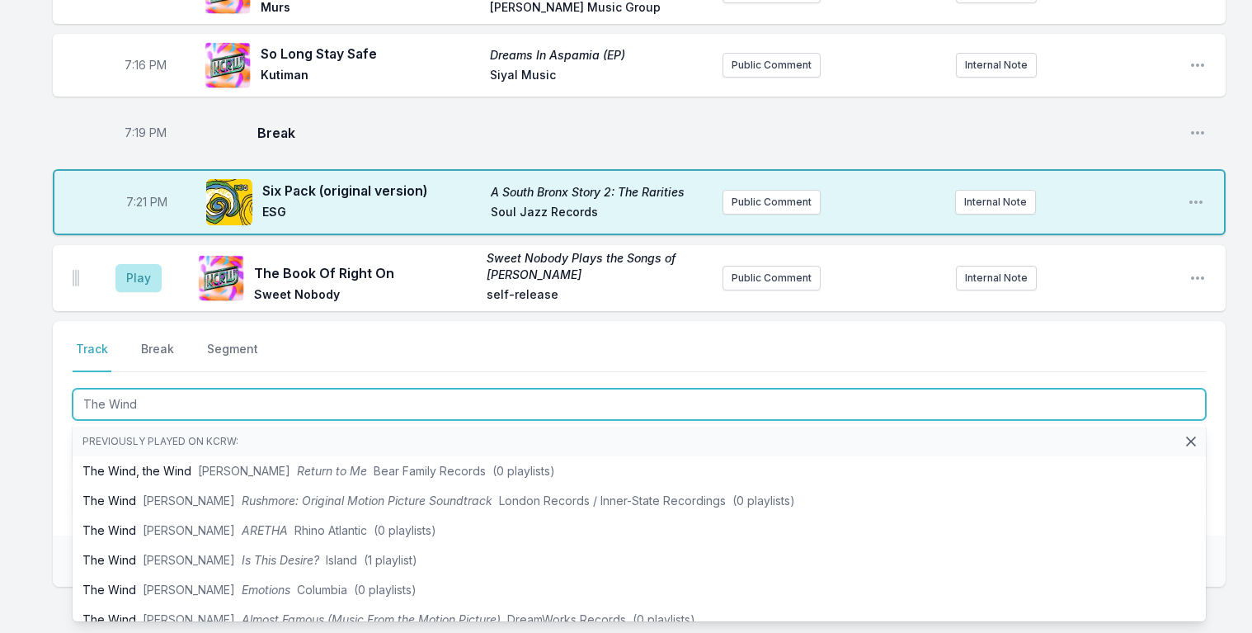
type input "The Wind"
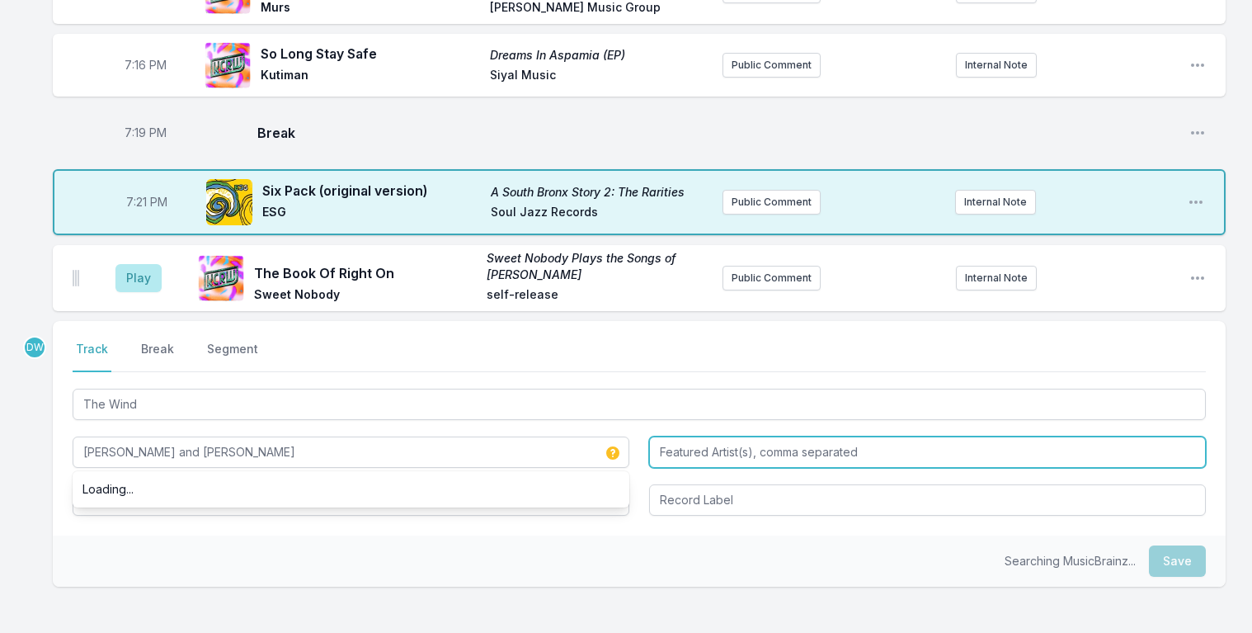
type input "[PERSON_NAME] and [PERSON_NAME]"
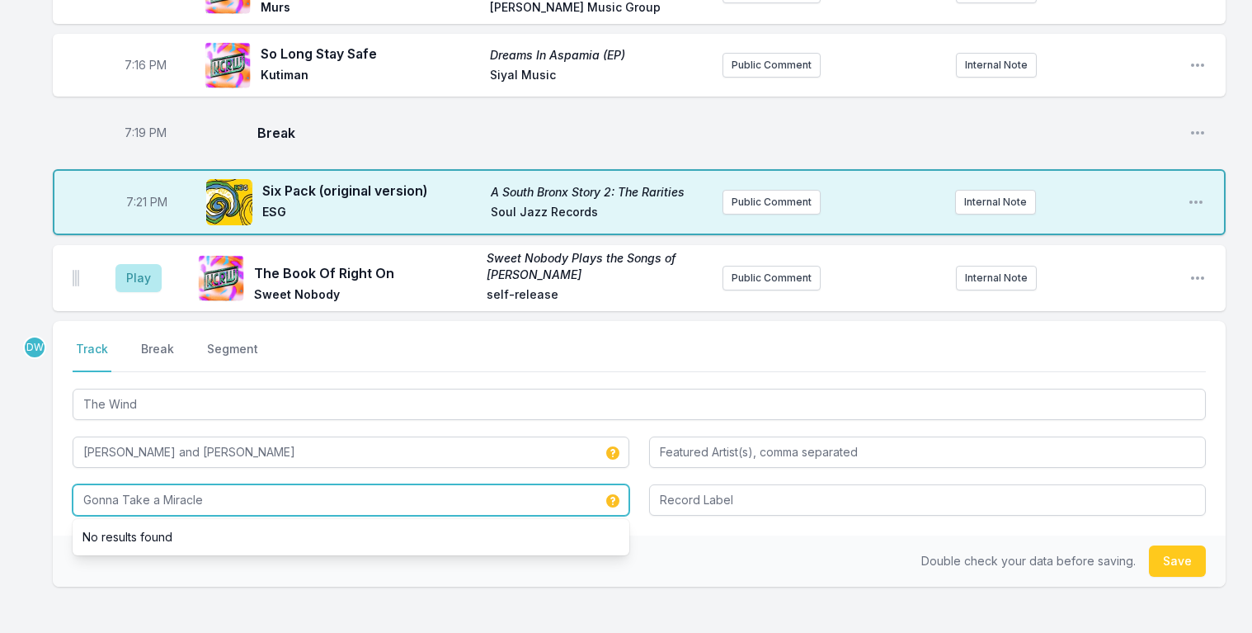
type input "Gonna Take a Miracle"
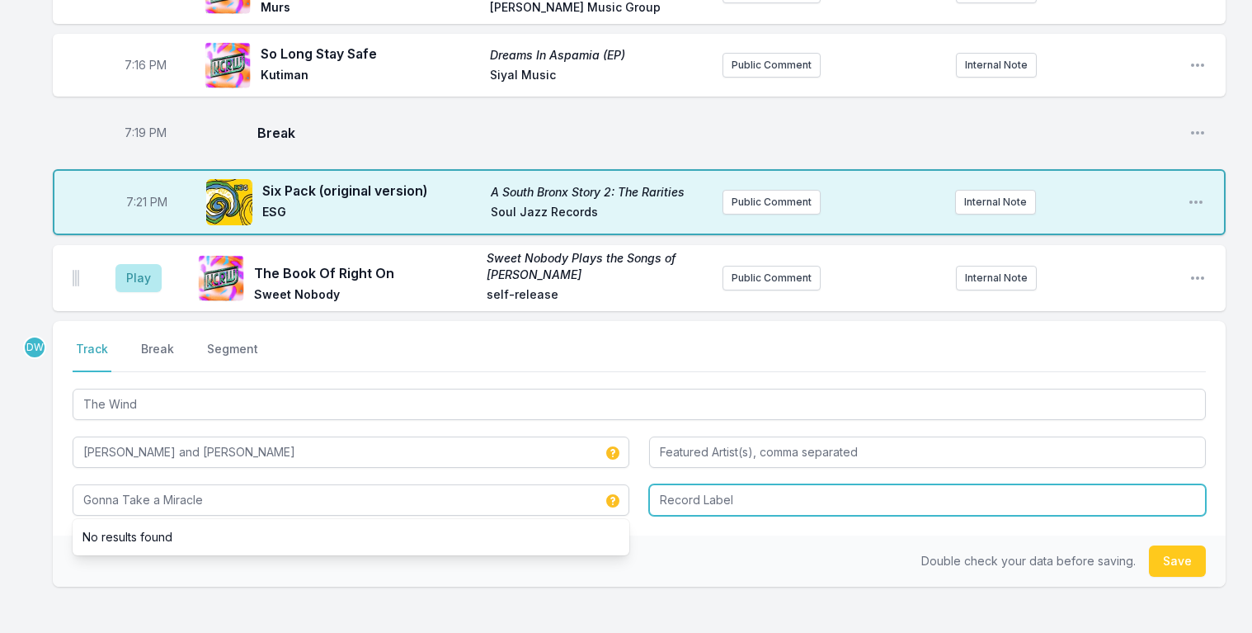
click at [743, 484] on input "Record Label" at bounding box center [927, 499] width 557 height 31
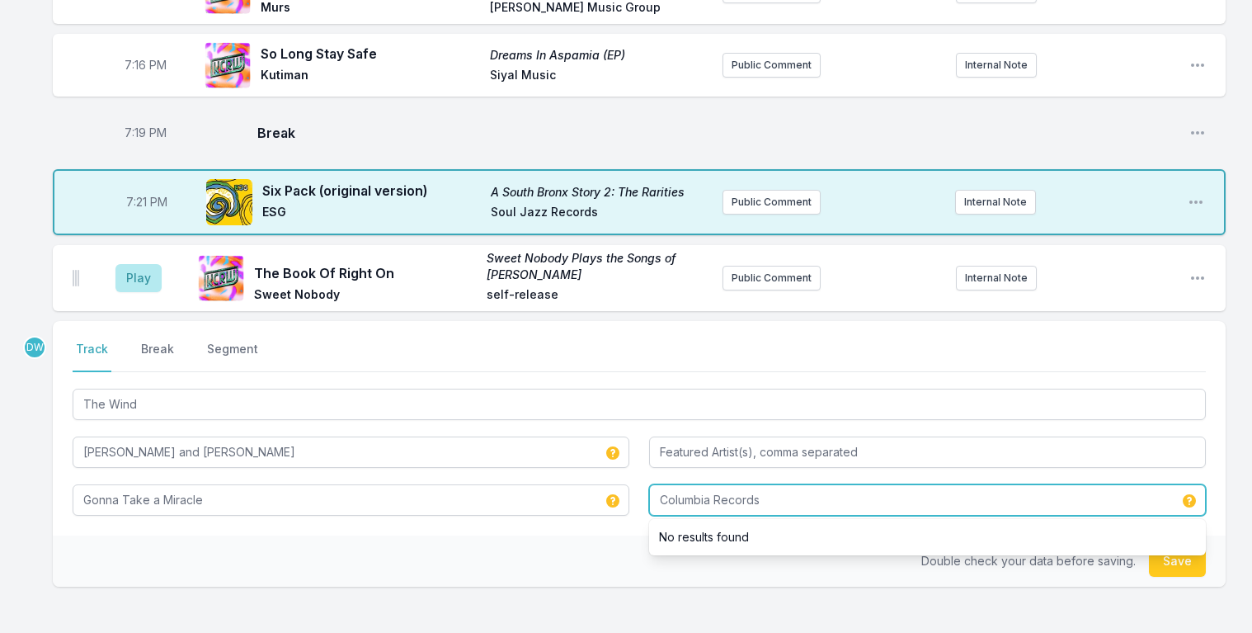
type input "Columbia Records"
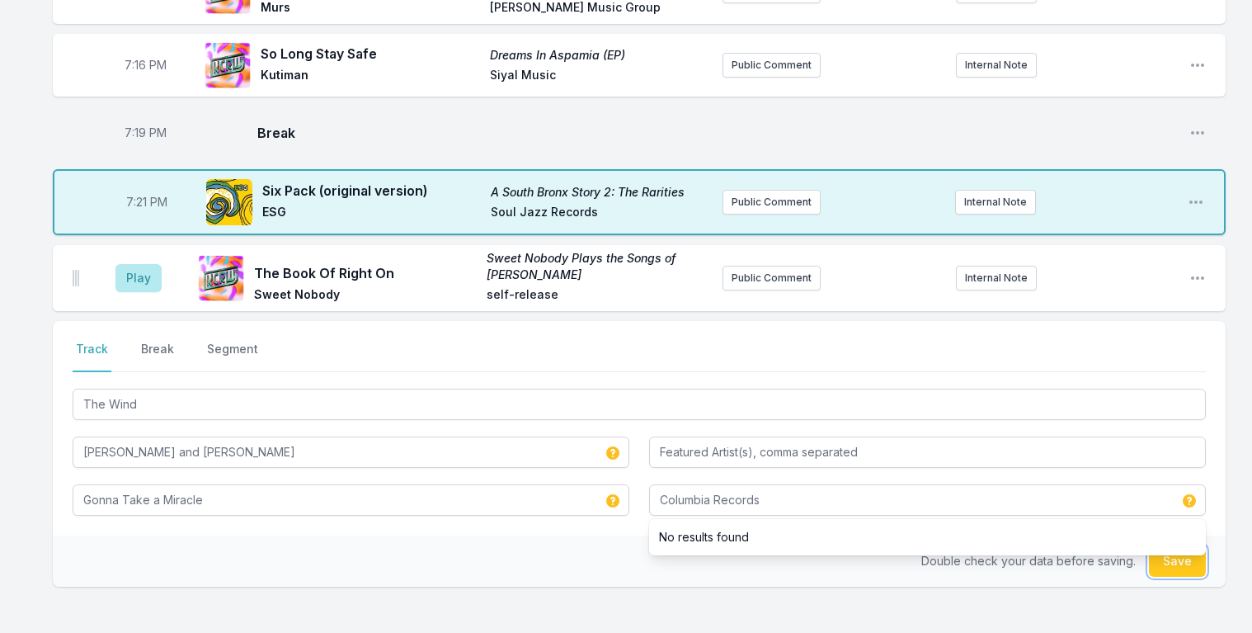
click at [1178, 545] on button "Save" at bounding box center [1177, 560] width 57 height 31
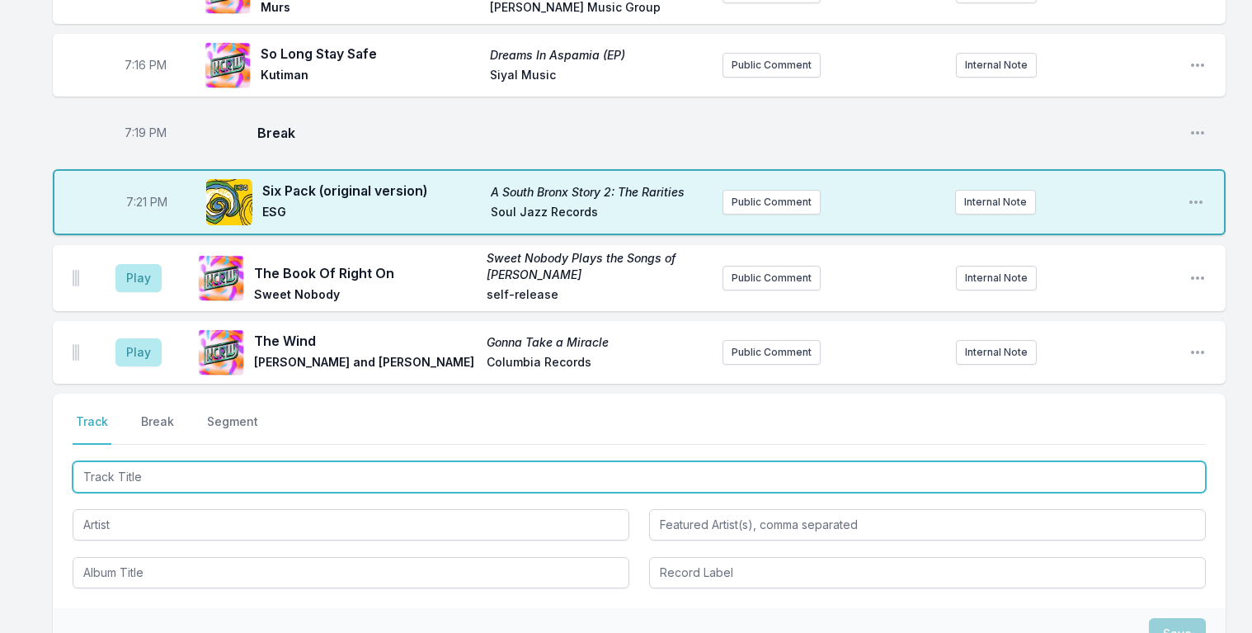
click at [205, 461] on input "Track Title" at bounding box center [639, 476] width 1133 height 31
type input "Fundraiser"
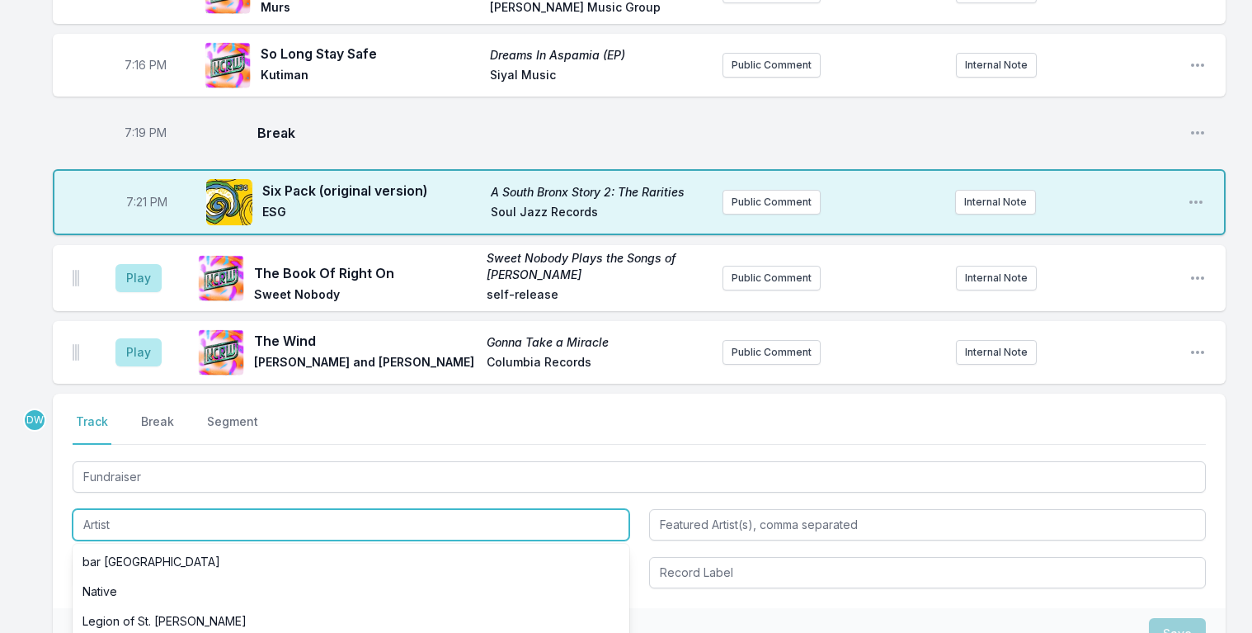
click at [167, 509] on input "Artist" at bounding box center [351, 524] width 557 height 31
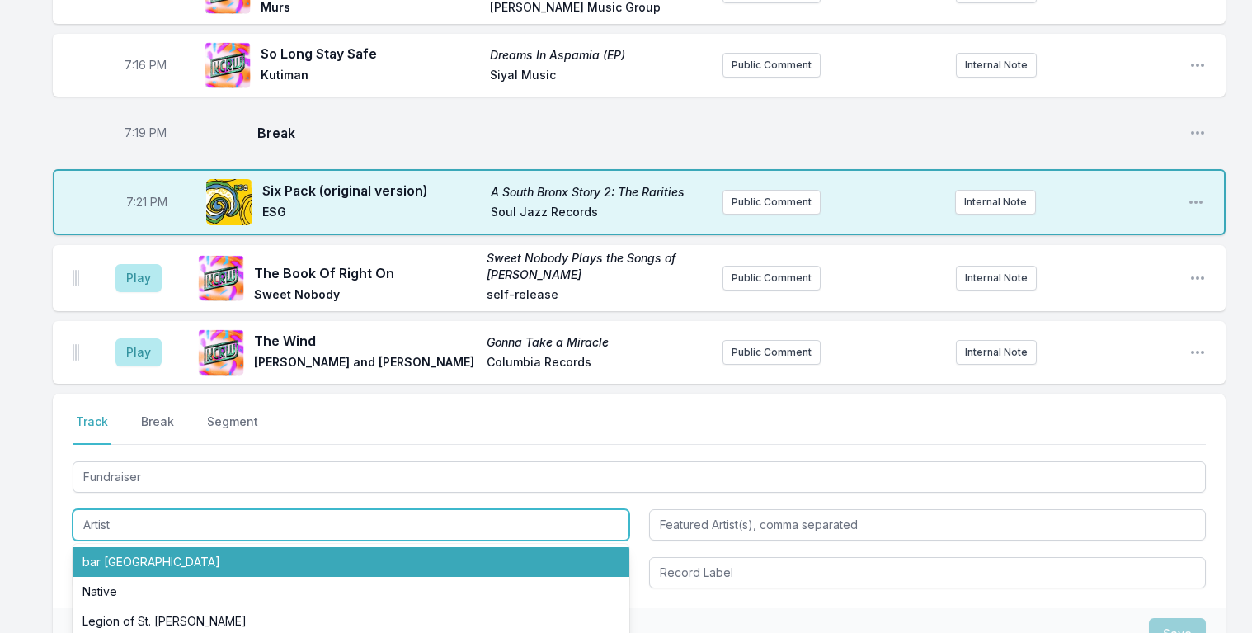
click at [125, 547] on li "bar [GEOGRAPHIC_DATA]" at bounding box center [351, 562] width 557 height 30
type input "bar [GEOGRAPHIC_DATA]"
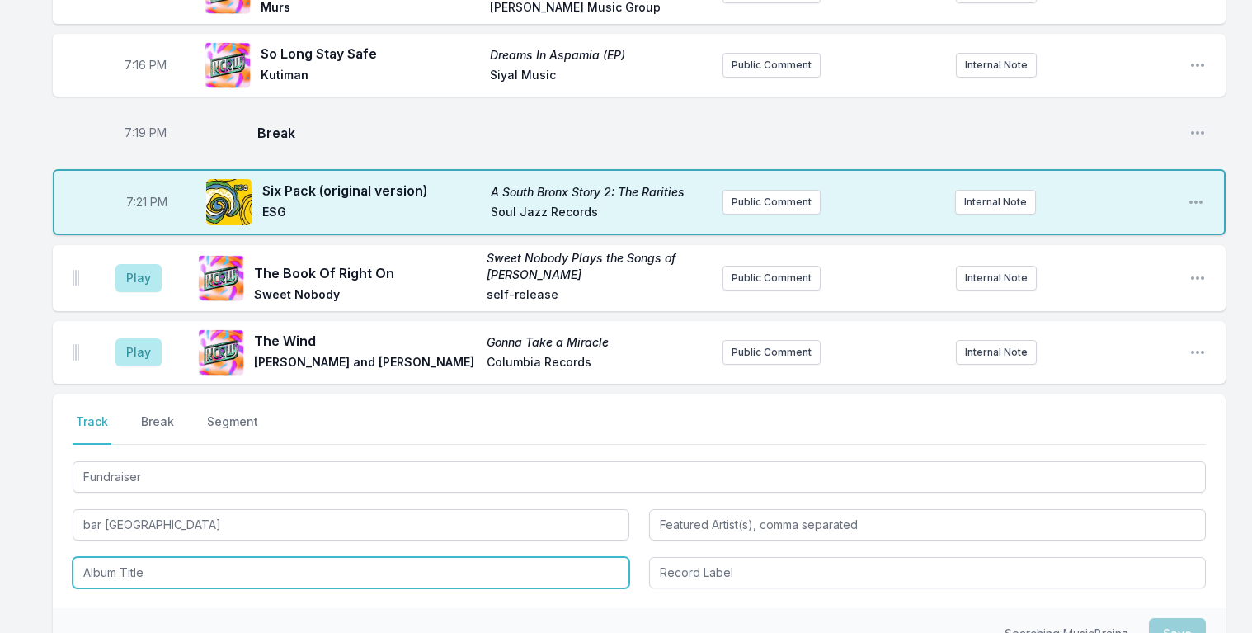
click at [169, 557] on input "Album Title" at bounding box center [351, 572] width 557 height 31
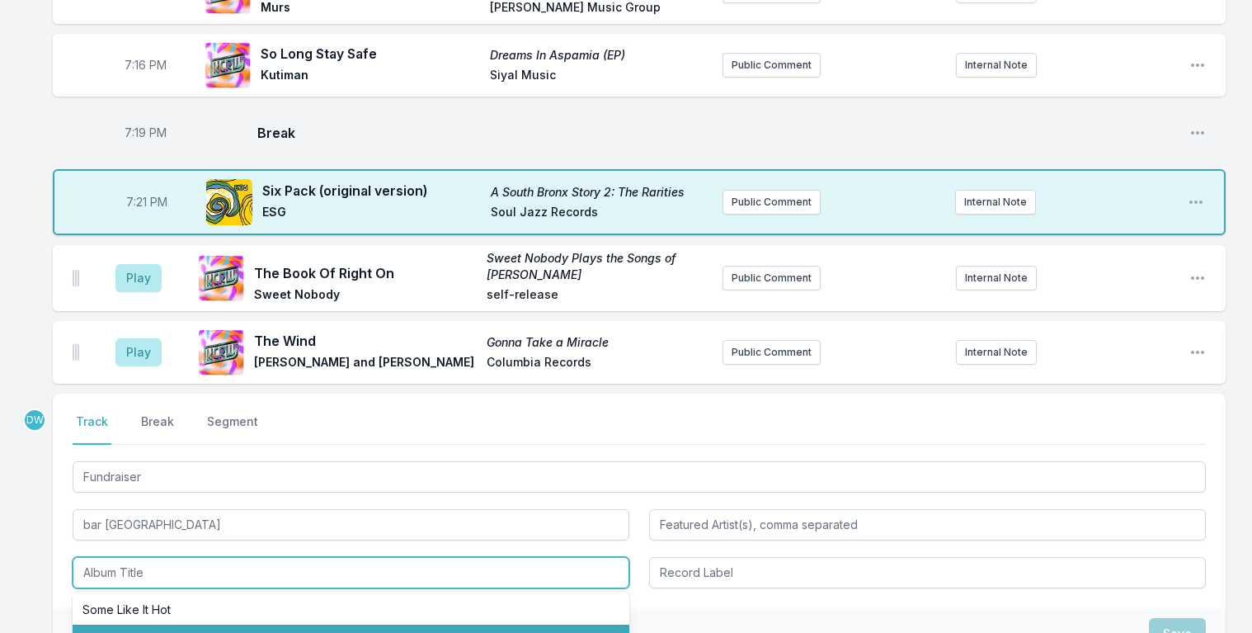
drag, startPoint x: 153, startPoint y: 599, endPoint x: 162, endPoint y: 593, distance: 10.8
click at [155, 624] on li "Fundraiser" at bounding box center [351, 639] width 557 height 30
type input "Fundraiser"
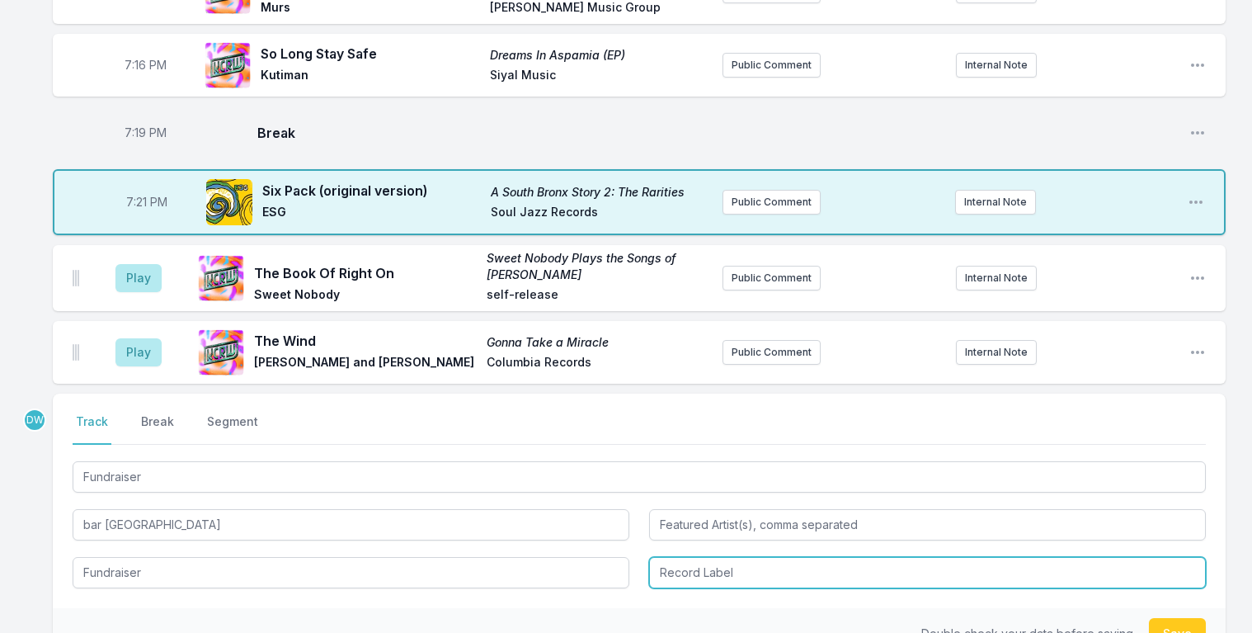
click at [719, 557] on input "Record Label" at bounding box center [927, 572] width 557 height 31
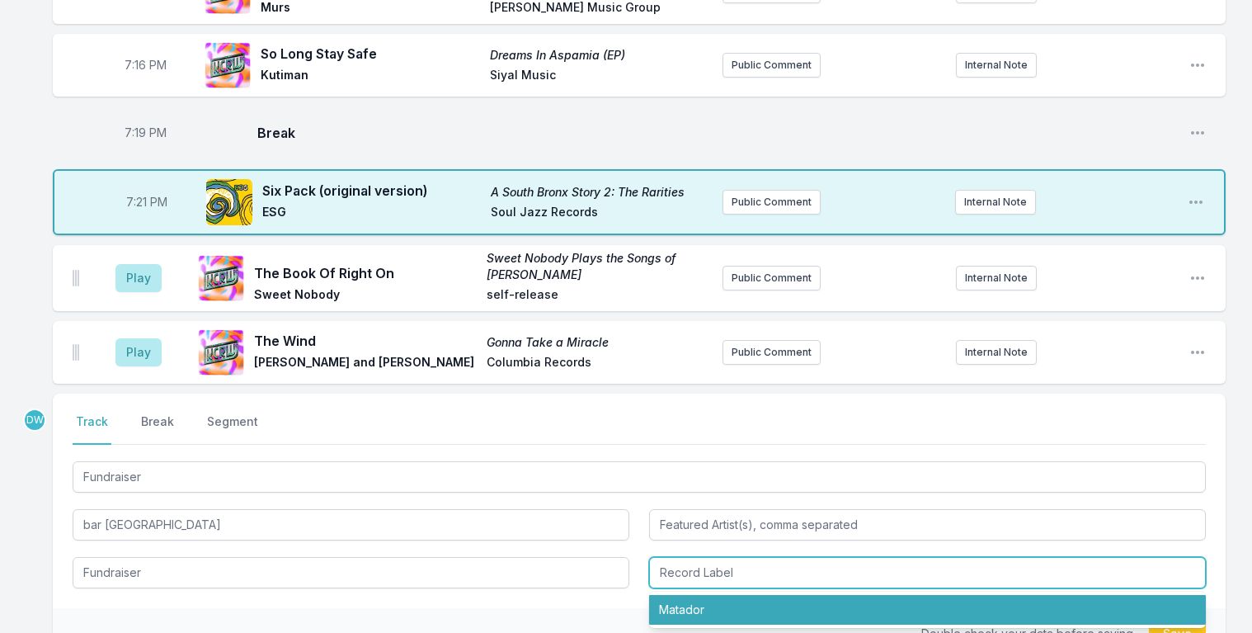
click at [712, 595] on li "Matador" at bounding box center [927, 610] width 557 height 30
type input "Matador"
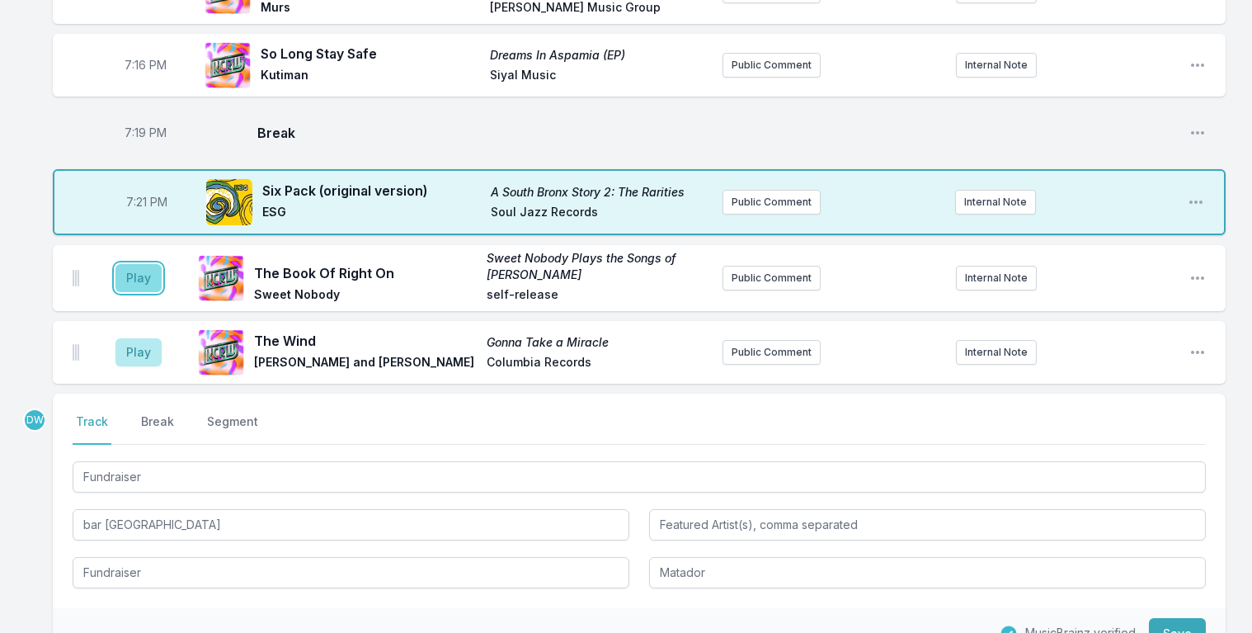
click at [143, 264] on button "Play" at bounding box center [138, 278] width 46 height 28
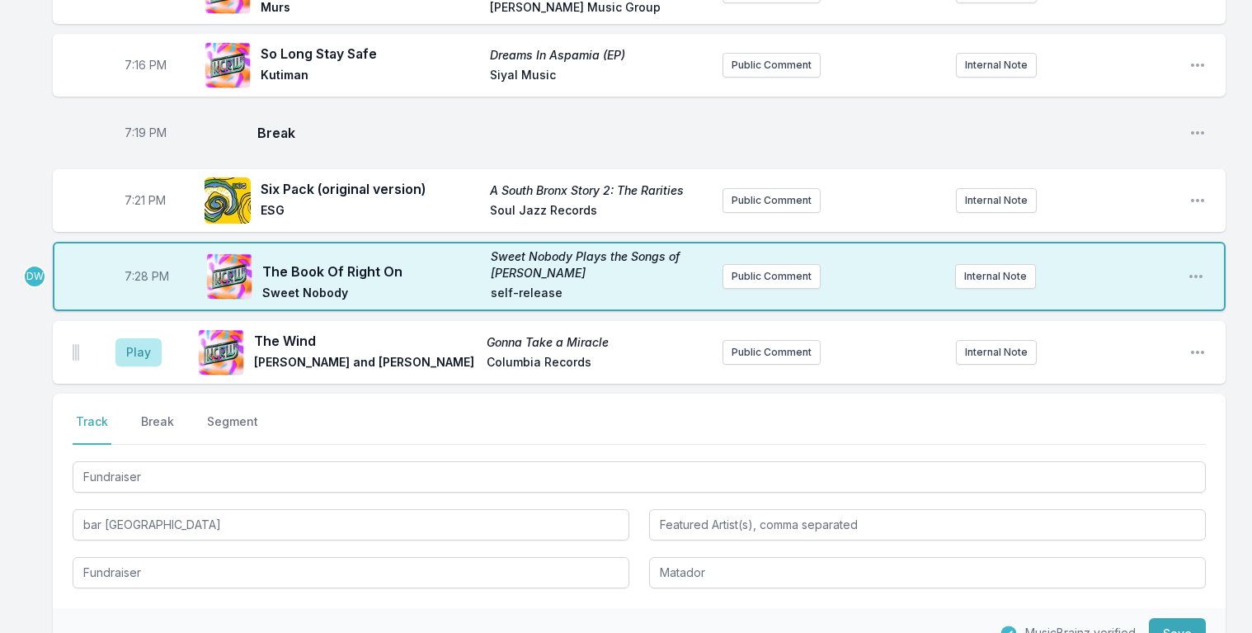
click at [140, 268] on span "7:28 PM" at bounding box center [147, 276] width 45 height 16
click at [135, 261] on input "19:28" at bounding box center [147, 276] width 92 height 31
type input "19:26"
click at [1166, 618] on button "Save" at bounding box center [1177, 633] width 57 height 31
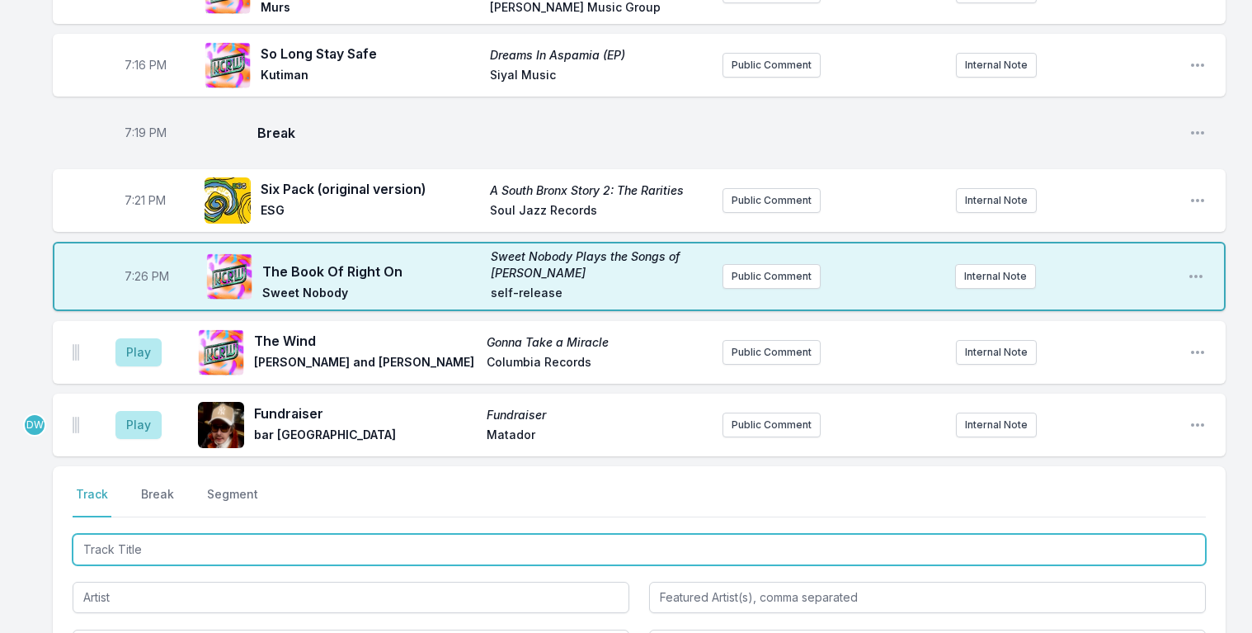
click at [178, 534] on input "Track Title" at bounding box center [639, 549] width 1133 height 31
type input "Incubation"
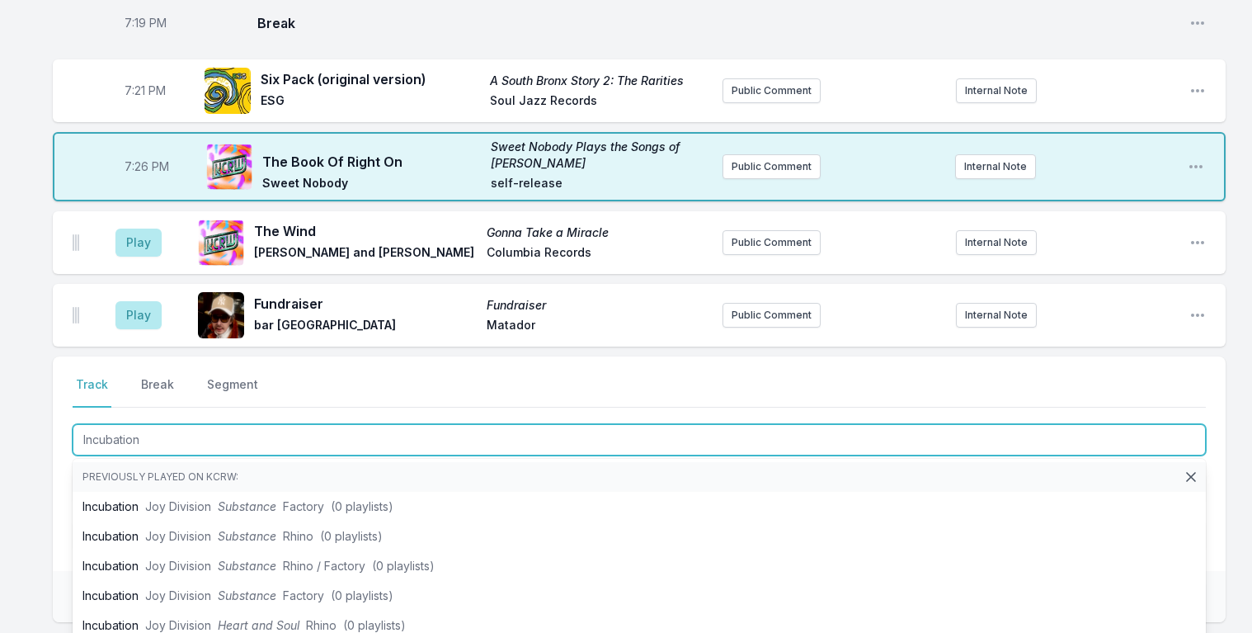
scroll to position [1928, 0]
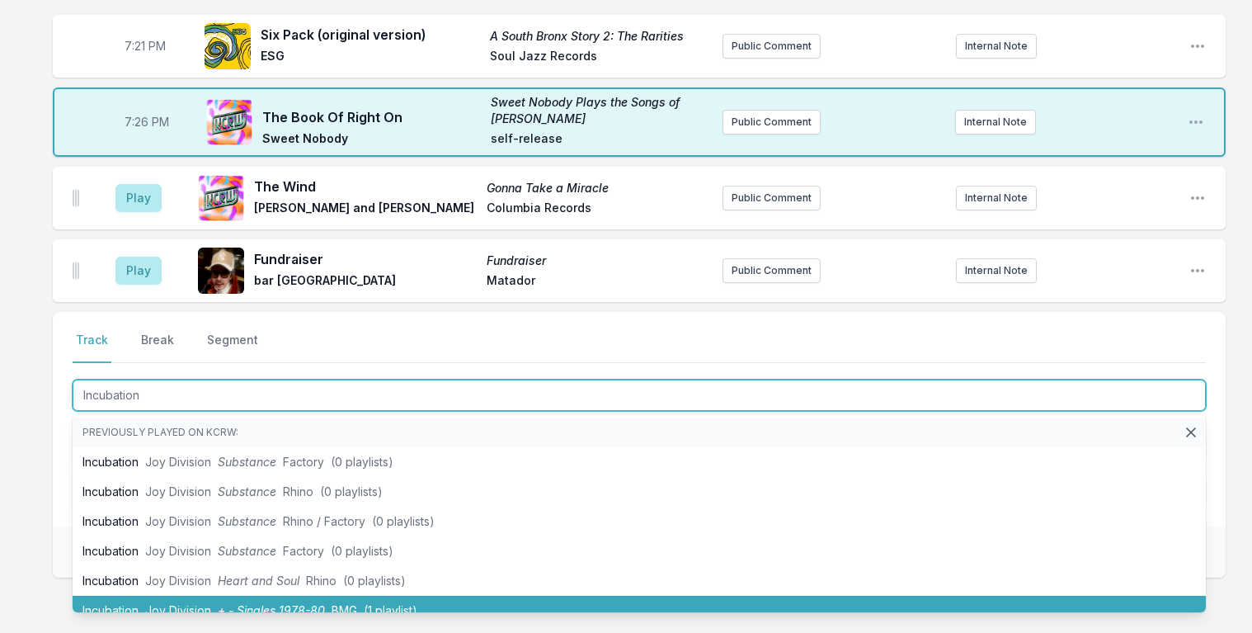
click at [374, 603] on span "(1 playlist)" at bounding box center [391, 610] width 54 height 14
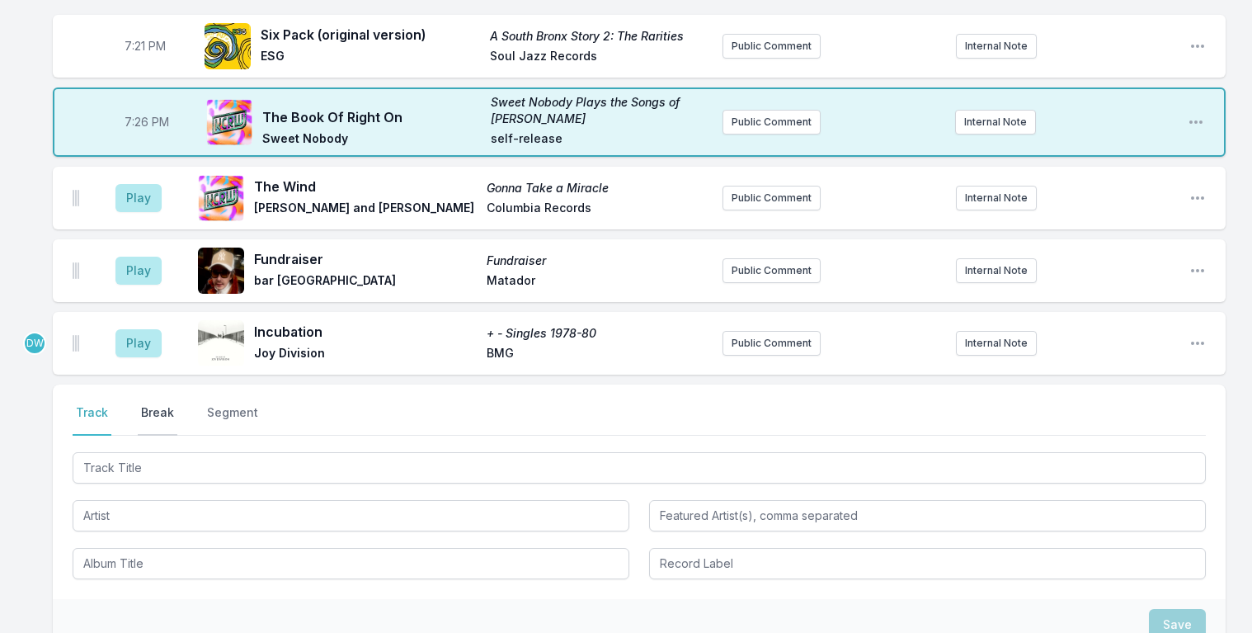
click at [145, 404] on button "Break" at bounding box center [158, 419] width 40 height 31
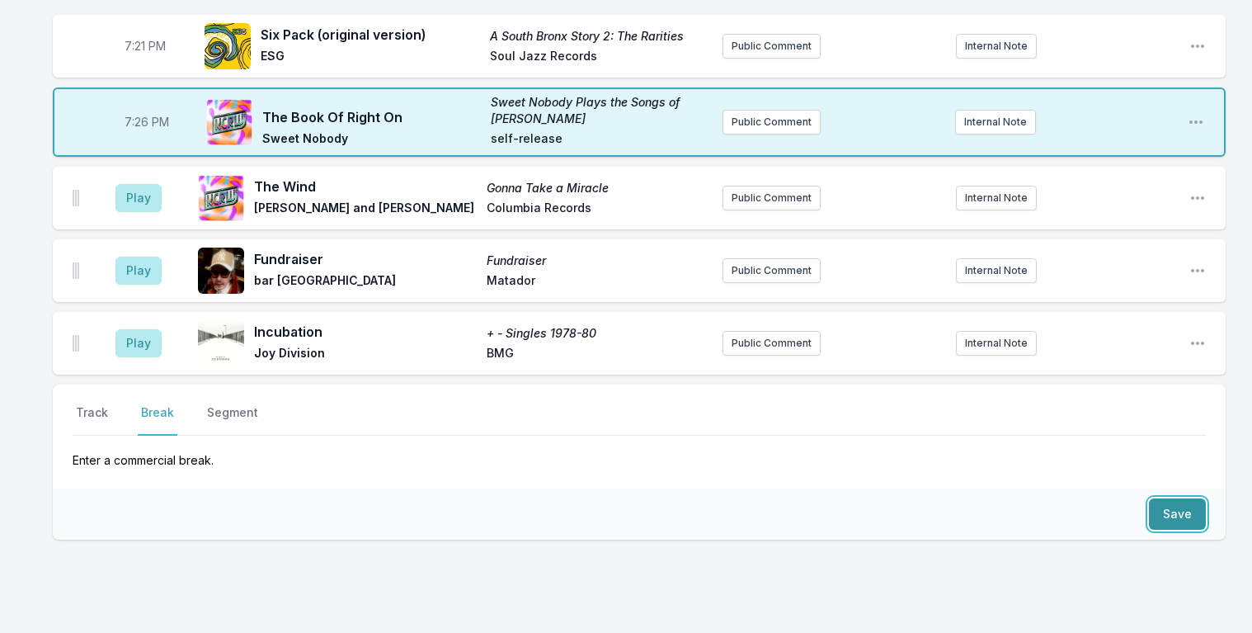
click at [1182, 498] on button "Save" at bounding box center [1177, 513] width 57 height 31
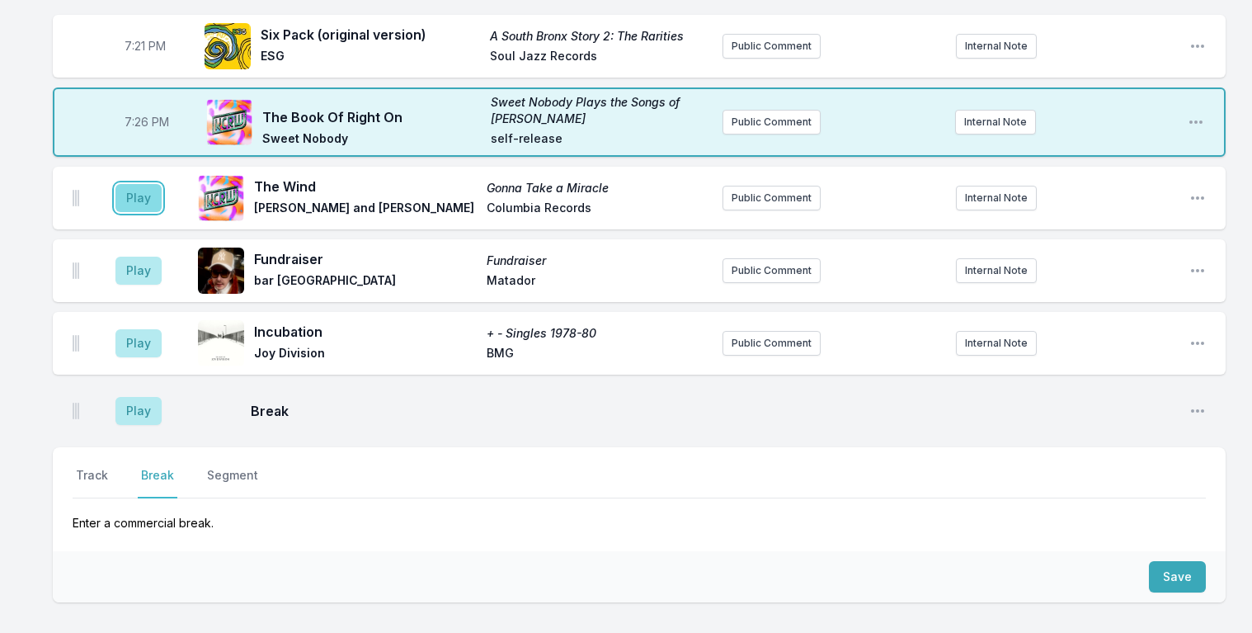
click at [139, 184] on button "Play" at bounding box center [138, 198] width 46 height 28
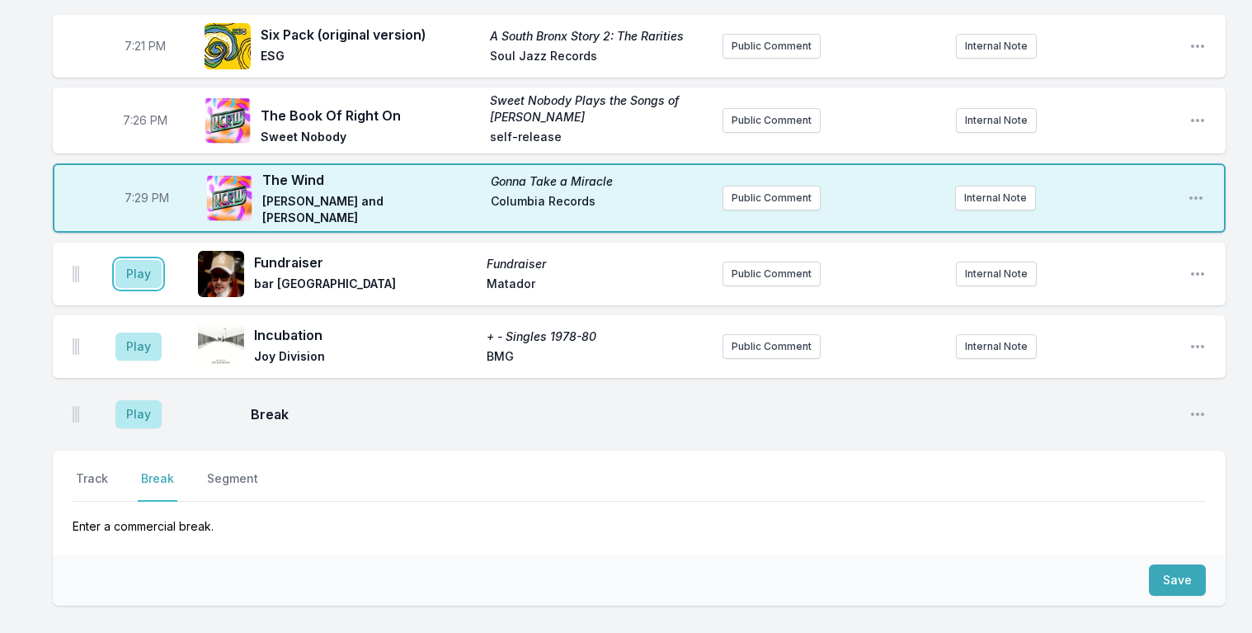
drag, startPoint x: 132, startPoint y: 235, endPoint x: 139, endPoint y: 218, distance: 18.5
click at [134, 260] on button "Play" at bounding box center [138, 274] width 46 height 28
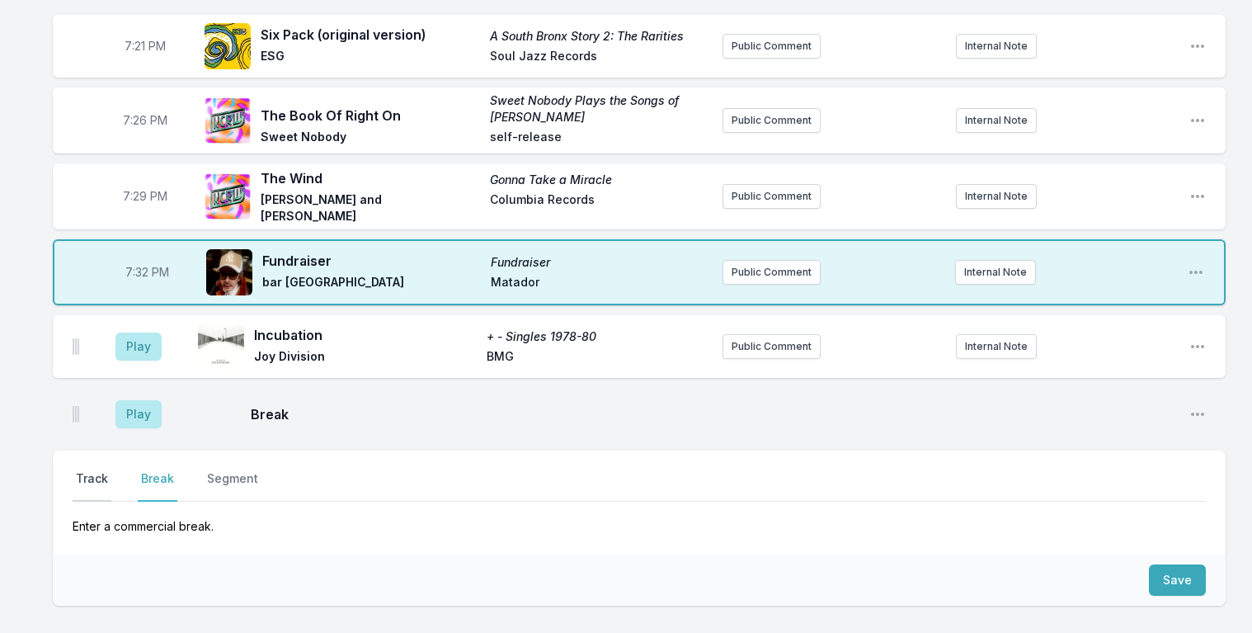
click at [88, 470] on button "Track" at bounding box center [92, 485] width 39 height 31
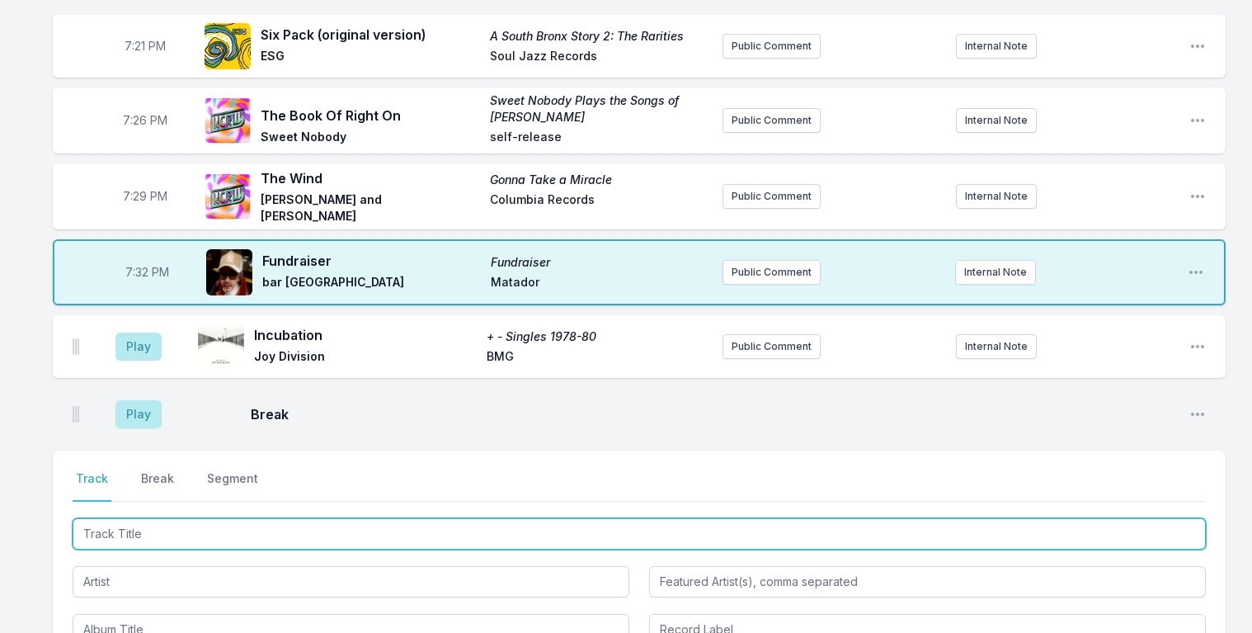
click at [117, 518] on input "Track Title" at bounding box center [639, 533] width 1133 height 31
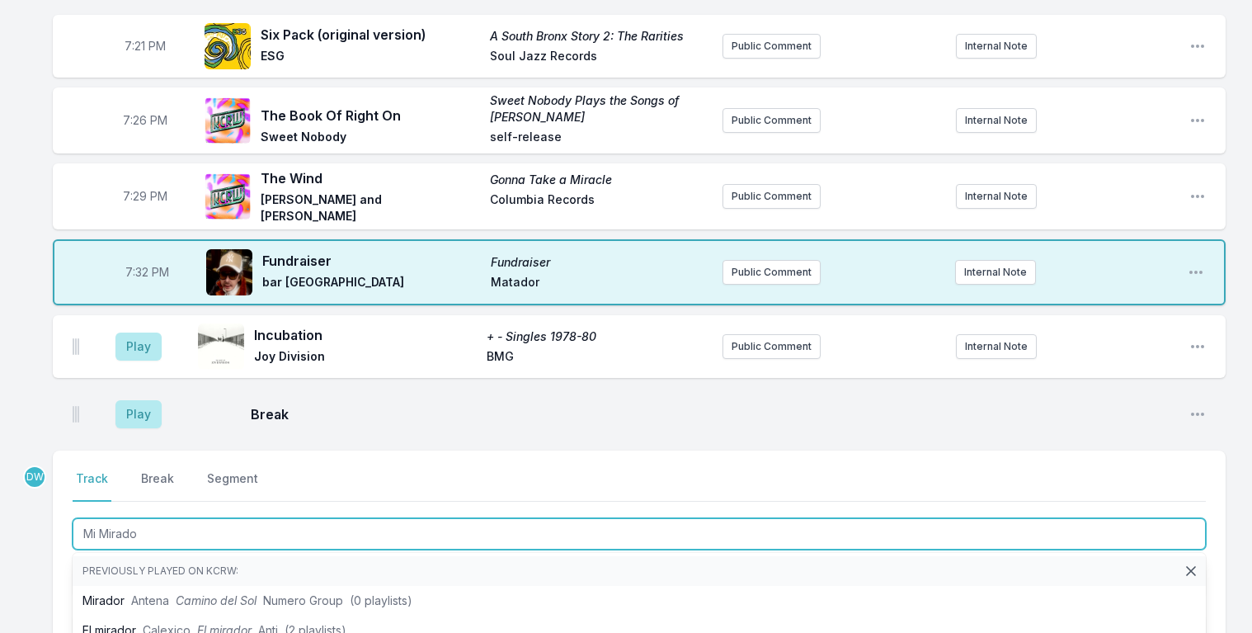
type input "Mi Mirado"
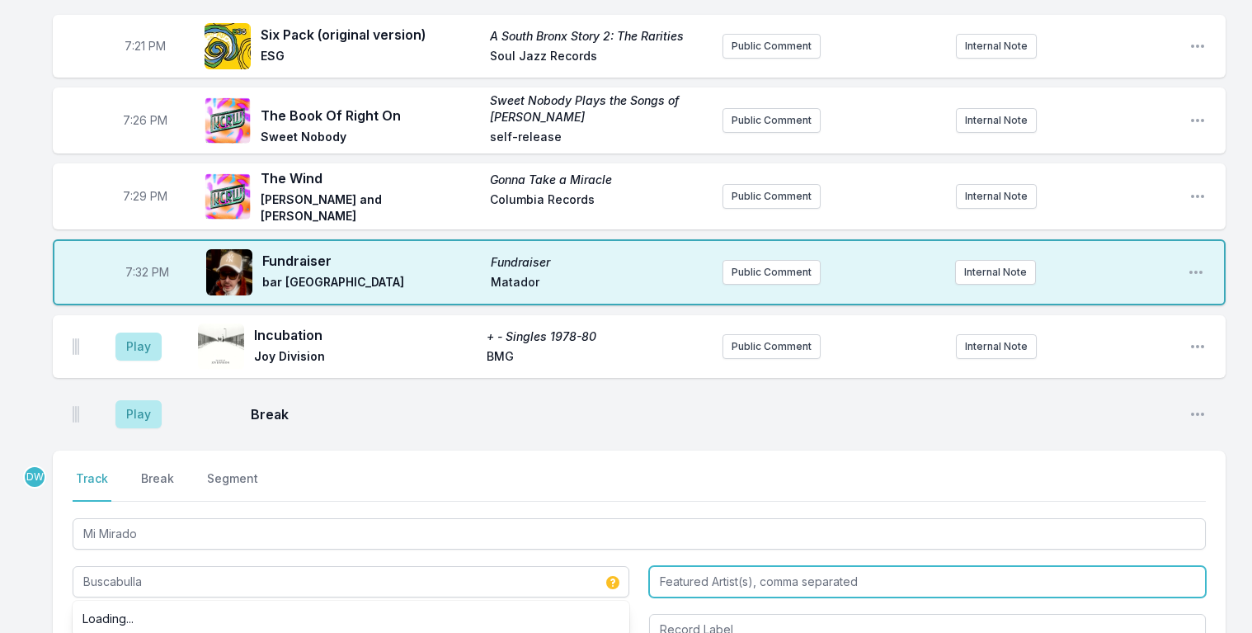
type input "Buscabulla"
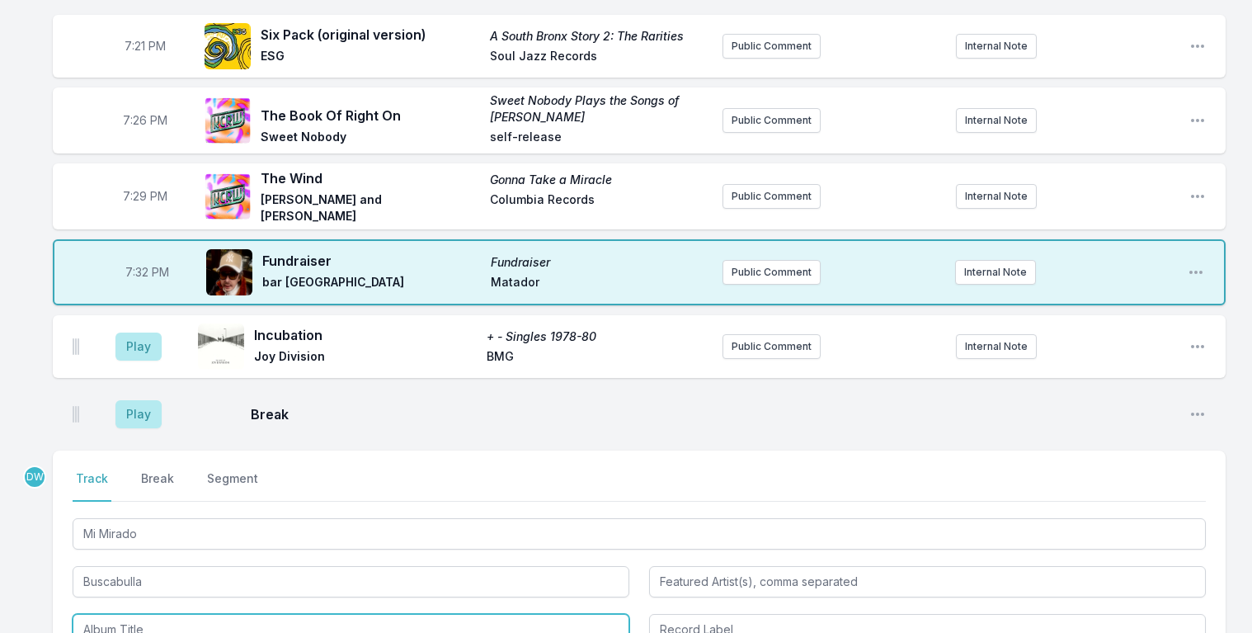
type input "Se amaba así"
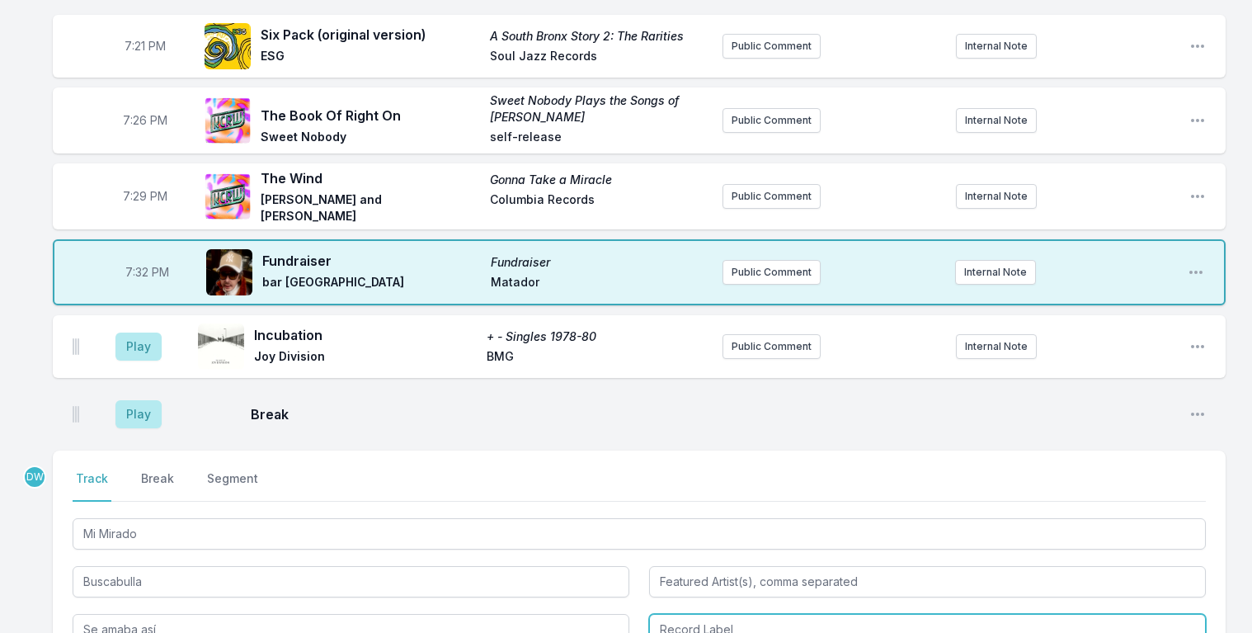
click at [715, 614] on input "Record Label" at bounding box center [927, 629] width 557 height 31
type input "Domino"
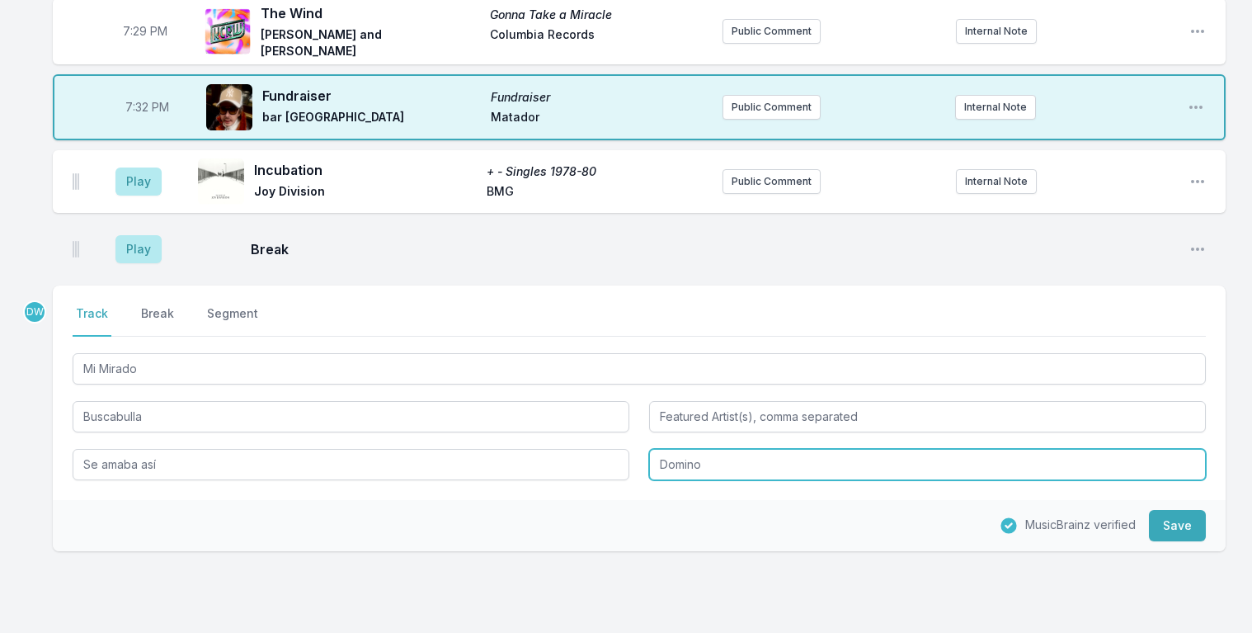
scroll to position [2104, 0]
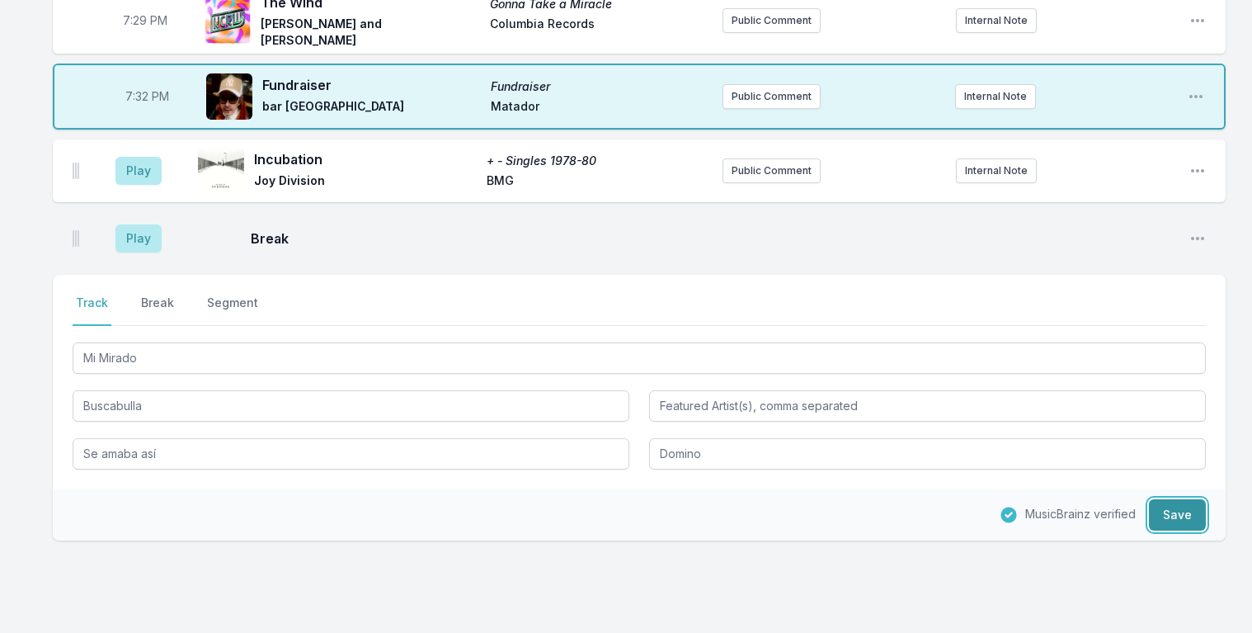
click at [1185, 499] on button "Save" at bounding box center [1177, 514] width 57 height 31
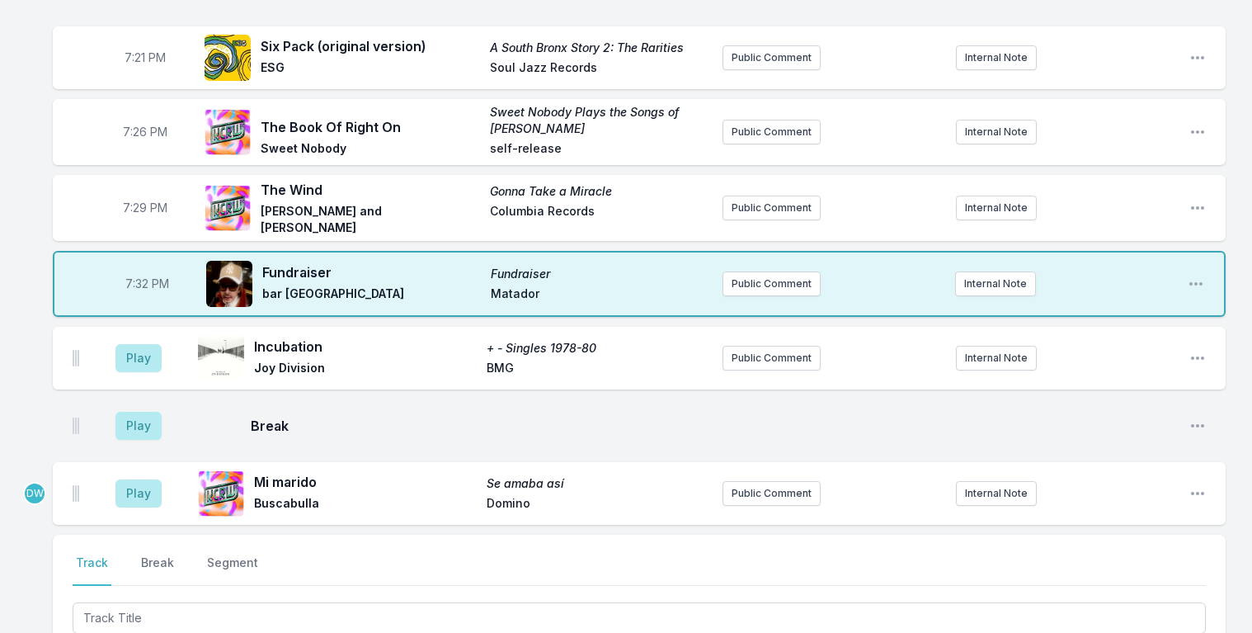
scroll to position [1906, 0]
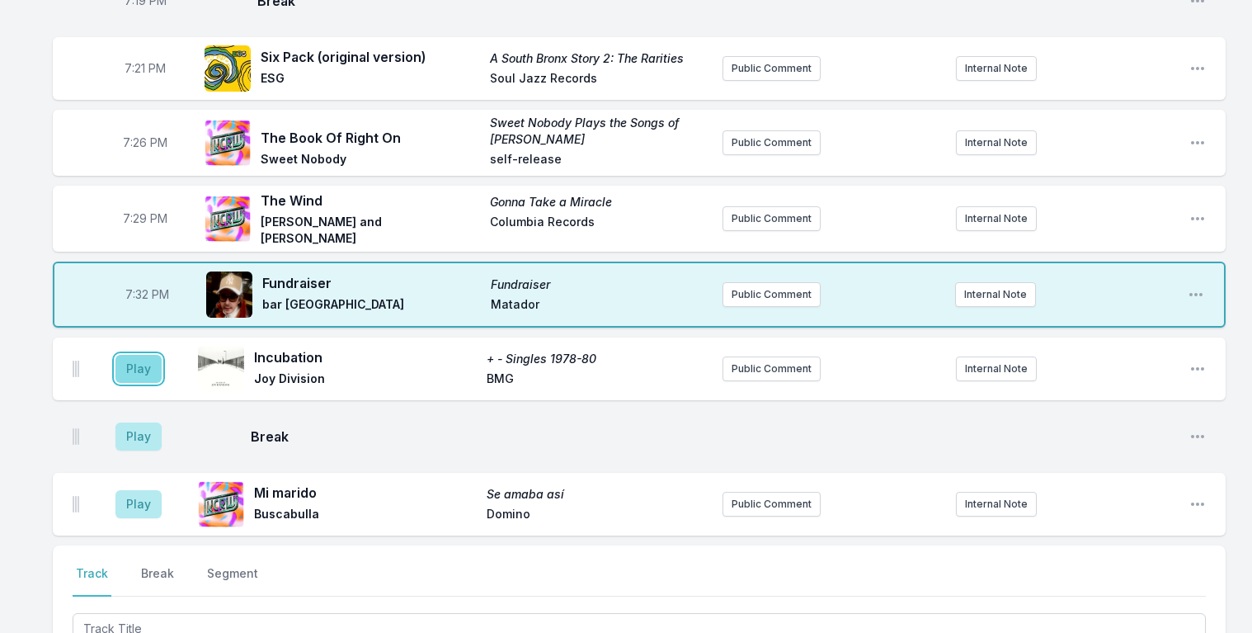
click at [139, 355] on button "Play" at bounding box center [138, 369] width 46 height 28
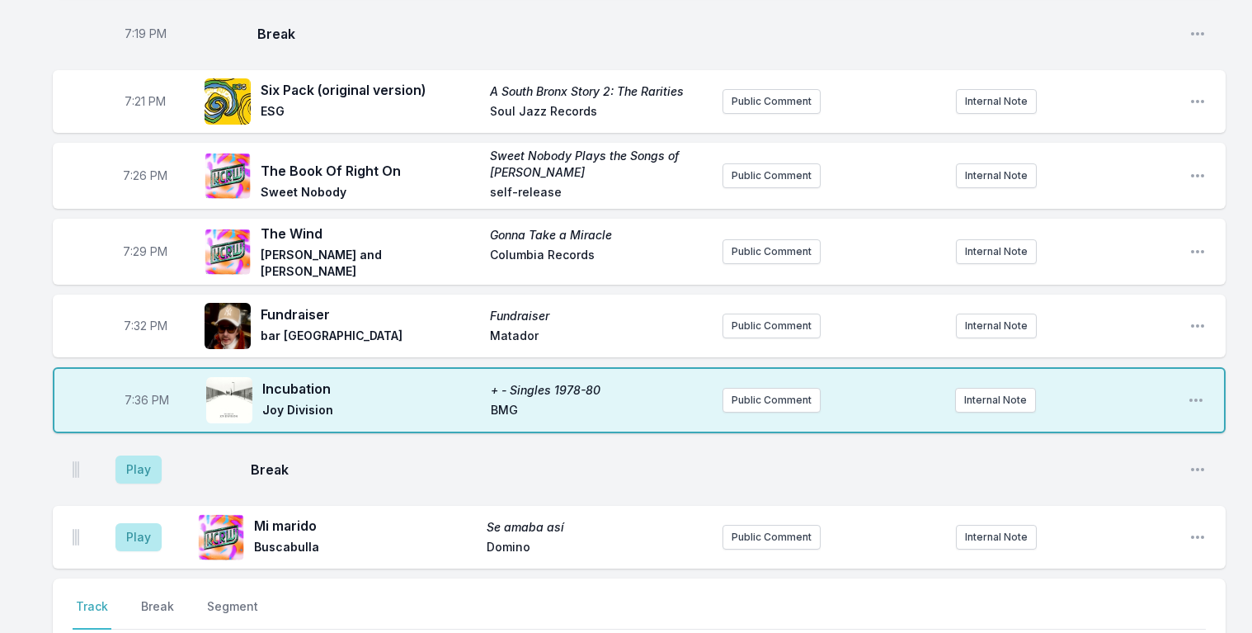
scroll to position [1851, 0]
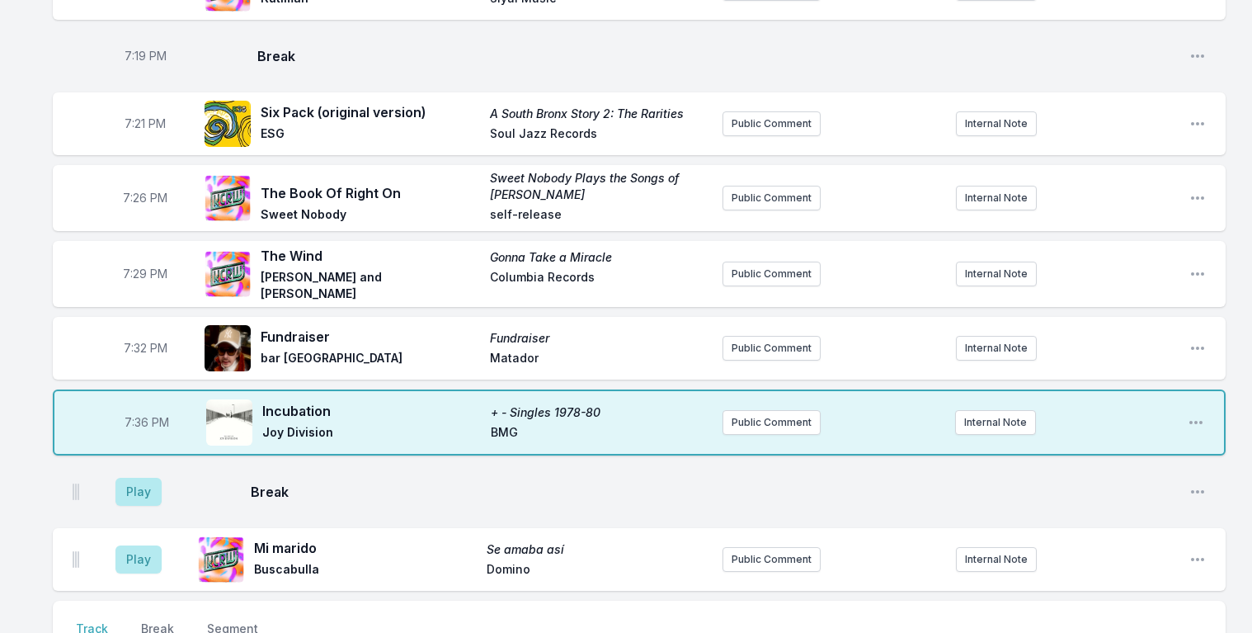
click at [135, 465] on aside "Play" at bounding box center [138, 491] width 92 height 53
click at [128, 478] on button "Play" at bounding box center [138, 492] width 46 height 28
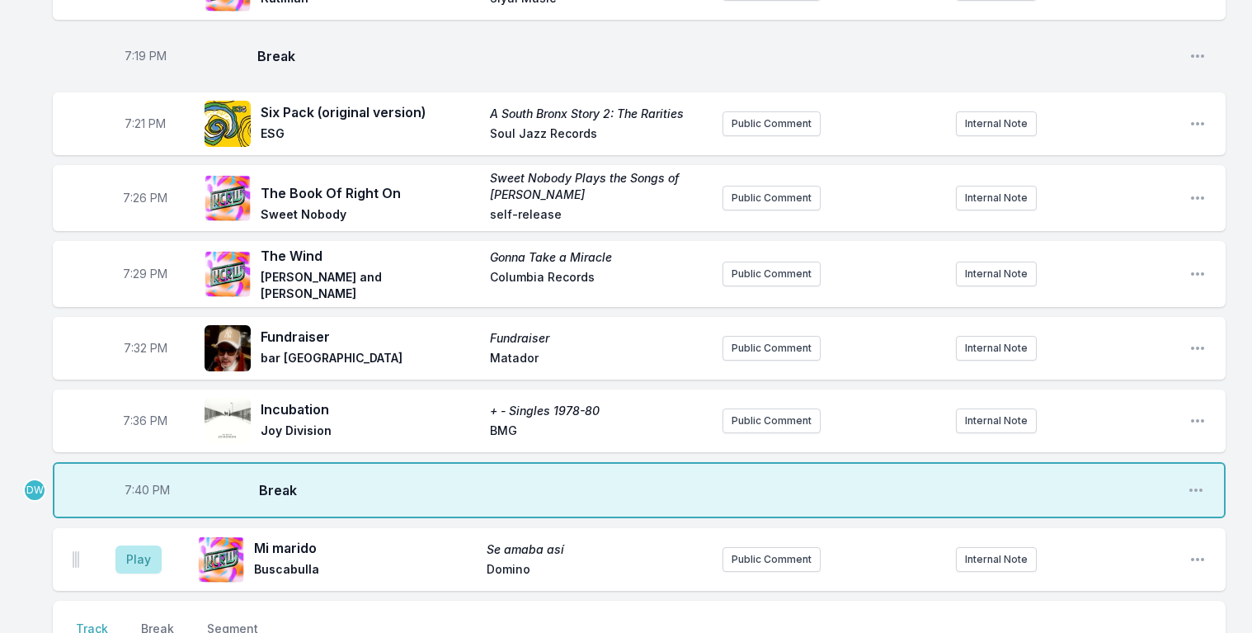
click at [141, 482] on span "7:40 PM" at bounding box center [147, 490] width 45 height 16
click at [136, 474] on input "19:40" at bounding box center [147, 489] width 92 height 31
type input "19:37"
click at [148, 545] on button "Play" at bounding box center [138, 559] width 46 height 28
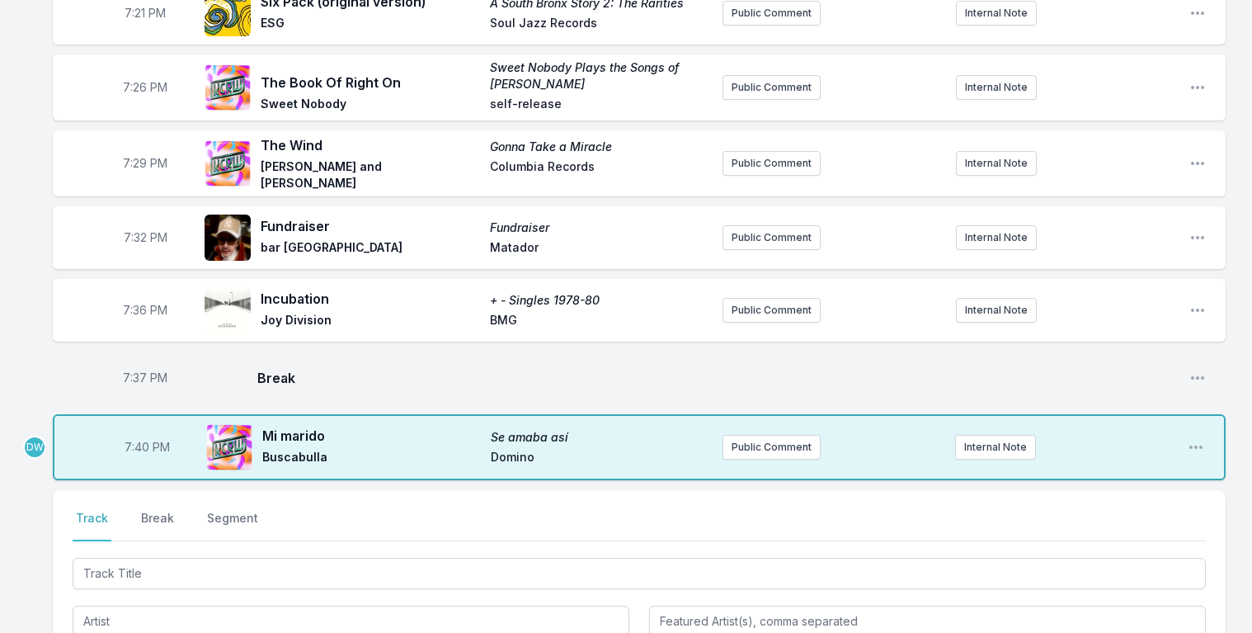
scroll to position [2016, 0]
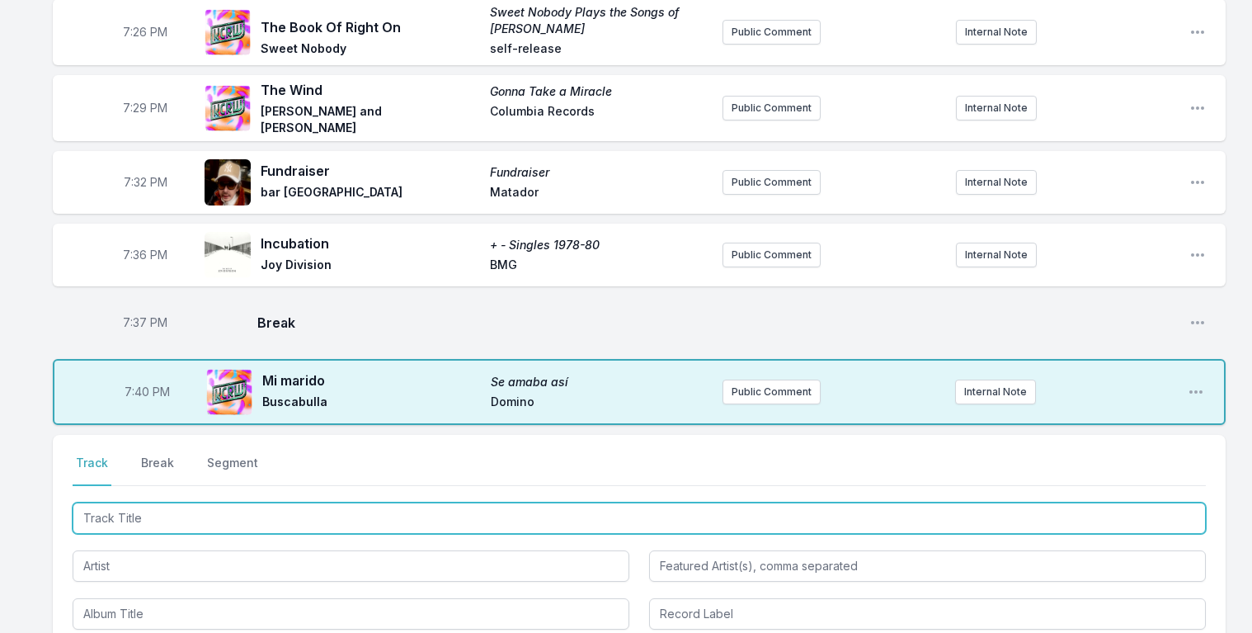
click at [137, 502] on input "Track Title" at bounding box center [639, 517] width 1133 height 31
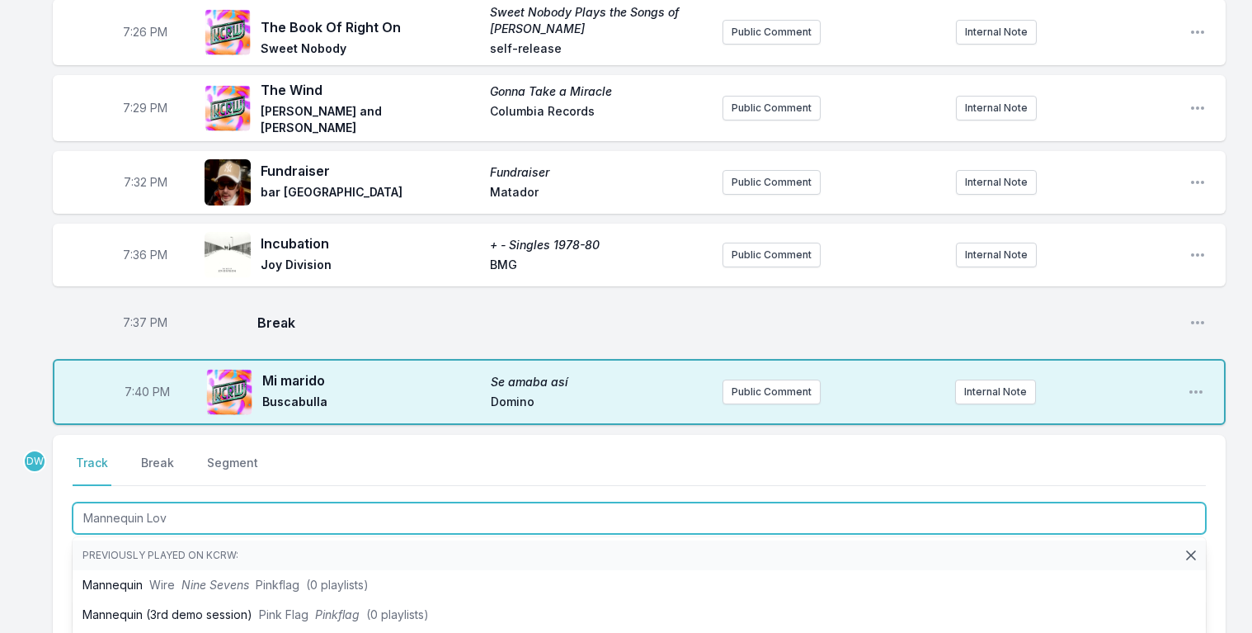
type input "Mannequin Love"
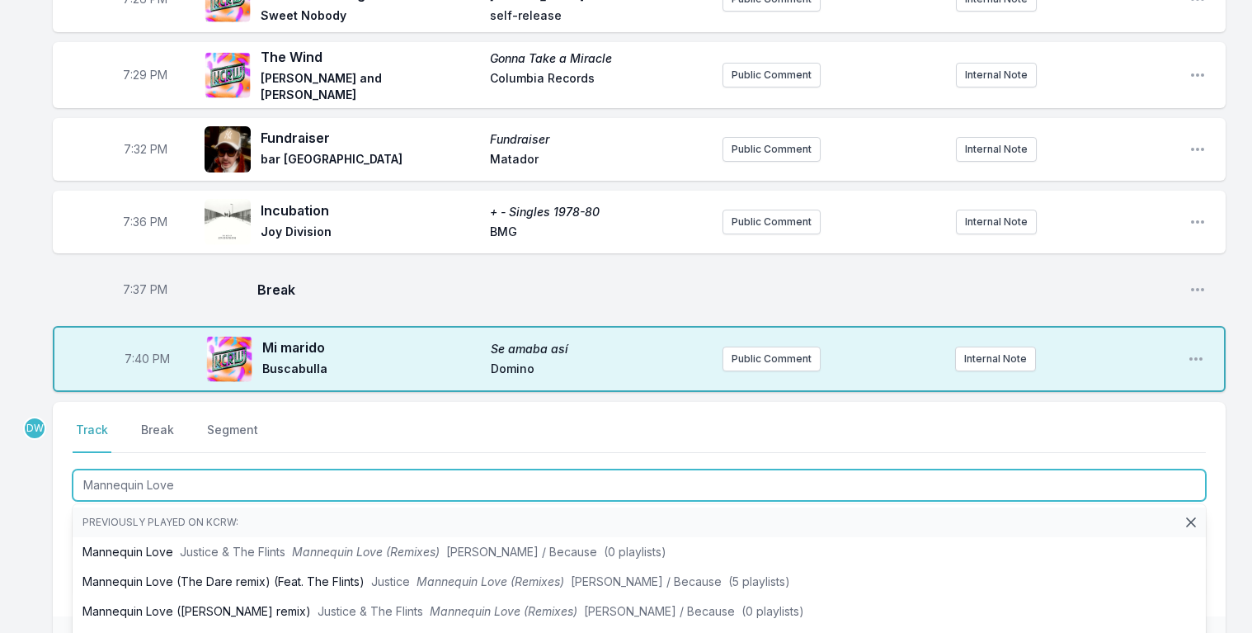
scroll to position [2203, 0]
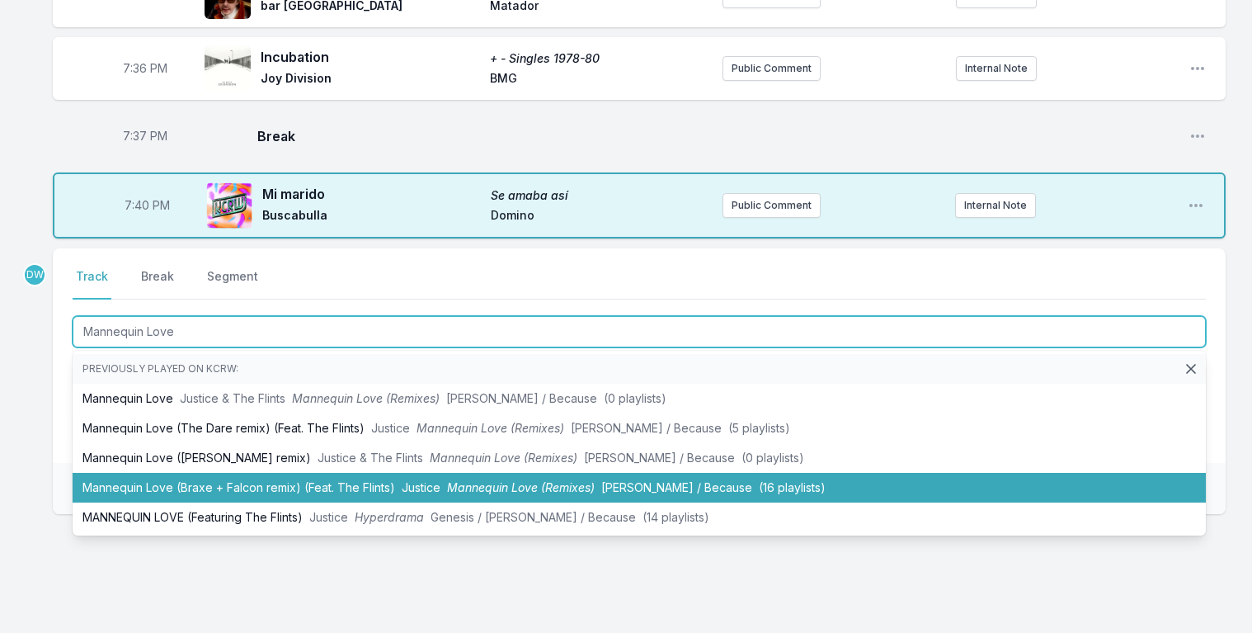
click at [486, 480] on span "Mannequin Love (Remixes)" at bounding box center [521, 487] width 148 height 14
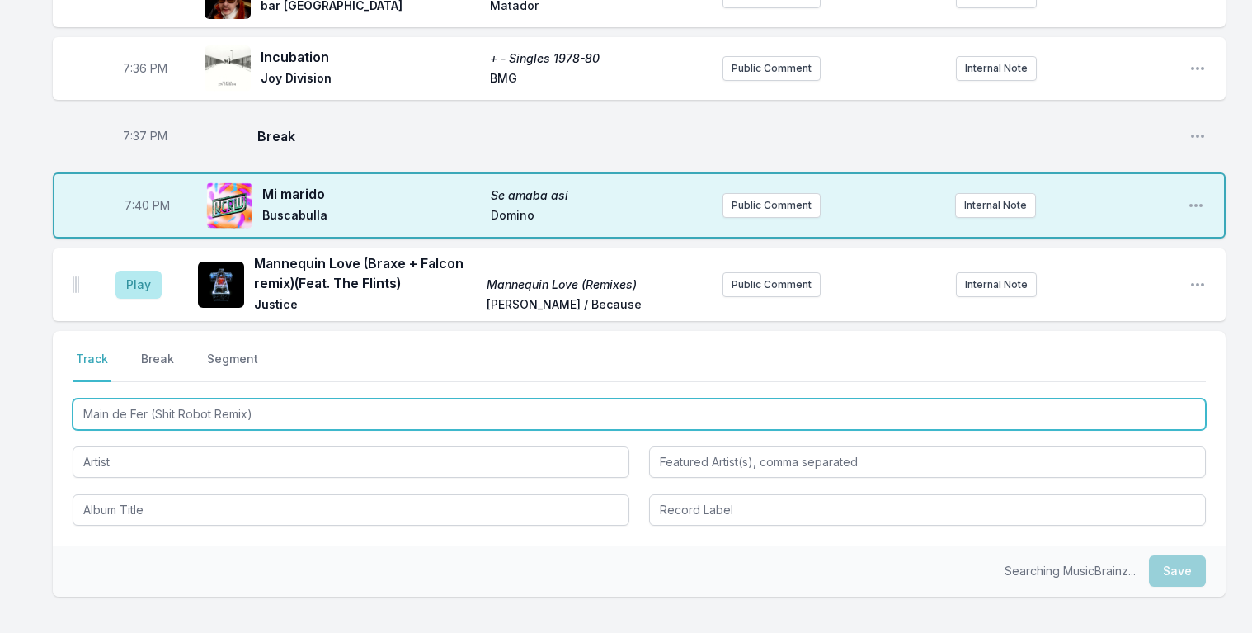
type input "Main de Fer (Shit Robot Remix)"
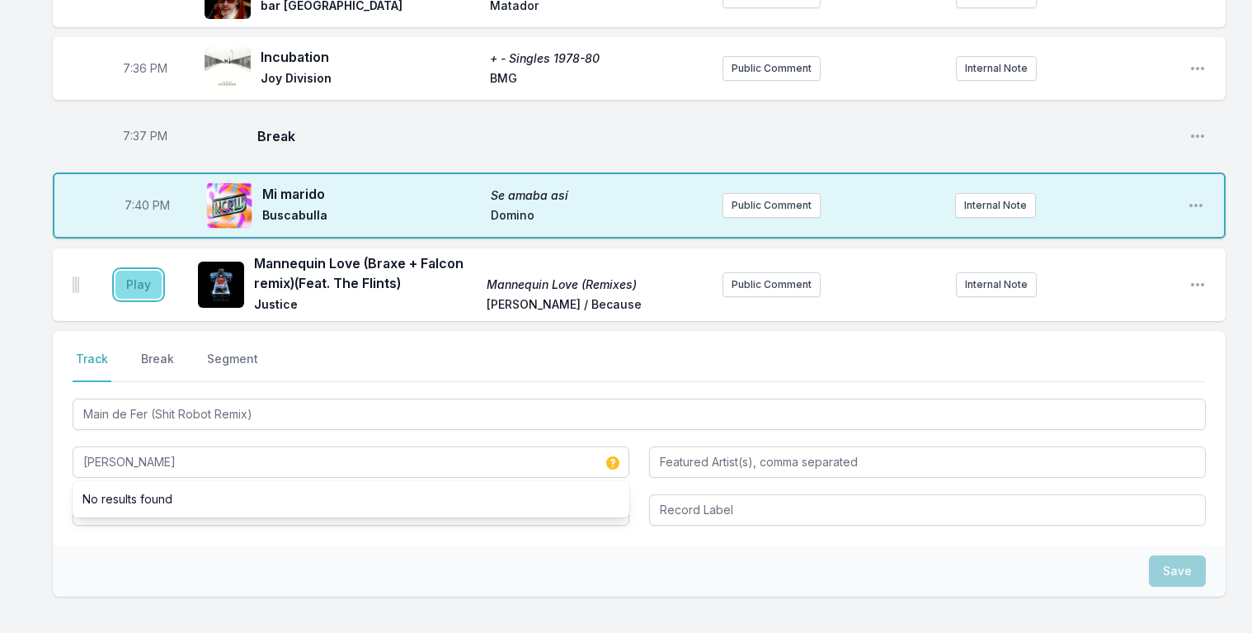
click at [140, 271] on button "Play" at bounding box center [138, 285] width 46 height 28
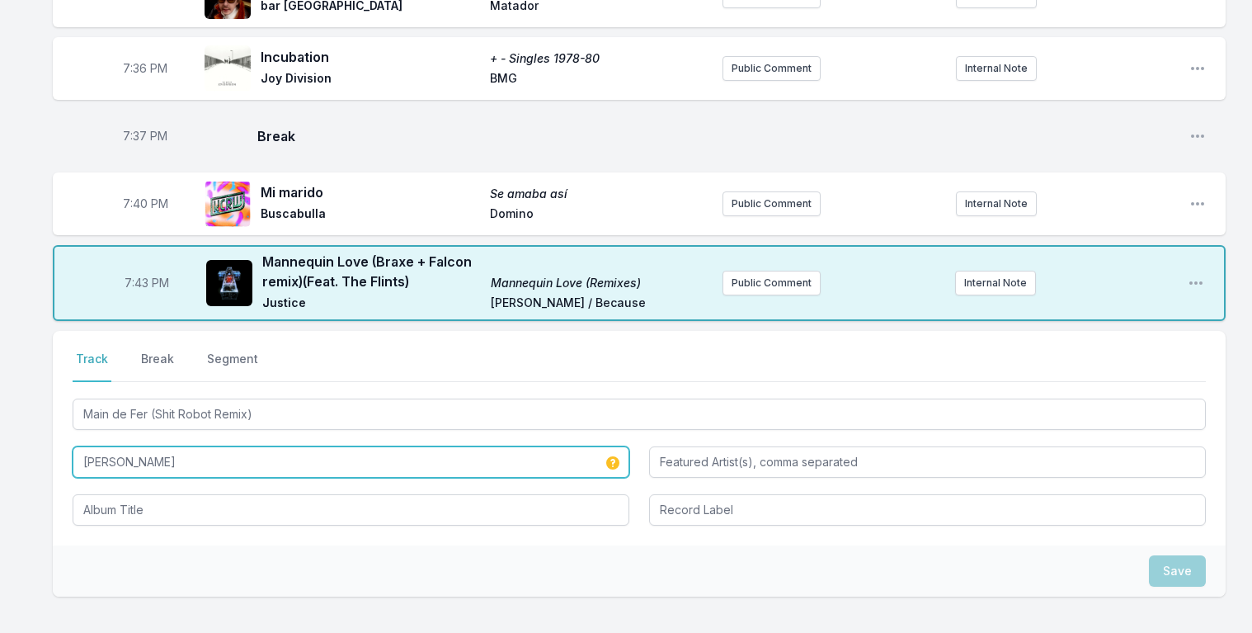
click at [170, 446] on input "[PERSON_NAME]" at bounding box center [351, 461] width 557 height 31
type input "[PERSON_NAME]"
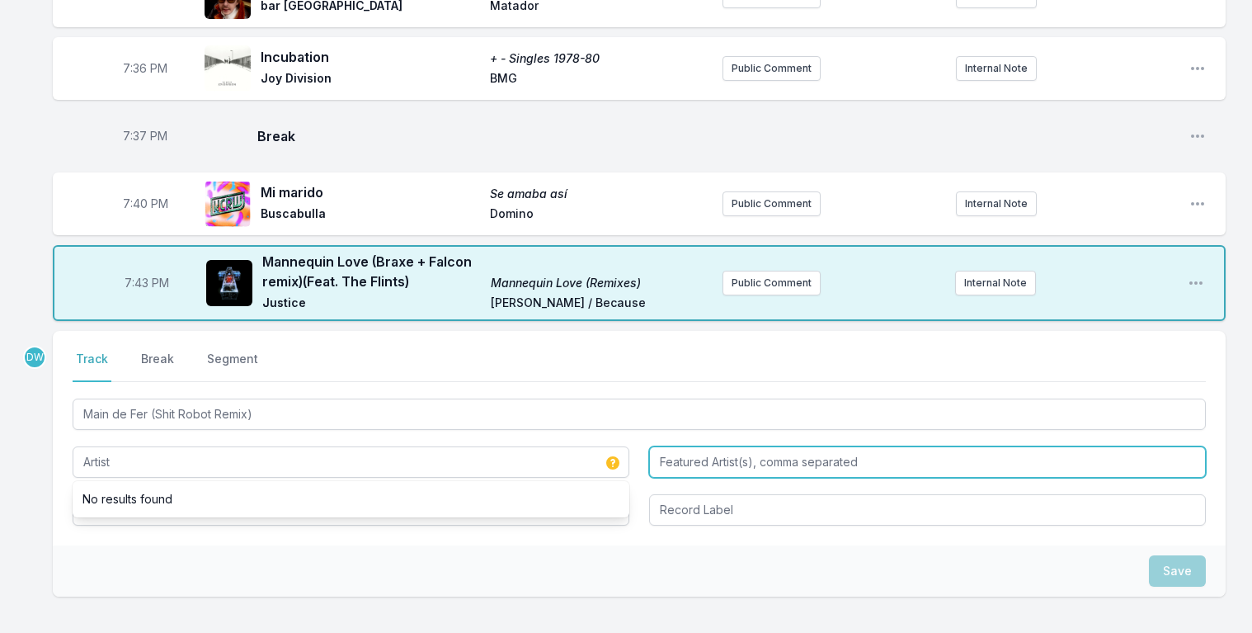
type input "[PERSON_NAME]"
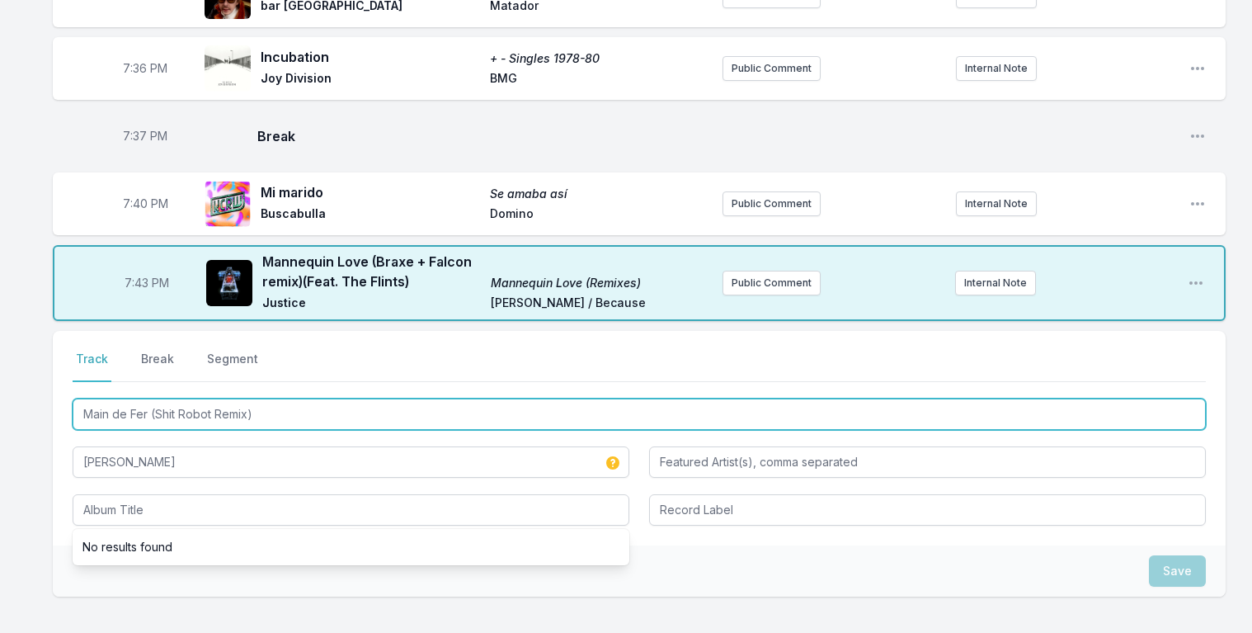
drag, startPoint x: 257, startPoint y: 374, endPoint x: -61, endPoint y: 196, distance: 364.8
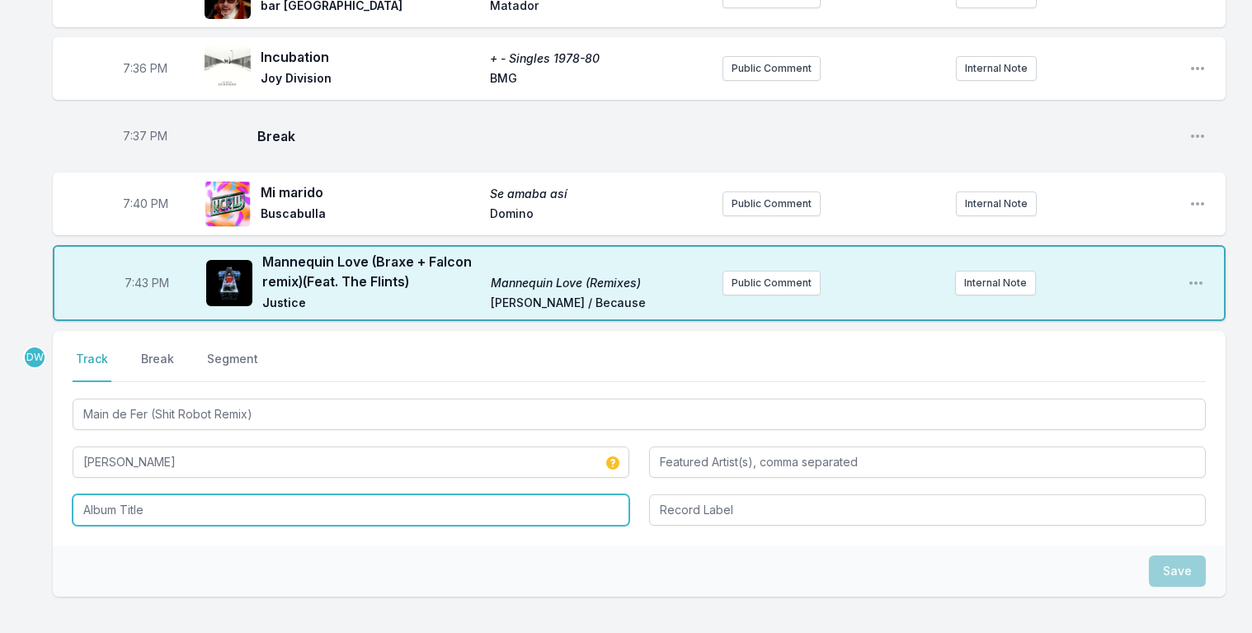
click at [106, 494] on input "Album Title" at bounding box center [351, 509] width 557 height 31
paste input "Main de Fer (Shit Robot Remix)"
type input "Main de Fer (Shit Robot Remix)"
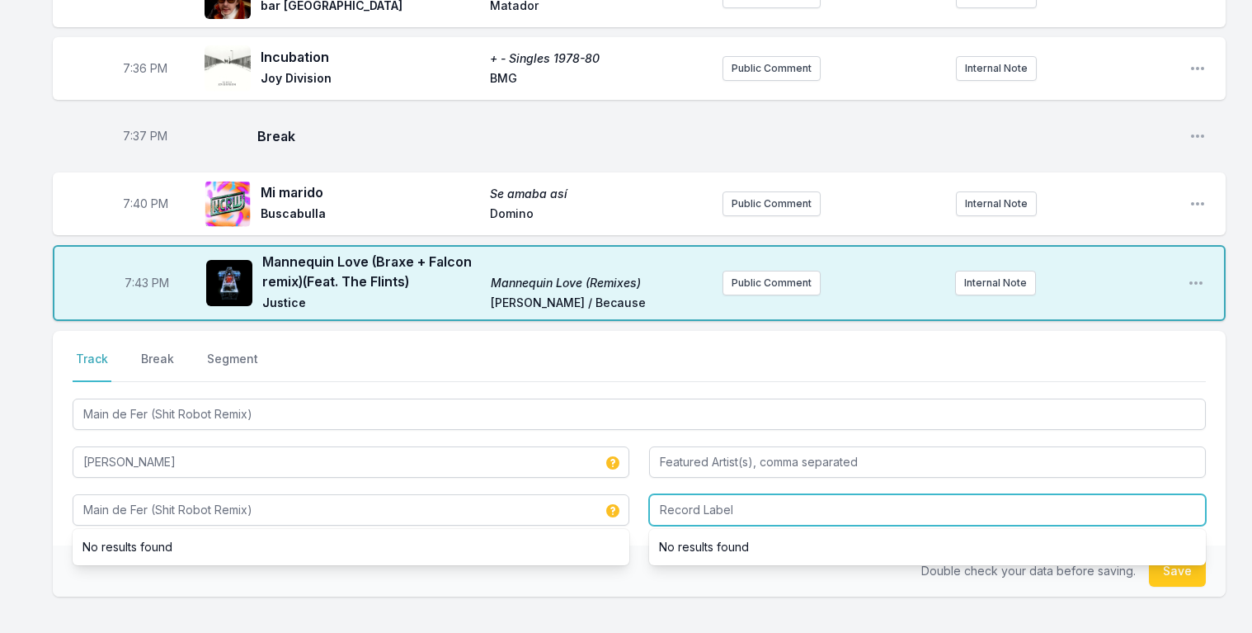
click at [728, 494] on input "Record Label" at bounding box center [927, 509] width 557 height 31
type input "Bonsound"
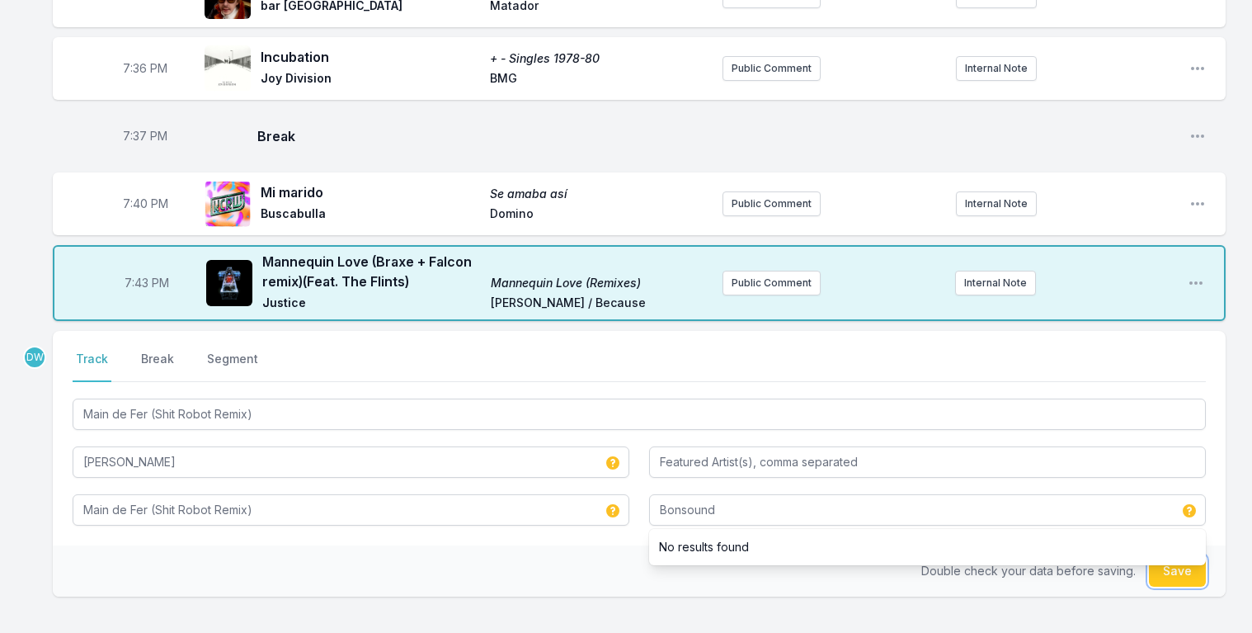
click at [1178, 555] on button "Save" at bounding box center [1177, 570] width 57 height 31
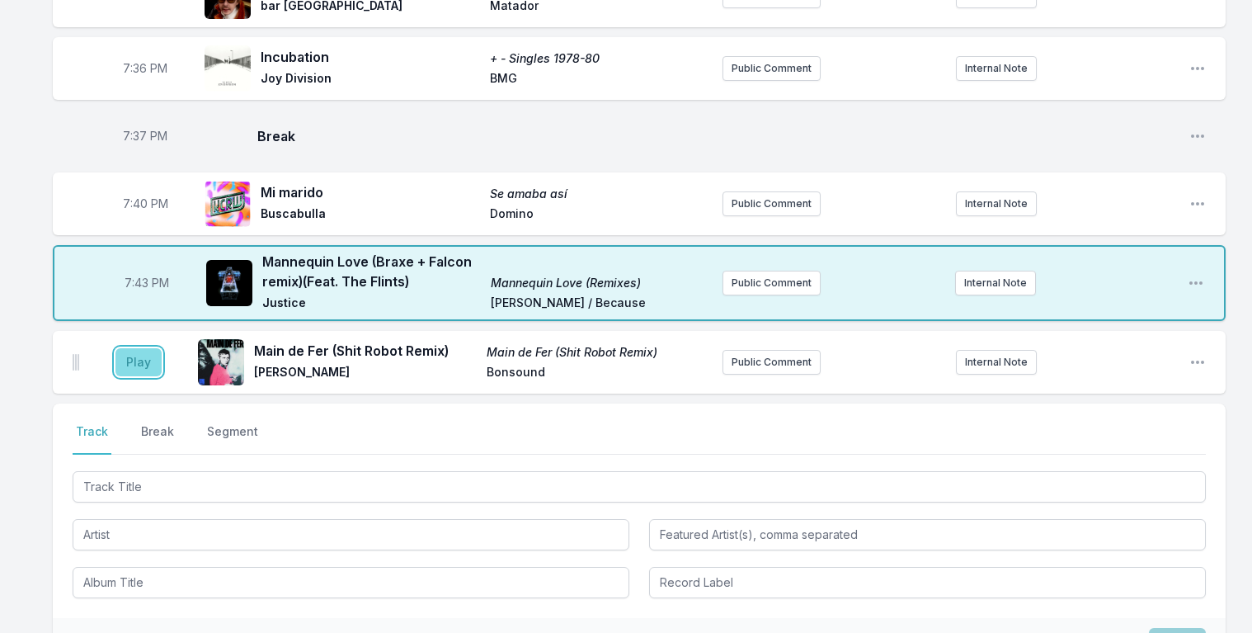
click at [131, 348] on button "Play" at bounding box center [138, 362] width 46 height 28
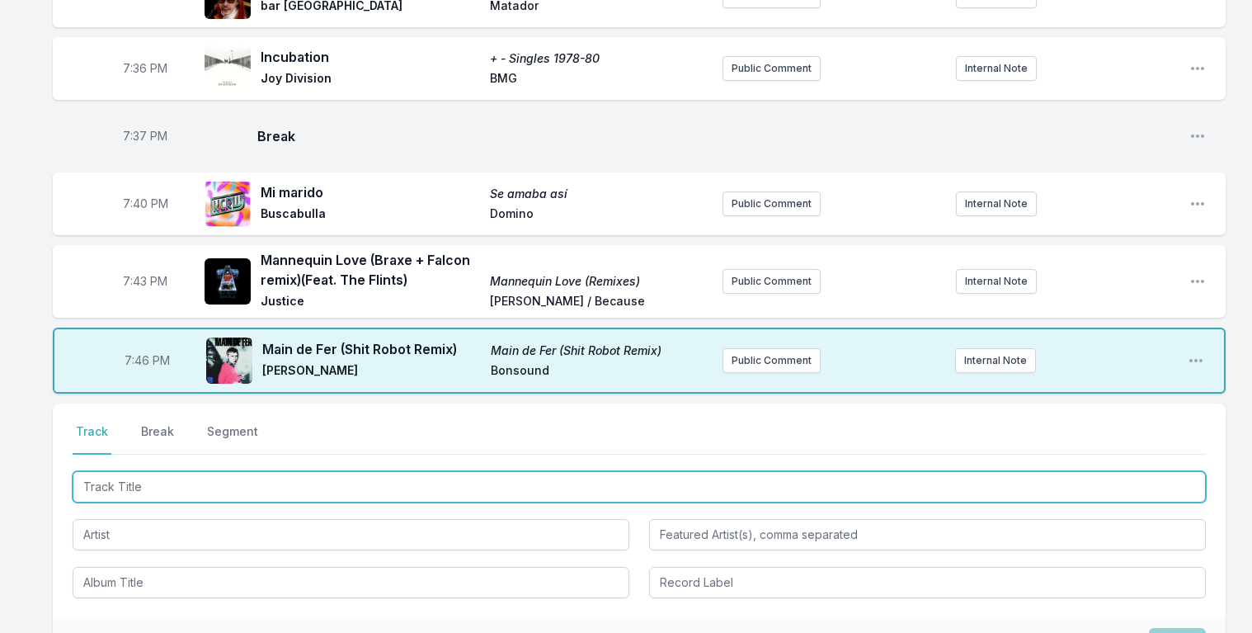
click at [132, 471] on input "Track Title" at bounding box center [639, 486] width 1133 height 31
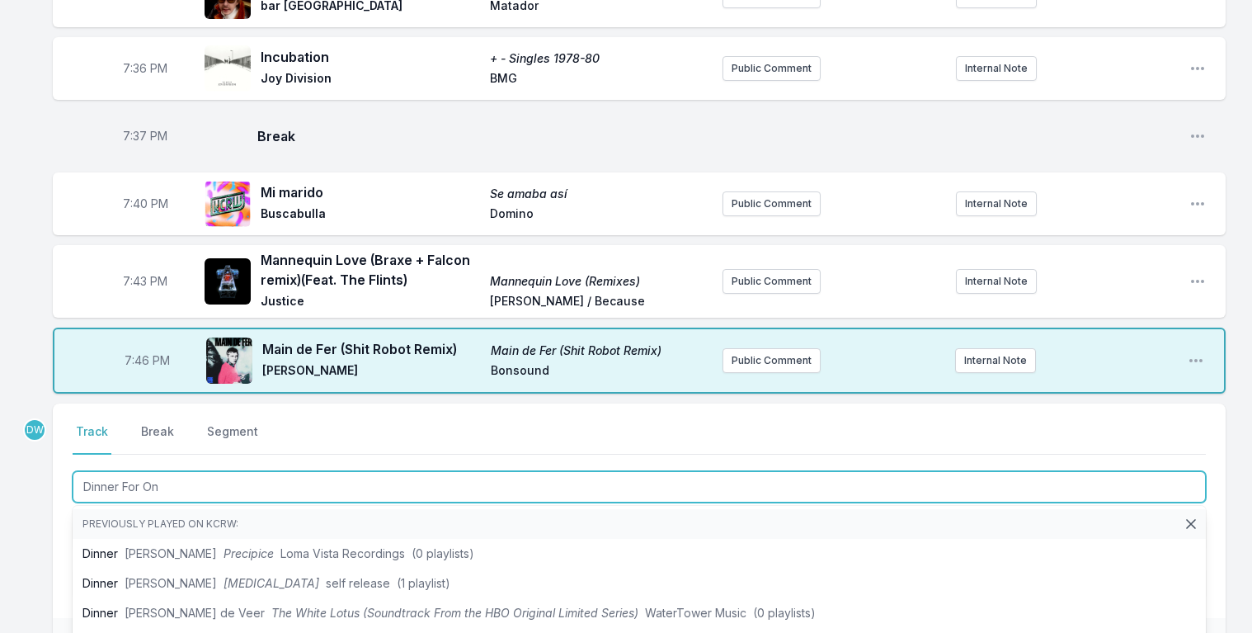
type input "Dinner For One"
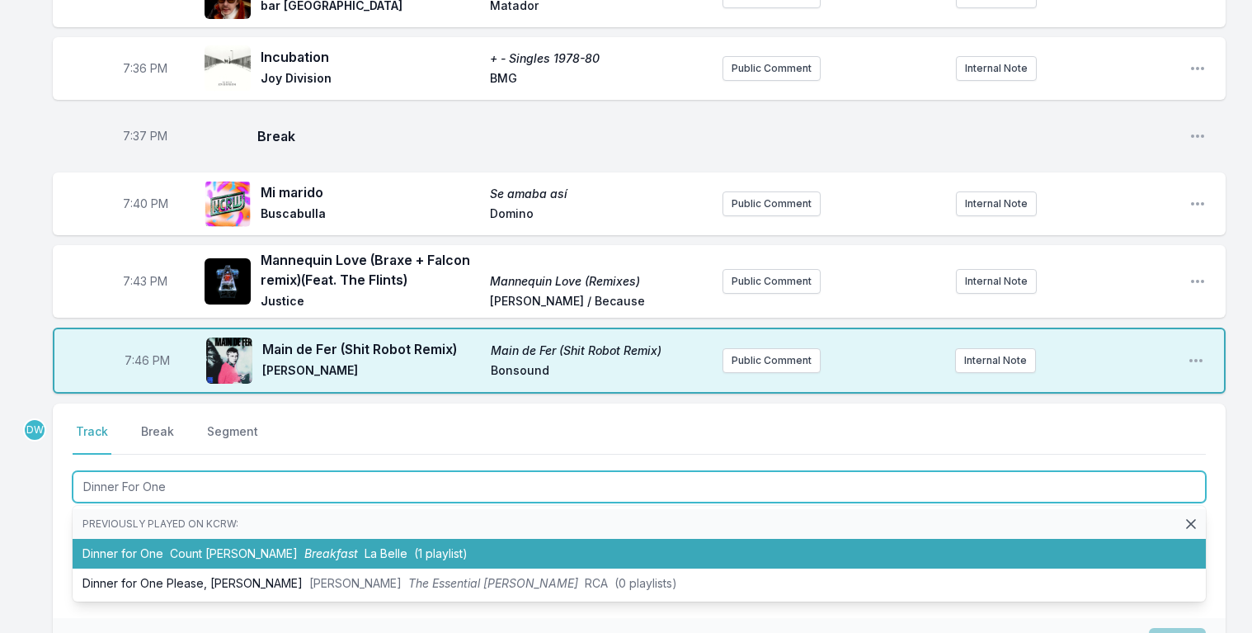
click at [304, 546] on span "Breakfast" at bounding box center [331, 553] width 54 height 14
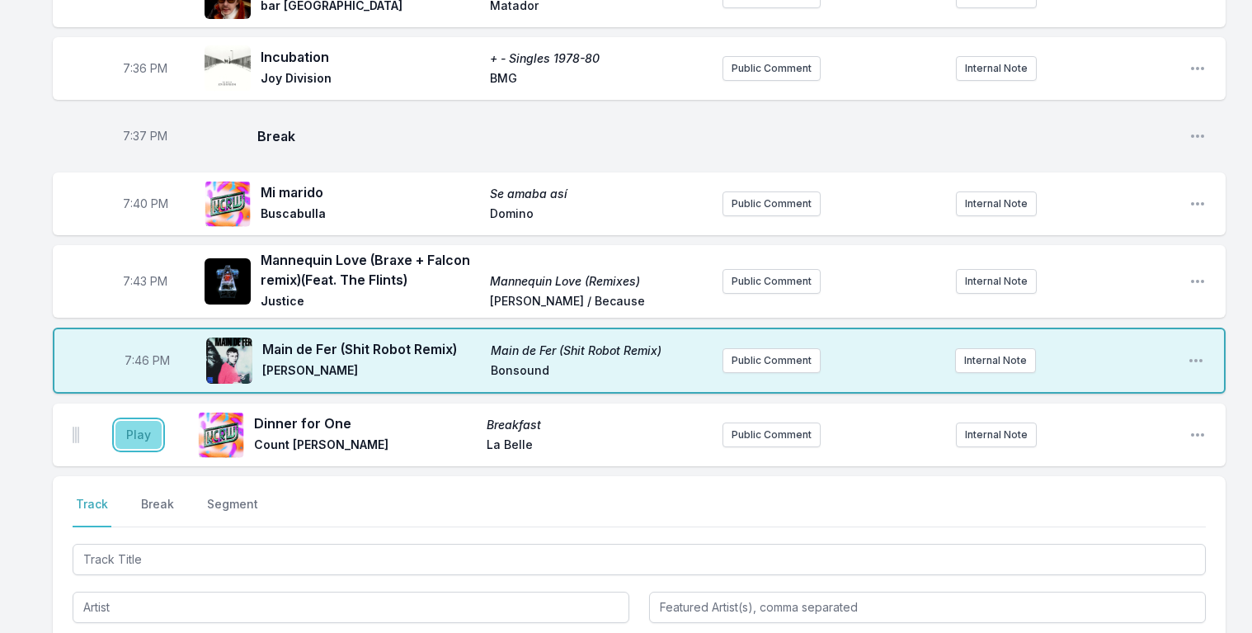
click at [128, 421] on button "Play" at bounding box center [138, 435] width 46 height 28
